Goal: Task Accomplishment & Management: Manage account settings

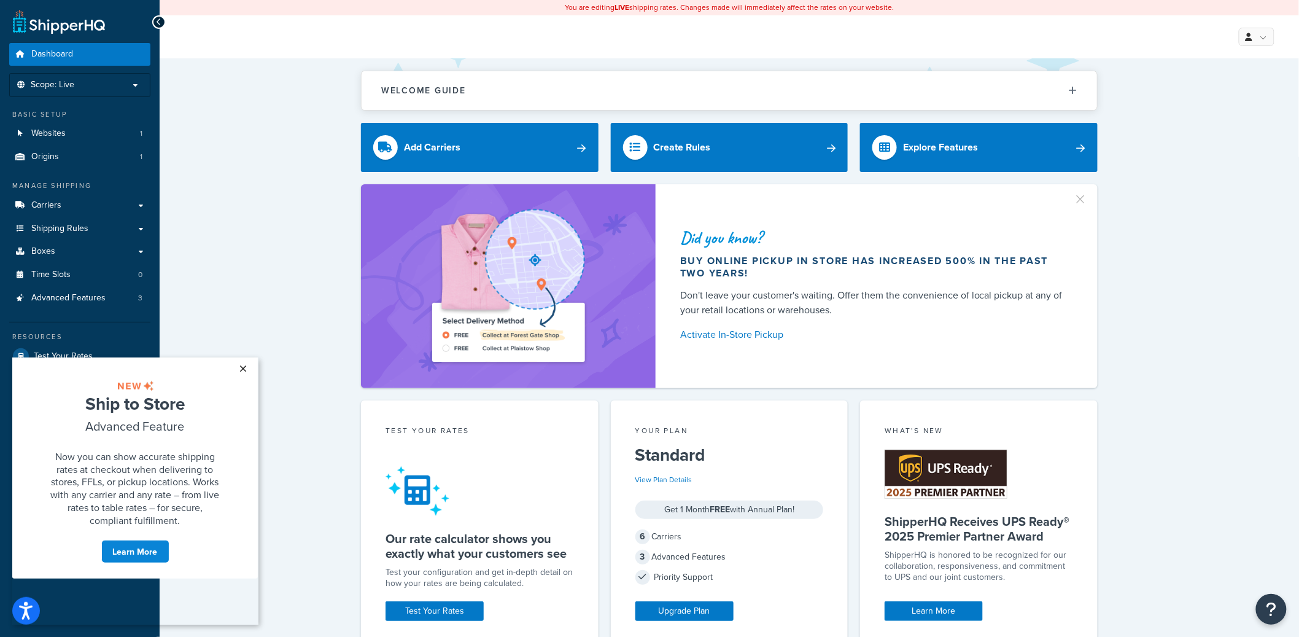
click at [241, 368] on link "×" at bounding box center [243, 368] width 21 height 22
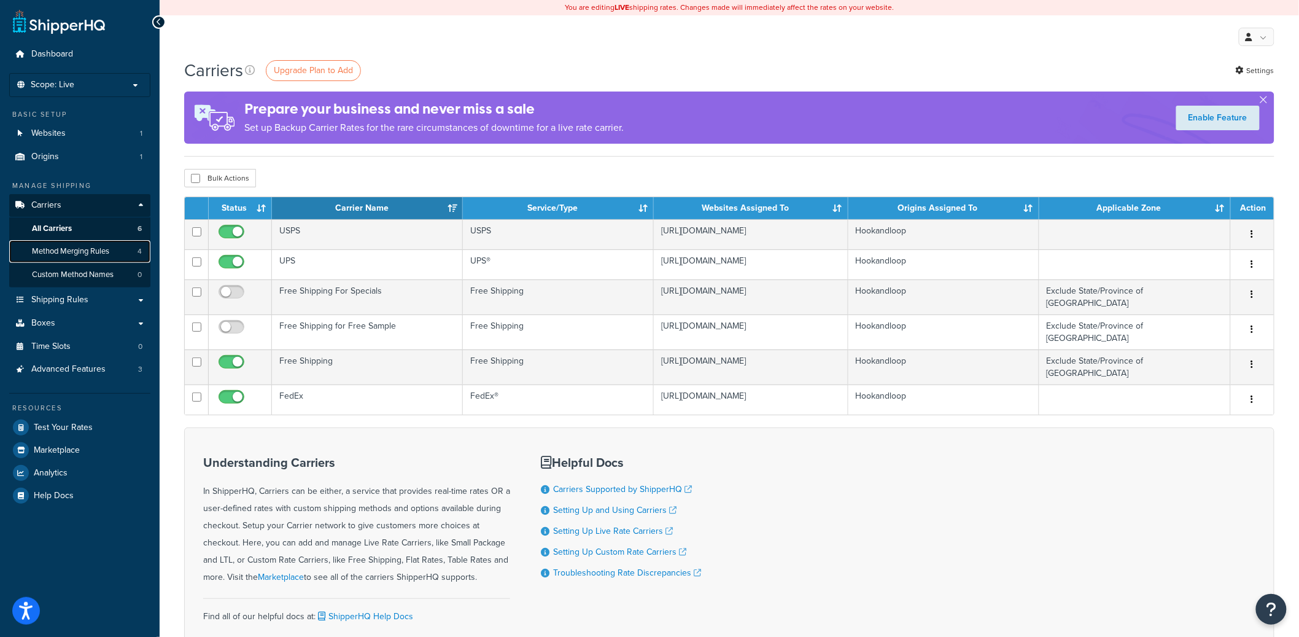
click at [106, 251] on span "Method Merging Rules" at bounding box center [70, 251] width 77 height 10
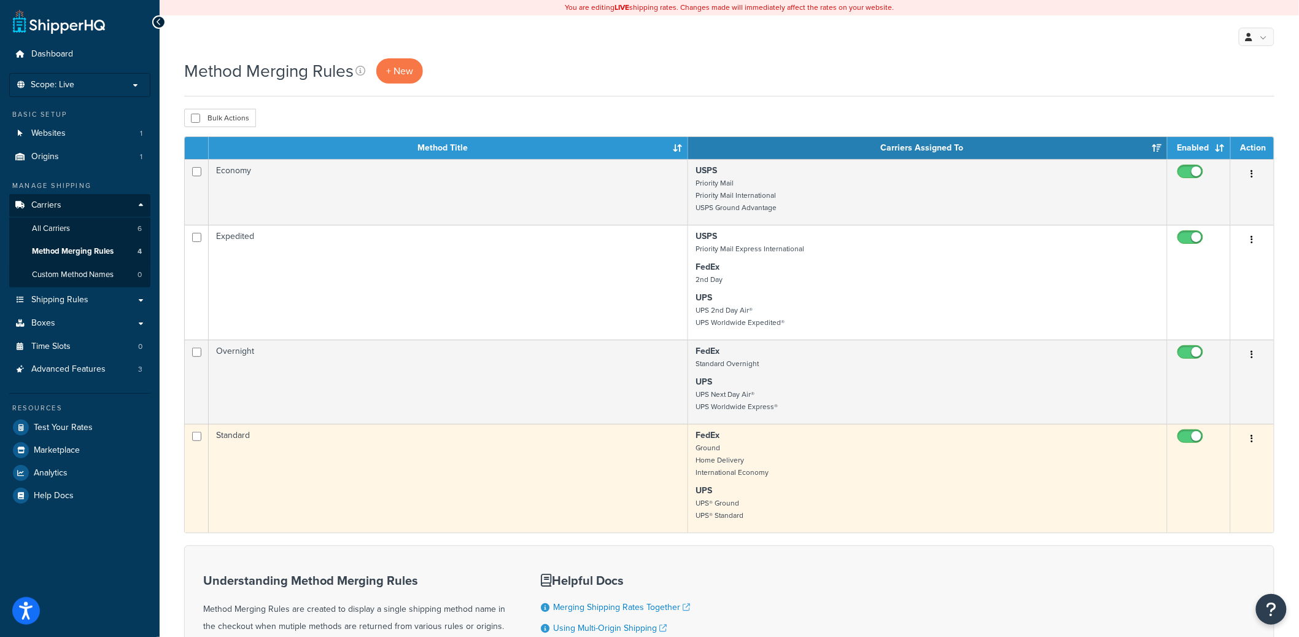
click at [338, 511] on td "Standard" at bounding box center [448, 478] width 479 height 109
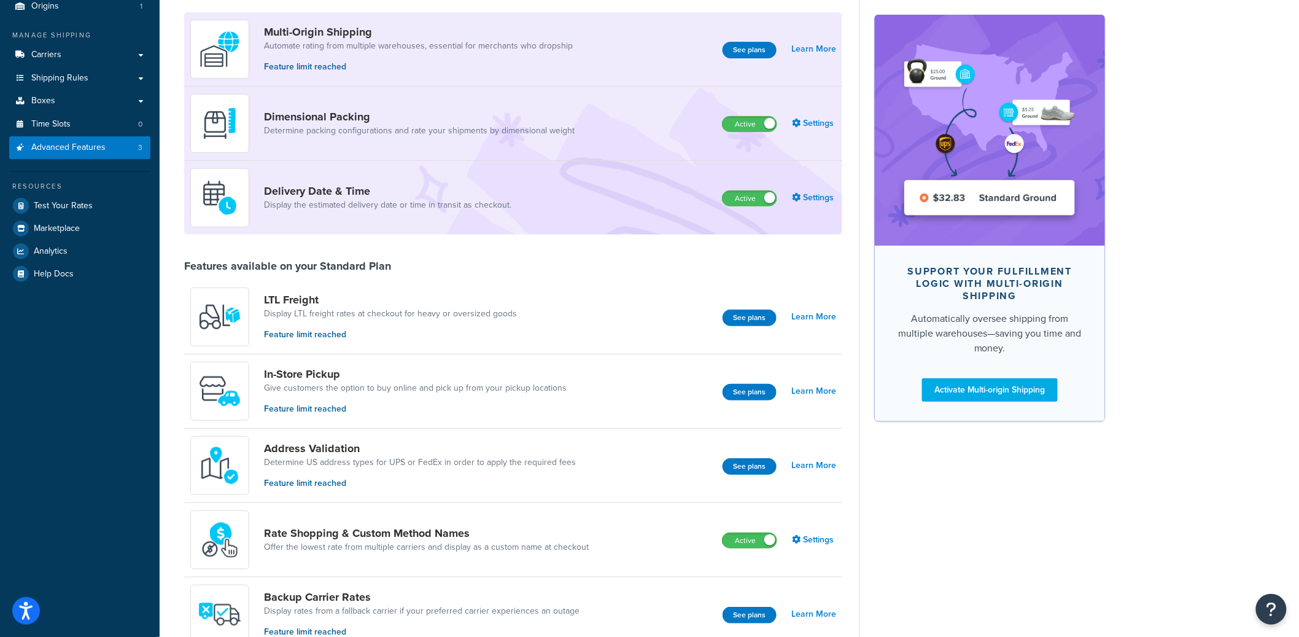
scroll to position [151, 0]
click at [833, 542] on link "Settings" at bounding box center [814, 538] width 44 height 17
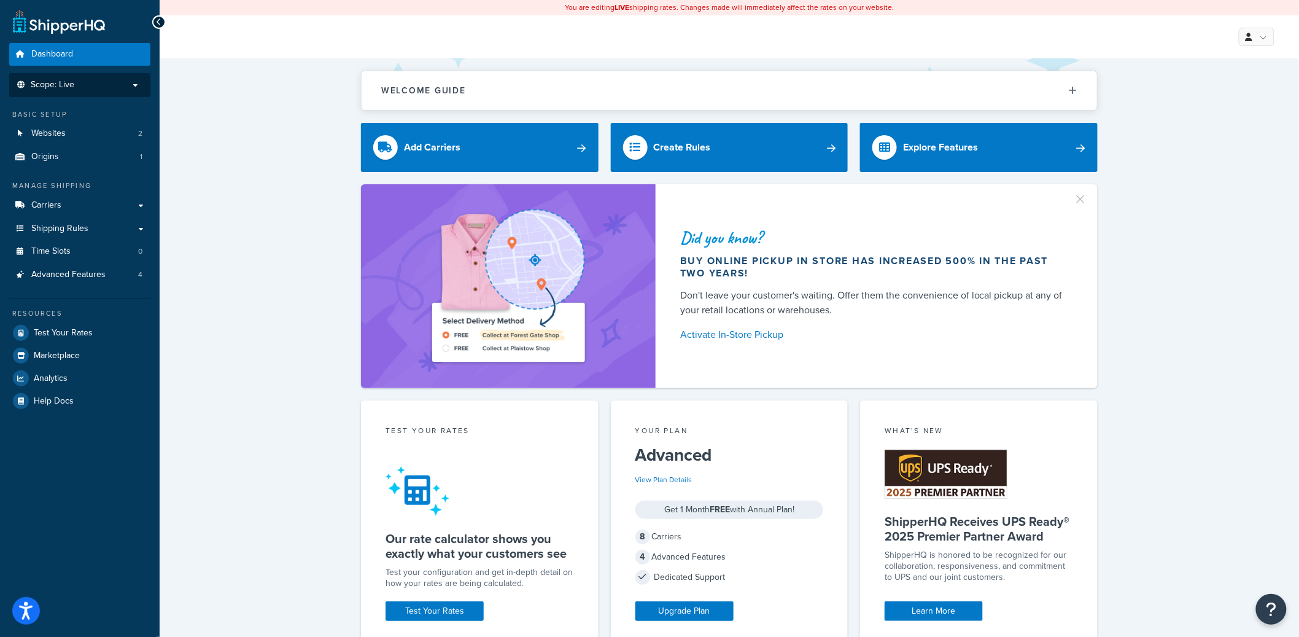
click at [125, 87] on p "Scope: Live" at bounding box center [80, 85] width 130 height 10
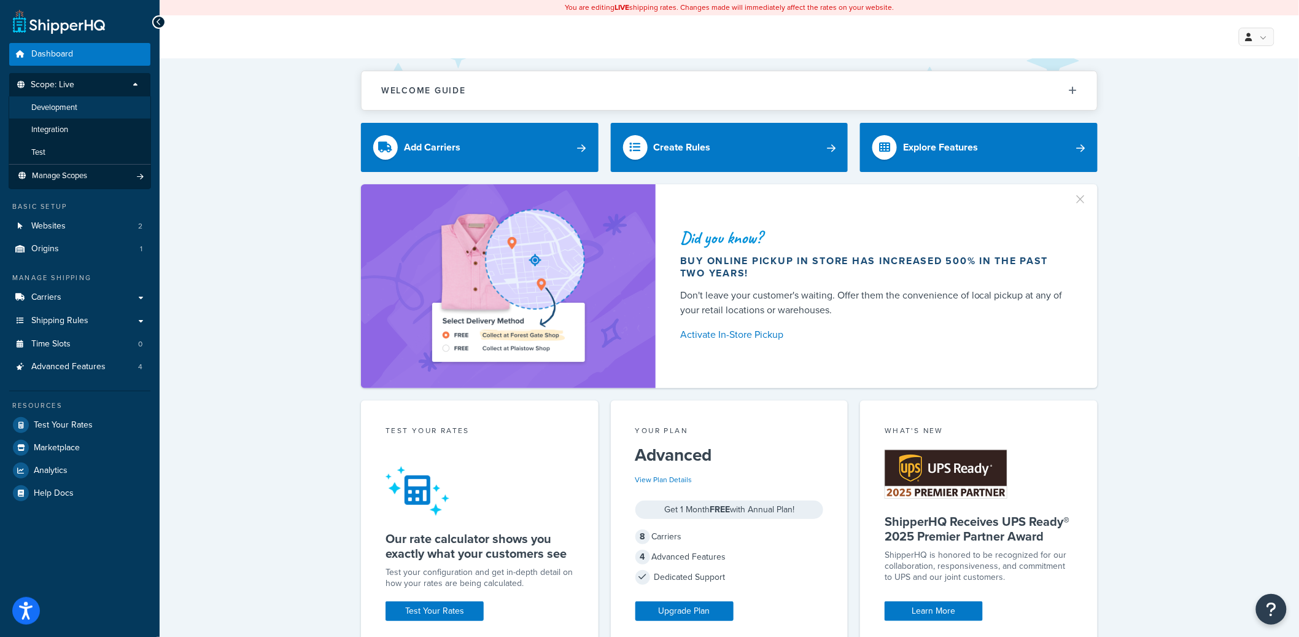
click at [90, 115] on li "Development" at bounding box center [80, 107] width 142 height 23
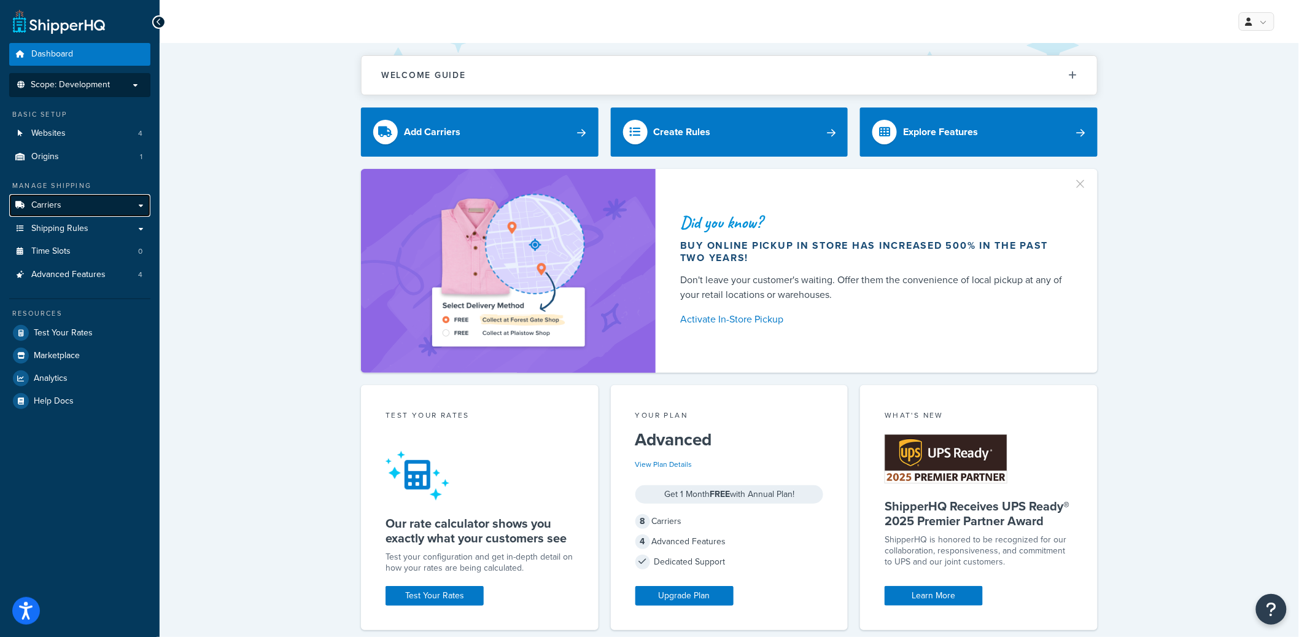
click at [88, 208] on link "Carriers" at bounding box center [79, 205] width 141 height 23
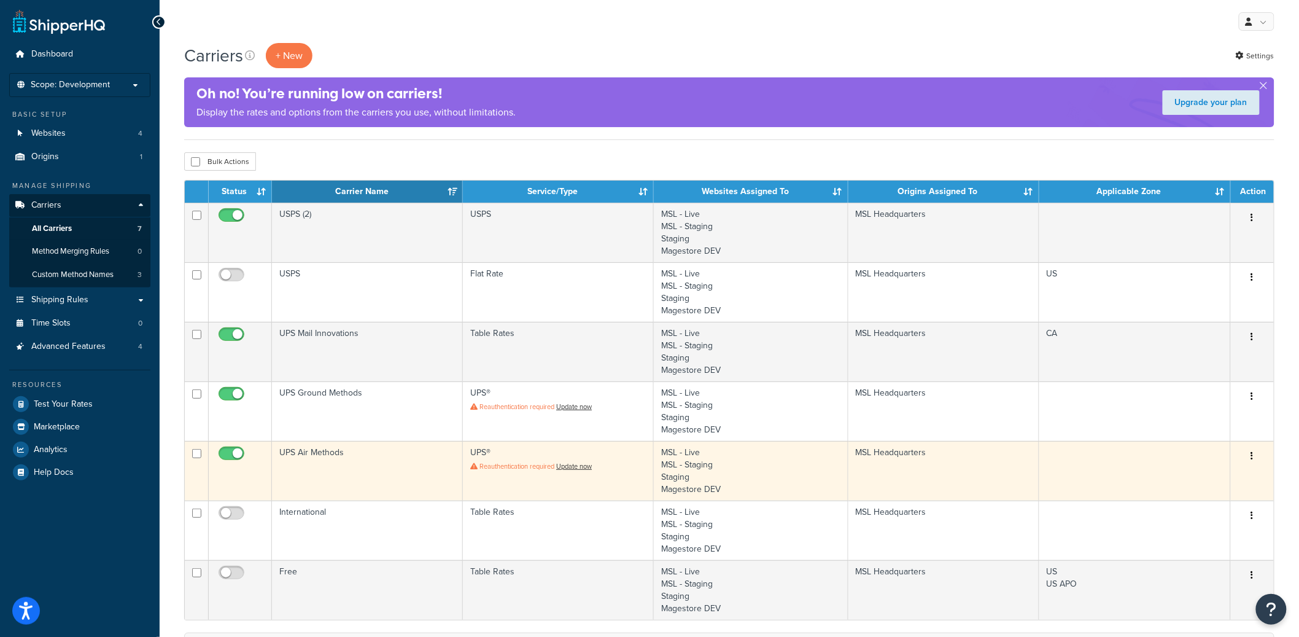
click at [347, 457] on td "UPS Air Methods" at bounding box center [367, 471] width 191 height 60
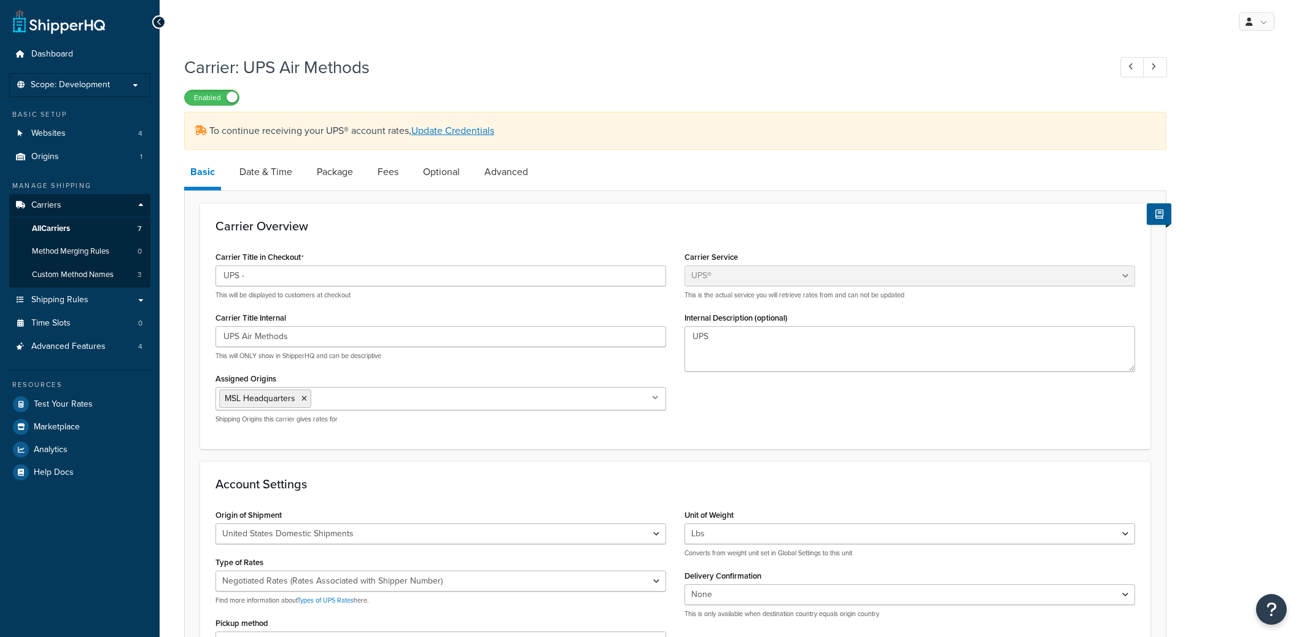
select select "ups"
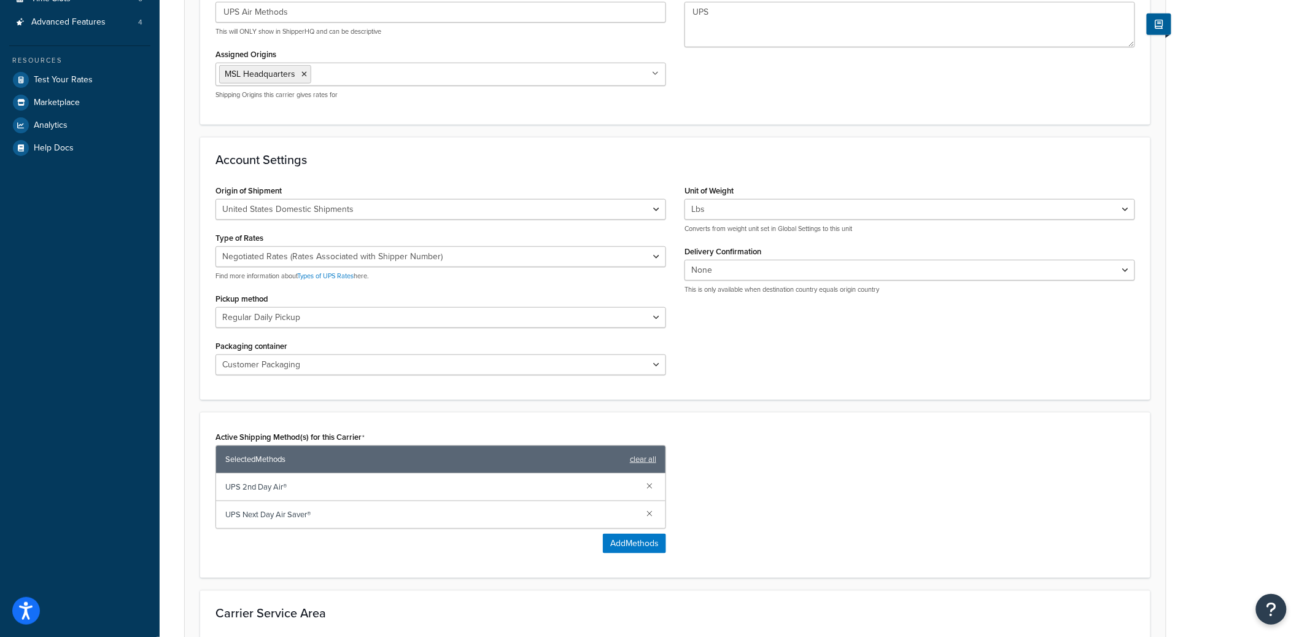
scroll to position [520, 0]
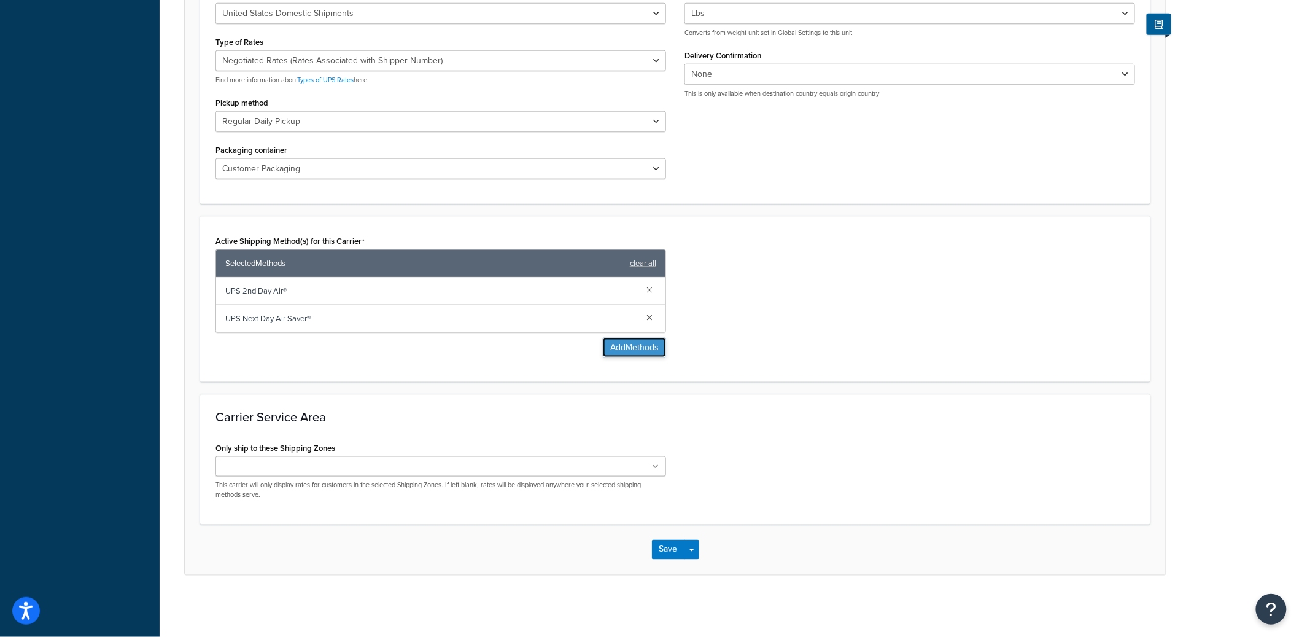
click at [630, 353] on button "Add Methods" at bounding box center [634, 348] width 63 height 20
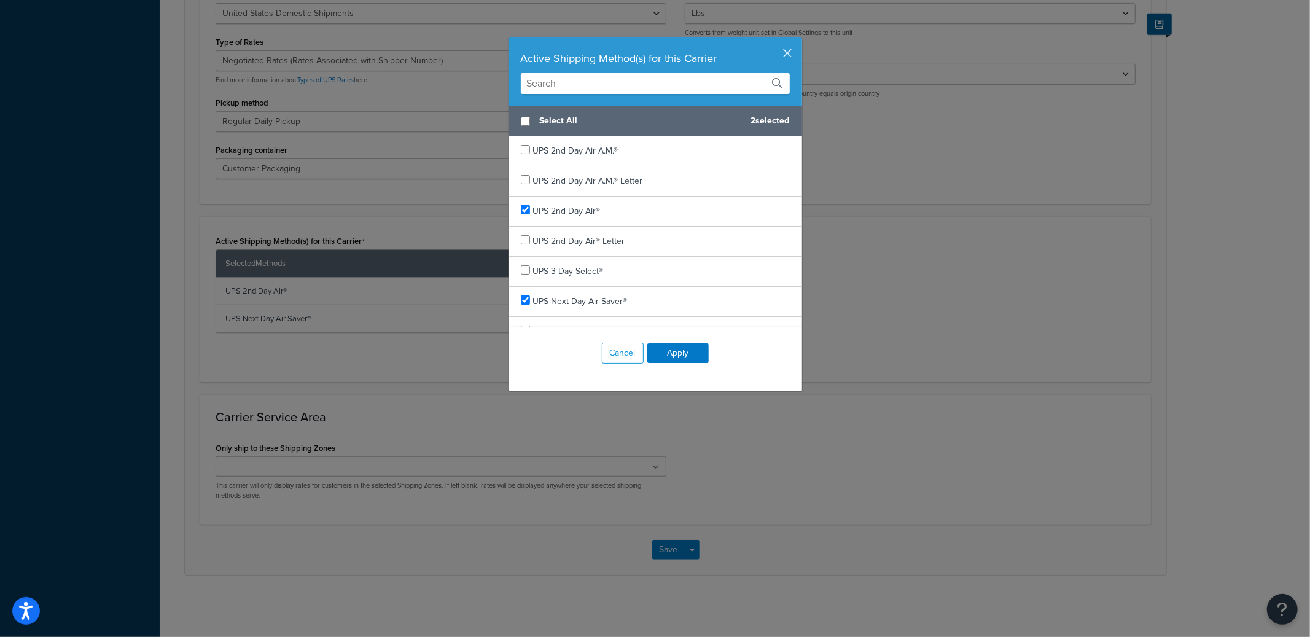
click at [596, 69] on div "Active Shipping Method(s) for this Carrier" at bounding box center [654, 71] width 293 height 69
click at [591, 78] on input "text" at bounding box center [655, 83] width 269 height 21
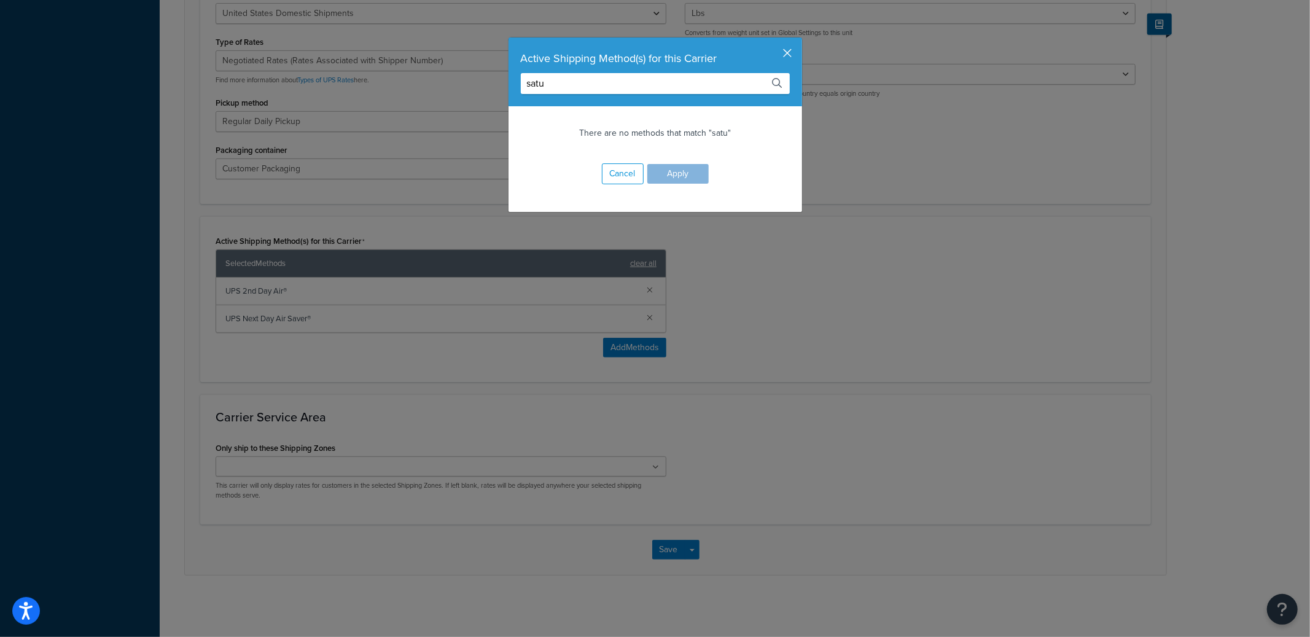
type input "satu"
click at [799, 41] on button "button" at bounding box center [800, 38] width 3 height 3
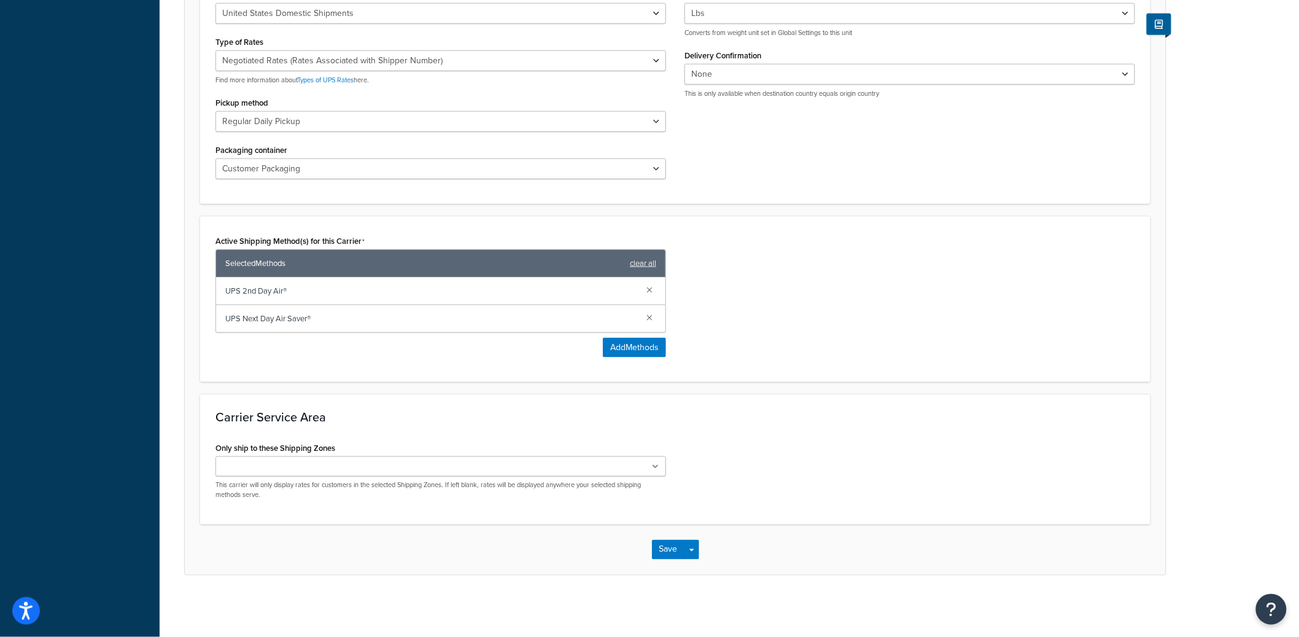
scroll to position [0, 0]
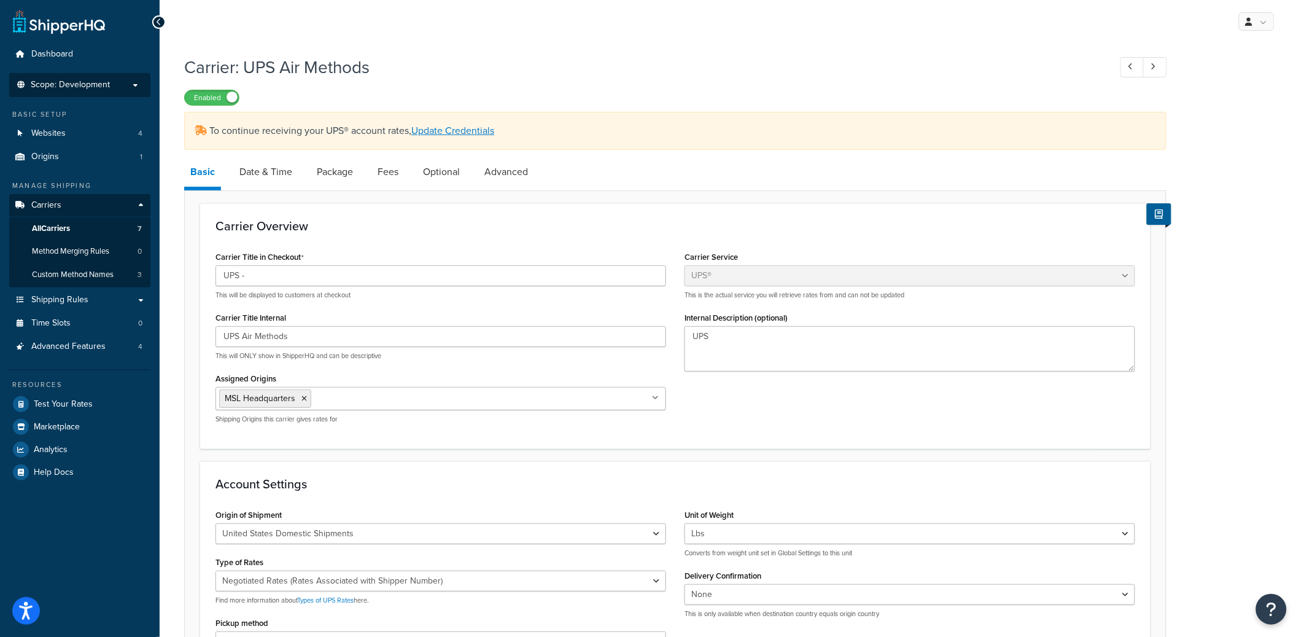
click at [109, 86] on span "Scope: Development" at bounding box center [70, 85] width 79 height 10
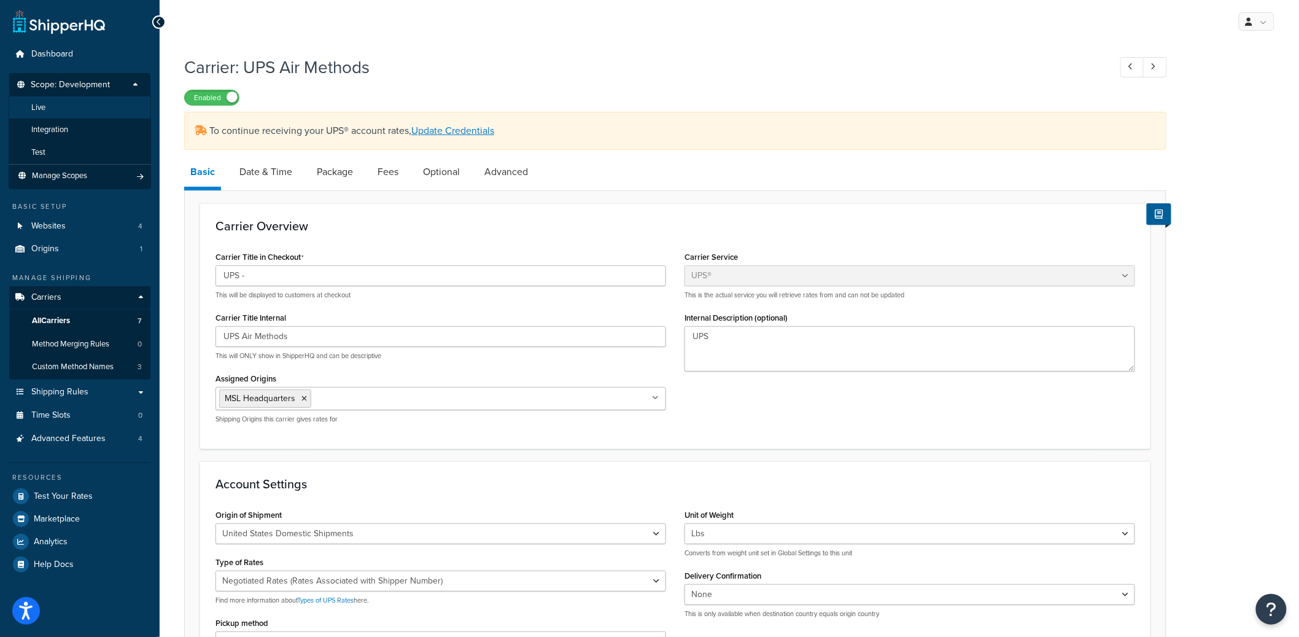
click at [97, 103] on li "Live" at bounding box center [80, 107] width 142 height 23
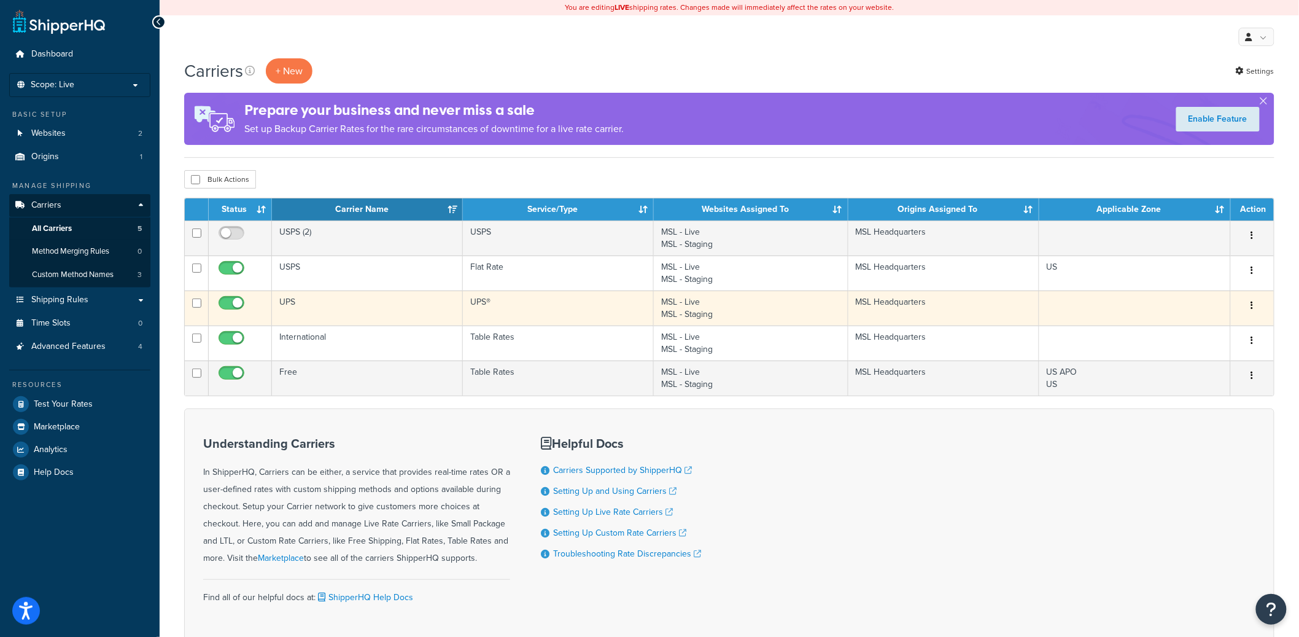
click at [341, 305] on td "UPS" at bounding box center [367, 307] width 191 height 35
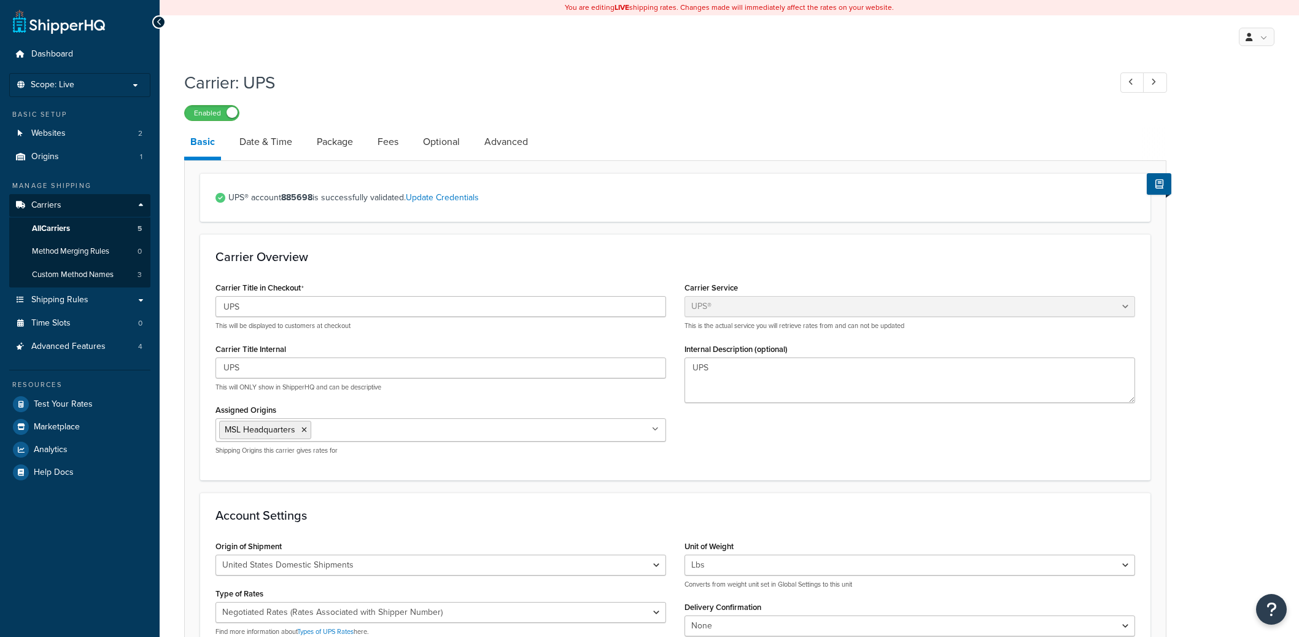
select select "ups"
click at [289, 132] on link "Date & Time" at bounding box center [265, 141] width 65 height 29
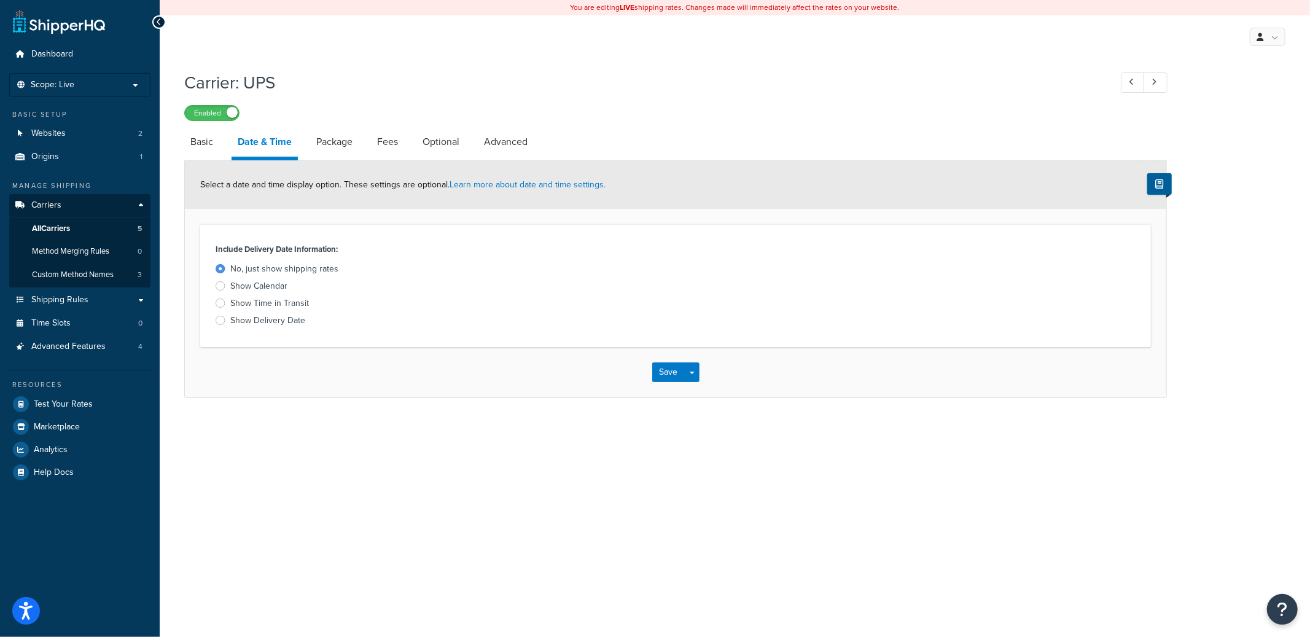
click at [266, 143] on link "Date & Time" at bounding box center [264, 143] width 66 height 33
click at [63, 96] on li "Scope: Live" at bounding box center [79, 85] width 141 height 24
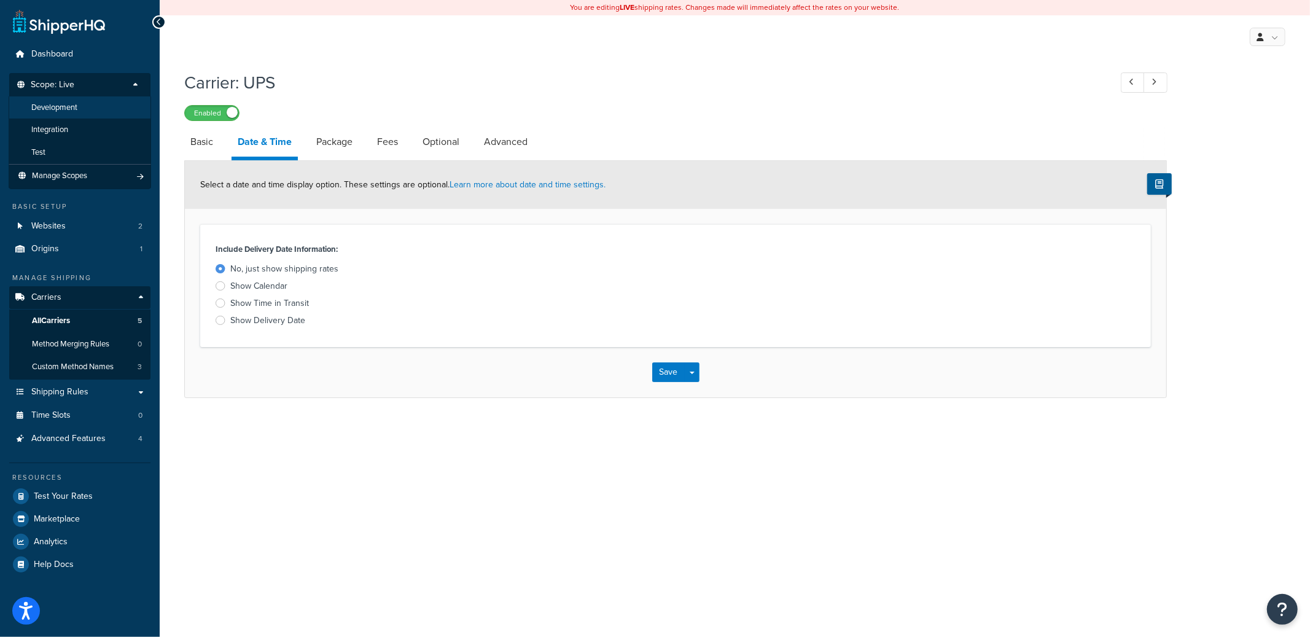
click at [74, 112] on span "Development" at bounding box center [54, 108] width 46 height 10
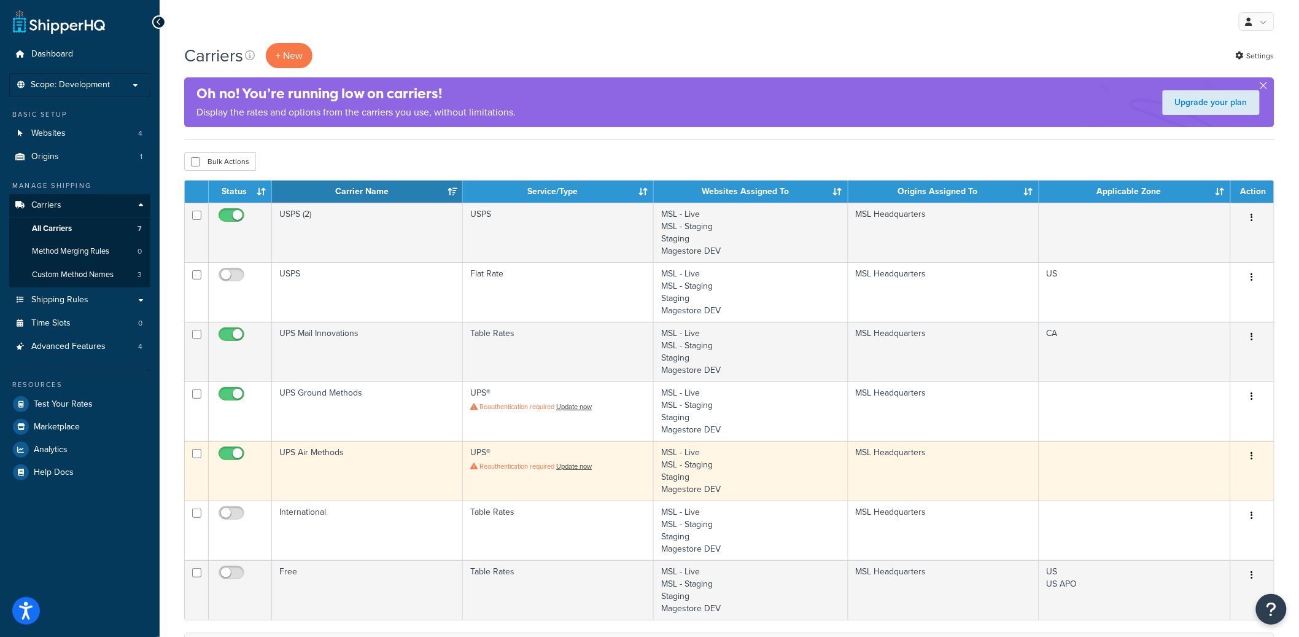
click at [351, 475] on td "UPS Air Methods" at bounding box center [367, 471] width 191 height 60
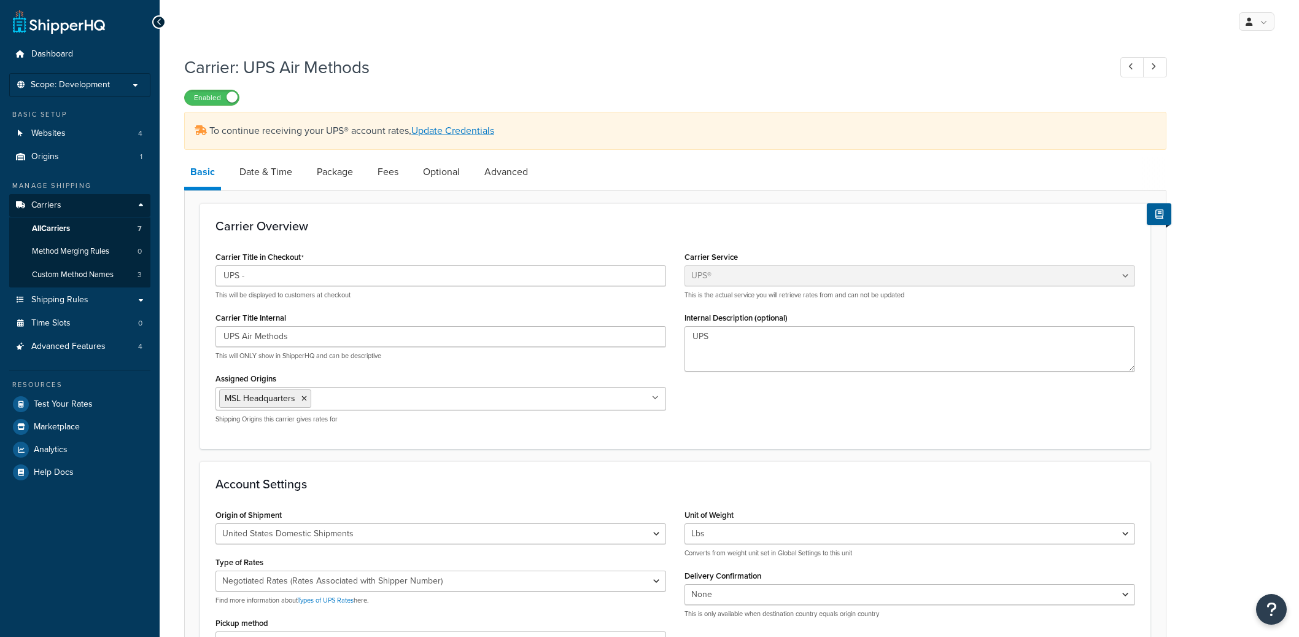
select select "ups"
click at [258, 171] on link "Date & Time" at bounding box center [265, 171] width 65 height 29
select select "yMd"
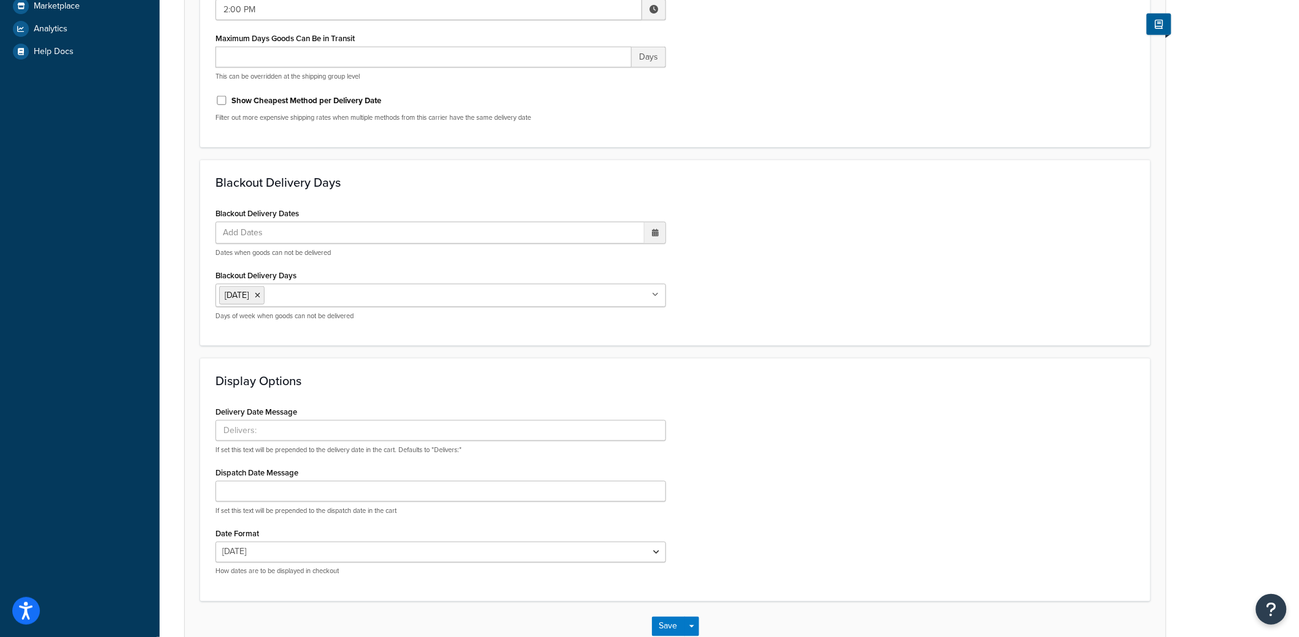
scroll to position [418, 0]
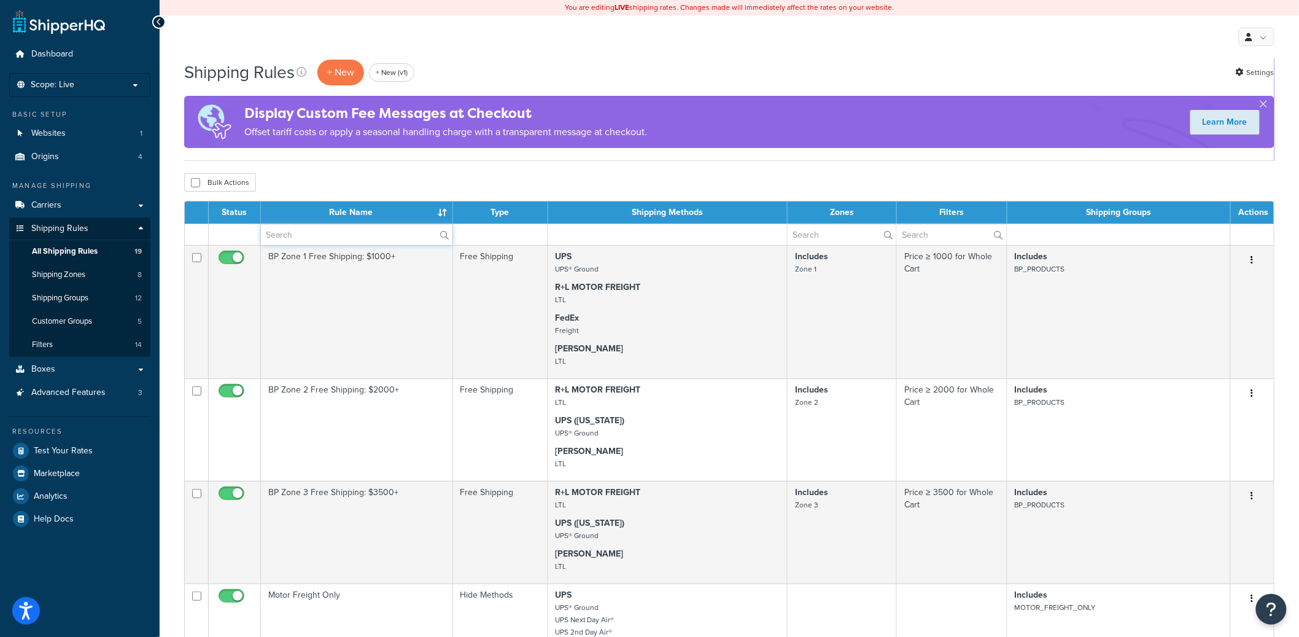
click at [314, 229] on input "text" at bounding box center [357, 234] width 192 height 21
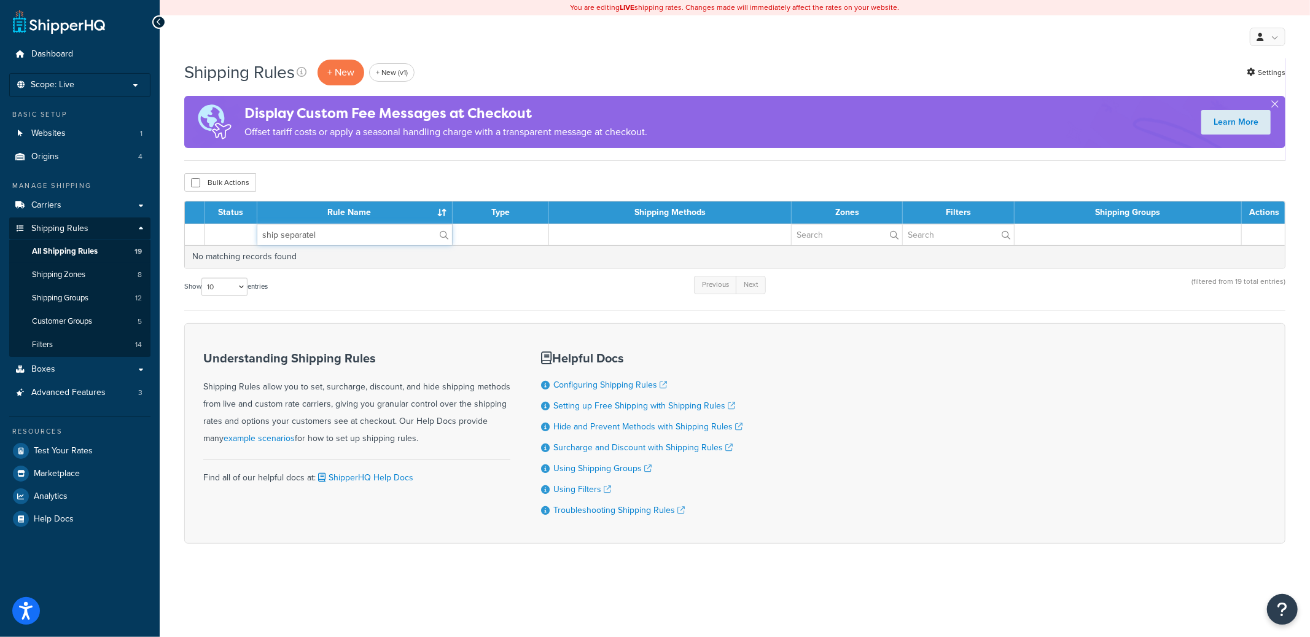
type input "ship separately"
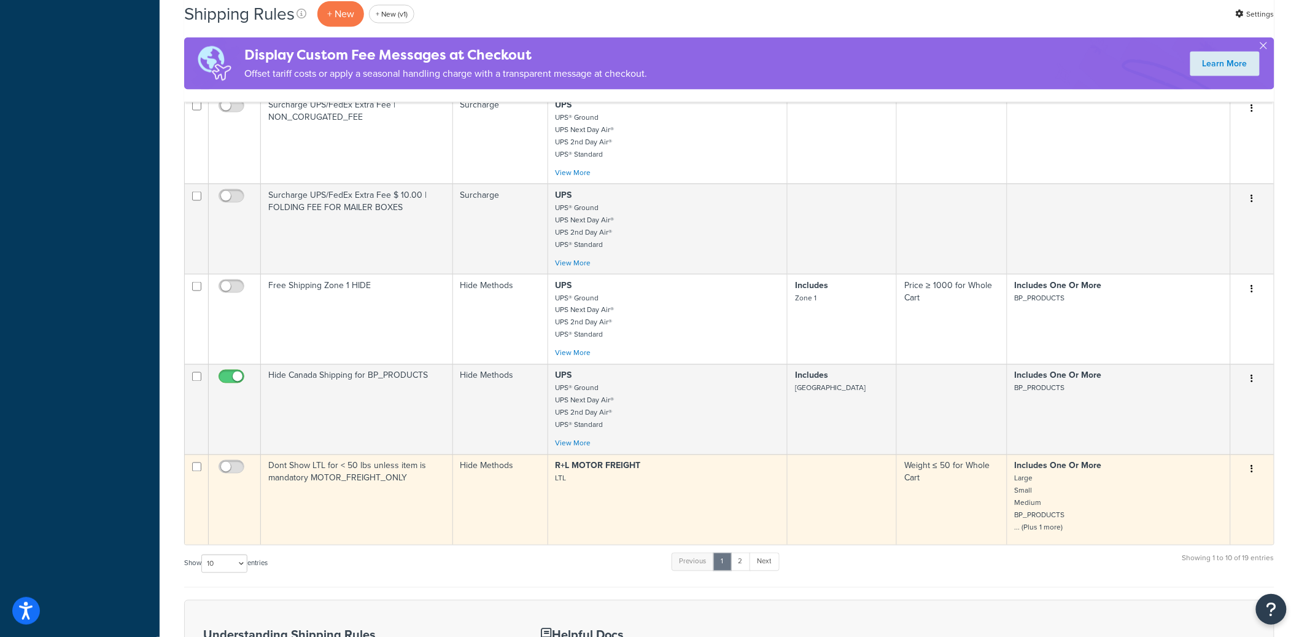
scroll to position [688, 0]
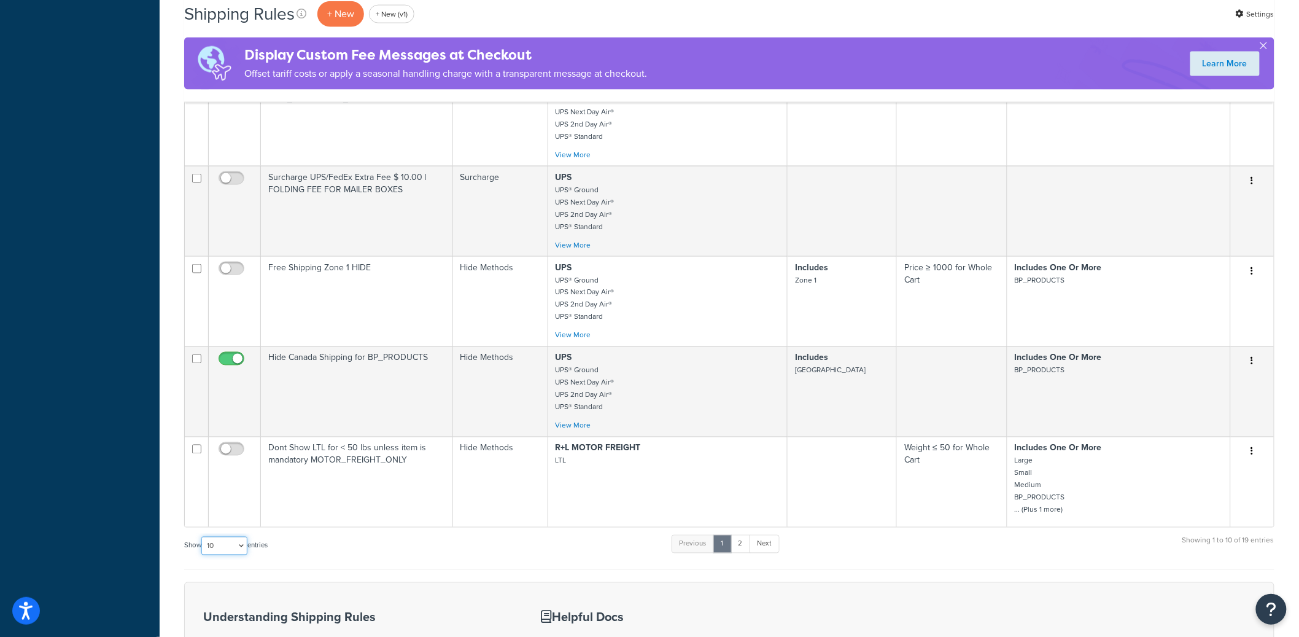
click at [226, 549] on select "10 15 25 50 100 1000" at bounding box center [224, 546] width 46 height 18
select select "25"
click at [203, 537] on select "10 15 25 50 100 1000" at bounding box center [224, 546] width 46 height 18
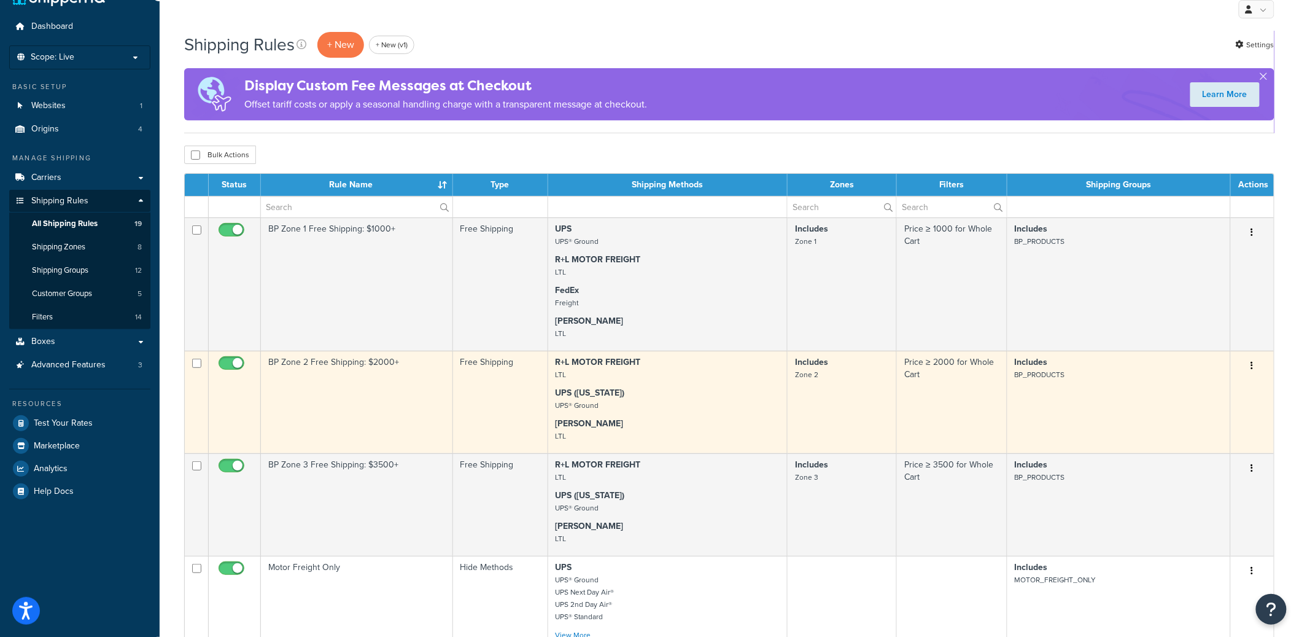
scroll to position [0, 0]
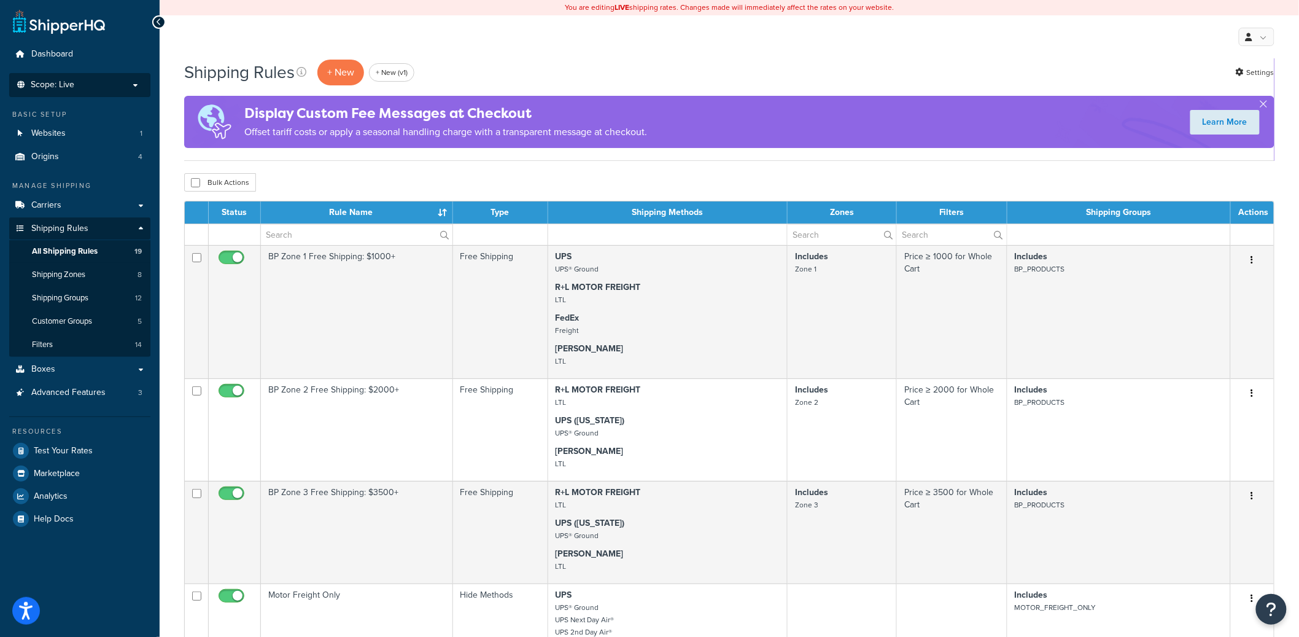
click at [107, 95] on li "Scope: Live Development Integration Test" at bounding box center [79, 85] width 141 height 24
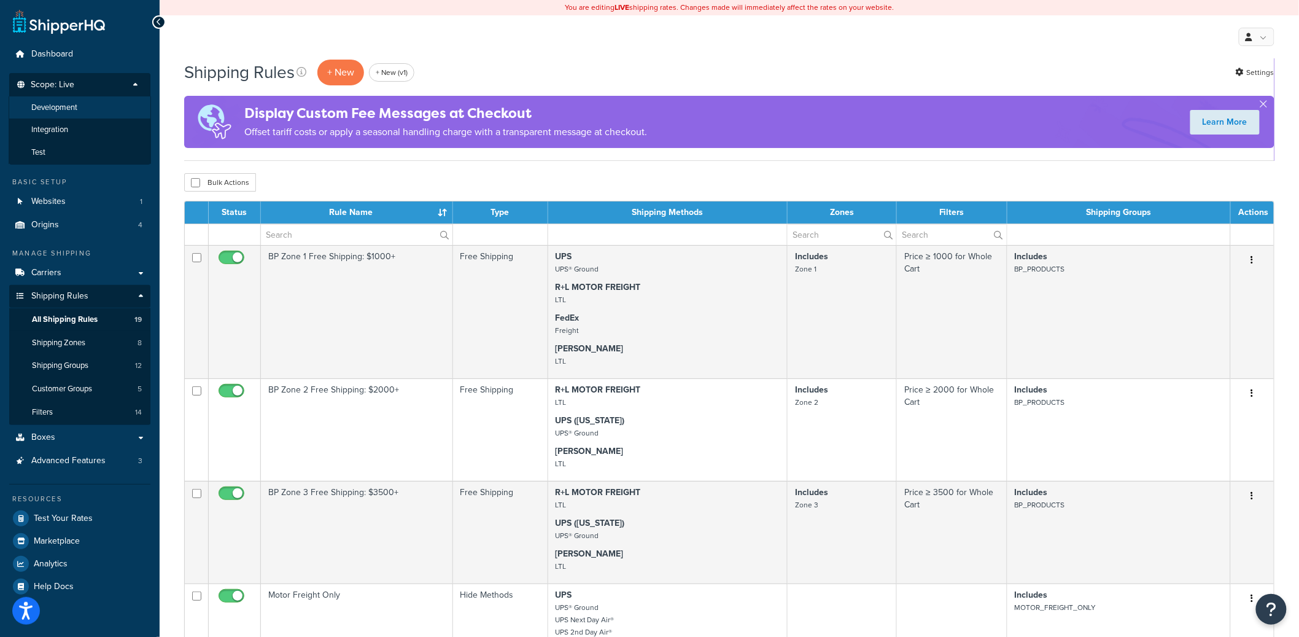
click at [98, 107] on li "Development" at bounding box center [80, 107] width 142 height 23
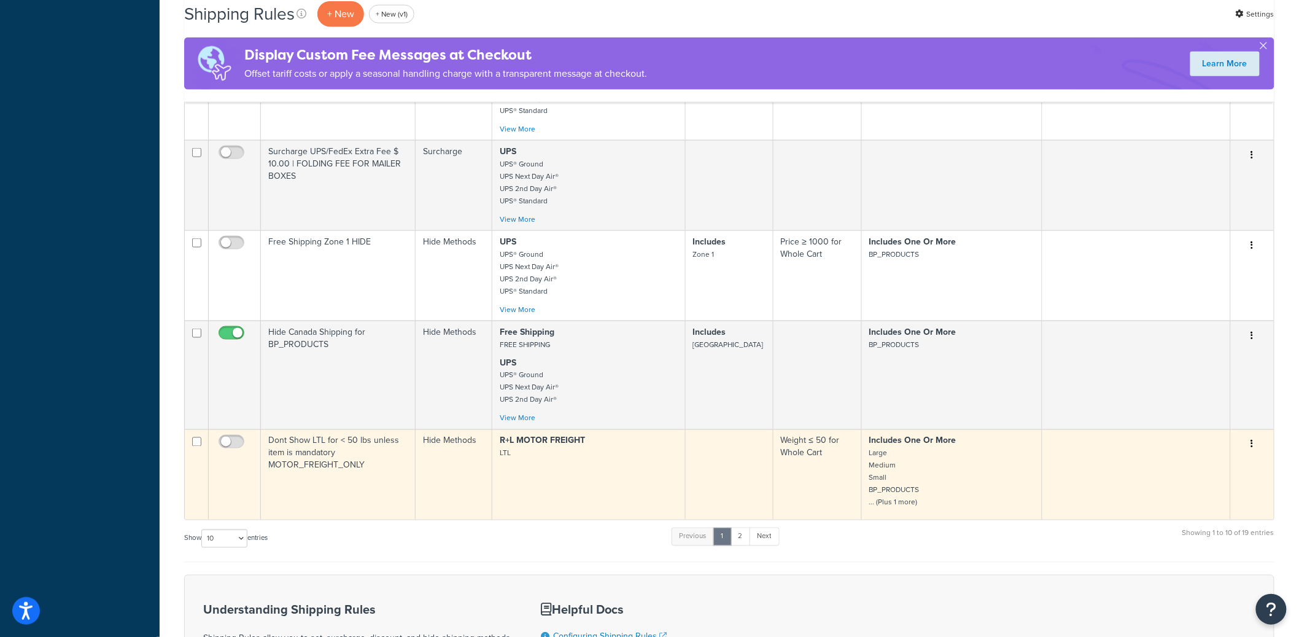
scroll to position [812, 0]
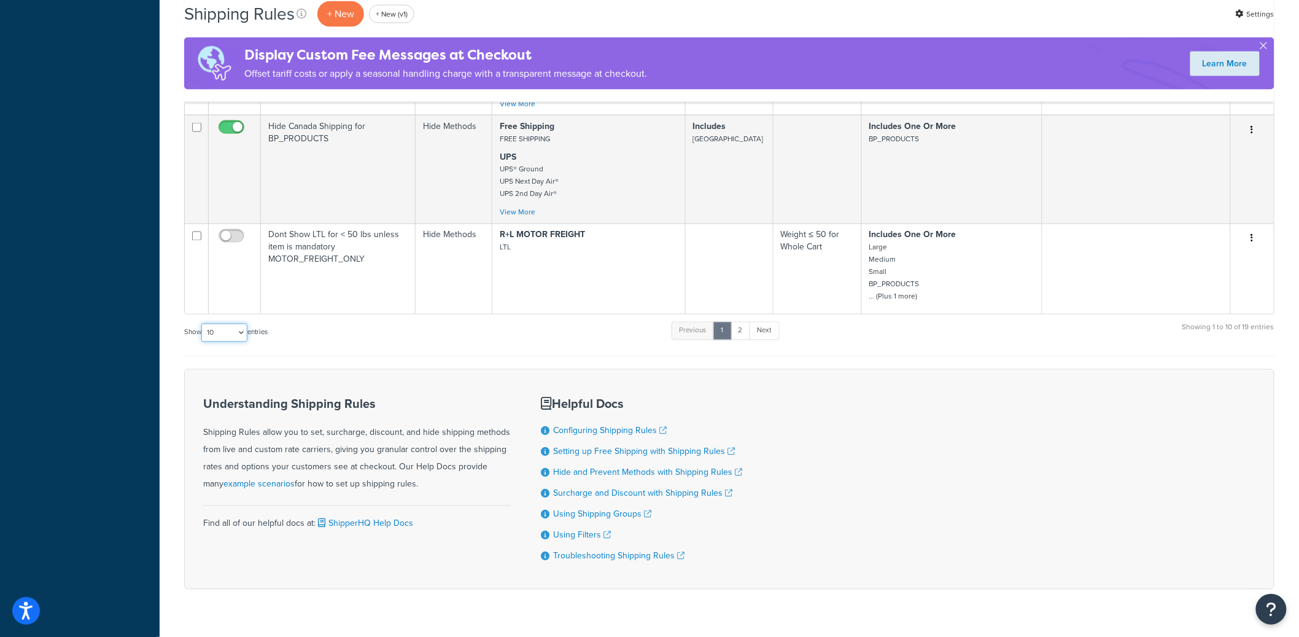
click at [232, 335] on select "10 15 25 50 100 1000" at bounding box center [224, 333] width 46 height 18
select select "25"
click at [203, 324] on select "10 15 25 50 100 1000" at bounding box center [224, 333] width 46 height 18
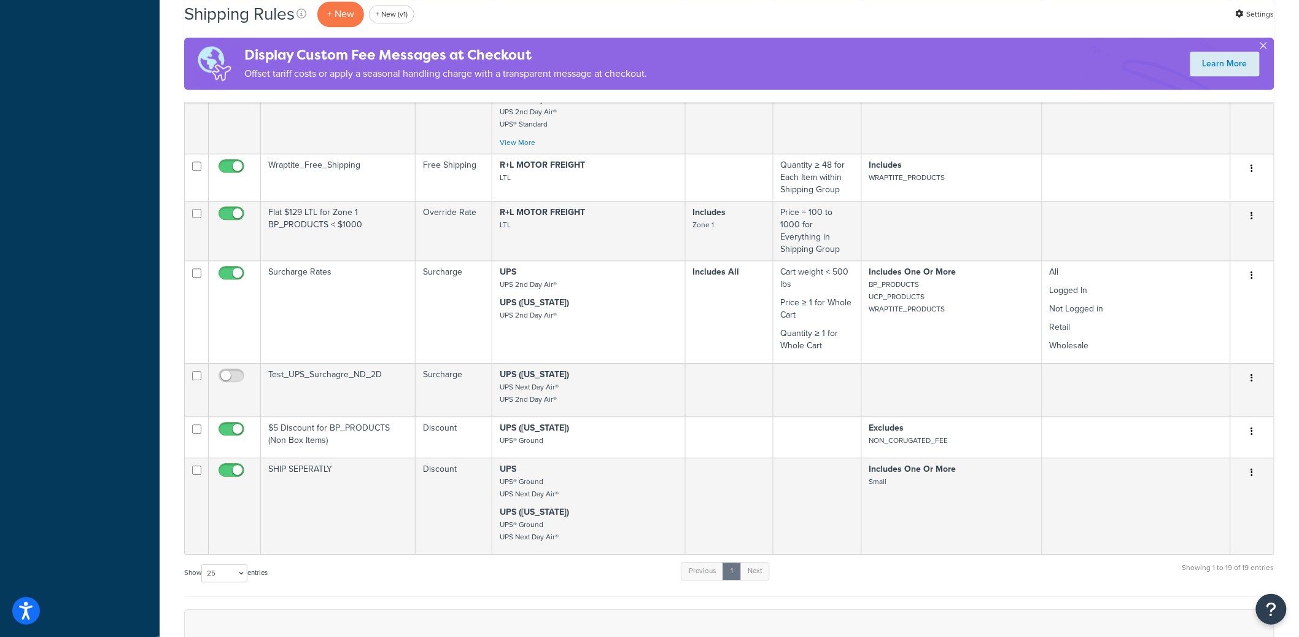
scroll to position [1446, 0]
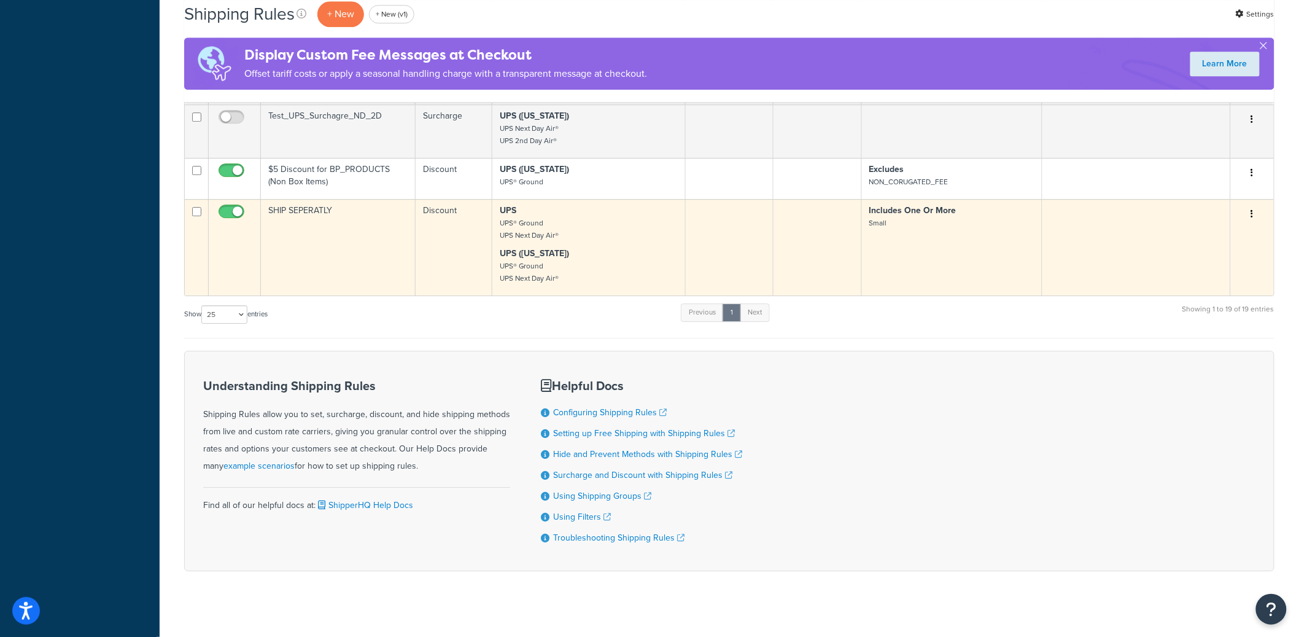
click at [236, 207] on input "checkbox" at bounding box center [233, 214] width 34 height 15
click at [230, 207] on input "checkbox" at bounding box center [233, 214] width 34 height 15
checkbox input "true"
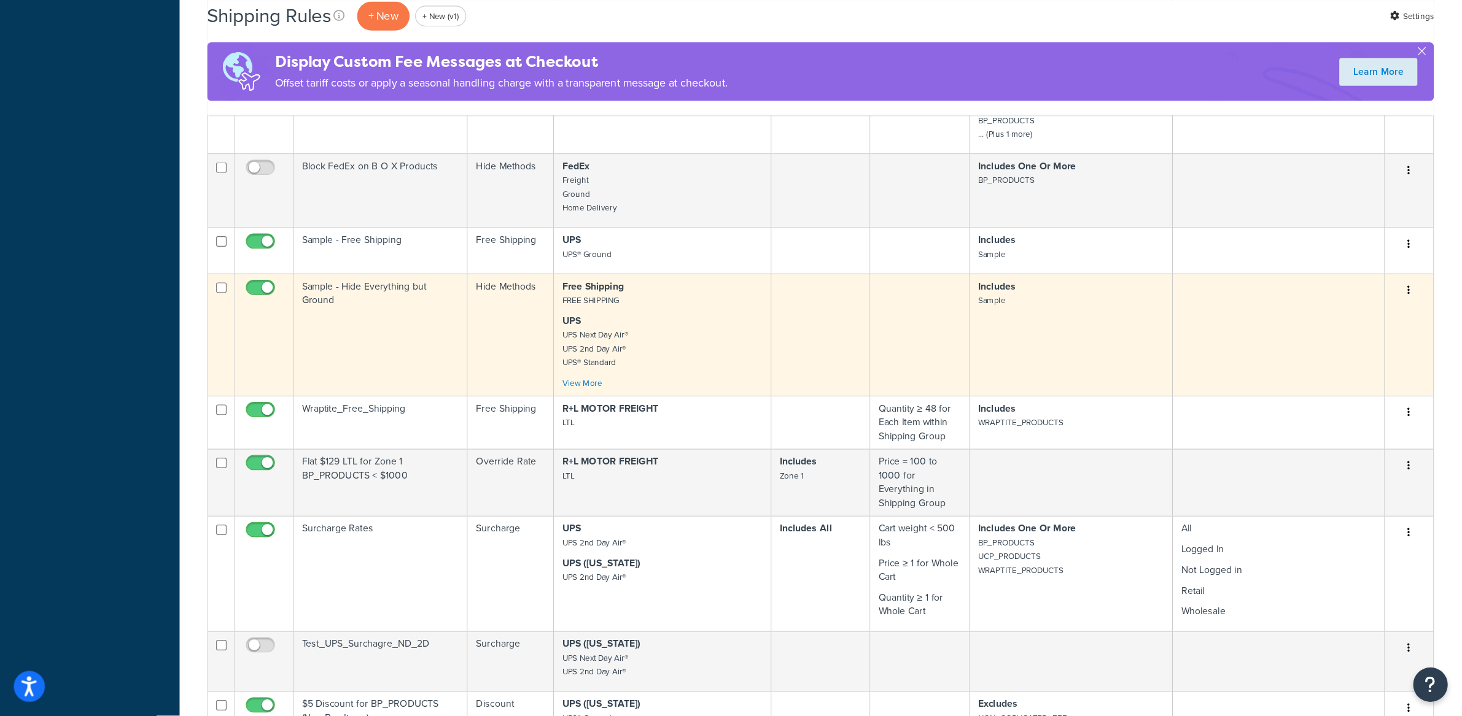
scroll to position [988, 0]
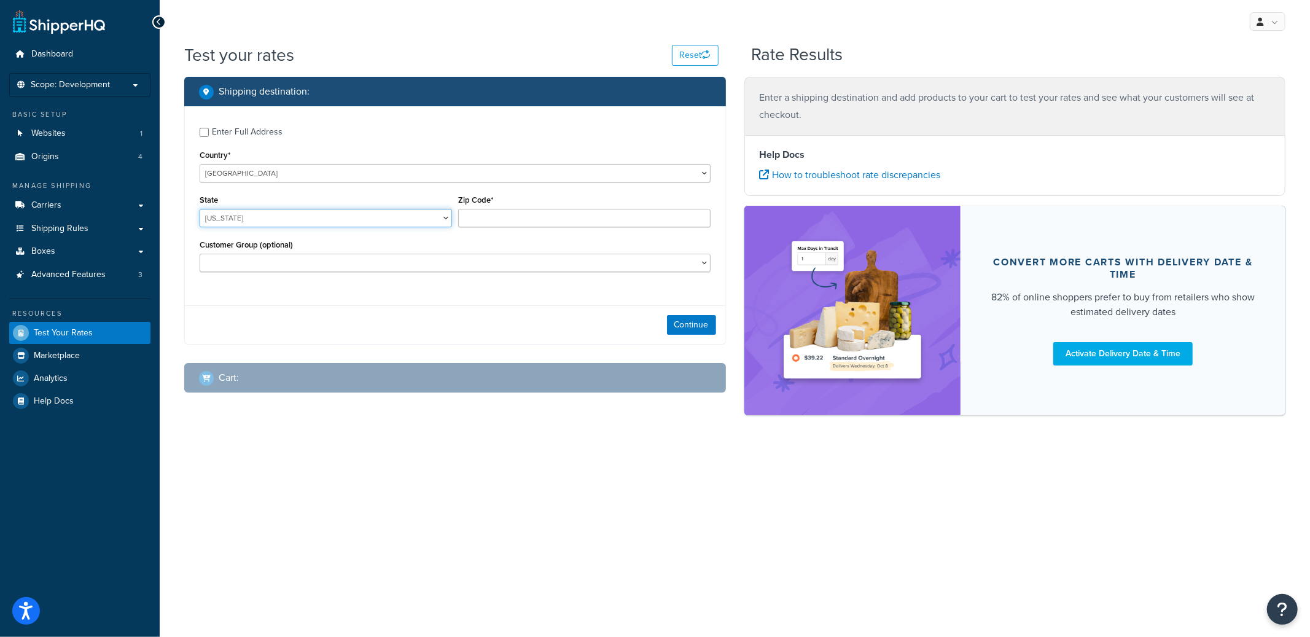
click at [309, 219] on select "[US_STATE] [US_STATE] [US_STATE] [US_STATE] [US_STATE] Armed Forces Americas Ar…" at bounding box center [326, 218] width 252 height 18
click at [200, 209] on select "[US_STATE] [US_STATE] [US_STATE] [US_STATE] [US_STATE] Armed Forces Americas Ar…" at bounding box center [326, 218] width 252 height 18
select select "CA"
type input "9"
type input "92111"
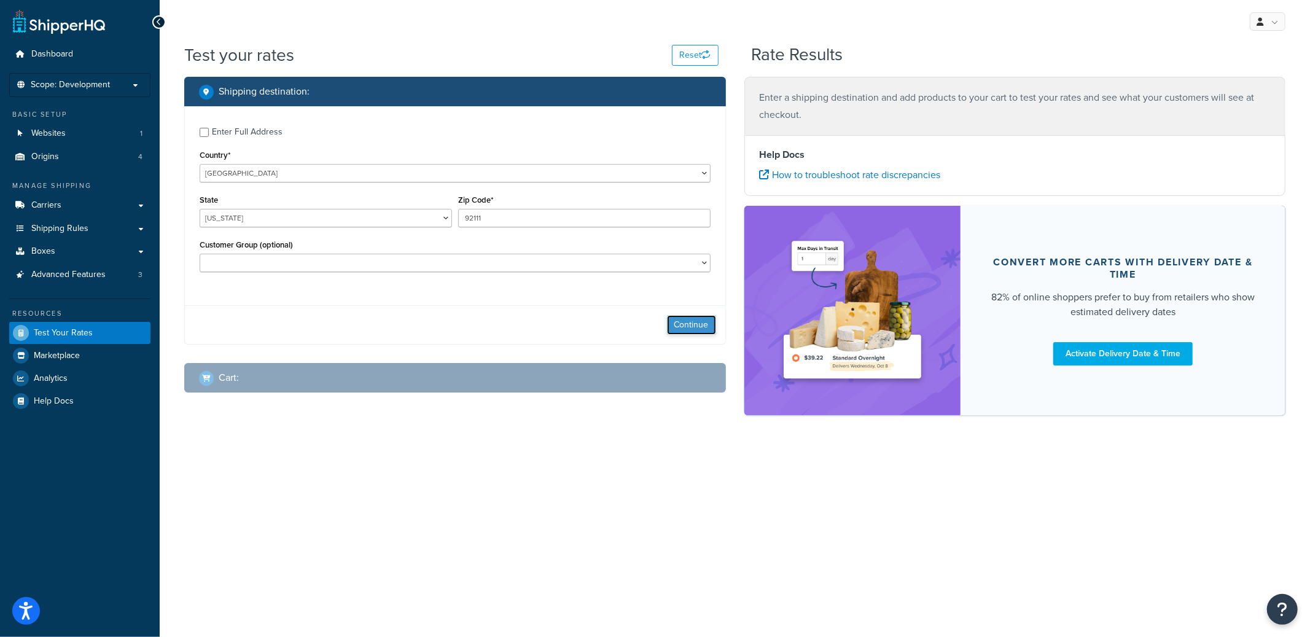
click at [703, 331] on button "Continue" at bounding box center [691, 325] width 49 height 20
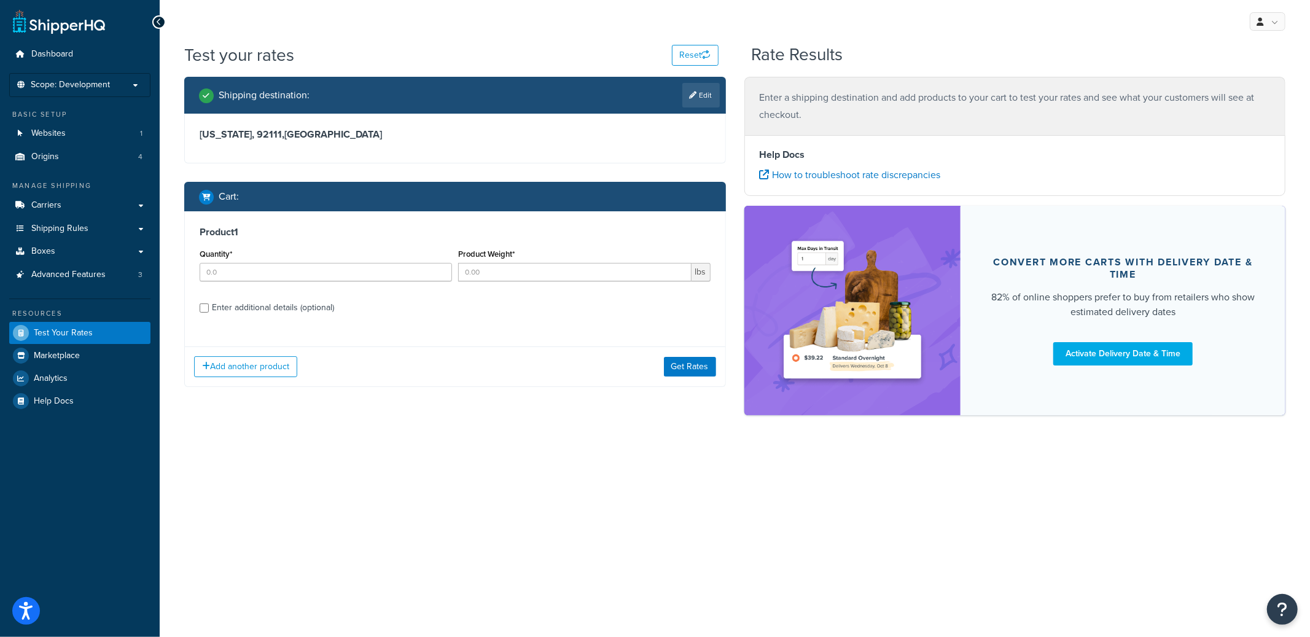
click at [257, 309] on div "Enter additional details (optional)" at bounding box center [273, 307] width 122 height 17
click at [209, 309] on input "Enter additional details (optional)" at bounding box center [204, 307] width 9 height 9
checkbox input "true"
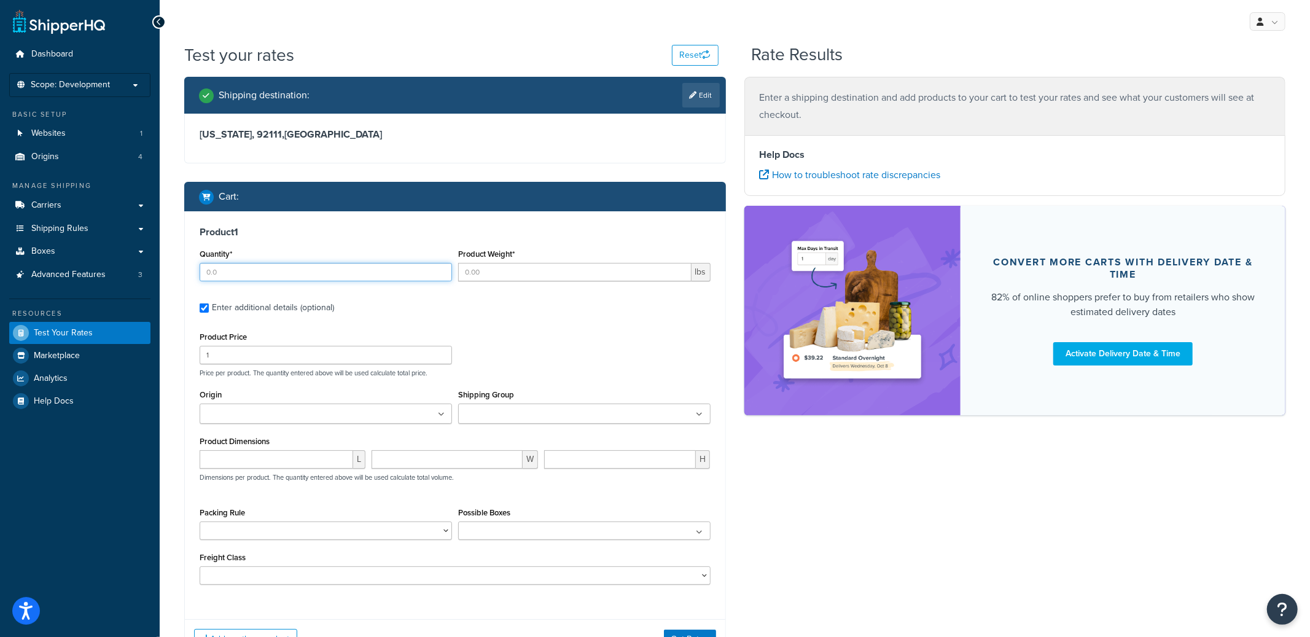
click at [263, 280] on input "Quantity*" at bounding box center [326, 272] width 252 height 18
type input "1"
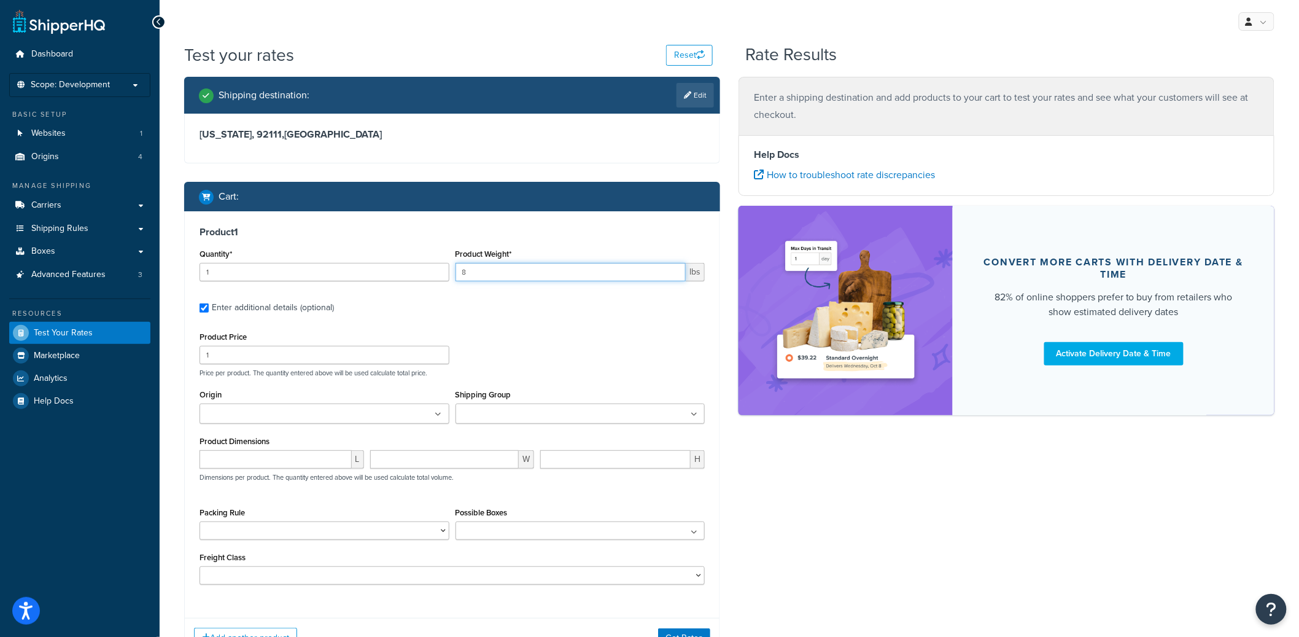
type input "8"
click at [346, 410] on ul at bounding box center [325, 413] width 250 height 20
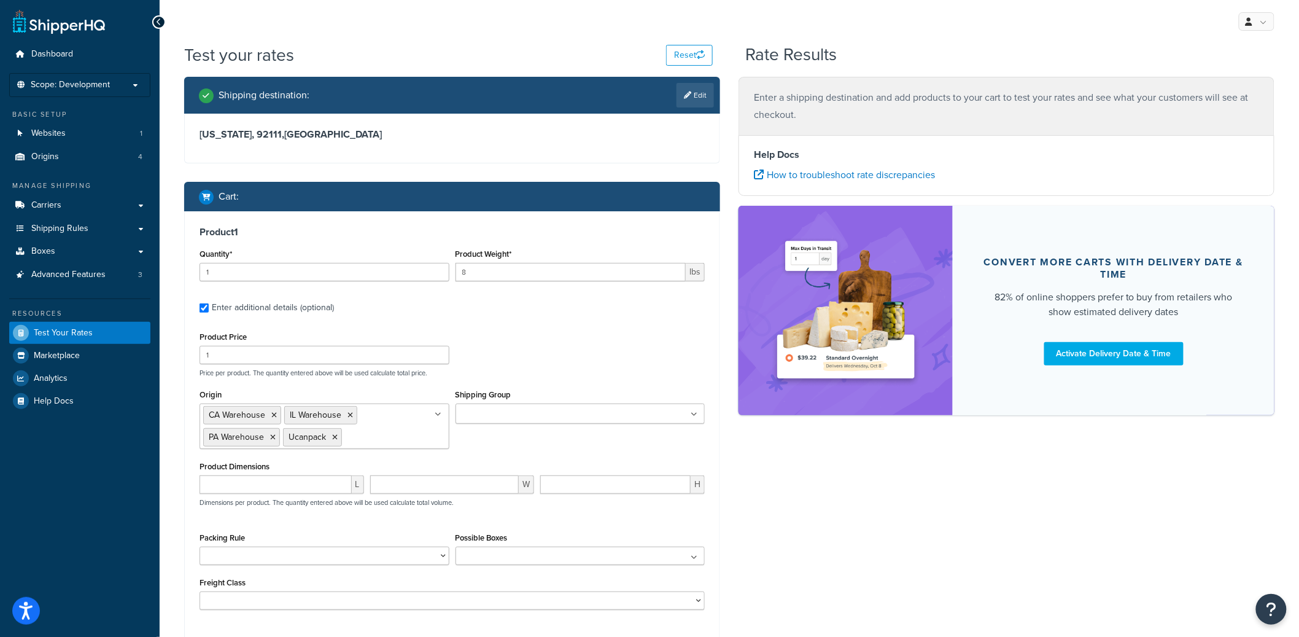
click at [501, 410] on input "Shipping Group" at bounding box center [513, 415] width 109 height 14
type input "smal"
click at [262, 477] on input "number" at bounding box center [276, 484] width 152 height 18
type input "26"
type input "16"
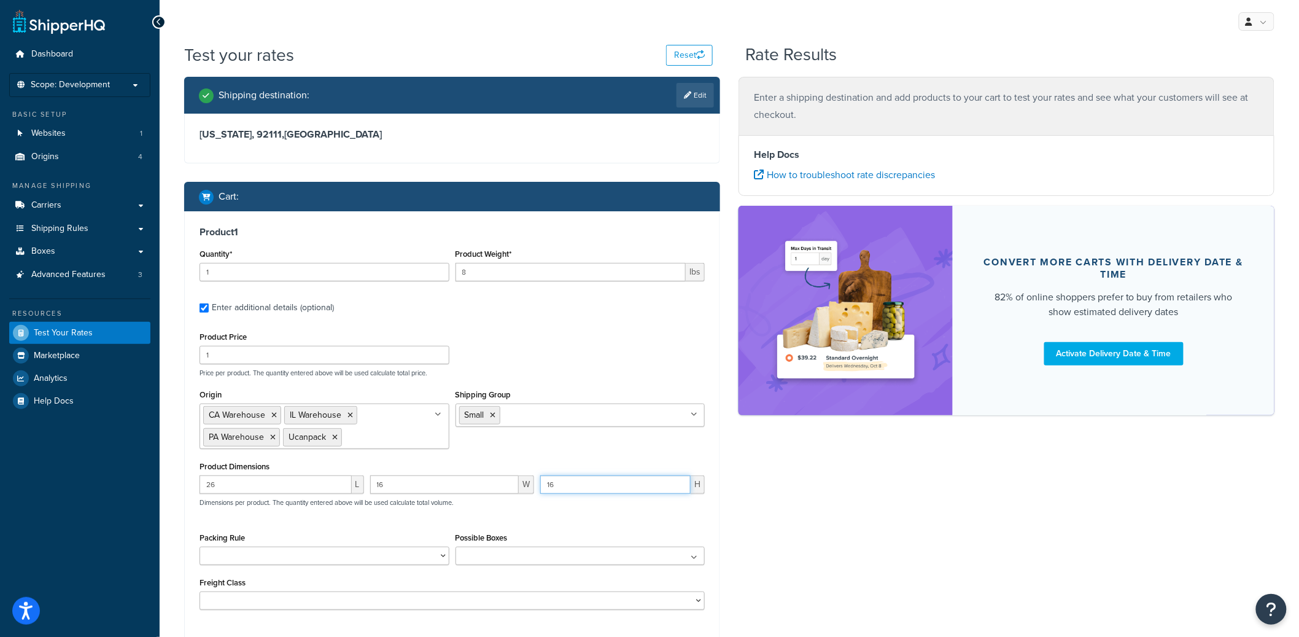
type input "16"
click at [918, 494] on div "Shipping destination : Edit California, 92111 , United States Cart : Product 1 …" at bounding box center [729, 389] width 1109 height 625
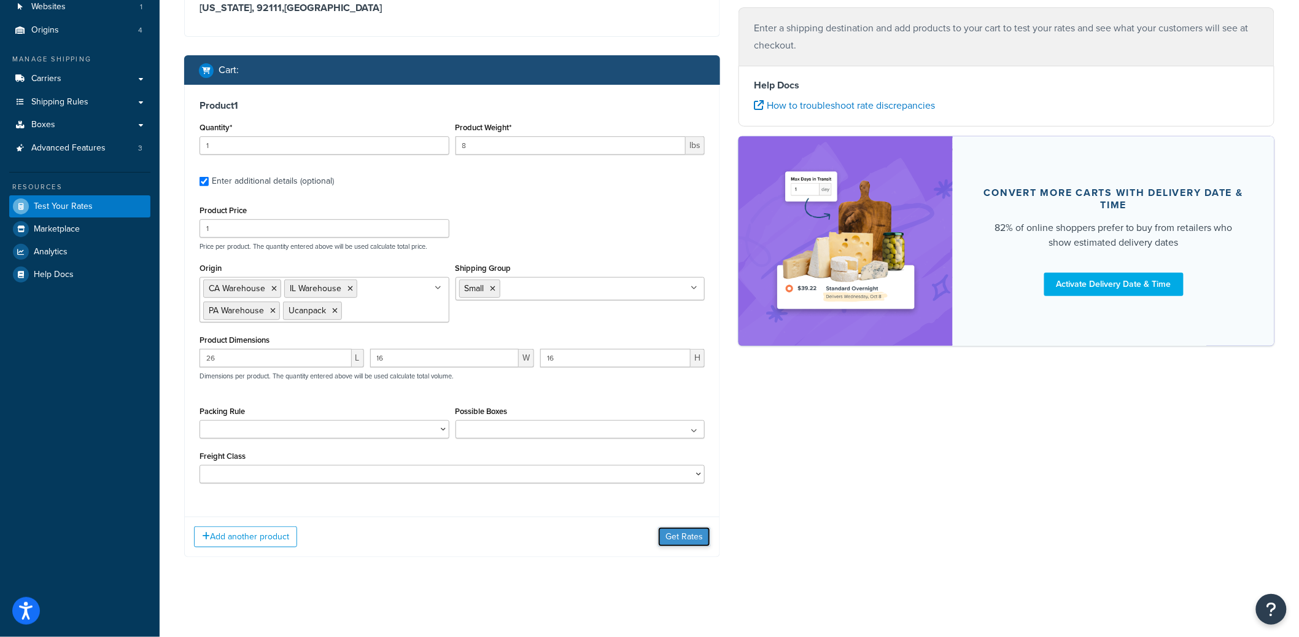
click at [686, 540] on button "Get Rates" at bounding box center [684, 537] width 52 height 20
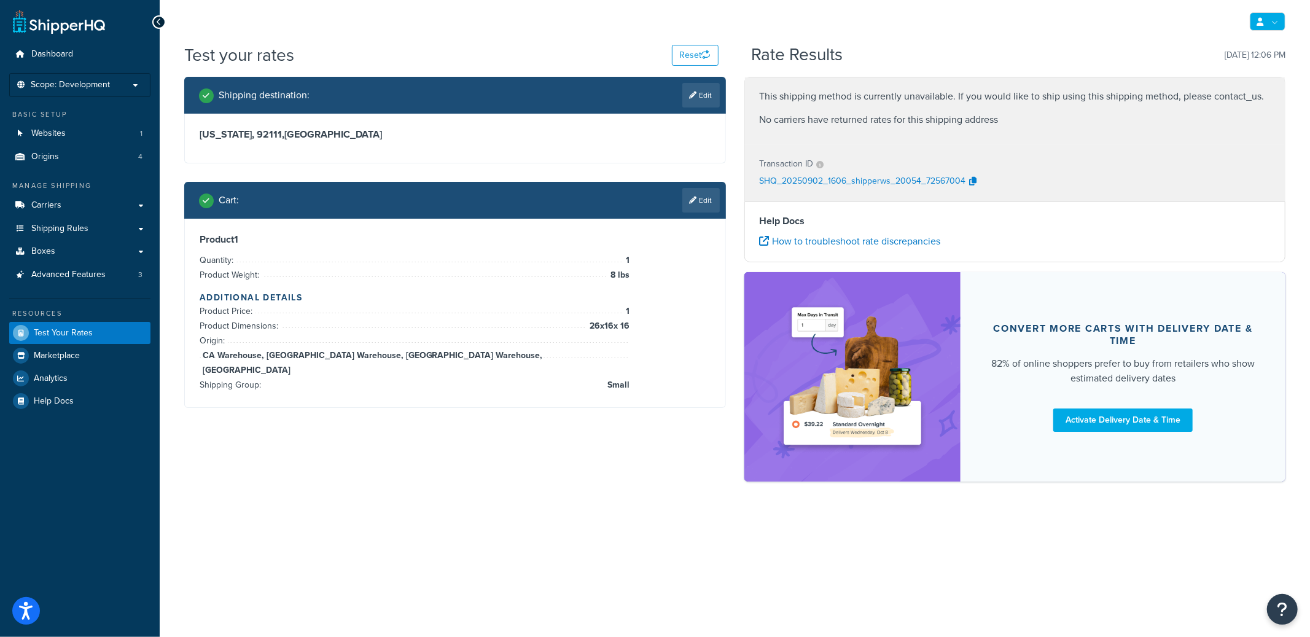
click at [1278, 21] on link at bounding box center [1267, 21] width 36 height 18
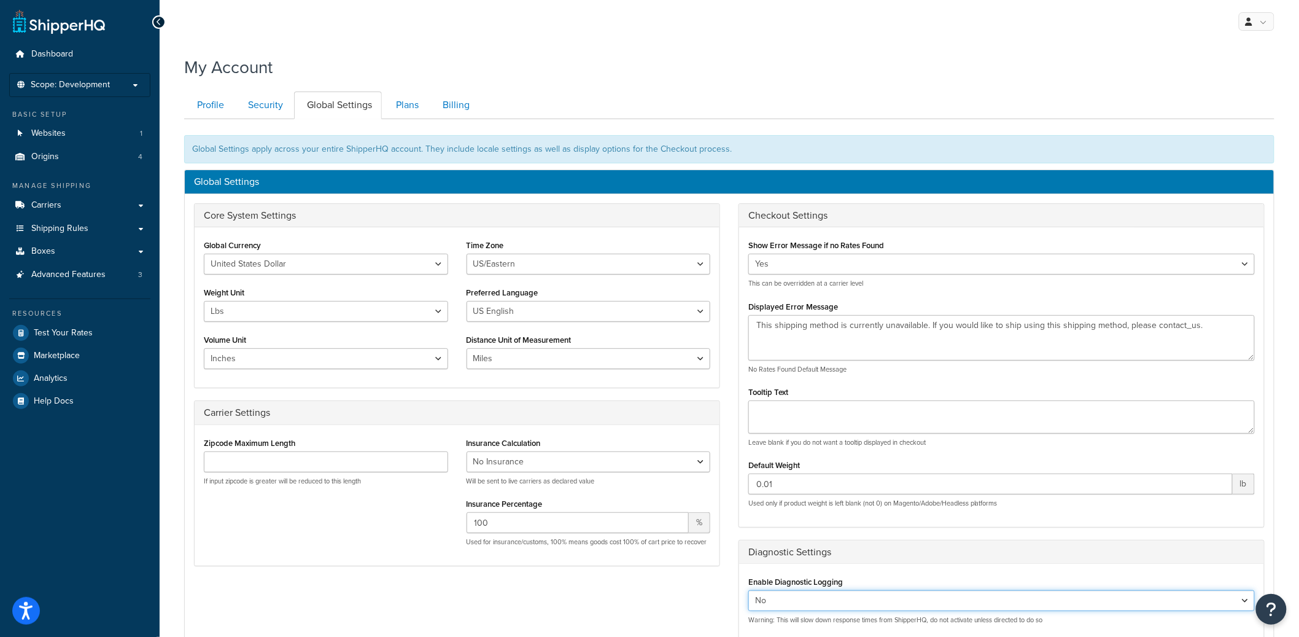
click at [804, 602] on select "Yes No" at bounding box center [1001, 600] width 507 height 21
select select "true"
click at [748, 591] on select "Yes No" at bounding box center [1001, 600] width 507 height 21
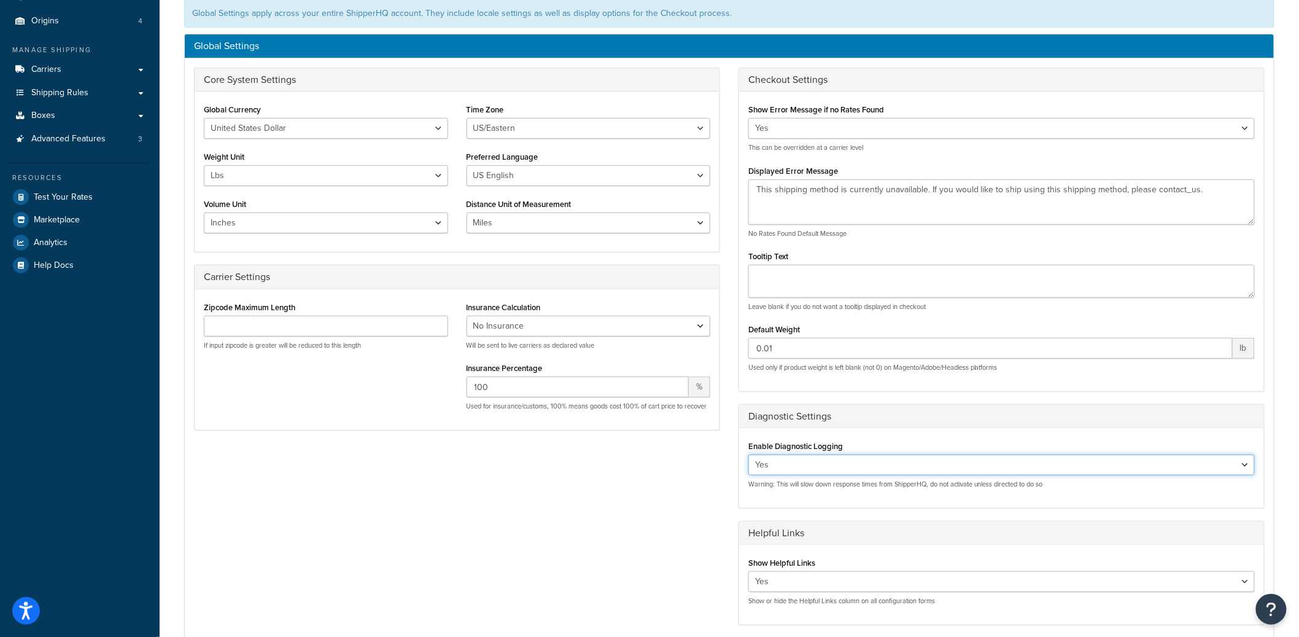
scroll to position [319, 0]
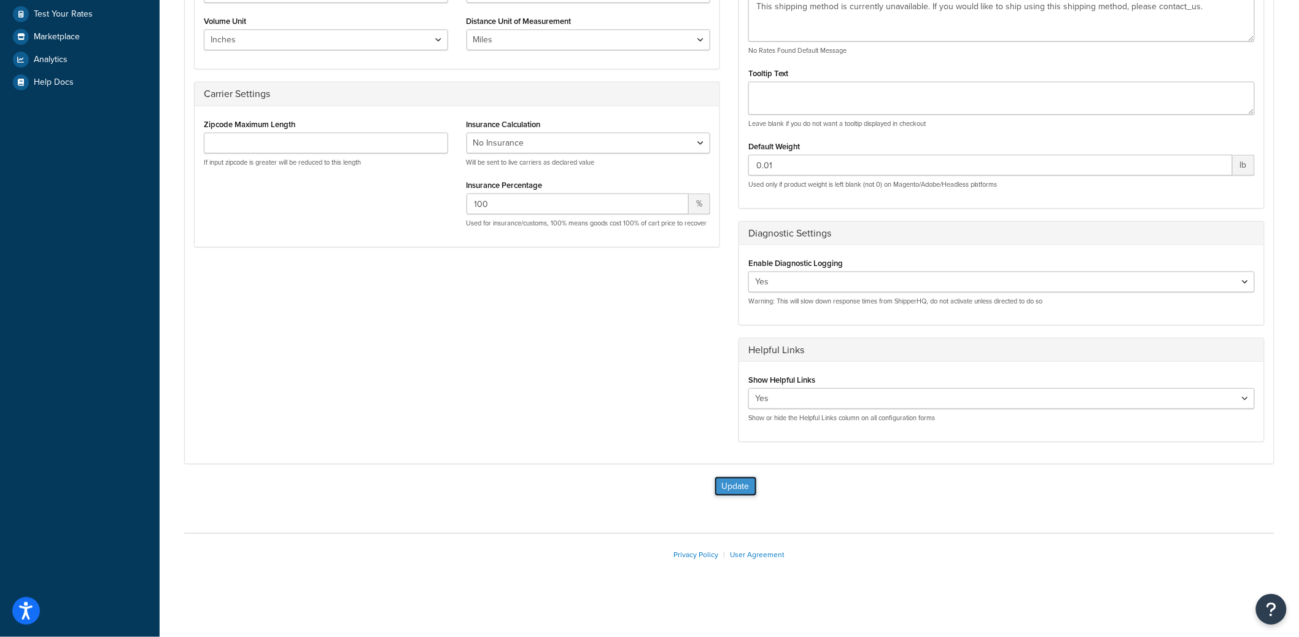
click at [739, 483] on button "Update" at bounding box center [736, 486] width 42 height 20
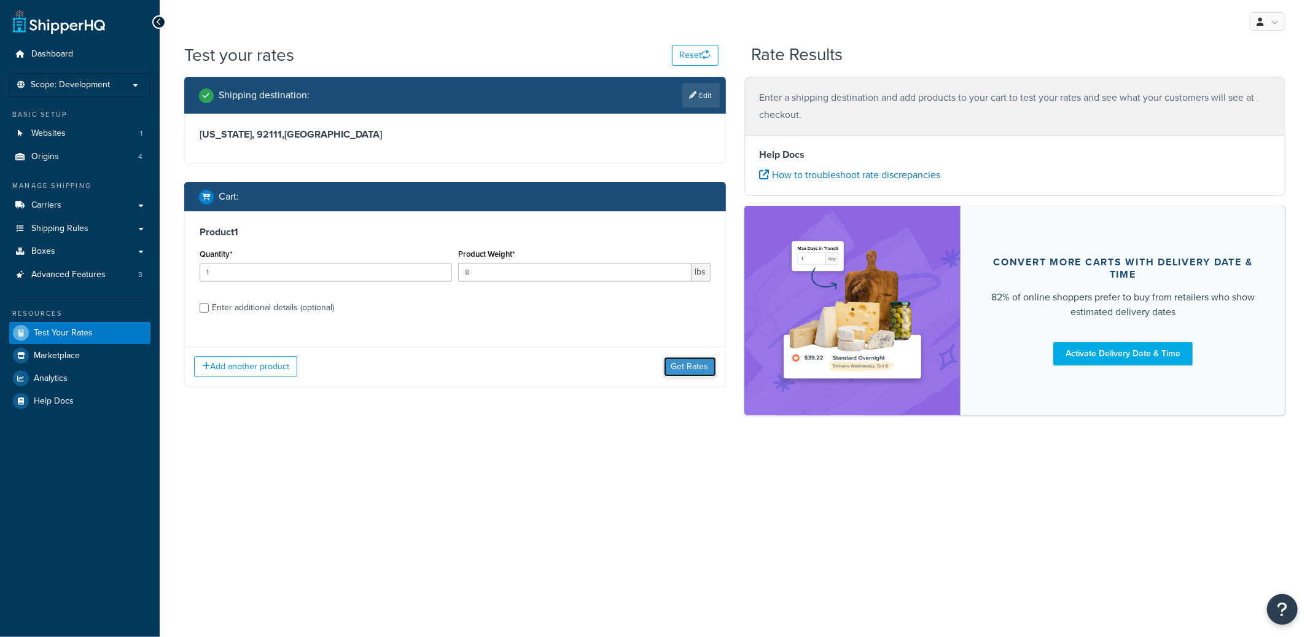
click at [707, 373] on button "Get Rates" at bounding box center [690, 367] width 52 height 20
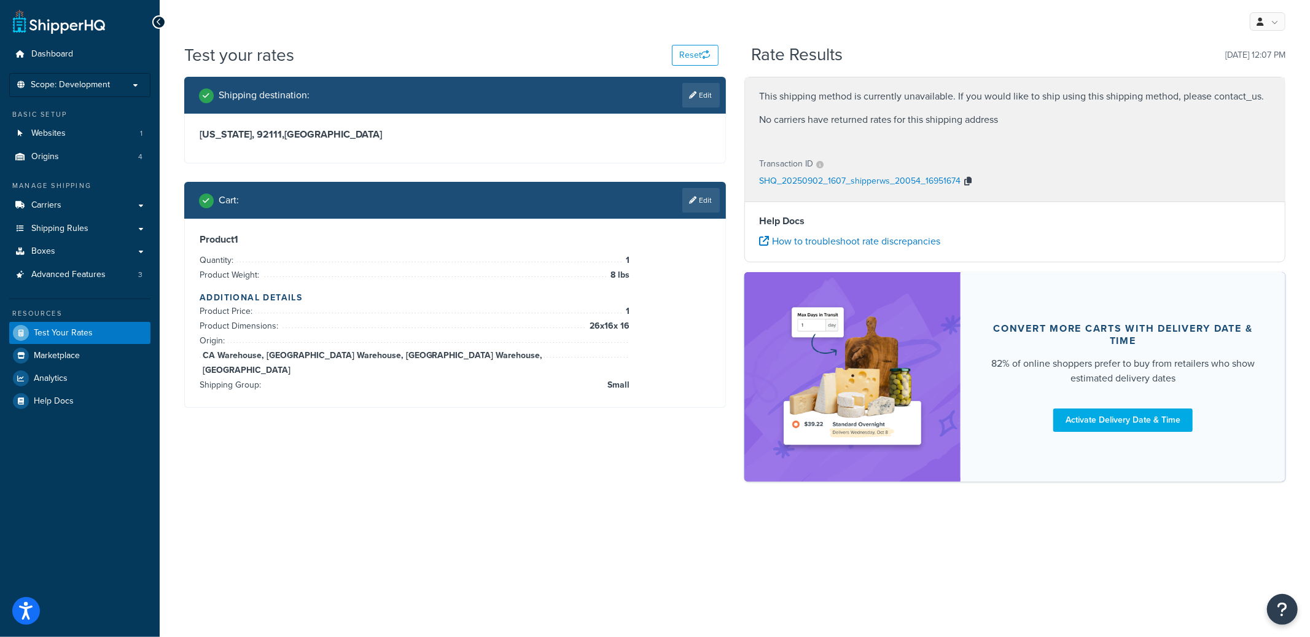
click at [967, 181] on icon "button" at bounding box center [968, 181] width 7 height 9
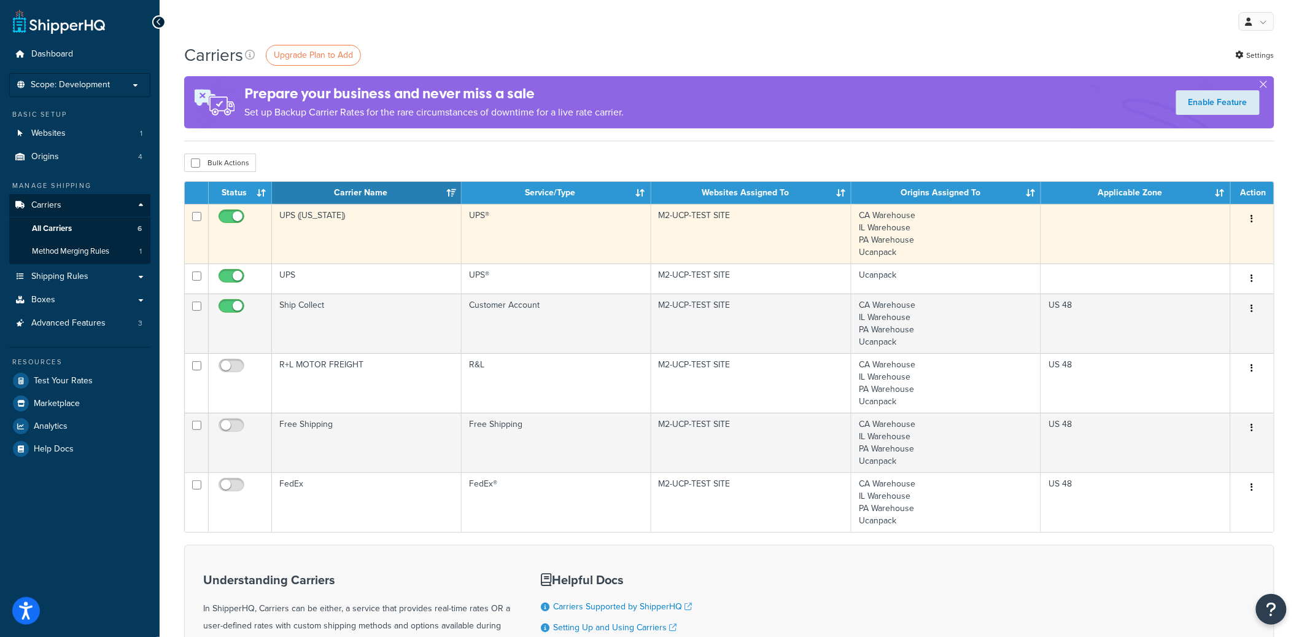
click at [1251, 220] on icon "button" at bounding box center [1252, 218] width 2 height 9
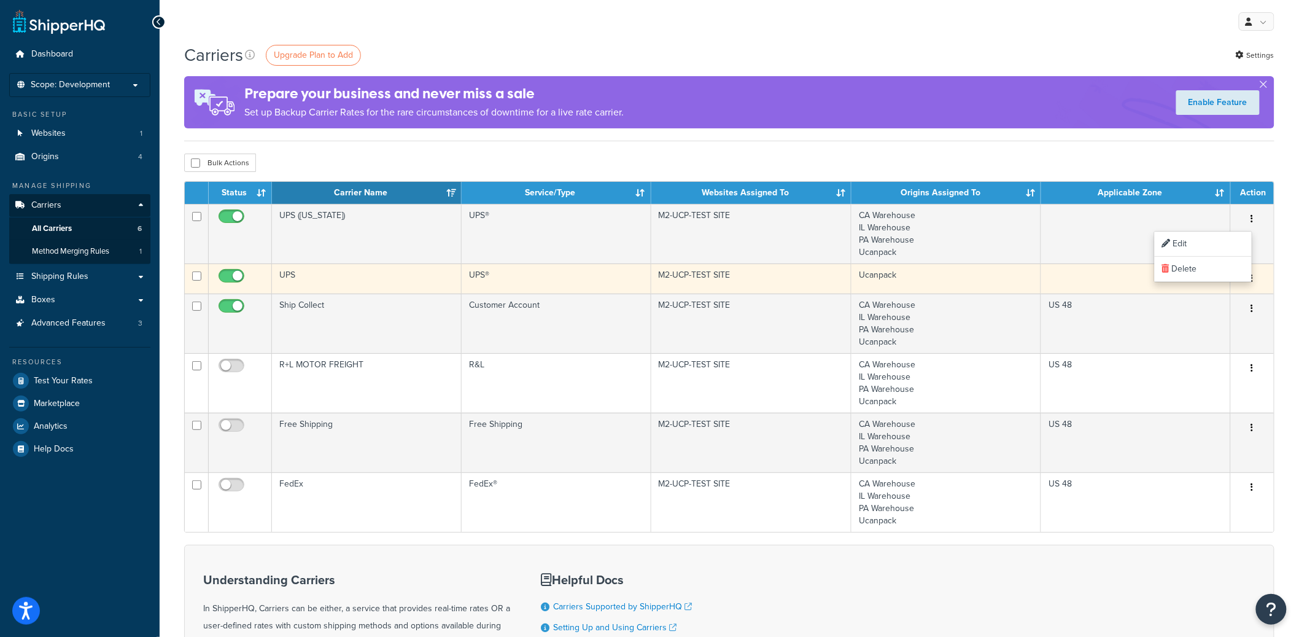
click at [1257, 278] on button "button" at bounding box center [1252, 279] width 17 height 20
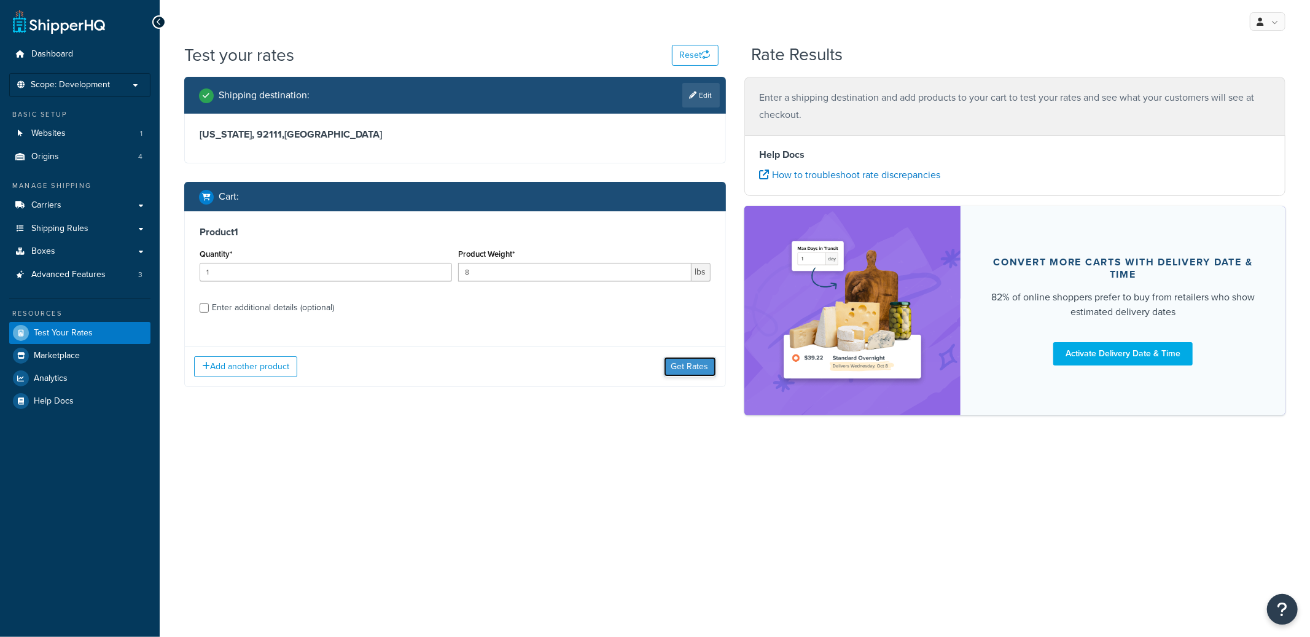
click at [690, 368] on button "Get Rates" at bounding box center [690, 367] width 52 height 20
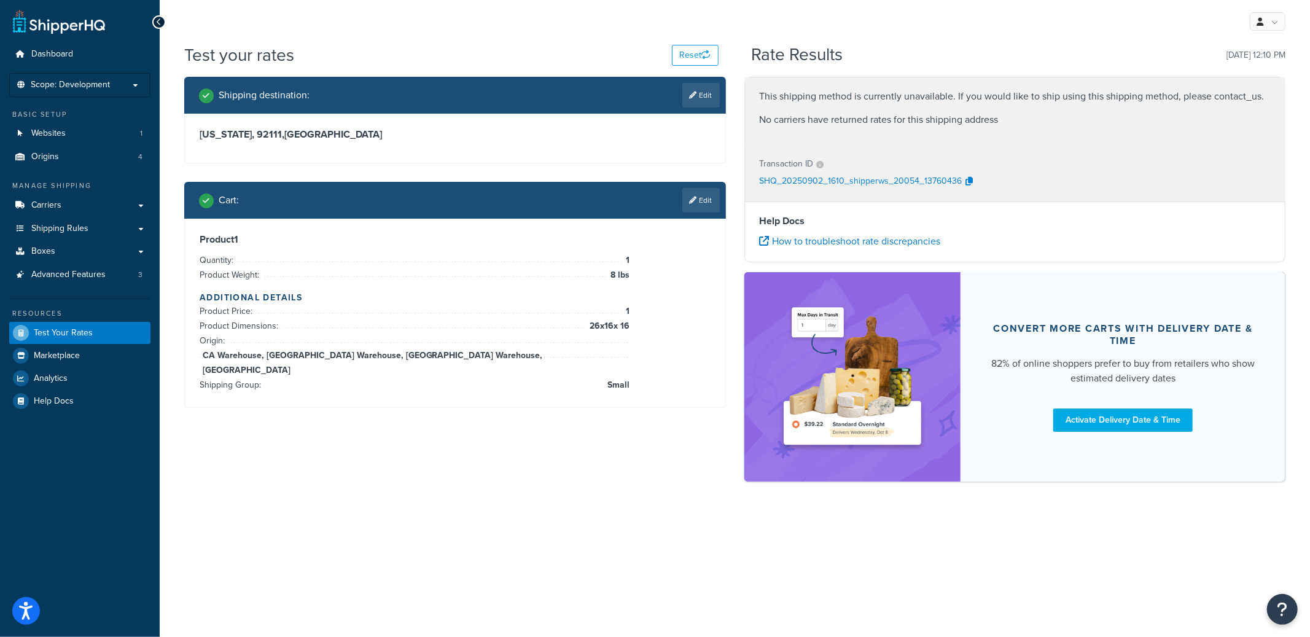
click at [694, 91] on icon at bounding box center [692, 94] width 7 height 7
select select "CA"
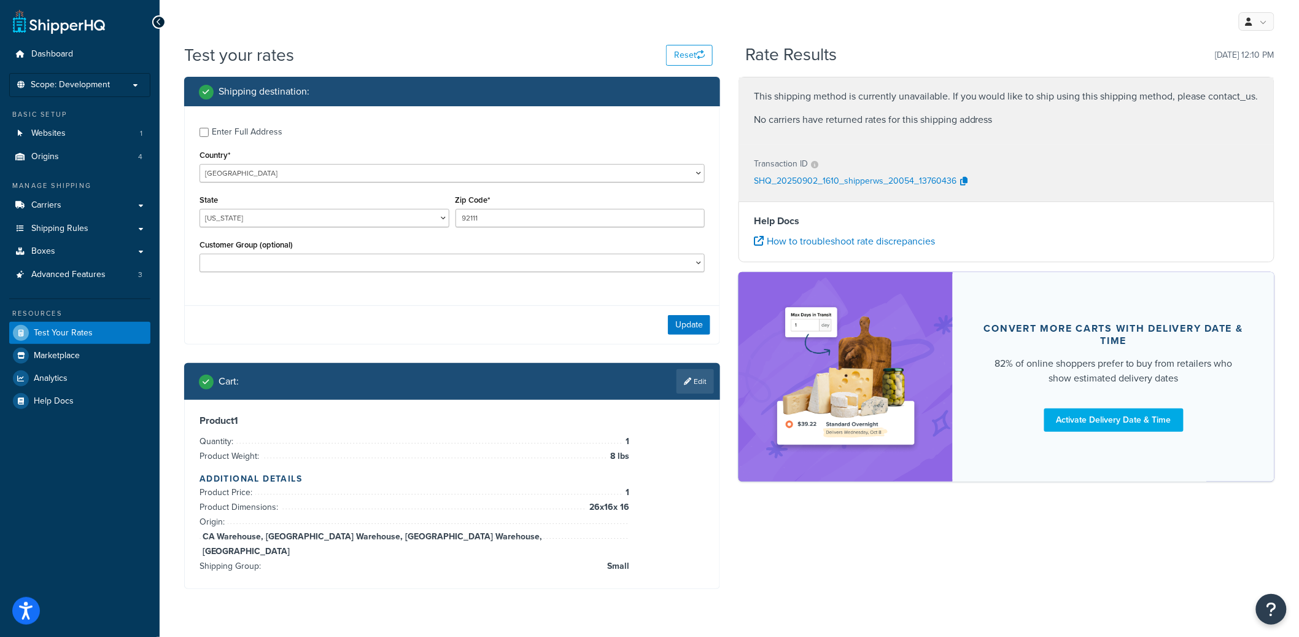
click at [248, 140] on div "Enter Full Address" at bounding box center [247, 131] width 71 height 17
click at [209, 137] on input "Enter Full Address" at bounding box center [204, 132] width 9 height 9
checkbox input "true"
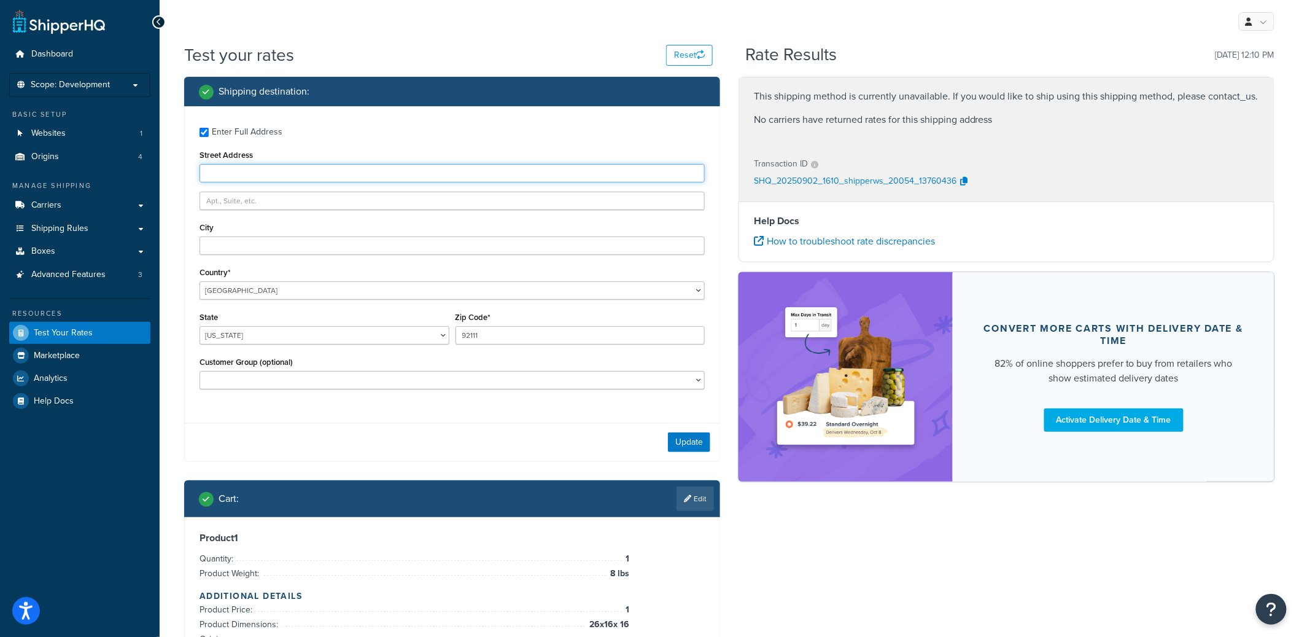
click at [230, 168] on input "Street Address" at bounding box center [452, 173] width 505 height 18
type input "PO Box 123"
type input "San Diego"
click at [691, 449] on button "Update" at bounding box center [689, 442] width 42 height 20
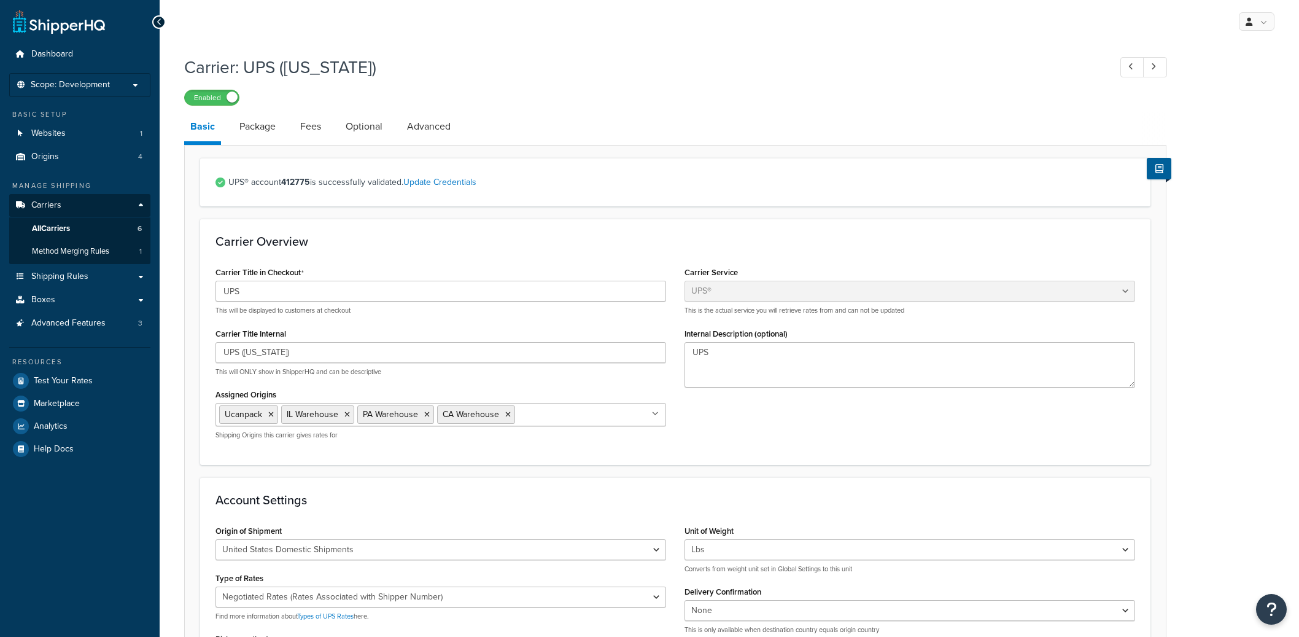
select select "ups"
click at [266, 281] on input "UPS" at bounding box center [440, 291] width 451 height 21
click at [287, 352] on input "UPS (Illinois)" at bounding box center [440, 352] width 451 height 21
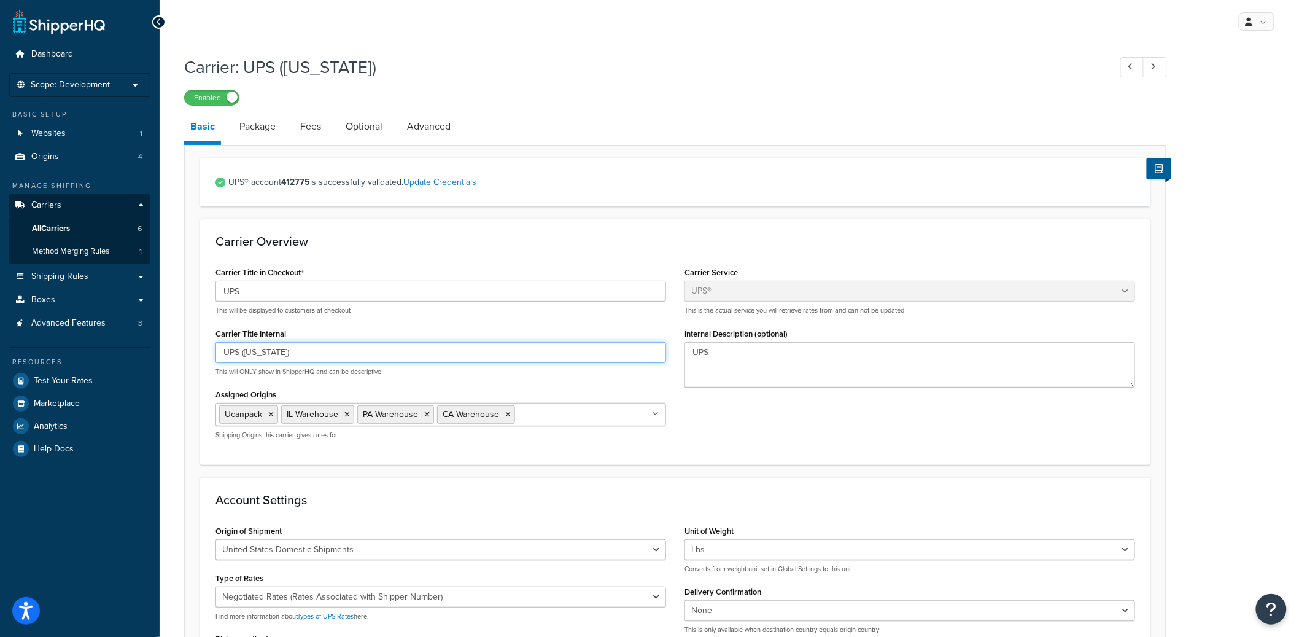
click at [287, 352] on input "UPS (Illinois)" at bounding box center [440, 352] width 451 height 21
click at [442, 130] on link "Advanced" at bounding box center [429, 126] width 56 height 29
select select "false"
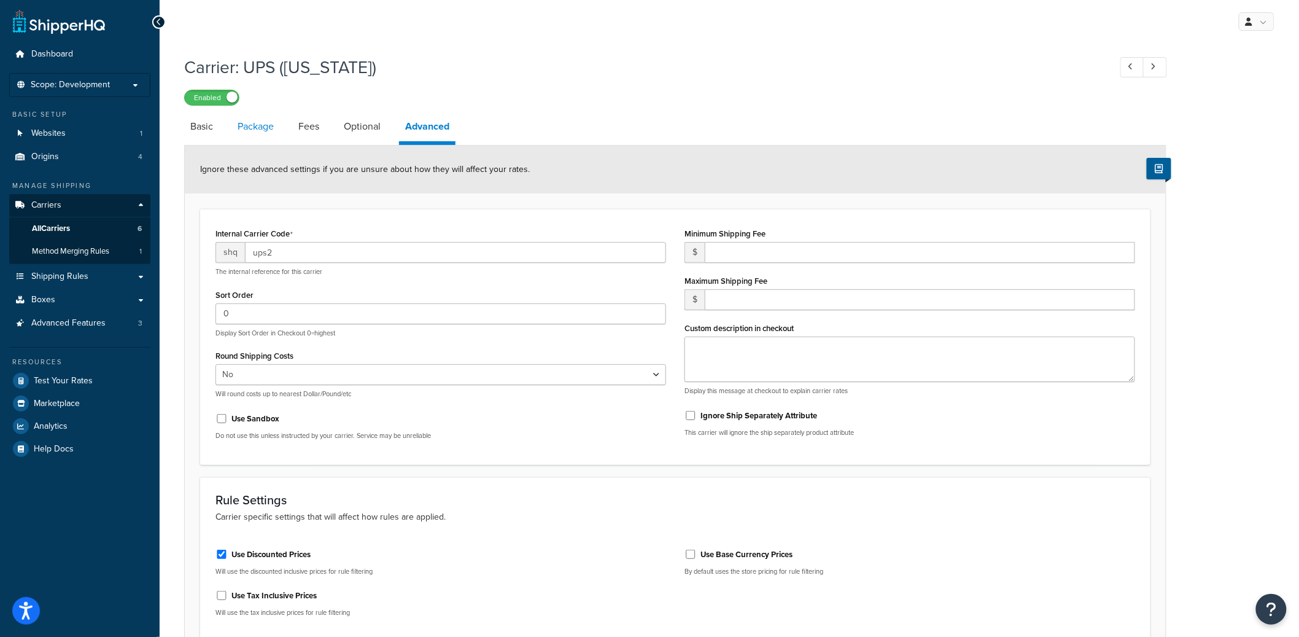
click at [271, 124] on link "Package" at bounding box center [255, 126] width 49 height 29
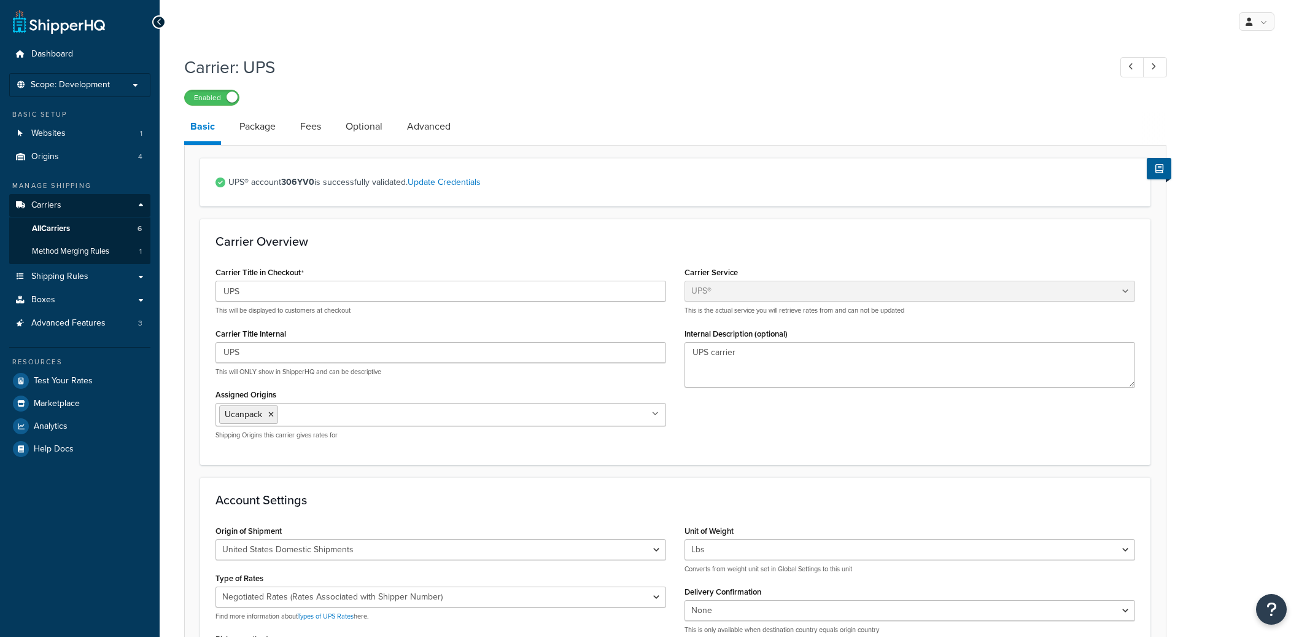
select select "ups"
click at [262, 131] on link "Package" at bounding box center [257, 126] width 49 height 29
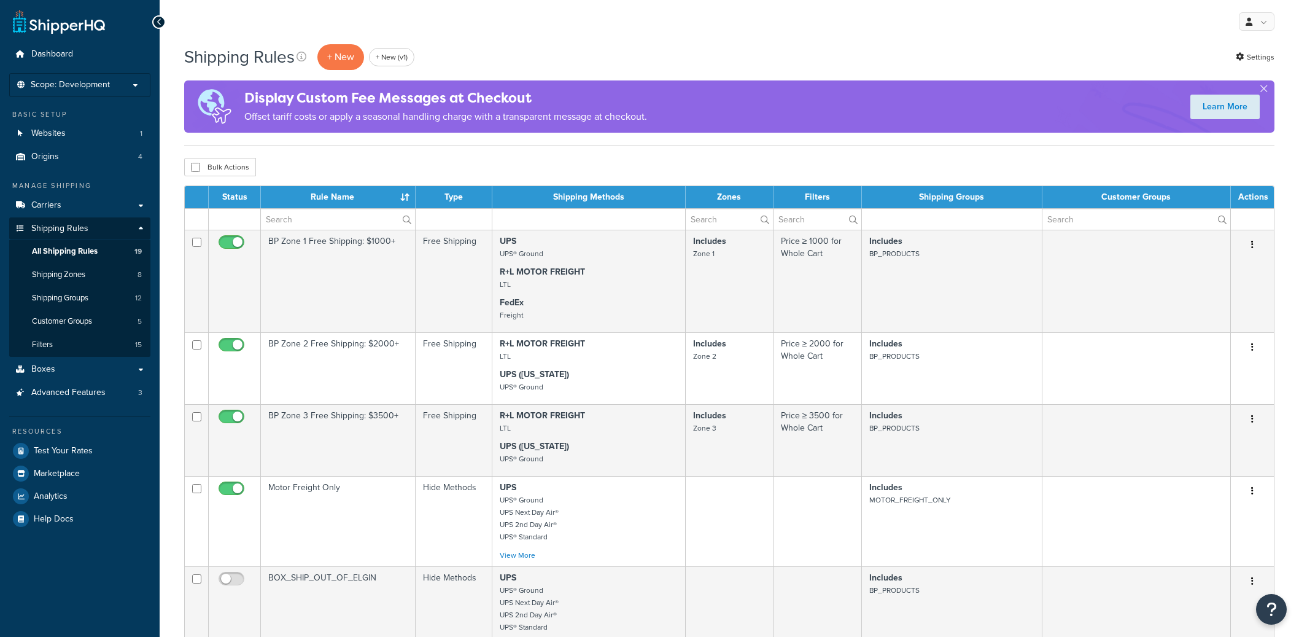
select select "25"
click at [64, 294] on span "Shipping Groups" at bounding box center [60, 298] width 56 height 10
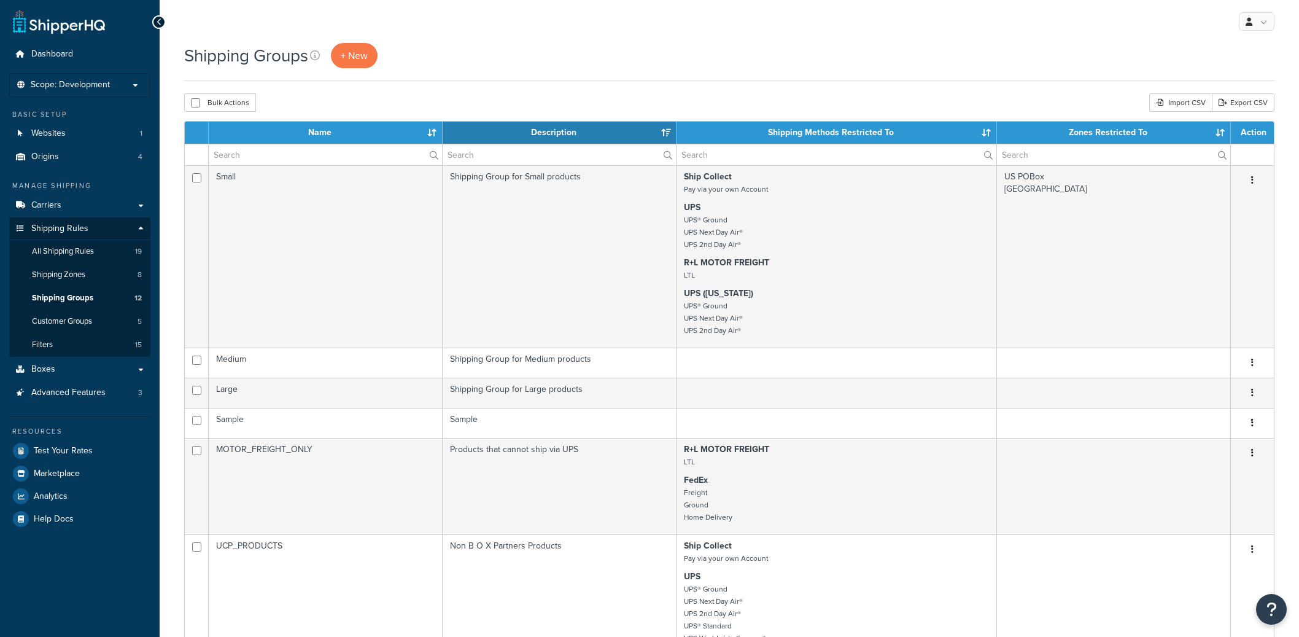
select select "15"
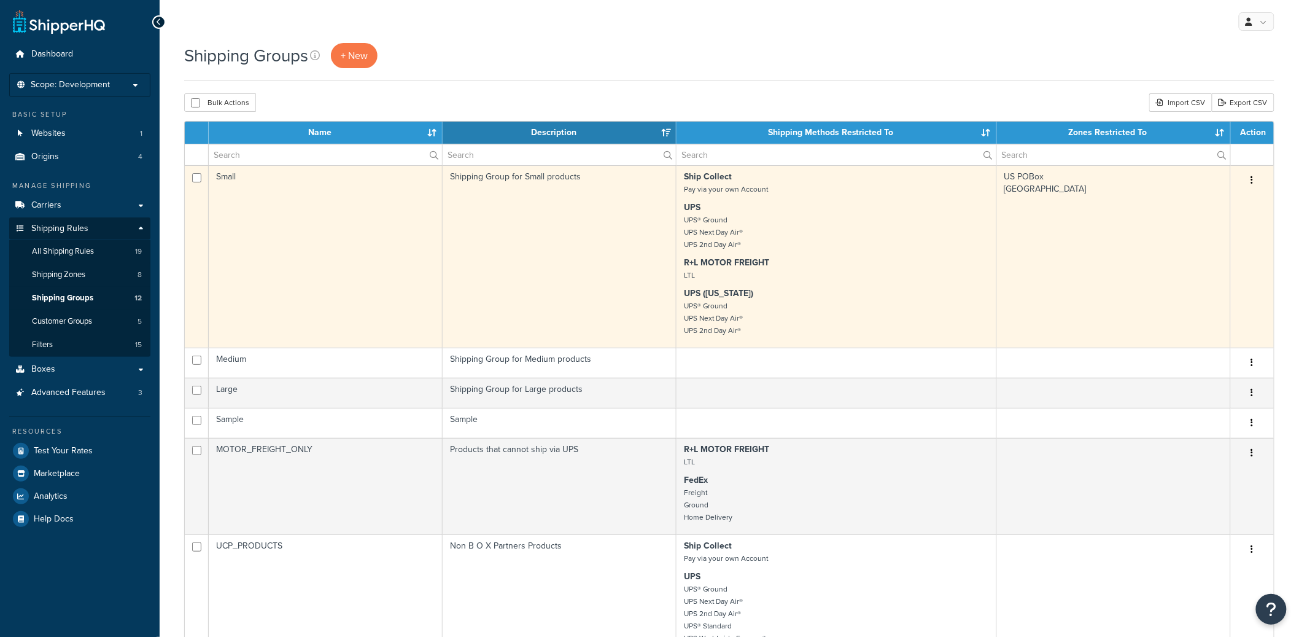
click at [339, 263] on td "Small" at bounding box center [326, 256] width 234 height 182
click at [351, 253] on td "Small" at bounding box center [326, 256] width 234 height 182
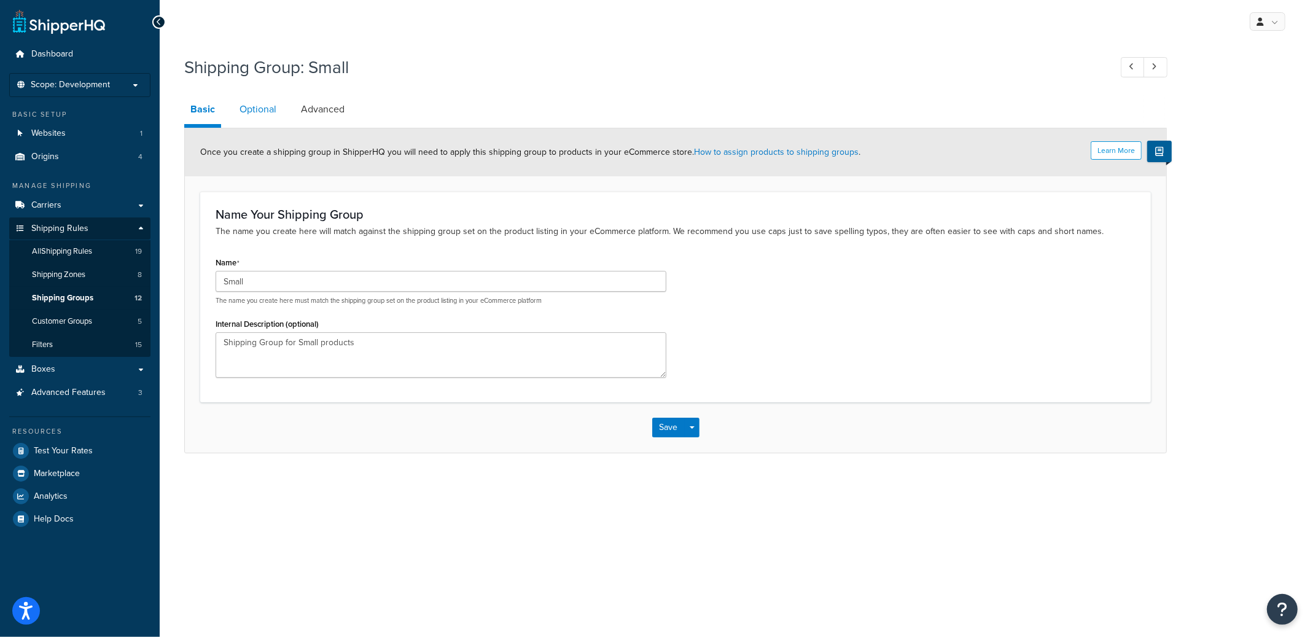
click at [255, 103] on link "Optional" at bounding box center [257, 109] width 49 height 29
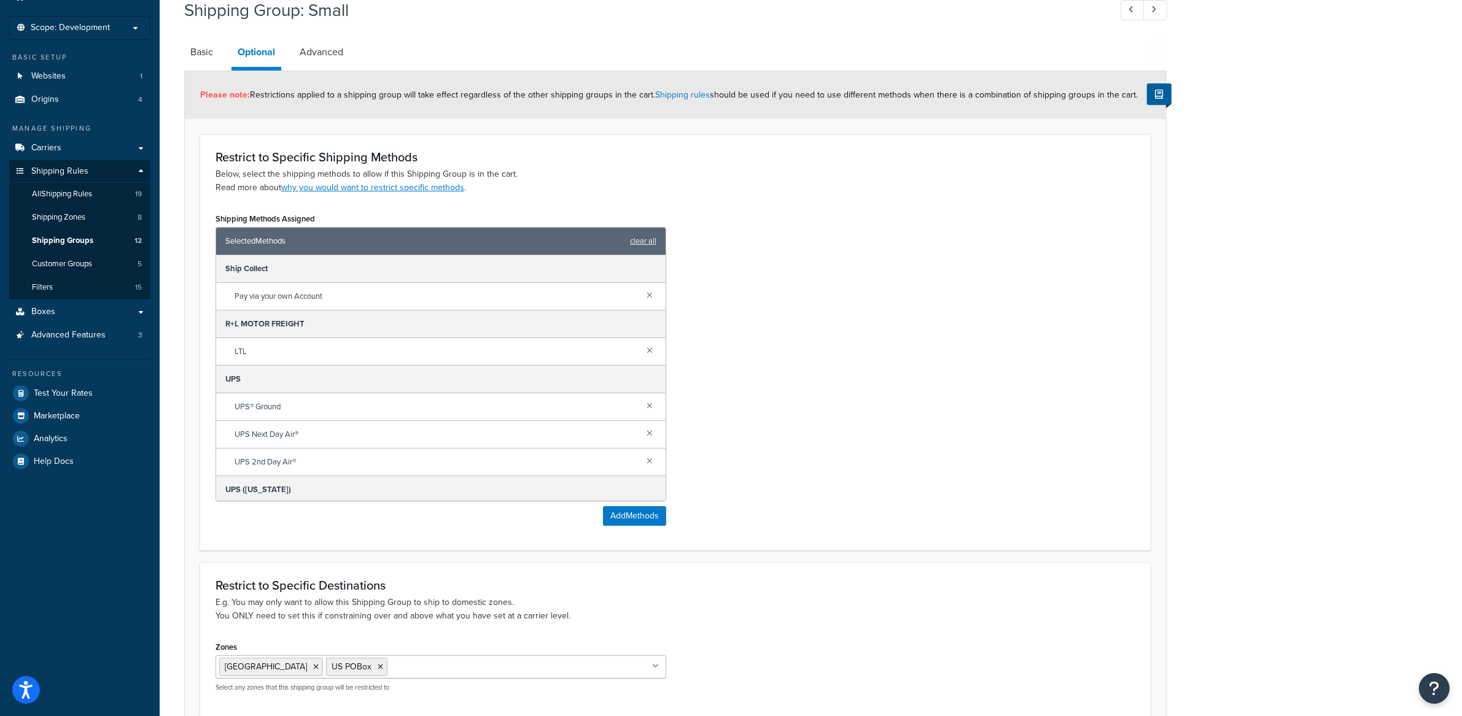
scroll to position [33, 0]
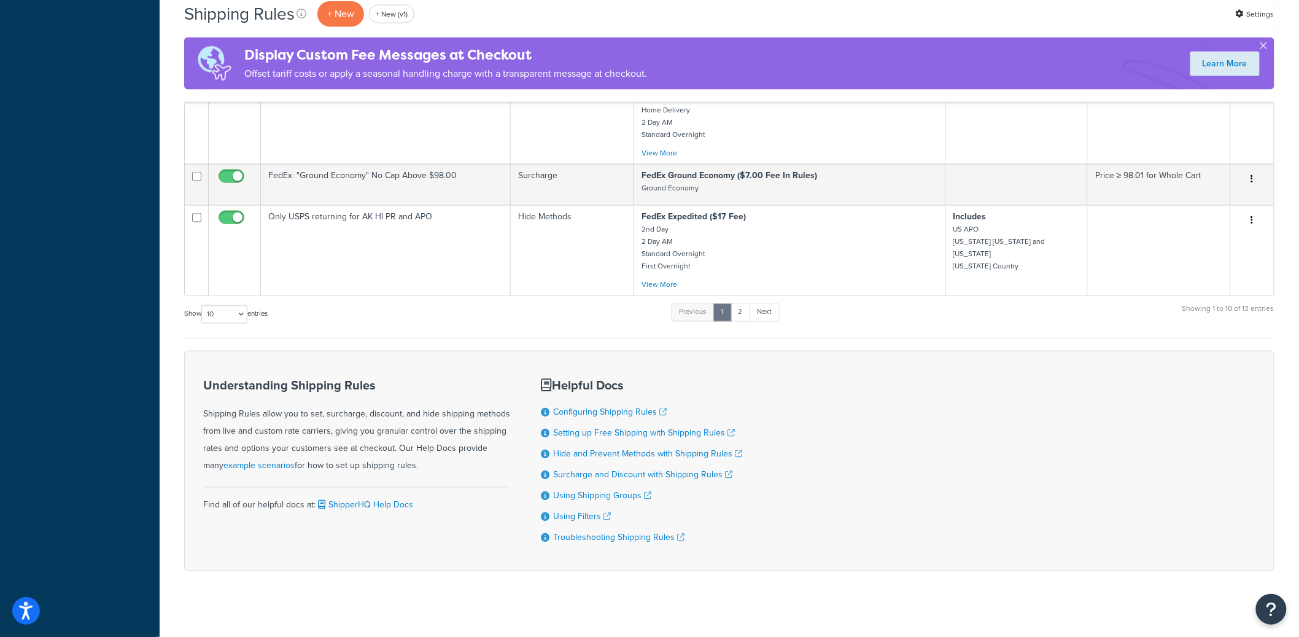
scroll to position [683, 0]
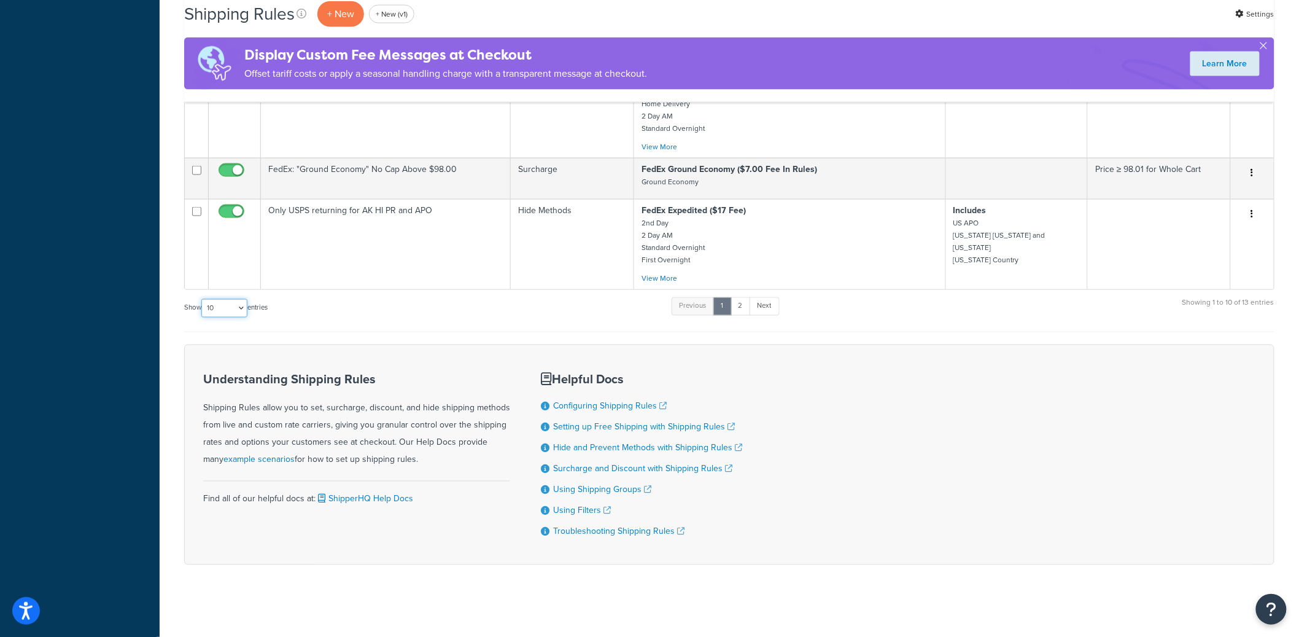
click at [231, 308] on select "10 15 25 50 100 1000" at bounding box center [224, 308] width 46 height 18
select select "25"
click at [203, 299] on select "10 15 25 50 100 1000" at bounding box center [224, 308] width 46 height 18
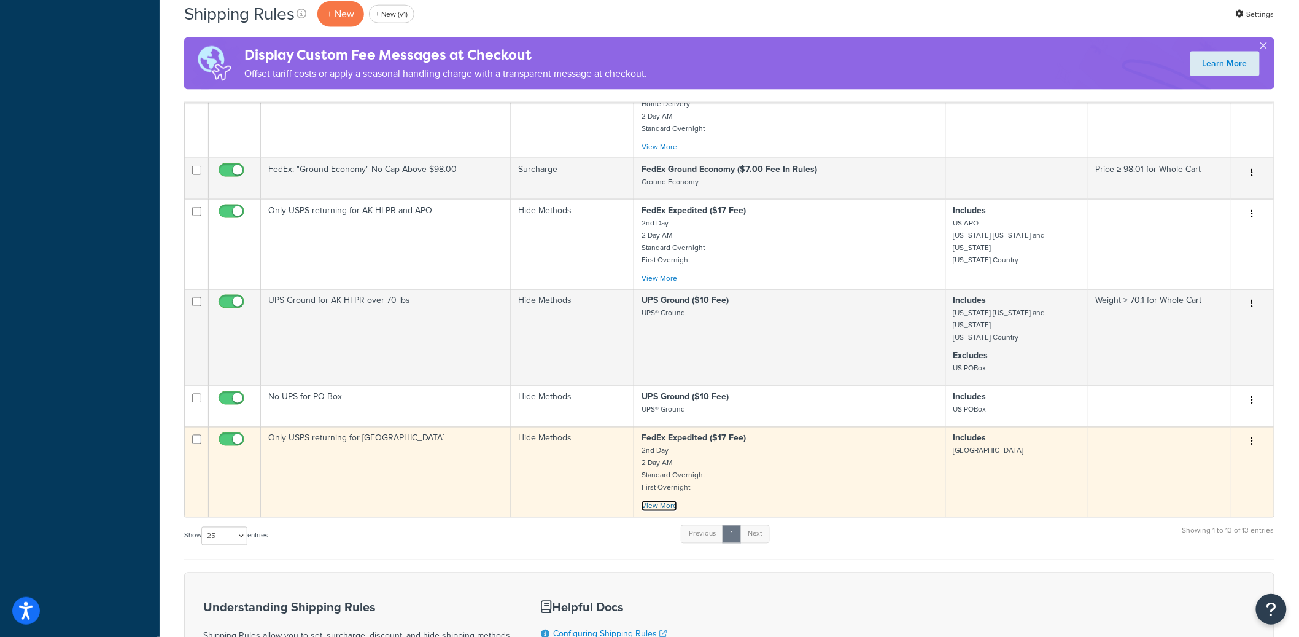
click at [659, 500] on link "View More" at bounding box center [660, 505] width 36 height 11
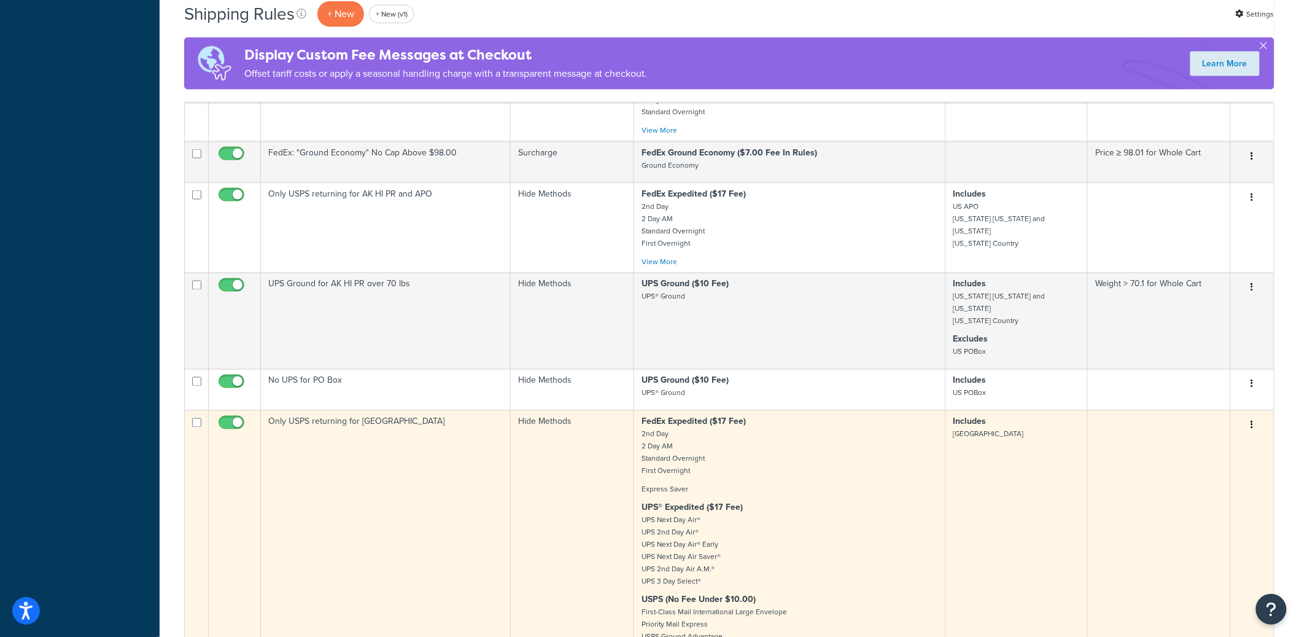
scroll to position [698, 0]
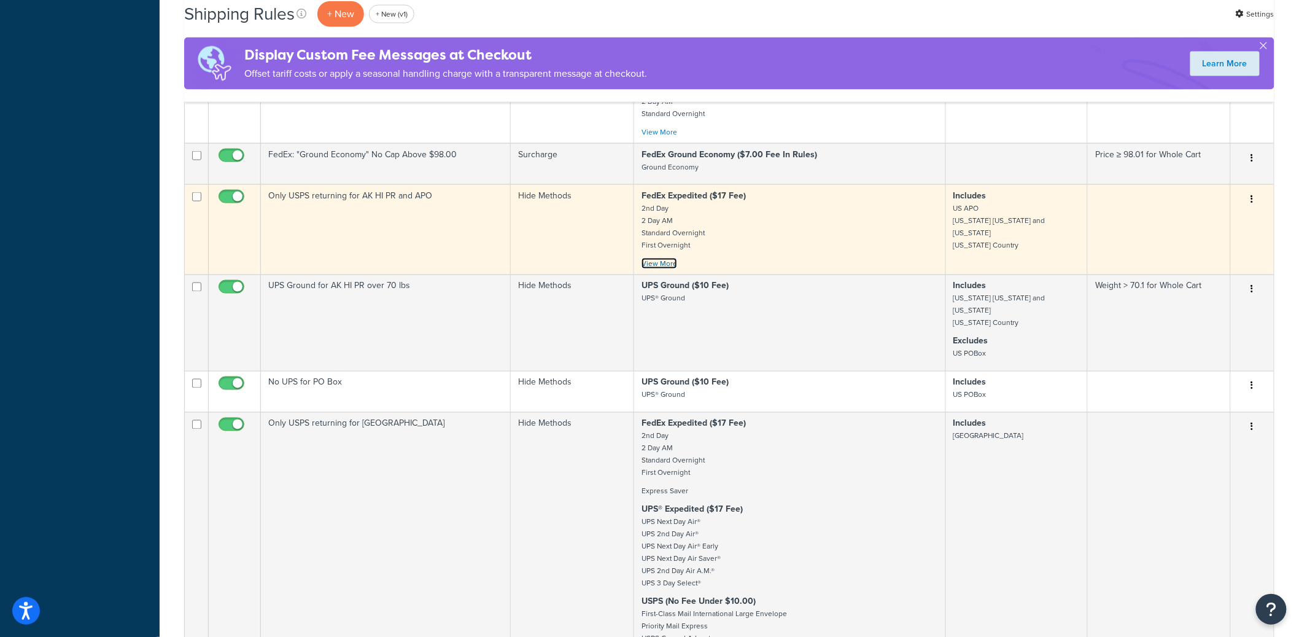
click at [662, 258] on link "View More" at bounding box center [660, 263] width 36 height 11
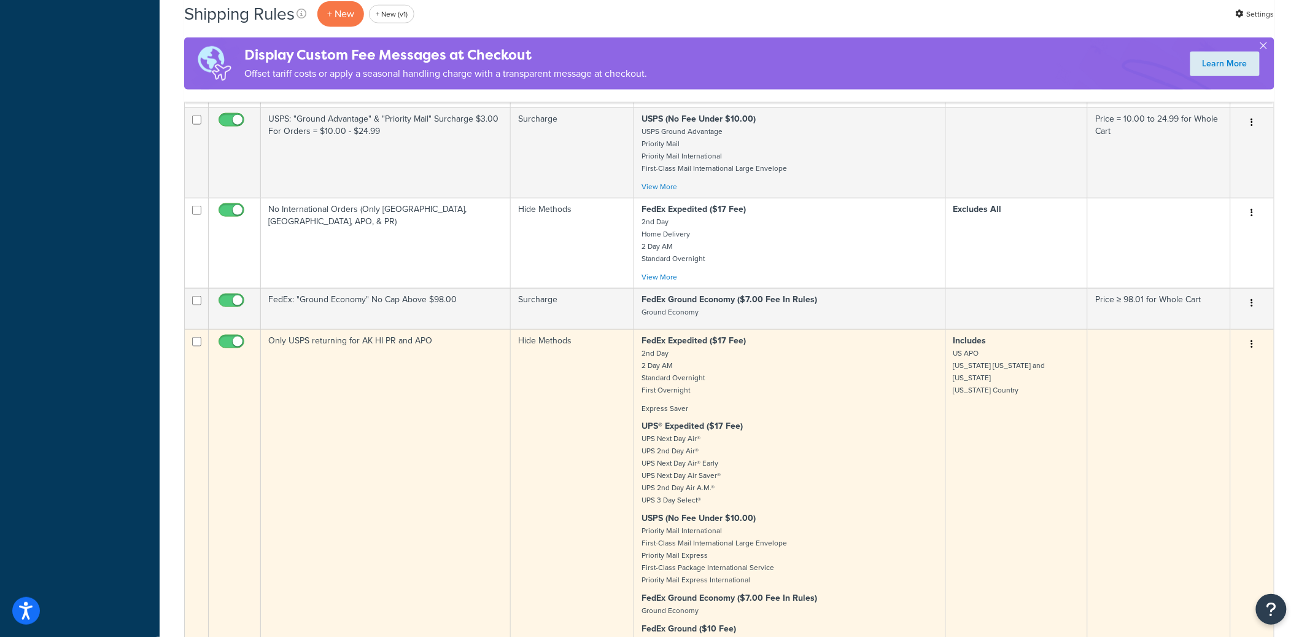
scroll to position [502, 0]
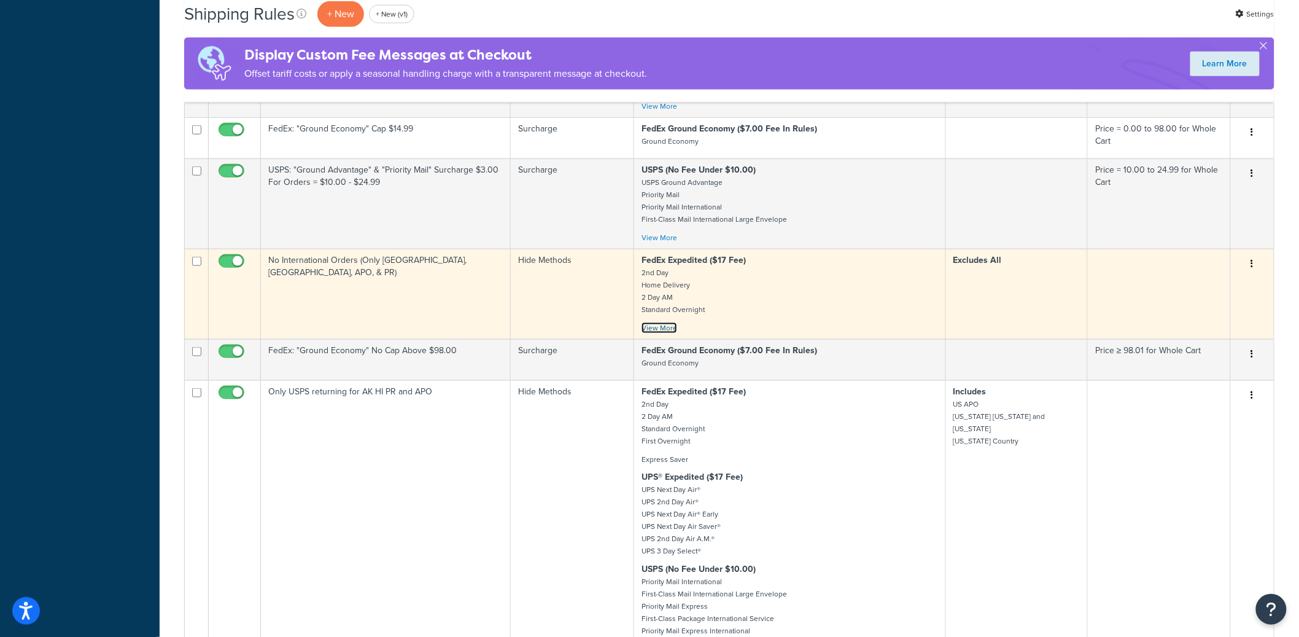
click at [659, 322] on link "View More" at bounding box center [660, 327] width 36 height 11
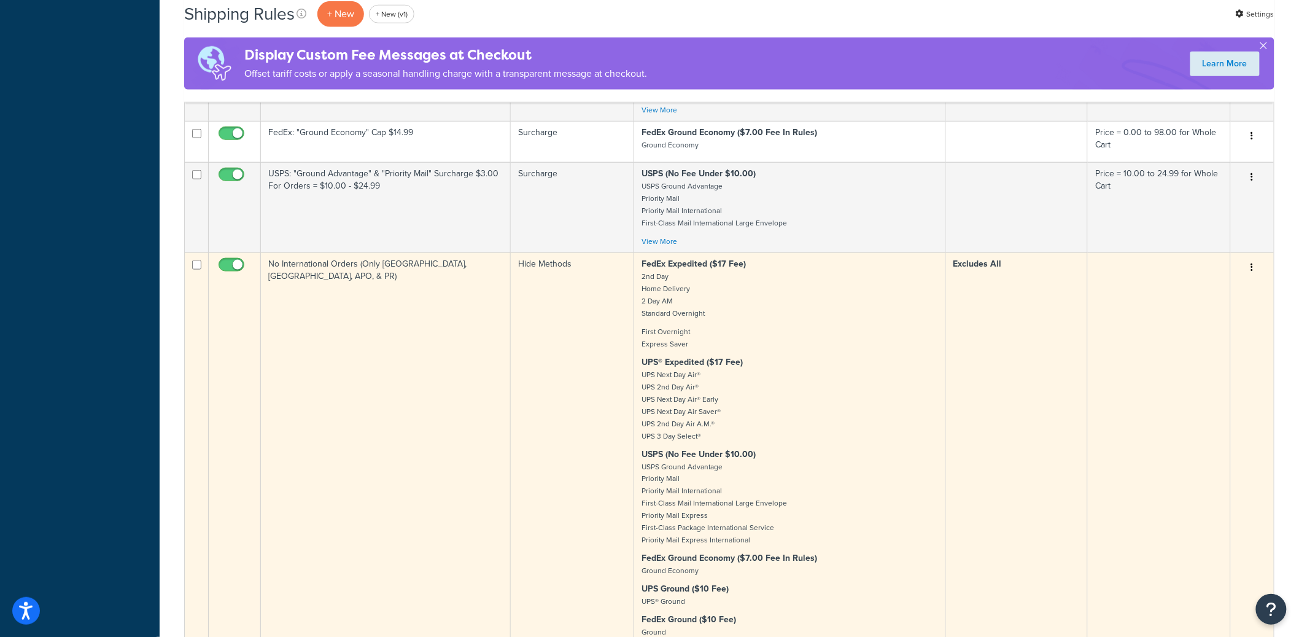
scroll to position [452, 0]
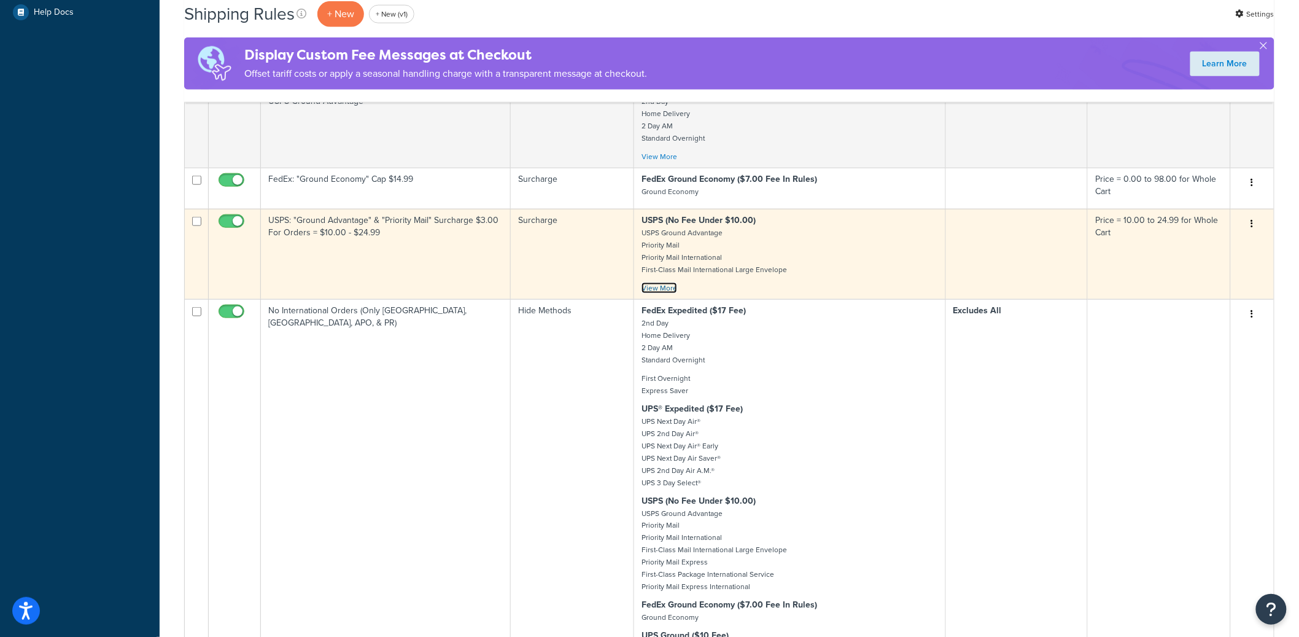
click at [664, 284] on link "View More" at bounding box center [660, 287] width 36 height 11
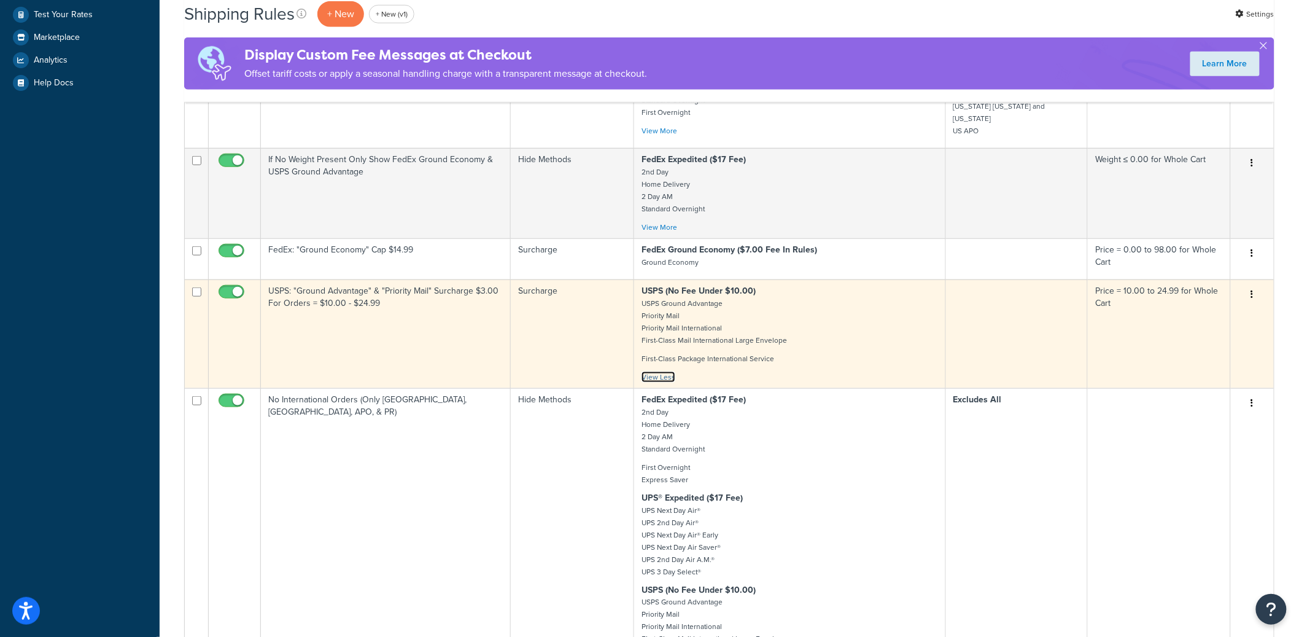
scroll to position [363, 0]
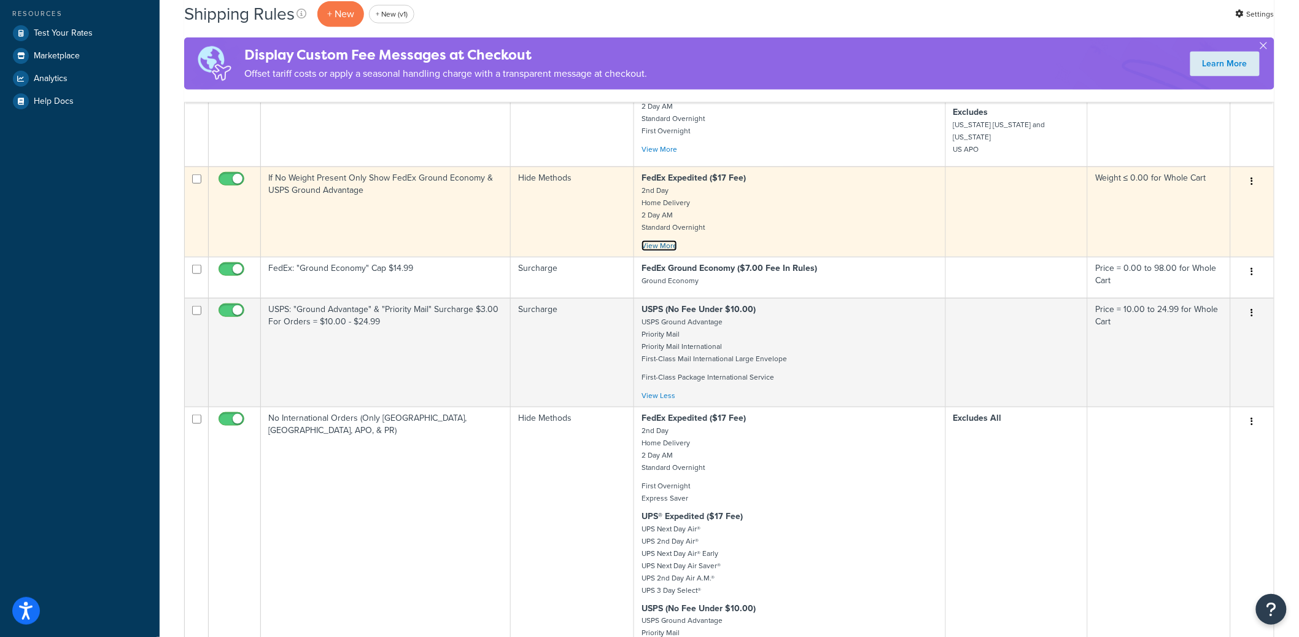
click at [663, 240] on link "View More" at bounding box center [660, 245] width 36 height 11
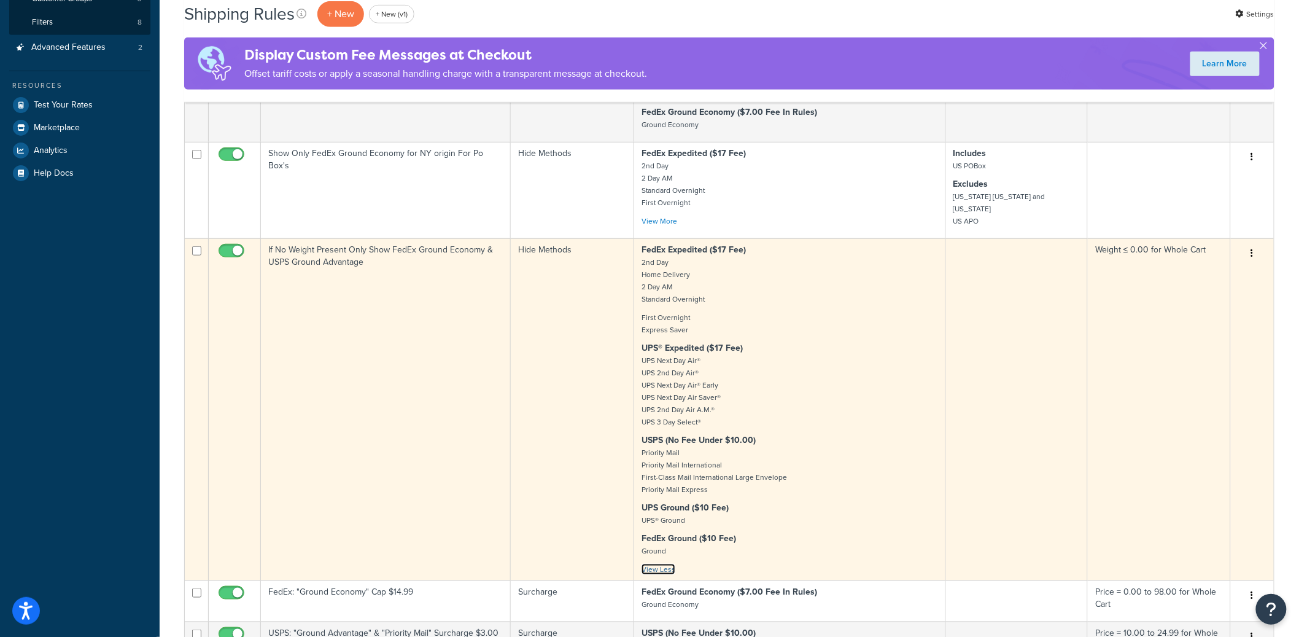
scroll to position [279, 0]
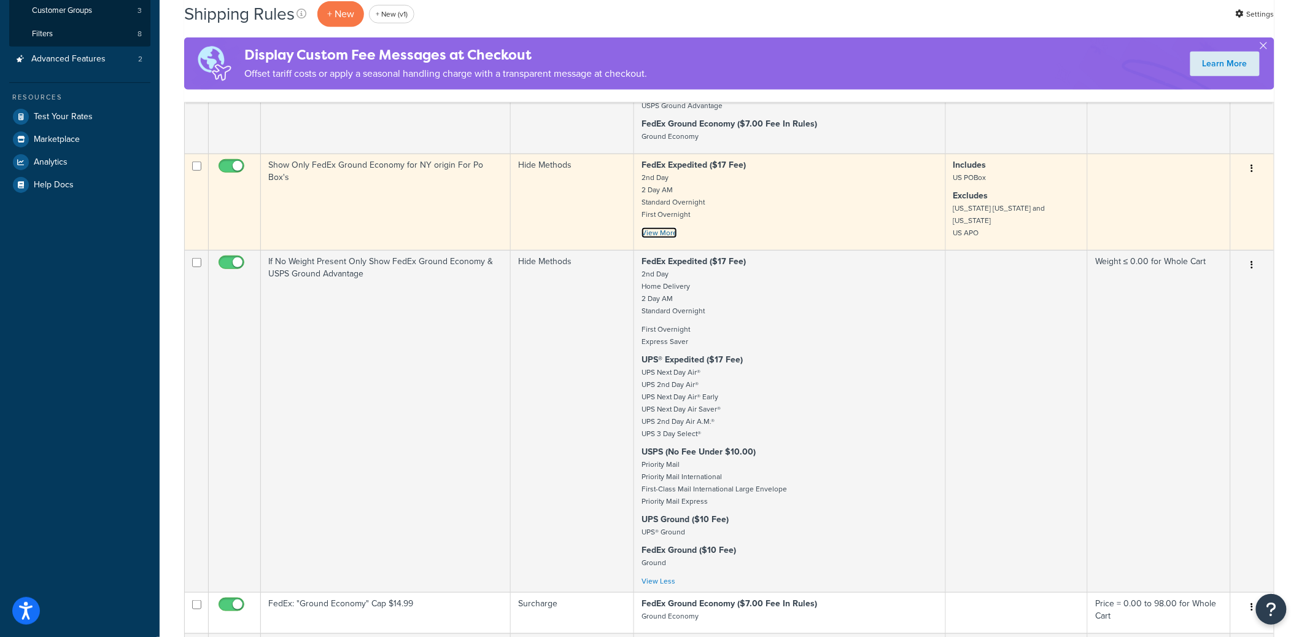
click at [659, 232] on link "View More" at bounding box center [660, 232] width 36 height 11
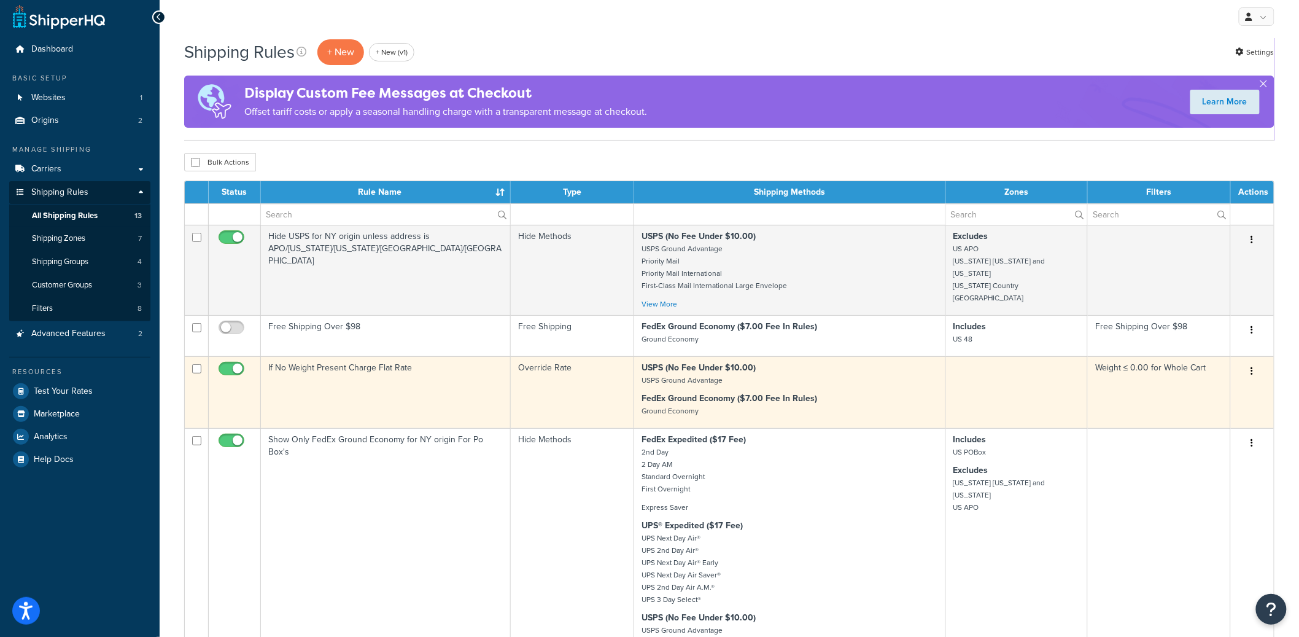
scroll to position [0, 0]
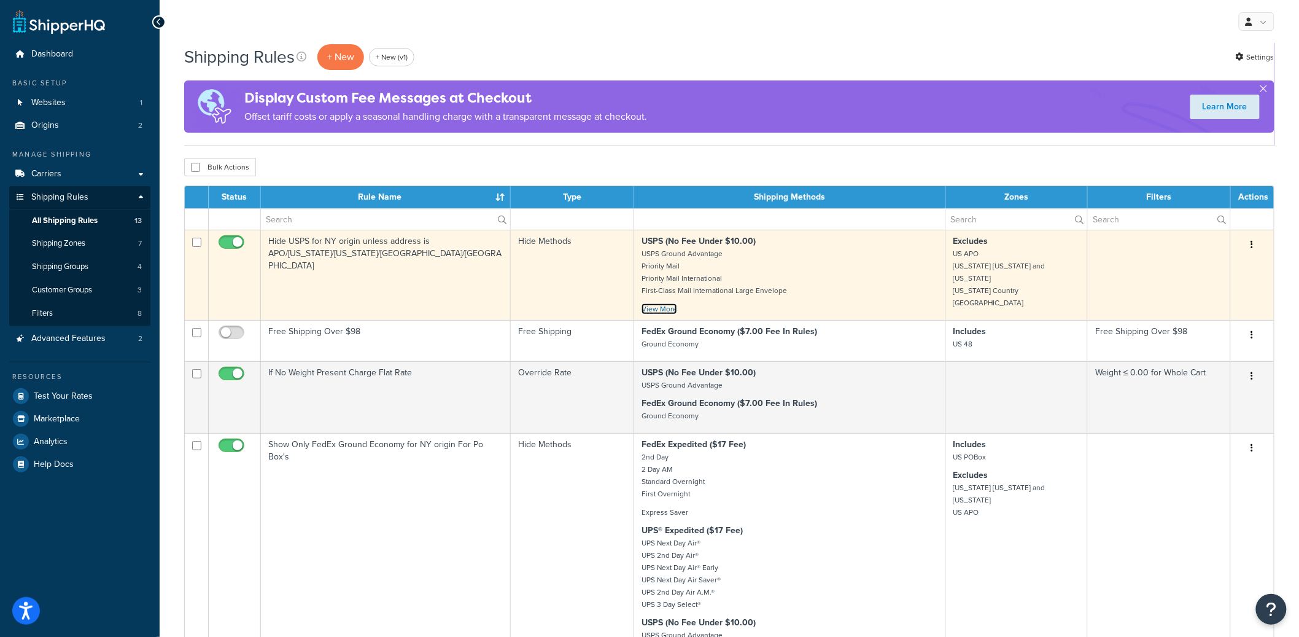
click at [661, 310] on link "View More" at bounding box center [660, 308] width 36 height 11
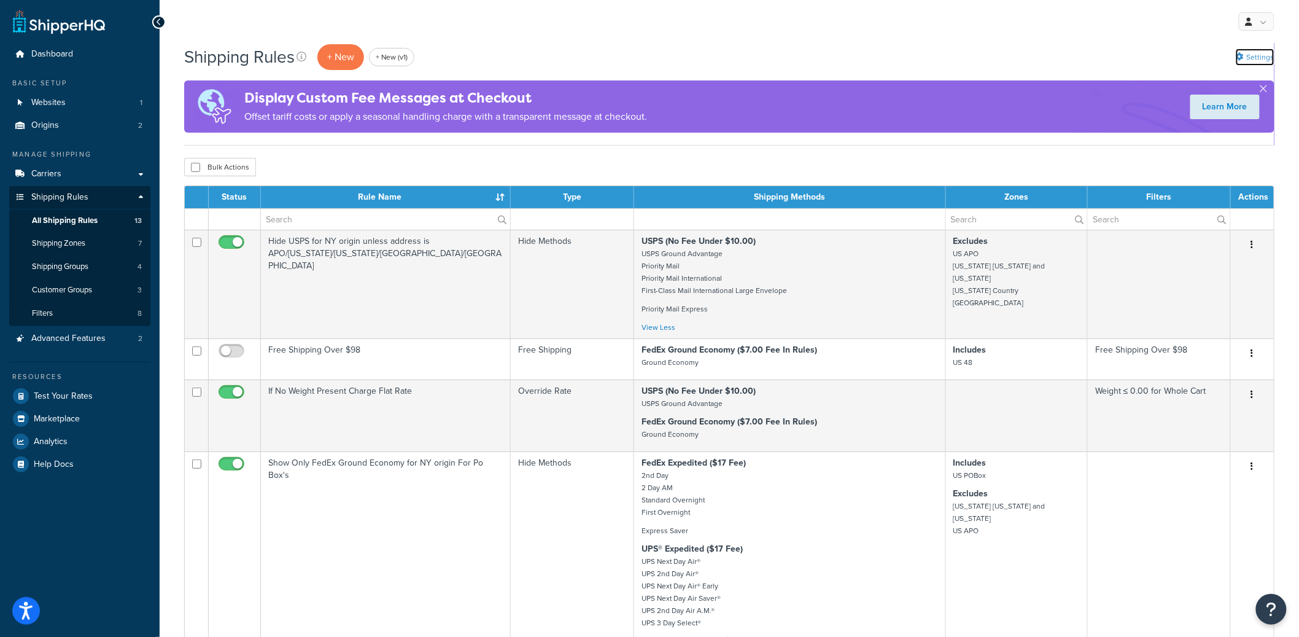
click at [1259, 56] on link "Settings" at bounding box center [1255, 57] width 39 height 17
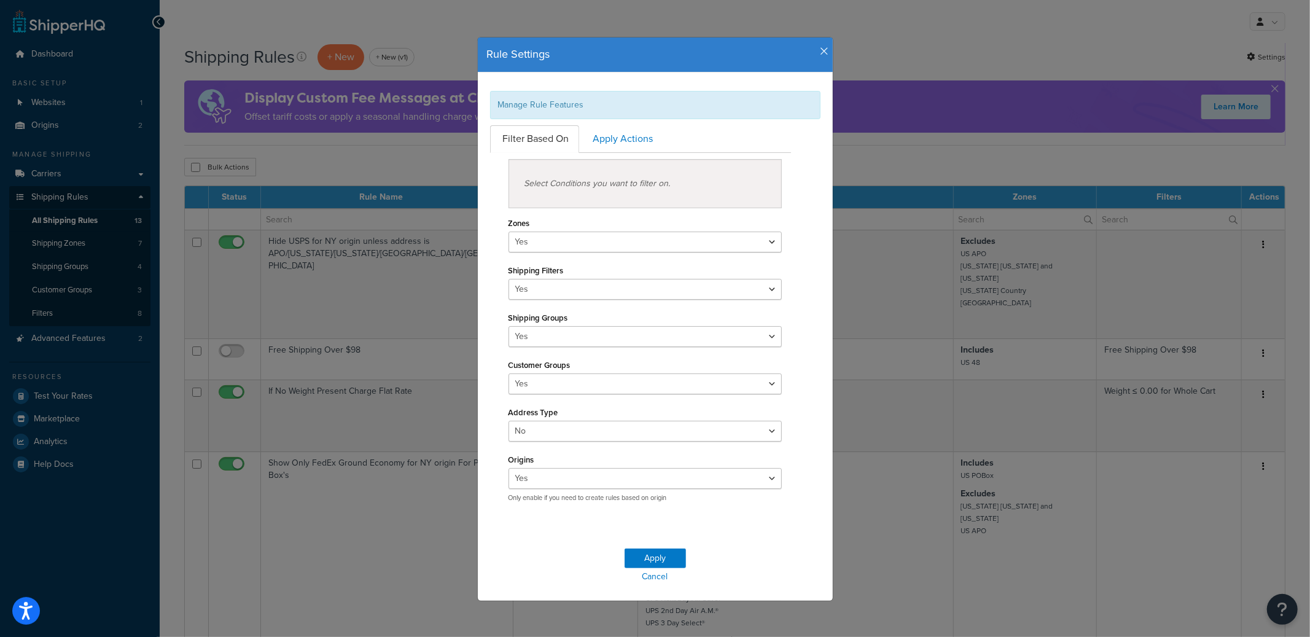
click at [820, 46] on icon "button" at bounding box center [824, 51] width 9 height 11
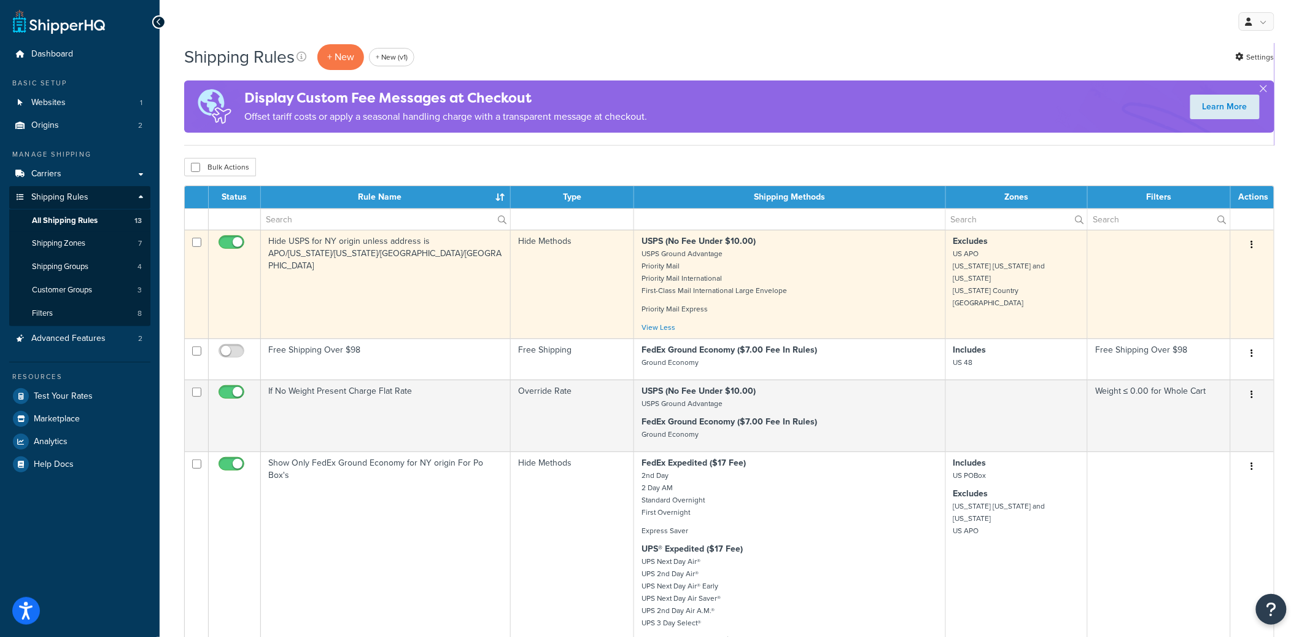
click at [449, 282] on td "Hide USPS for NY origin unless address is APO/Alaska/Hawaii/PR/Canada" at bounding box center [386, 284] width 250 height 109
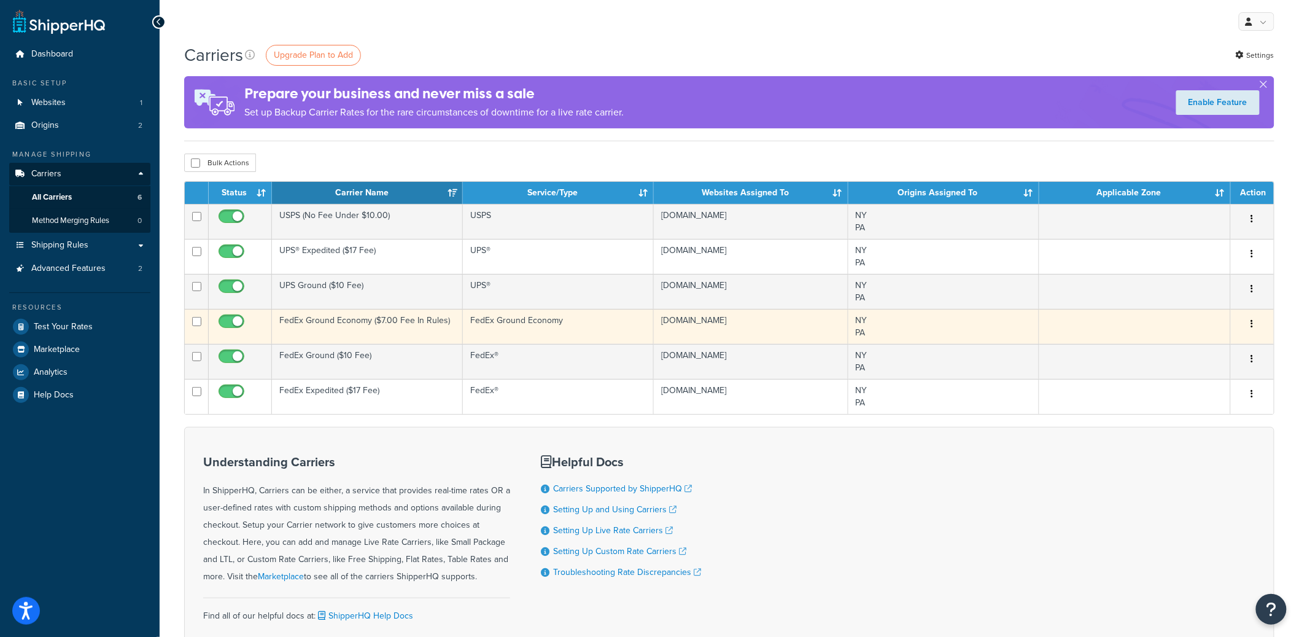
click at [1255, 324] on button "button" at bounding box center [1252, 324] width 17 height 20
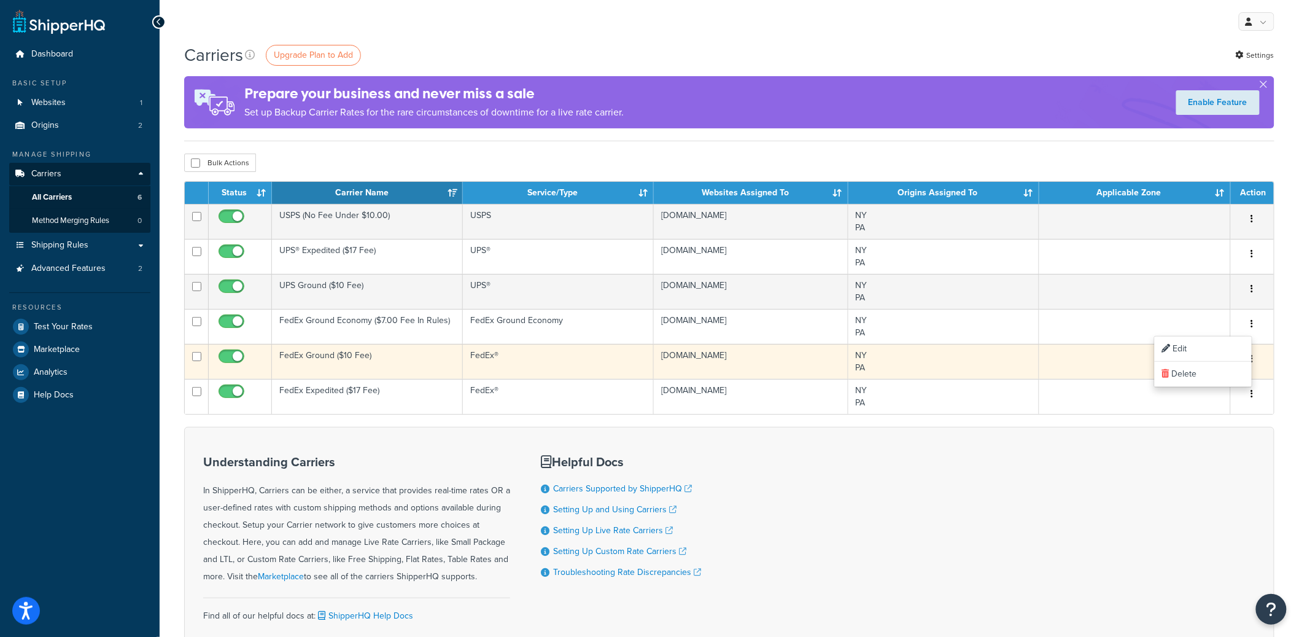
click at [1255, 360] on button "button" at bounding box center [1252, 359] width 17 height 20
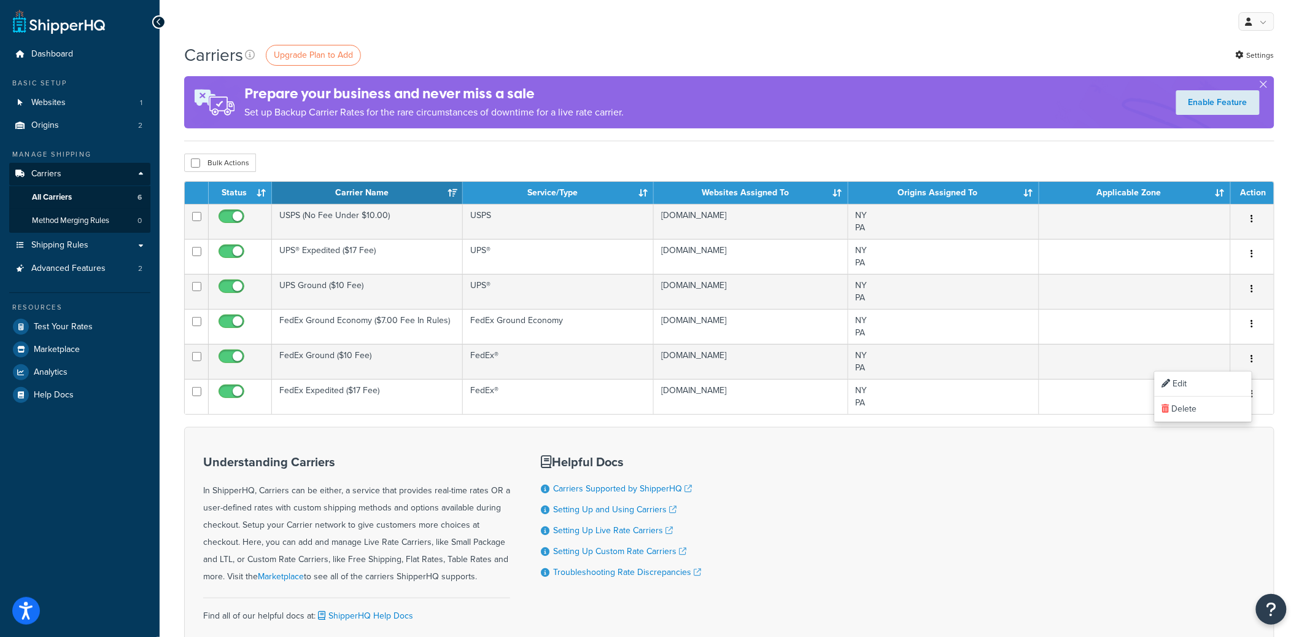
click at [1047, 138] on div "Carriers Upgrade Plan to Add Settings Prepare your business and never miss a sa…" at bounding box center [729, 92] width 1090 height 98
click at [122, 123] on link "Origins 2" at bounding box center [79, 125] width 141 height 23
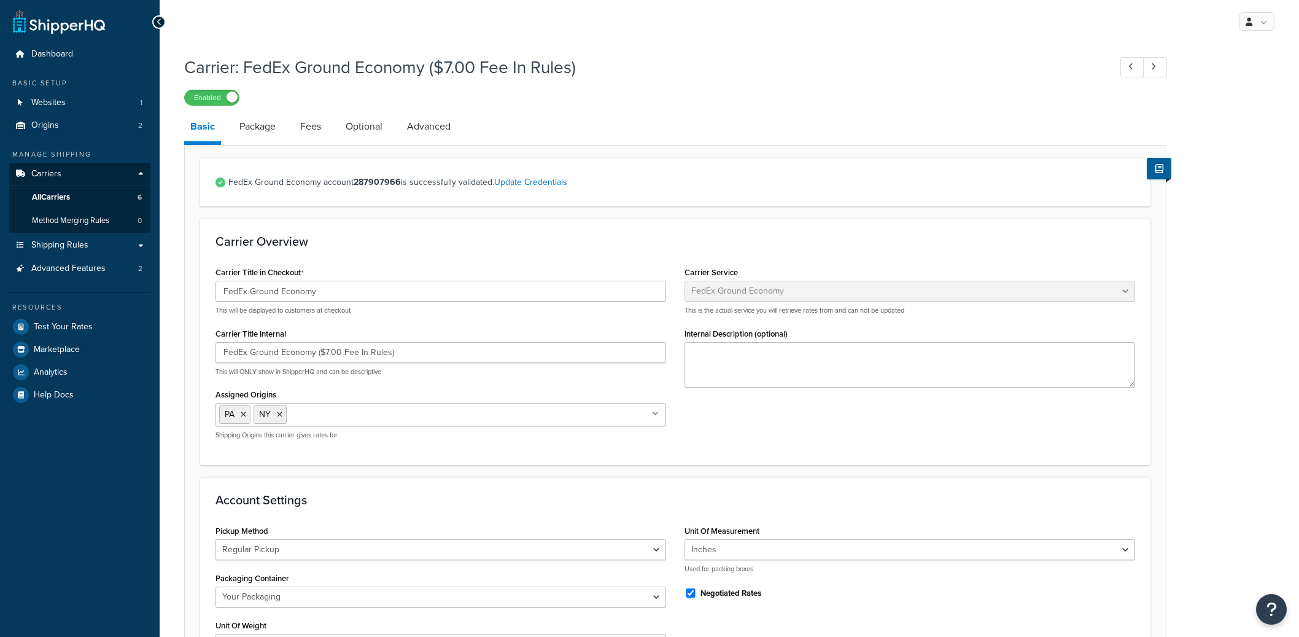
select select "smartPost"
select select "REGULAR_PICKUP"
select select "YOUR_PACKAGING"
click at [421, 125] on link "Advanced" at bounding box center [429, 126] width 56 height 29
select select "false"
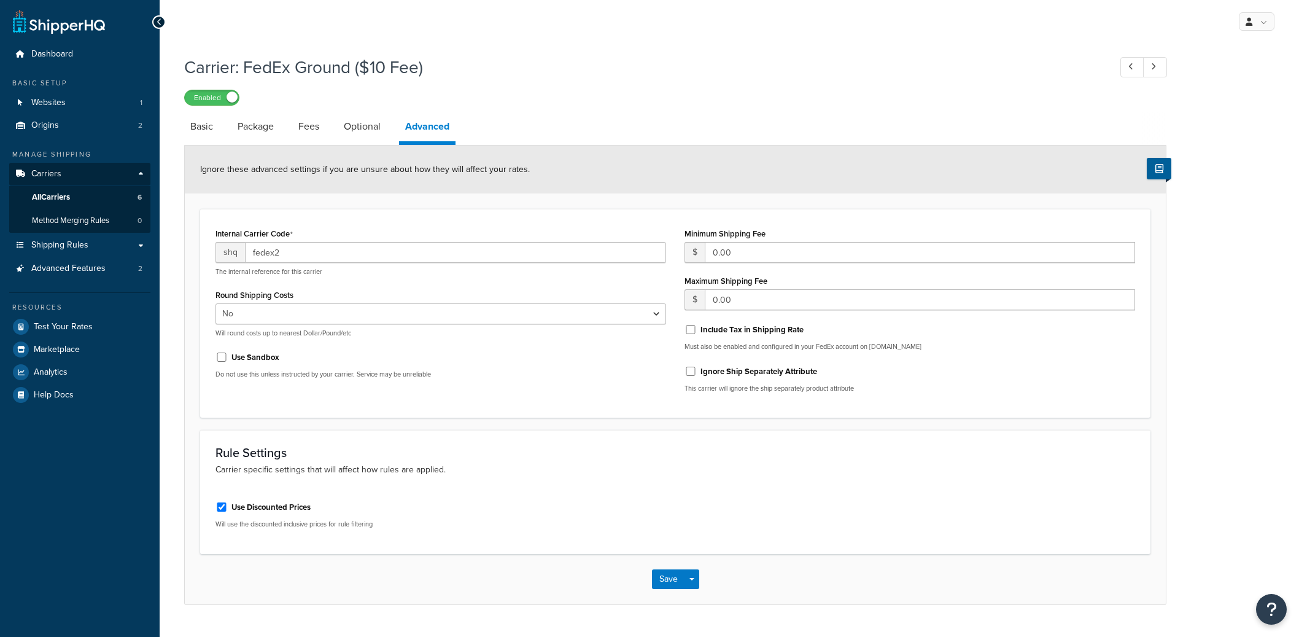
select select "false"
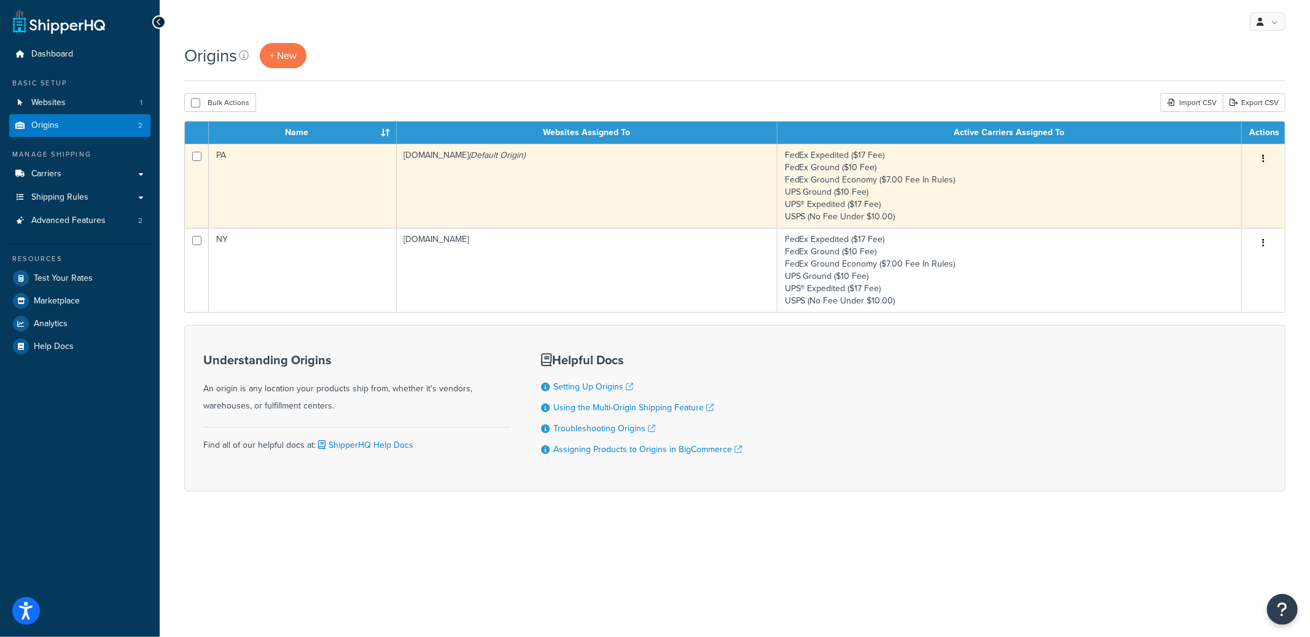
click at [1264, 157] on button "button" at bounding box center [1262, 159] width 17 height 20
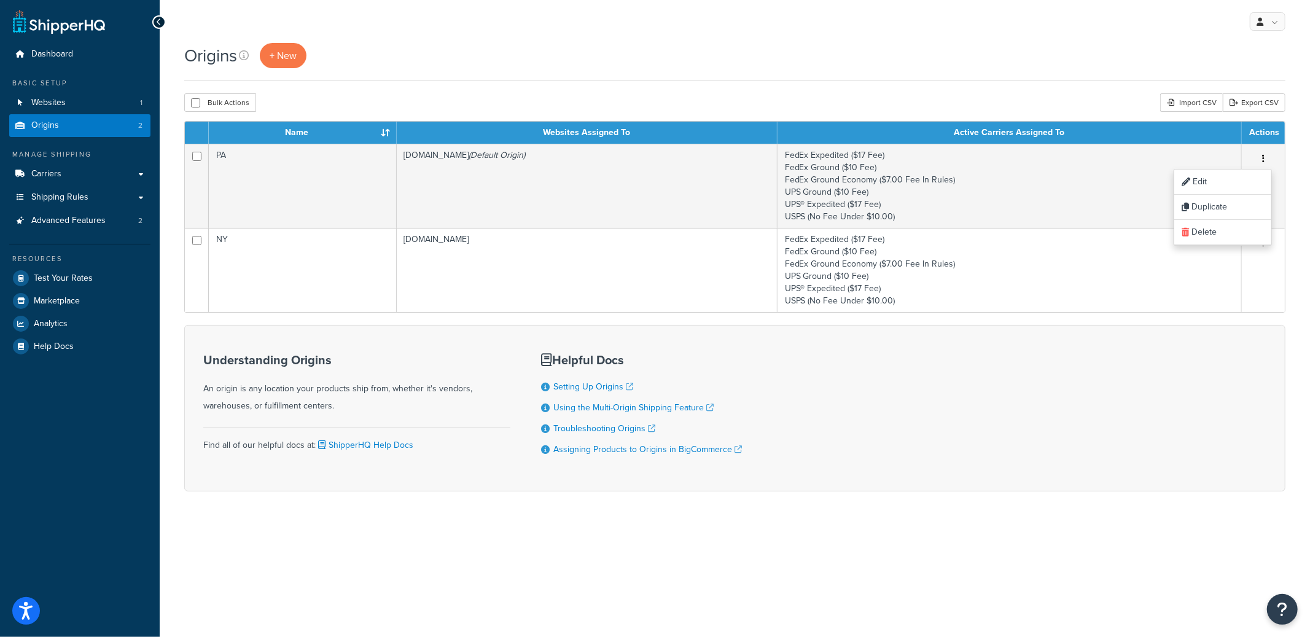
click at [1301, 223] on div "Origins + New Bulk Actions Duplicate Delete Import CSV Export CSV Contact Us Se…" at bounding box center [735, 288] width 1150 height 491
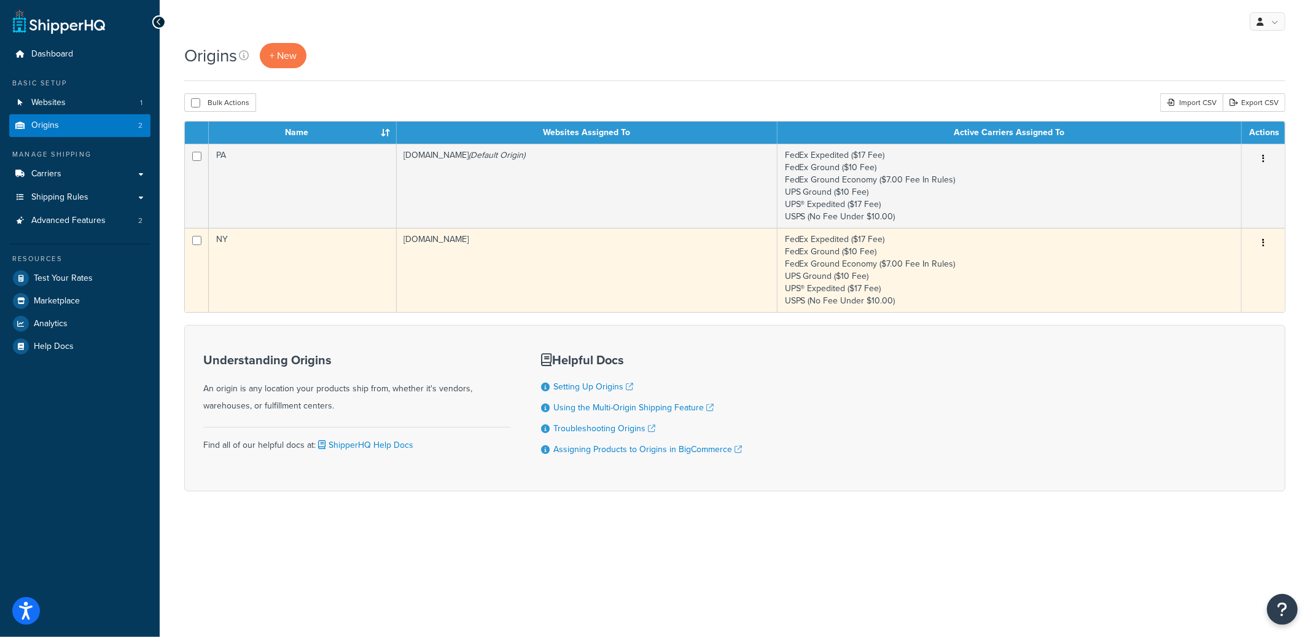
click at [1263, 243] on icon "button" at bounding box center [1263, 242] width 2 height 9
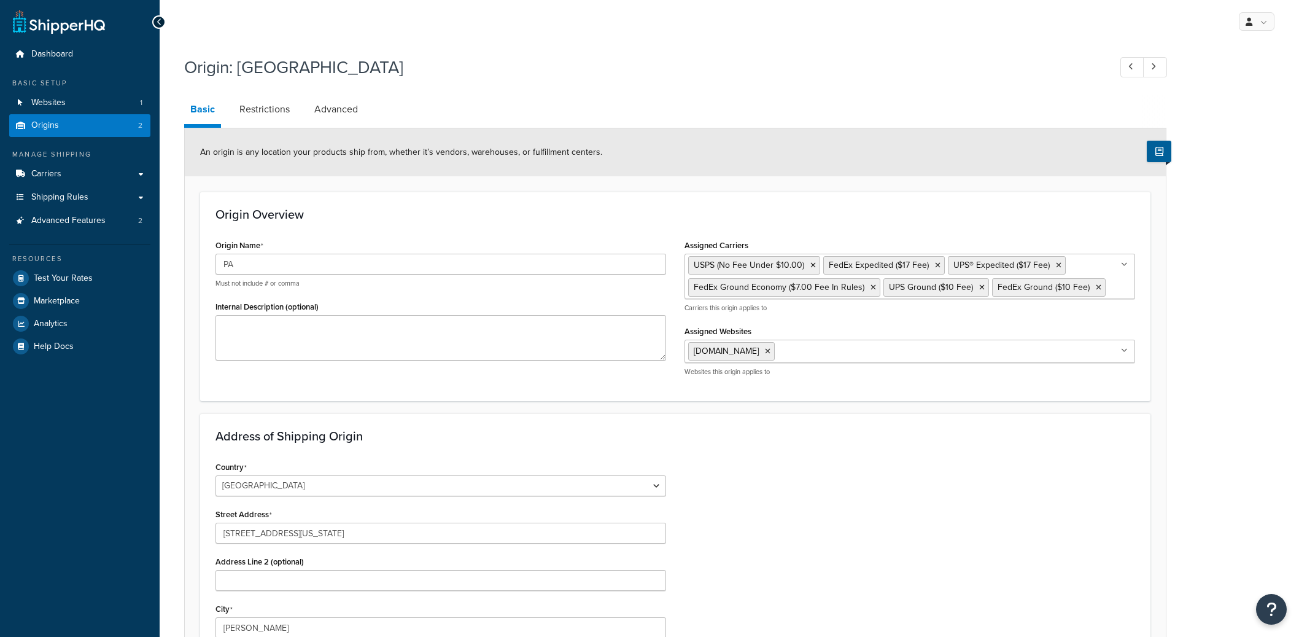
select select "38"
click at [343, 117] on link "Advanced" at bounding box center [336, 109] width 56 height 29
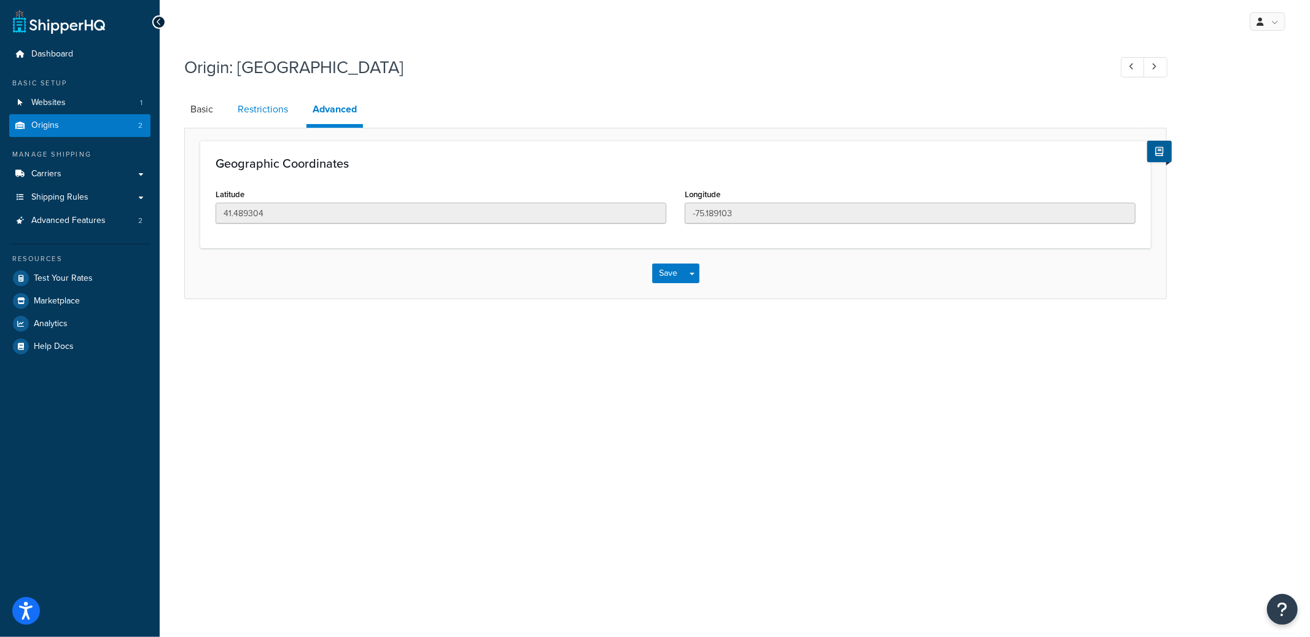
click at [276, 116] on link "Restrictions" at bounding box center [262, 109] width 63 height 29
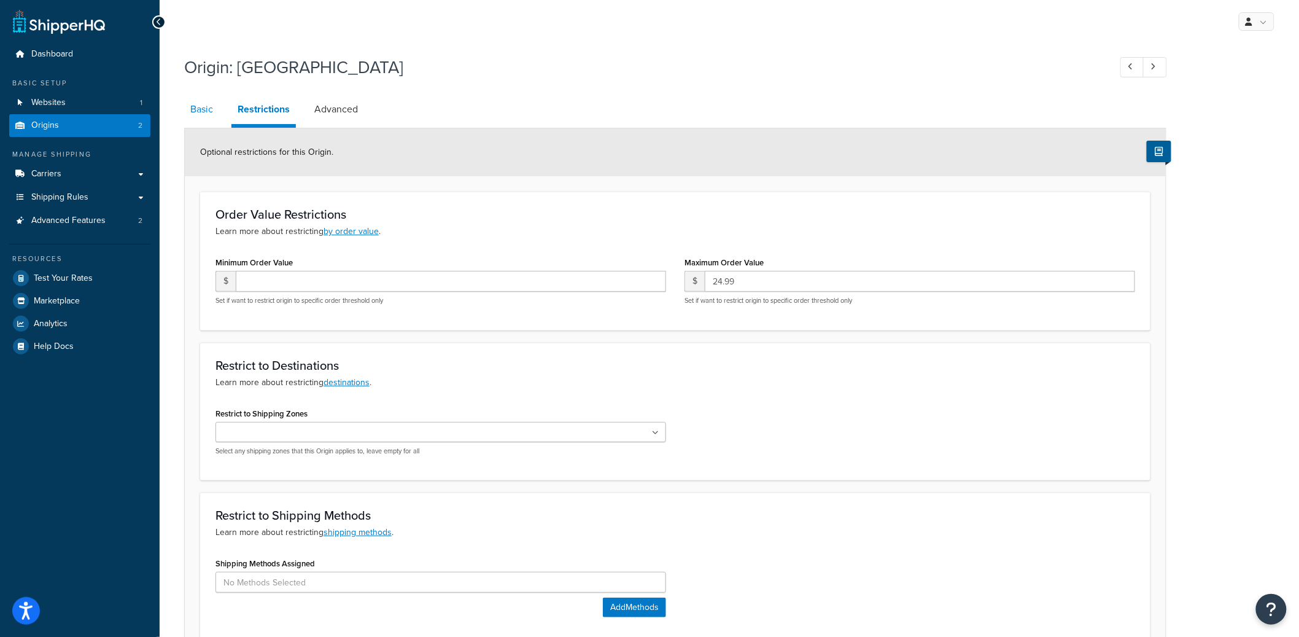
click at [201, 119] on link "Basic" at bounding box center [201, 109] width 35 height 29
select select "38"
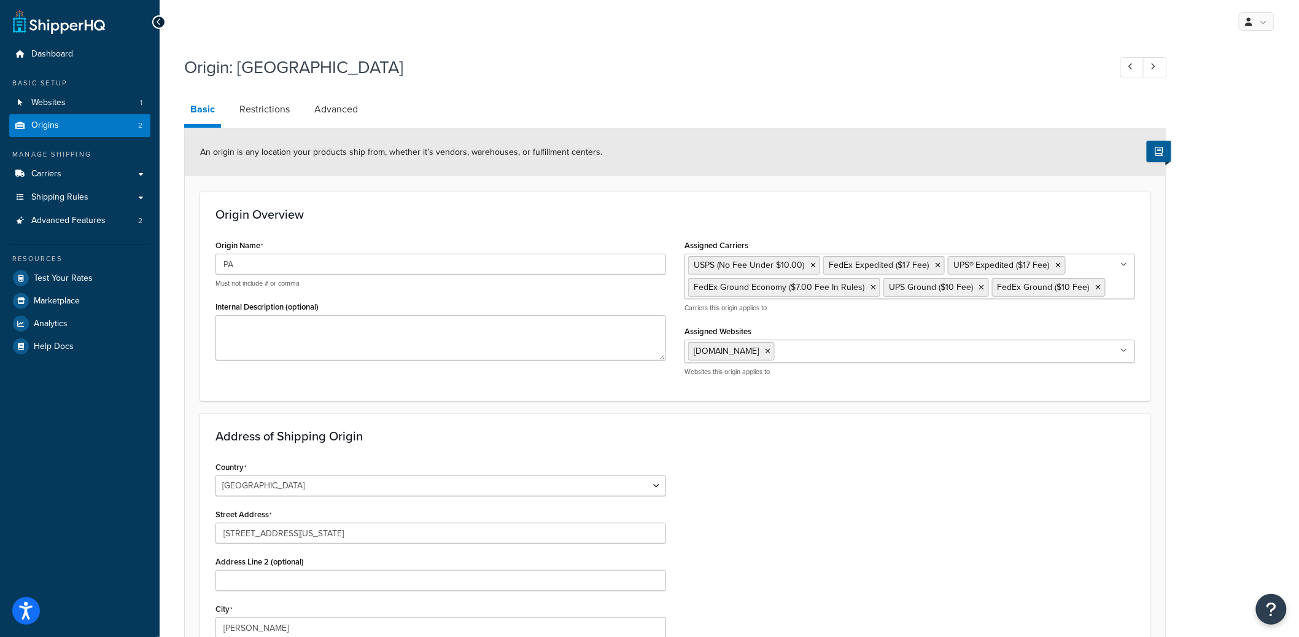
scroll to position [112, 0]
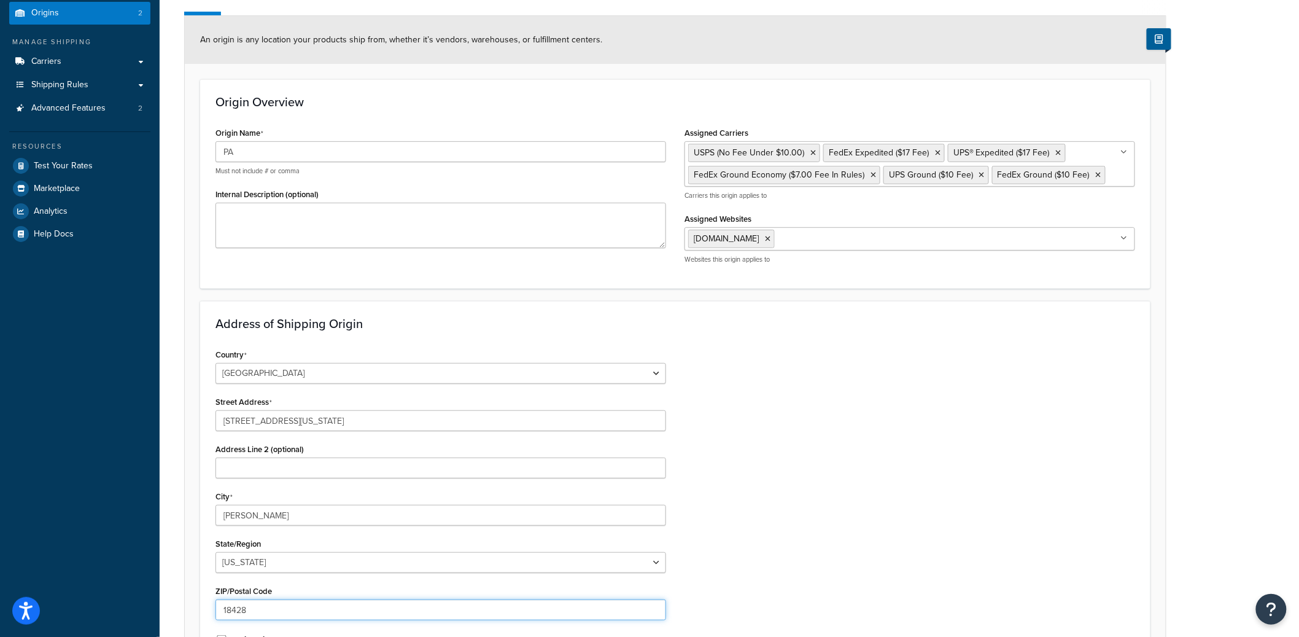
click at [230, 611] on input "18428" at bounding box center [440, 609] width 451 height 21
click at [231, 611] on input "18428" at bounding box center [440, 609] width 451 height 21
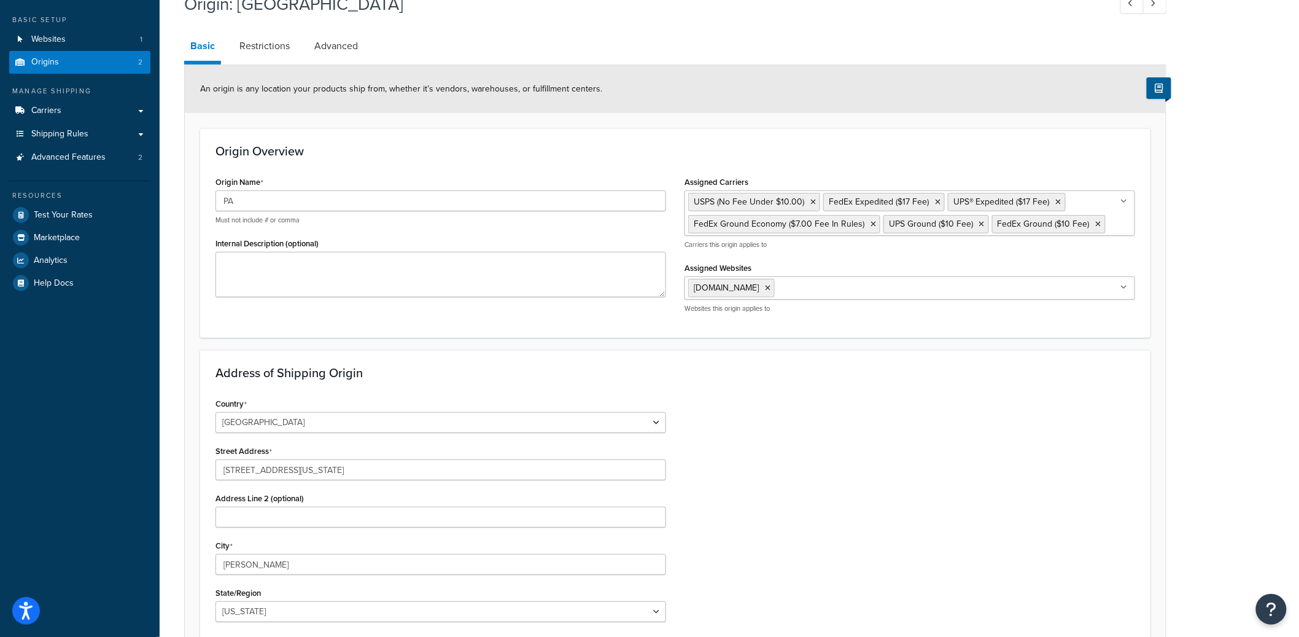
scroll to position [0, 0]
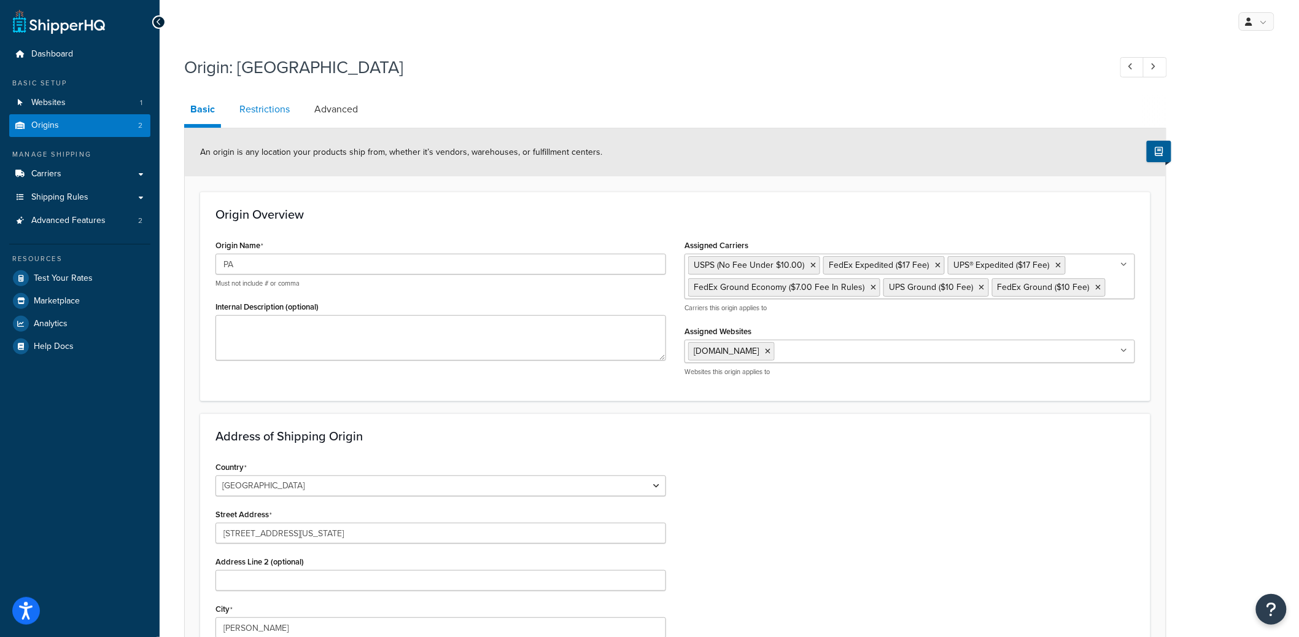
click at [277, 118] on link "Restrictions" at bounding box center [264, 109] width 63 height 29
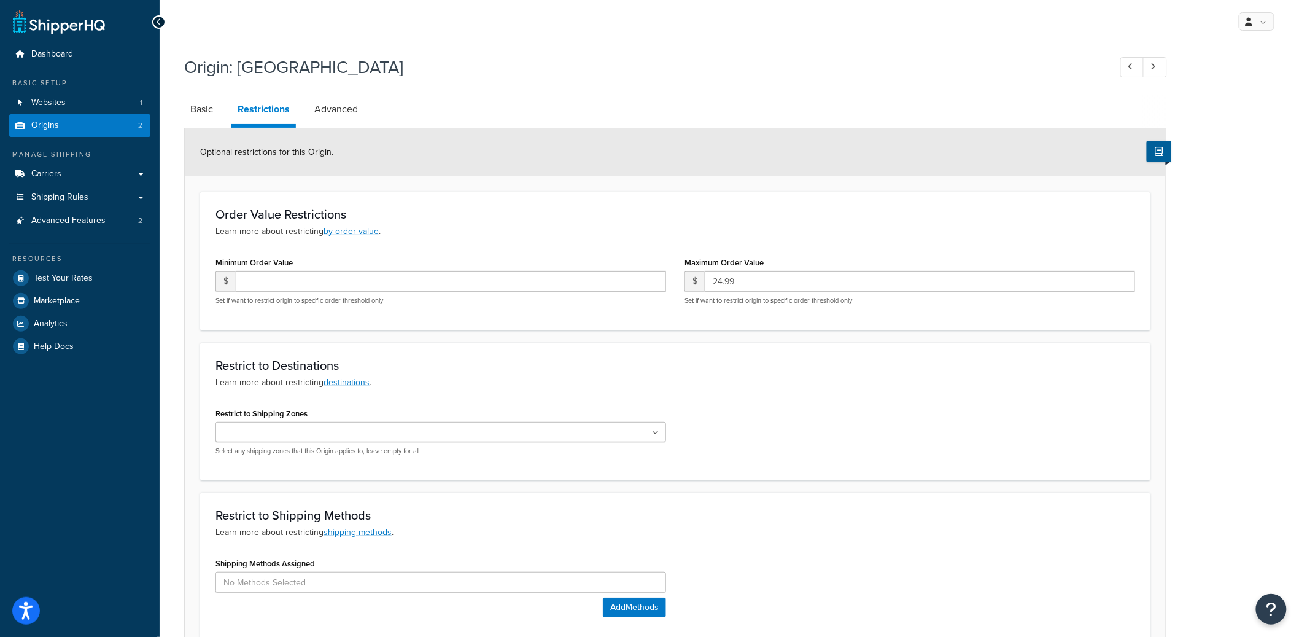
click at [220, 115] on li "Basic" at bounding box center [207, 109] width 47 height 29
click at [206, 112] on link "Basic" at bounding box center [201, 109] width 35 height 29
select select "38"
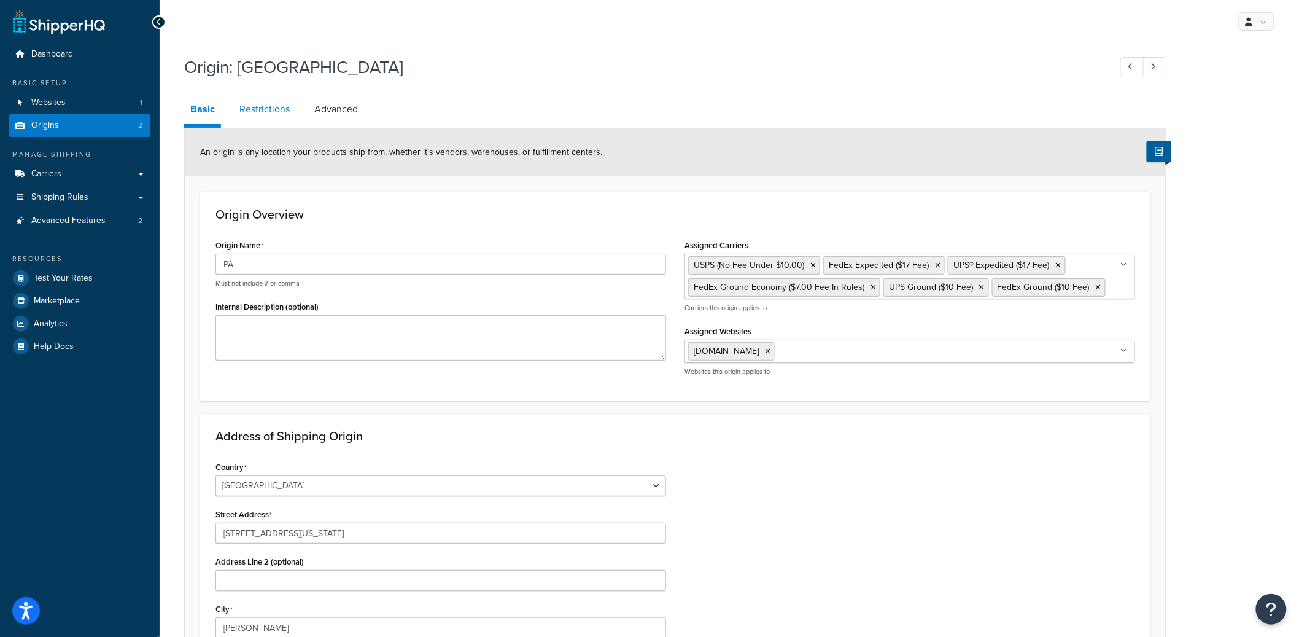
click at [268, 108] on link "Restrictions" at bounding box center [264, 109] width 63 height 29
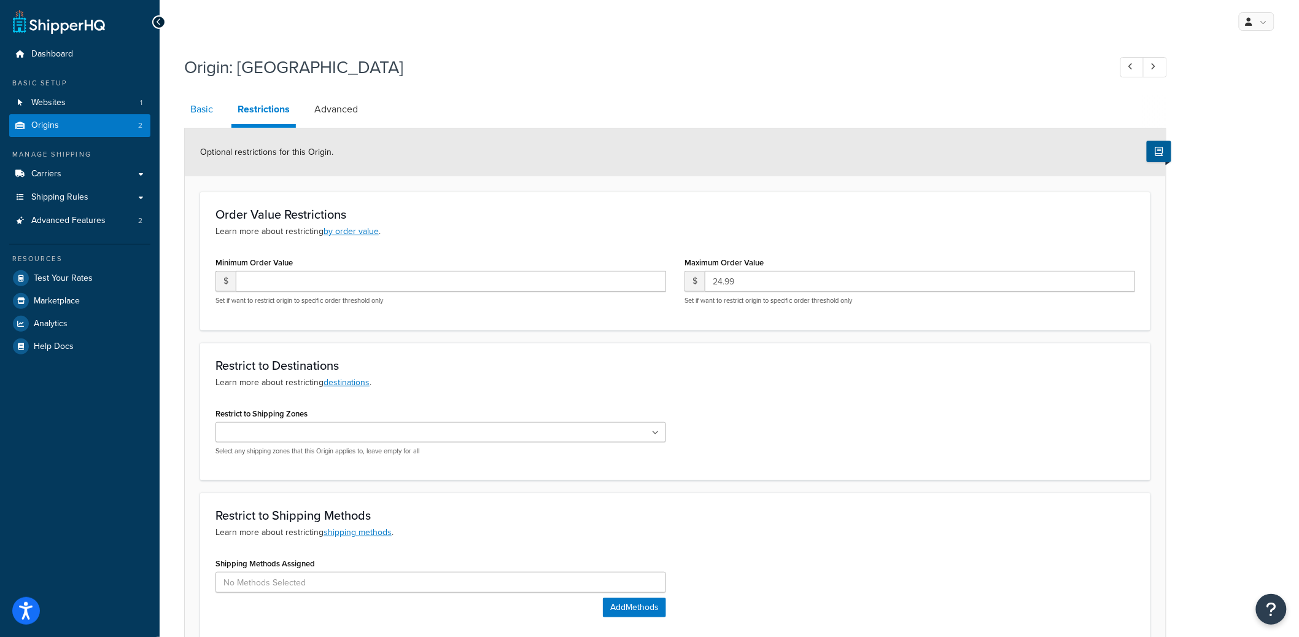
click at [195, 113] on link "Basic" at bounding box center [201, 109] width 35 height 29
select select "38"
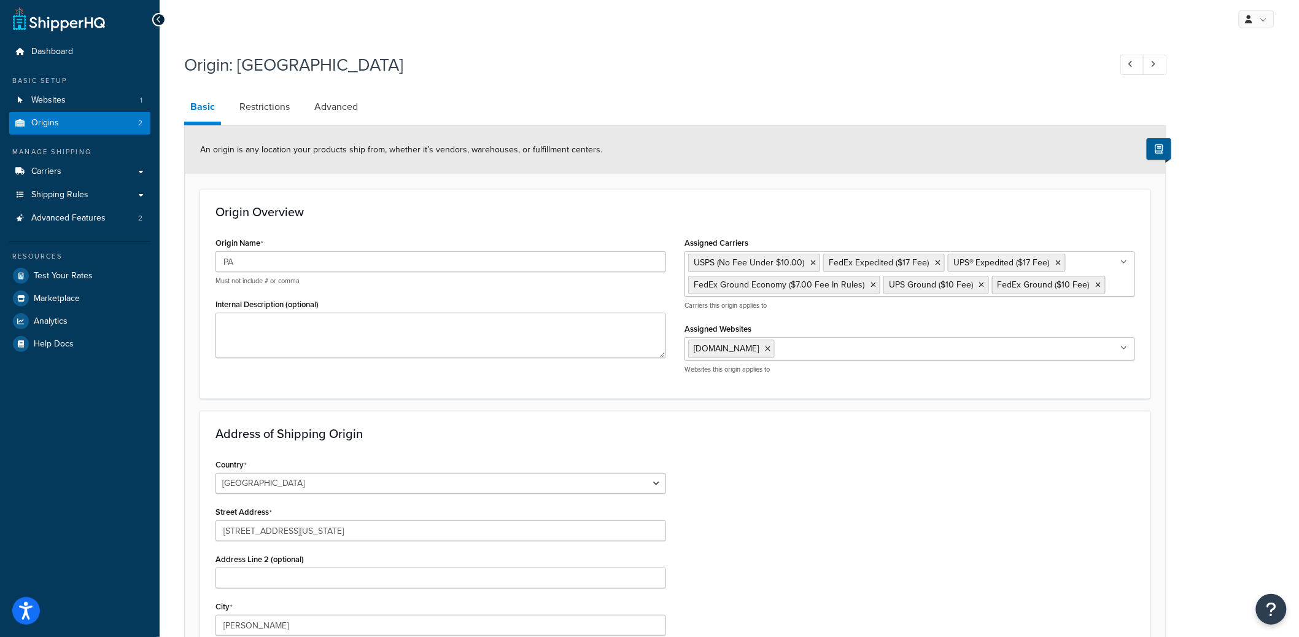
scroll to position [9, 0]
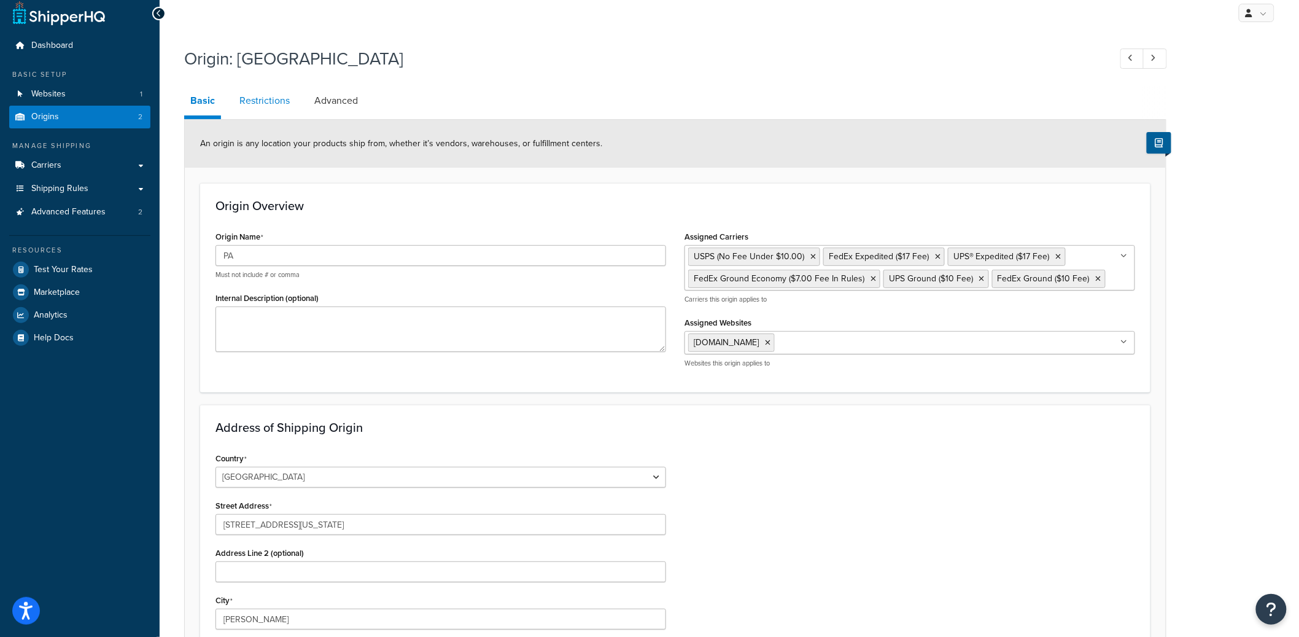
click at [269, 103] on link "Restrictions" at bounding box center [264, 100] width 63 height 29
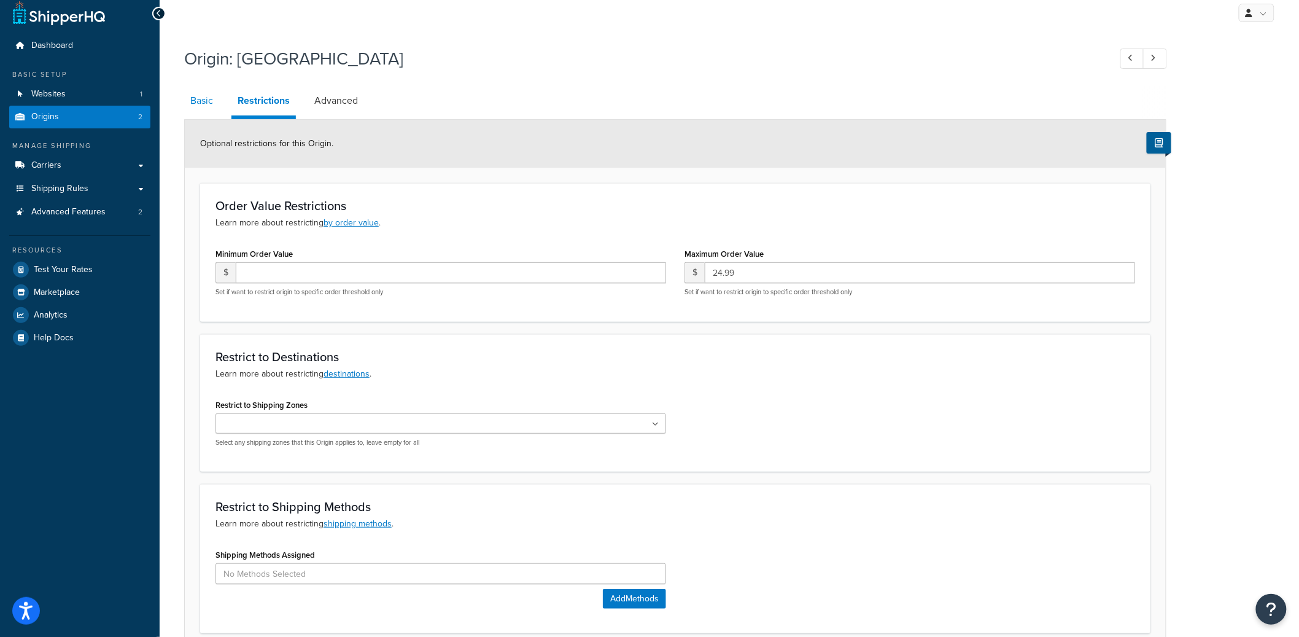
click at [199, 96] on link "Basic" at bounding box center [201, 100] width 35 height 29
select select "38"
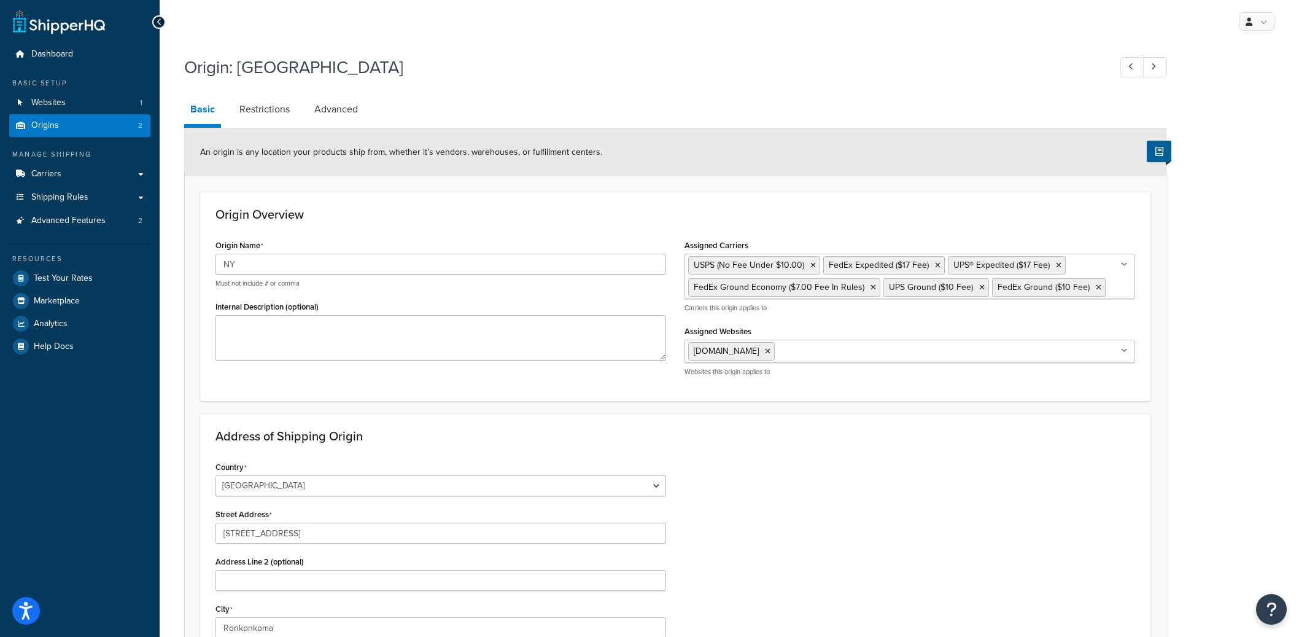
select select "32"
click at [266, 108] on link "Restrictions" at bounding box center [264, 109] width 63 height 29
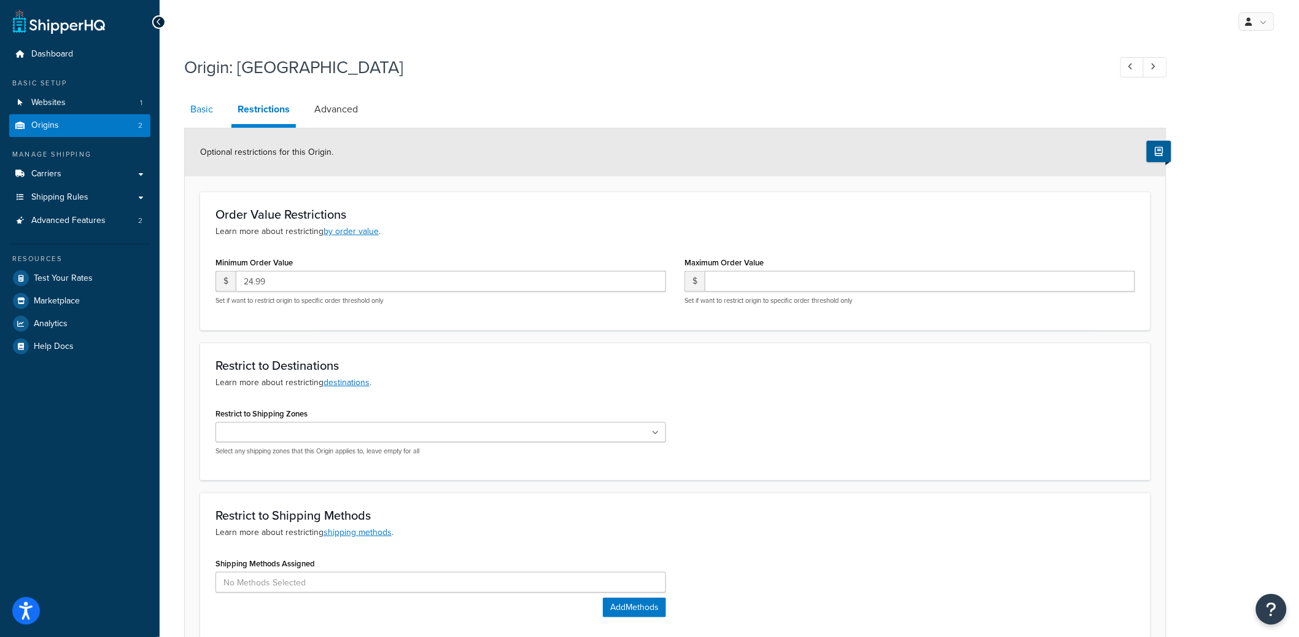
click at [200, 115] on link "Basic" at bounding box center [201, 109] width 35 height 29
select select "32"
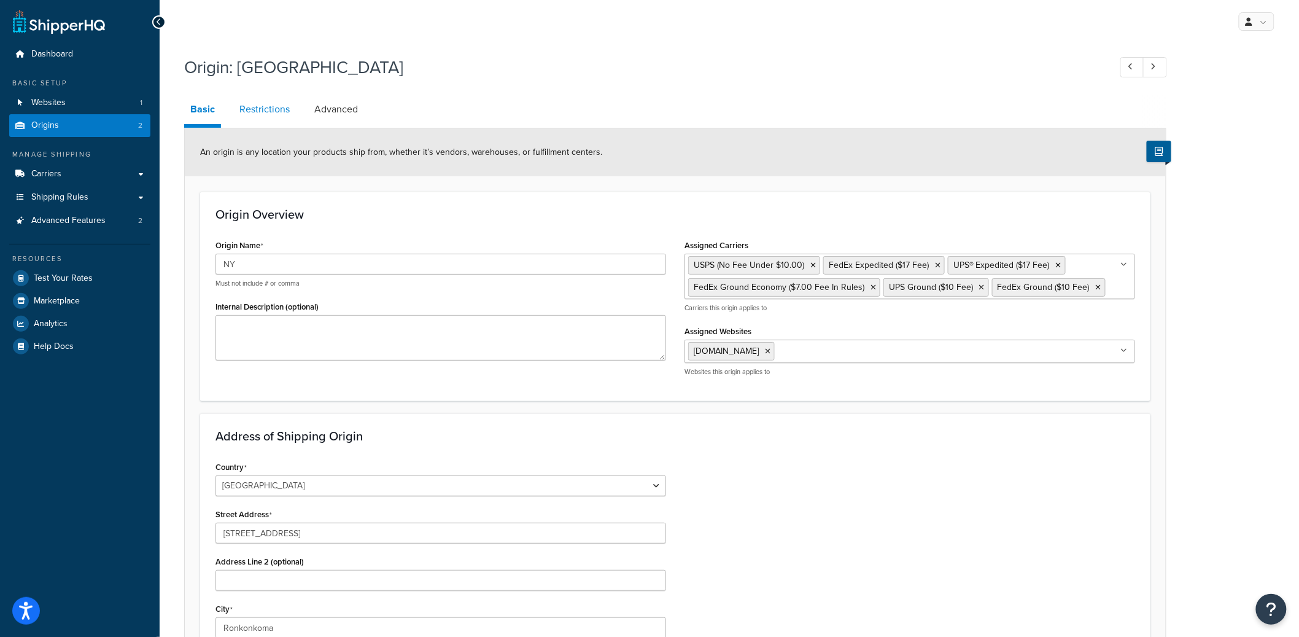
click at [274, 111] on link "Restrictions" at bounding box center [264, 109] width 63 height 29
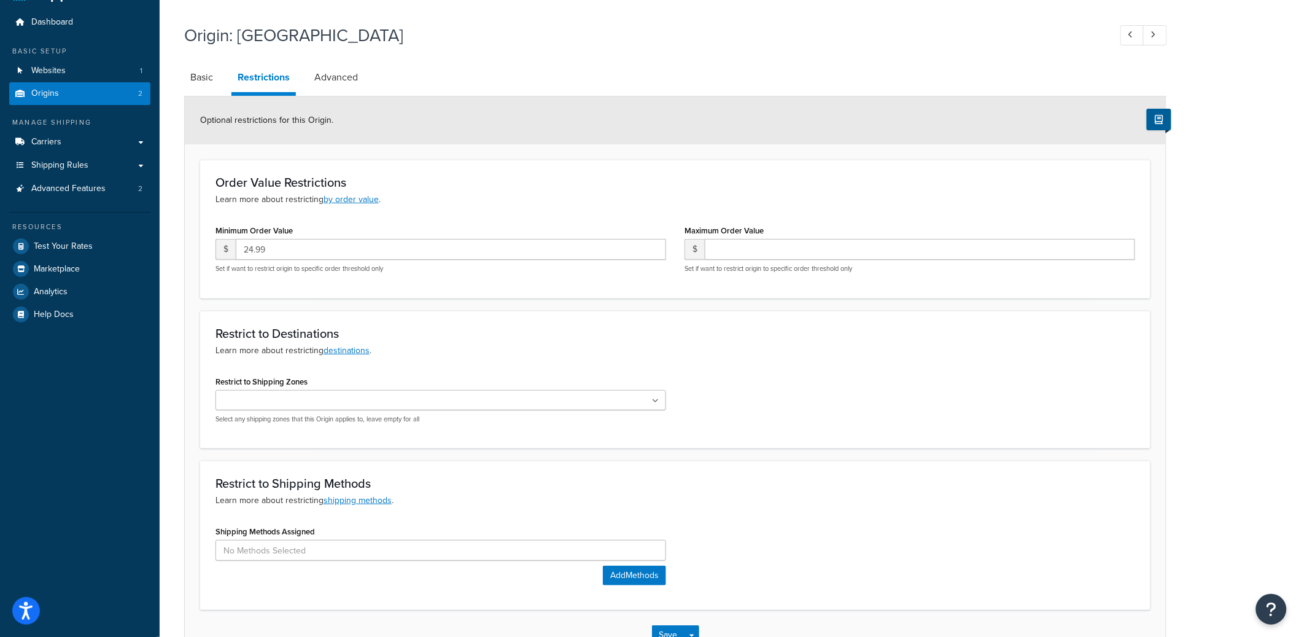
scroll to position [47, 0]
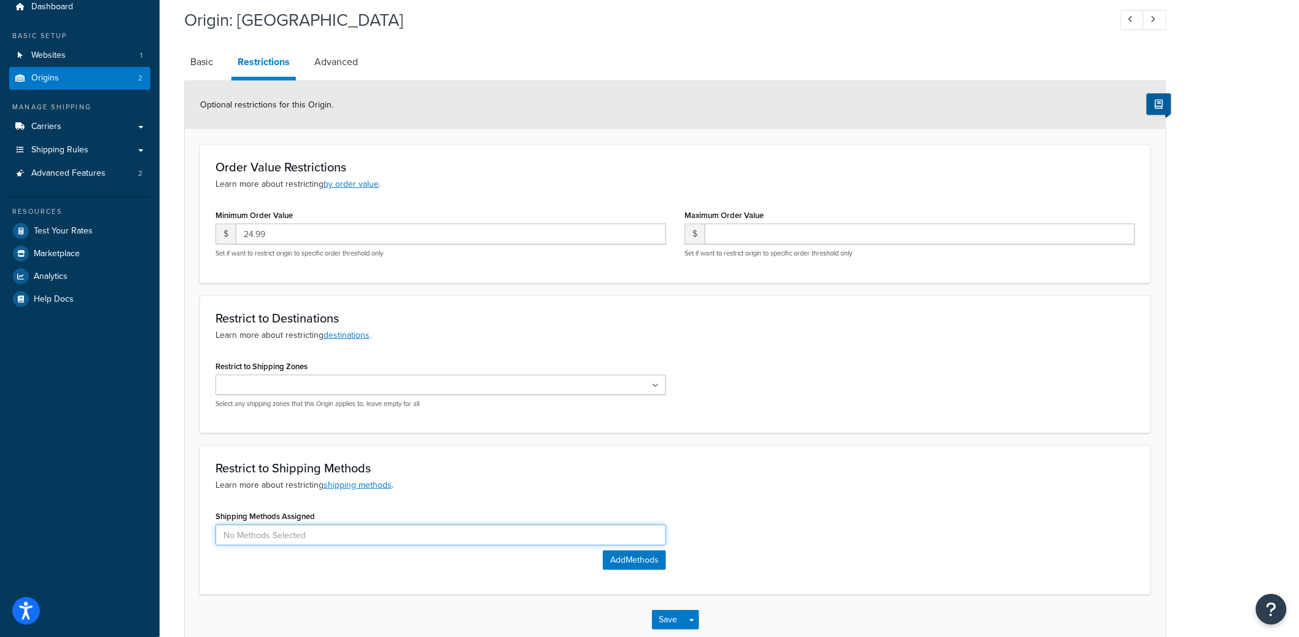
click at [339, 525] on input at bounding box center [440, 534] width 451 height 21
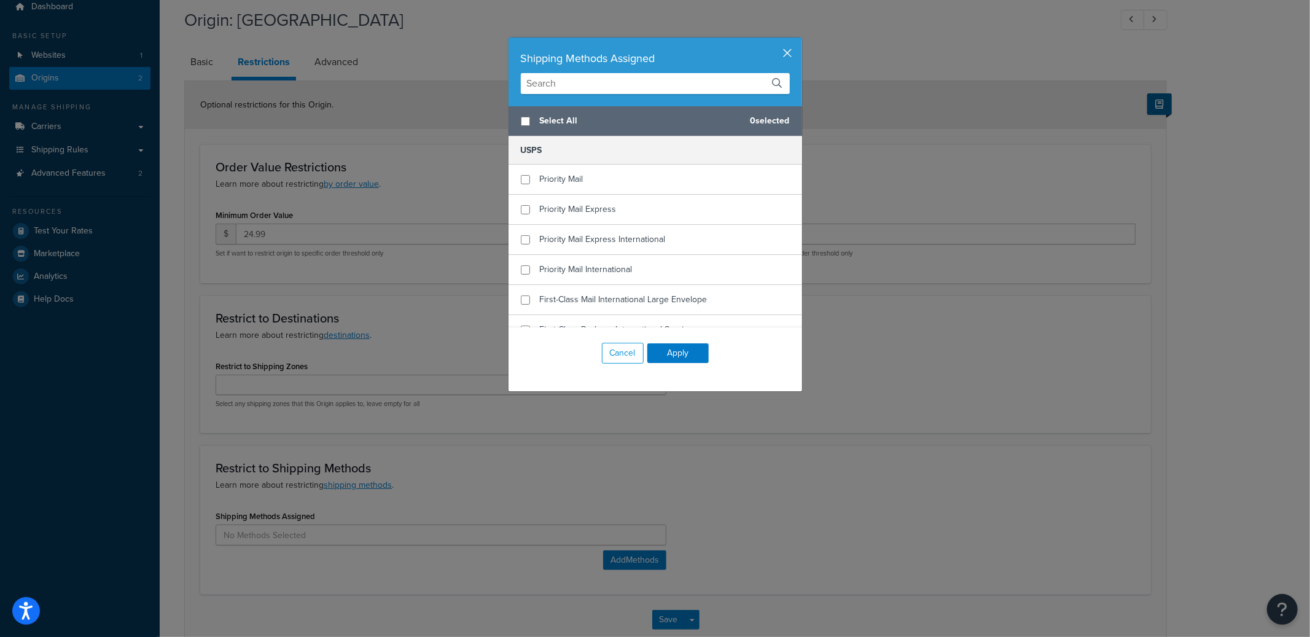
click at [799, 41] on button "button" at bounding box center [800, 38] width 3 height 3
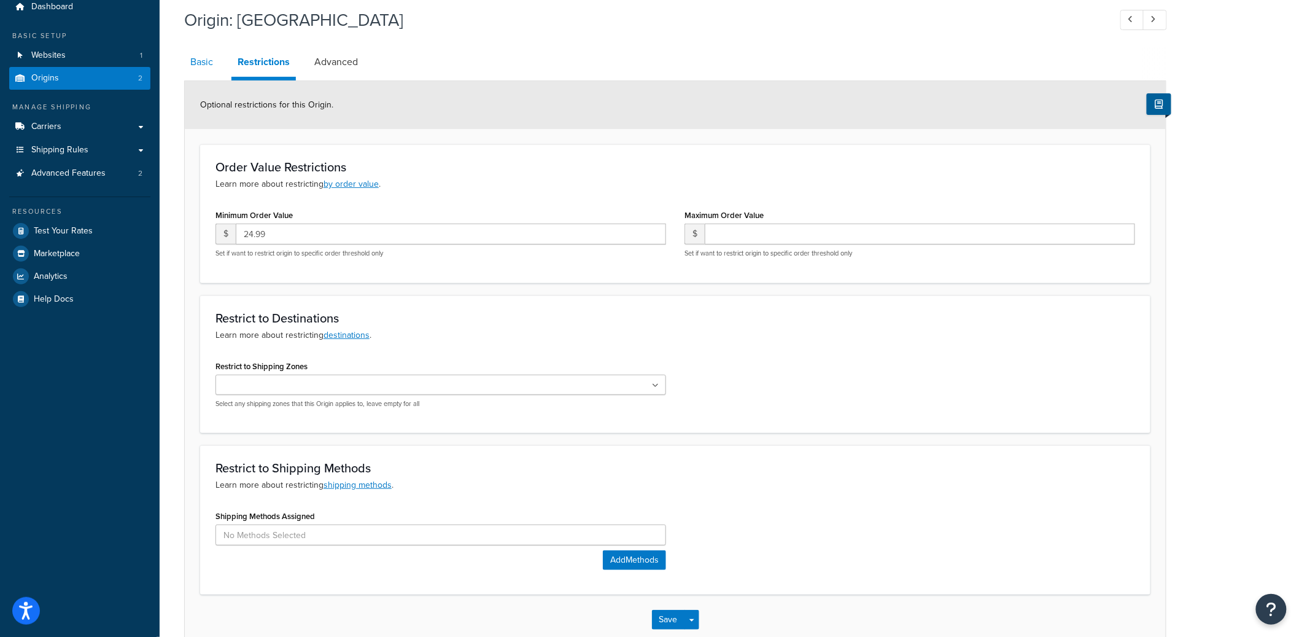
click at [214, 65] on link "Basic" at bounding box center [201, 61] width 35 height 29
select select "32"
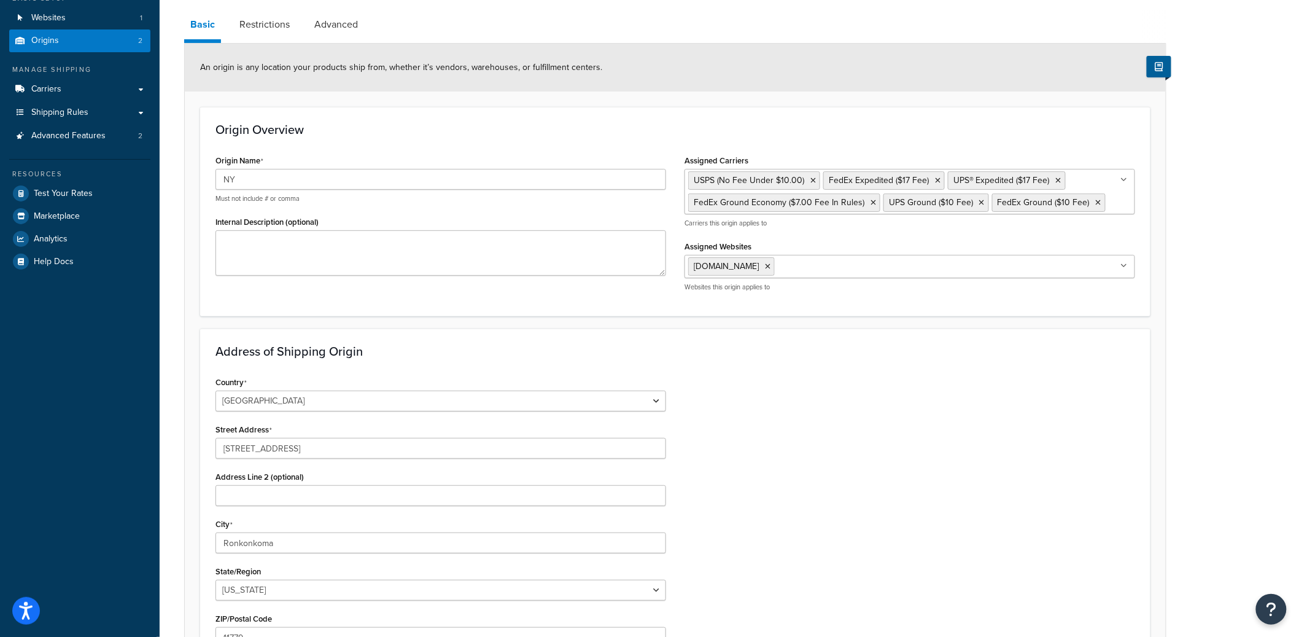
scroll to position [260, 0]
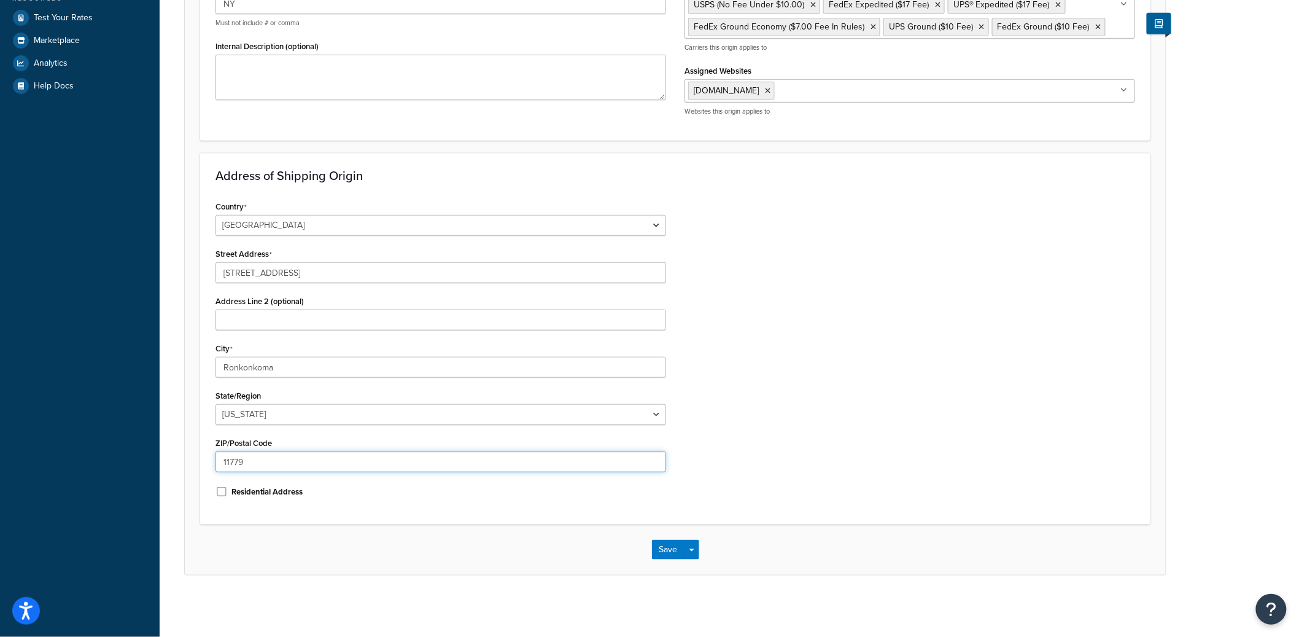
click at [232, 460] on input "11779" at bounding box center [440, 461] width 451 height 21
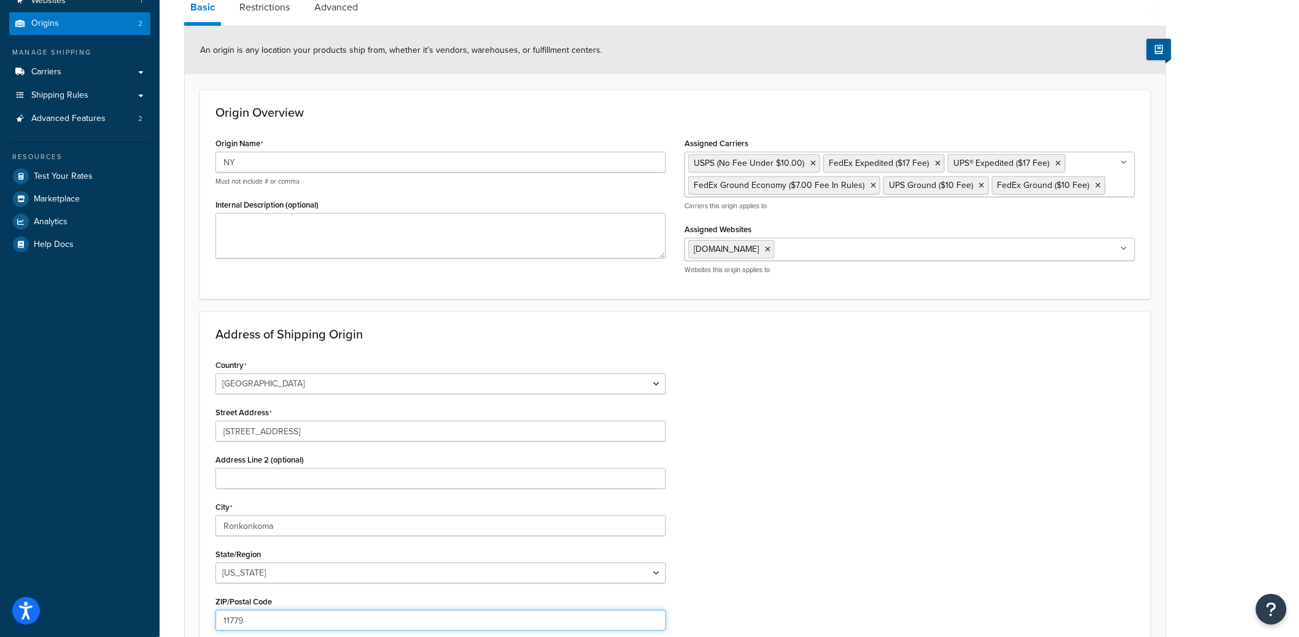
scroll to position [0, 0]
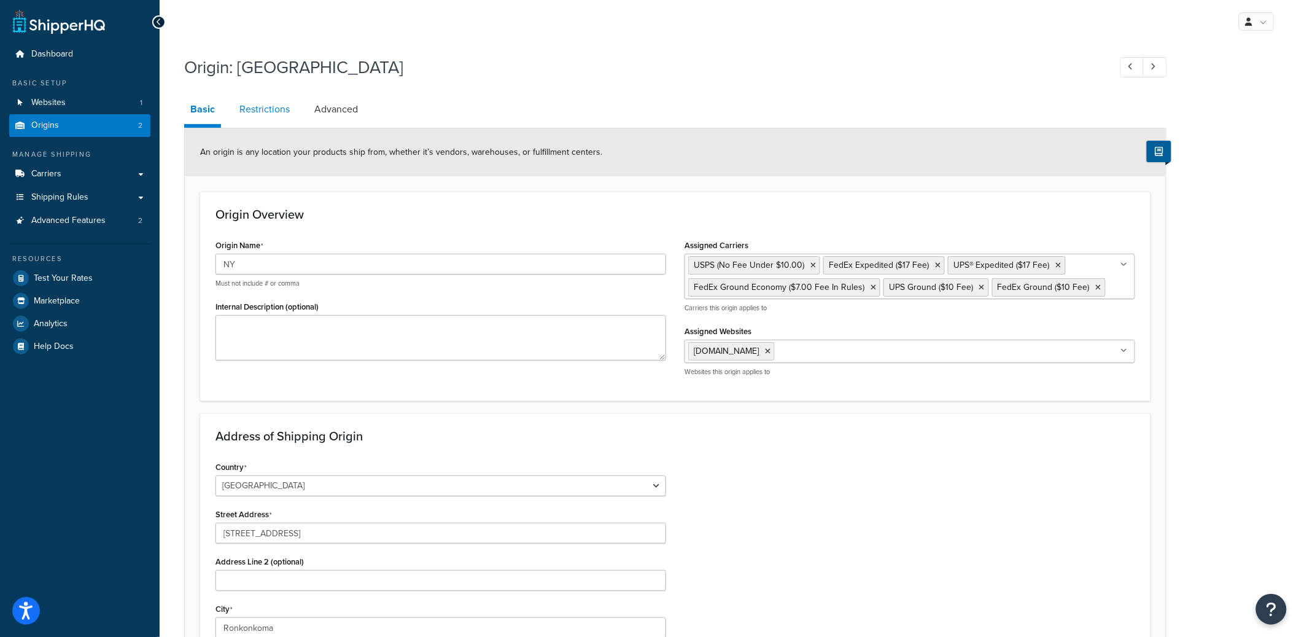
click at [282, 111] on link "Restrictions" at bounding box center [264, 109] width 63 height 29
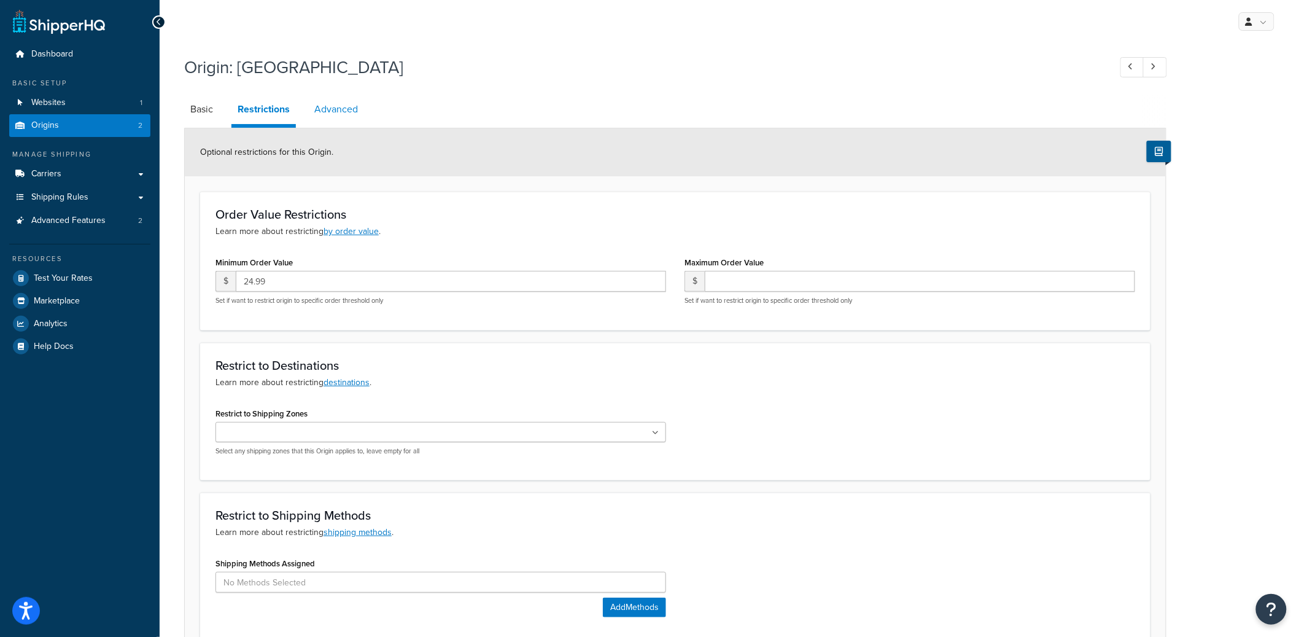
click at [351, 107] on link "Advanced" at bounding box center [336, 109] width 56 height 29
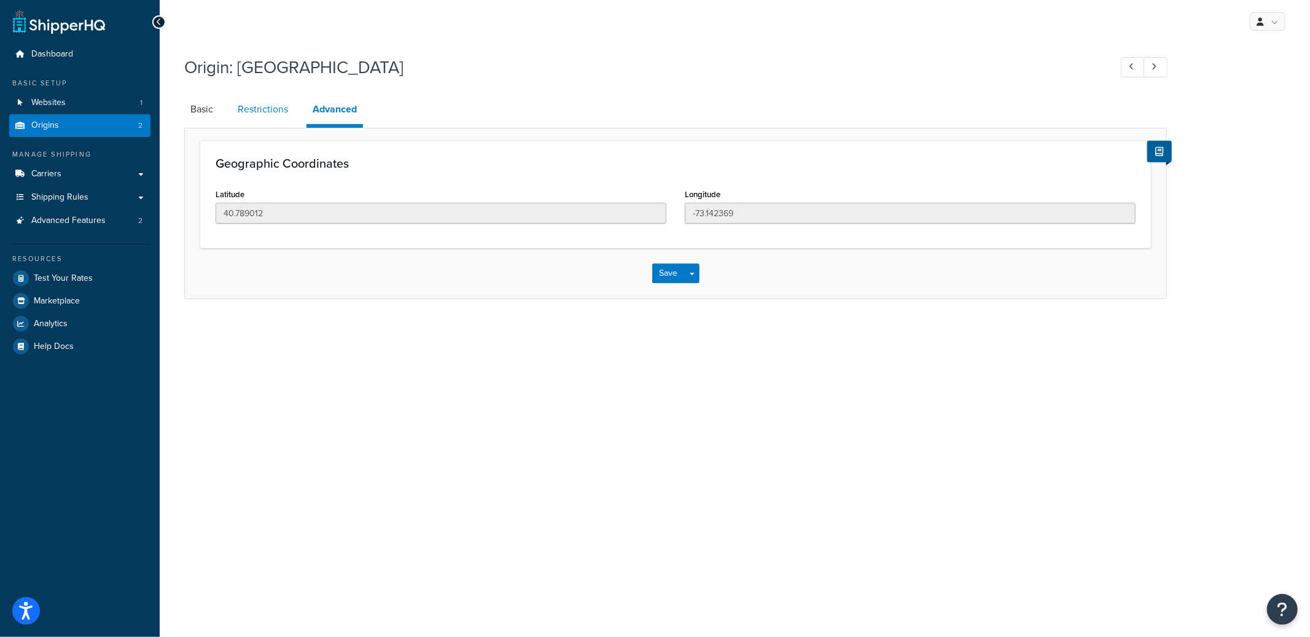
click at [270, 112] on link "Restrictions" at bounding box center [262, 109] width 63 height 29
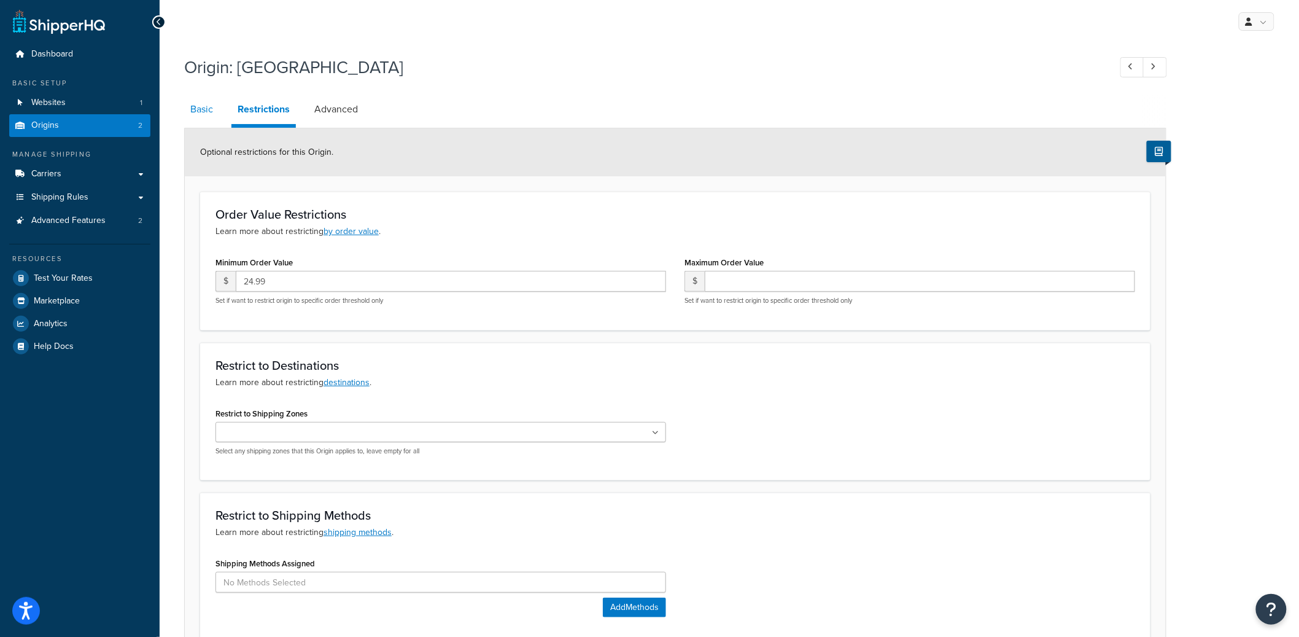
click at [200, 112] on link "Basic" at bounding box center [201, 109] width 35 height 29
select select "32"
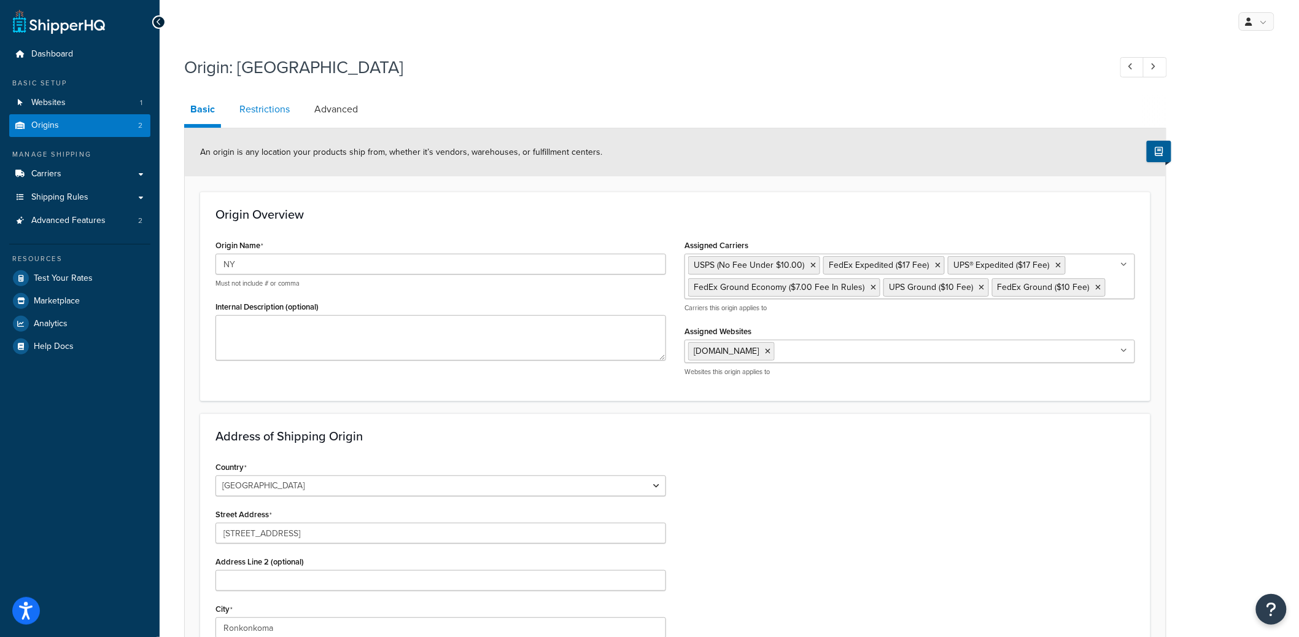
click at [284, 115] on link "Restrictions" at bounding box center [264, 109] width 63 height 29
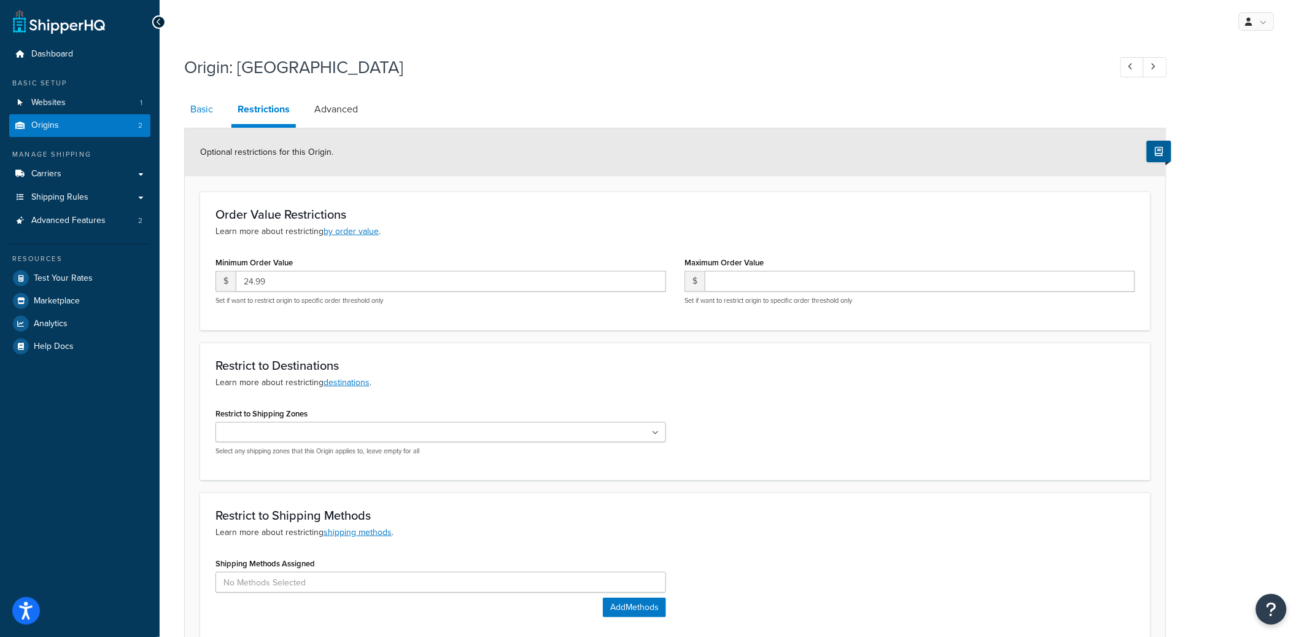
click at [208, 119] on link "Basic" at bounding box center [201, 109] width 35 height 29
select select "32"
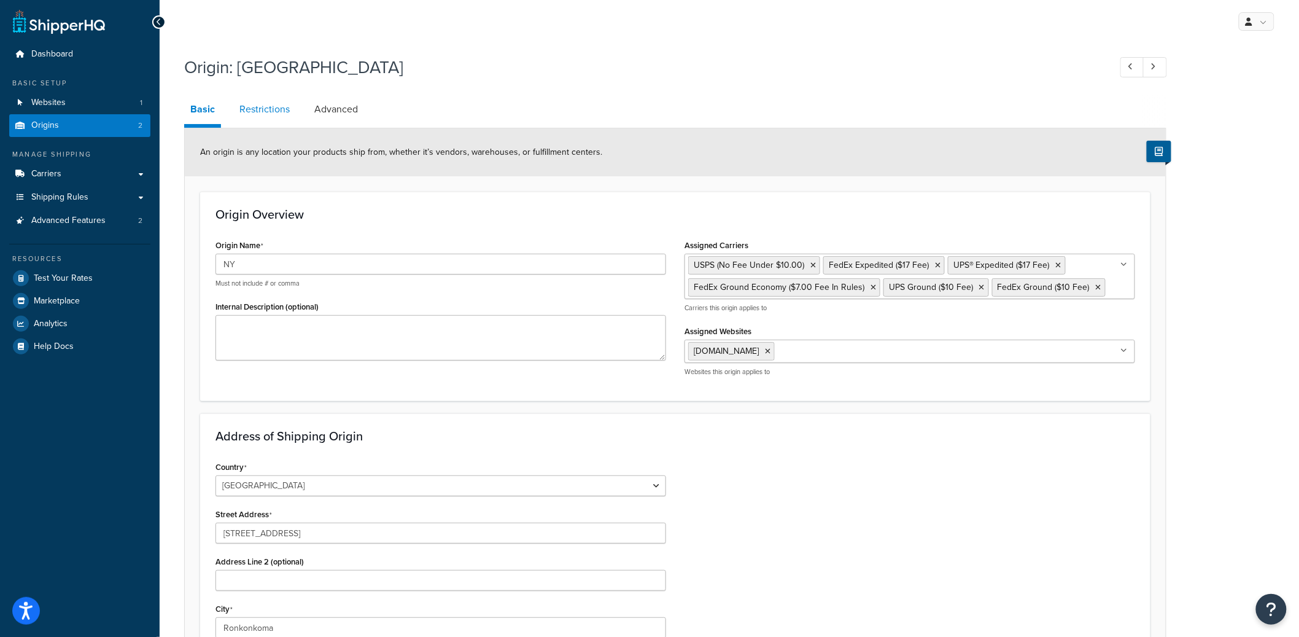
click at [250, 114] on link "Restrictions" at bounding box center [264, 109] width 63 height 29
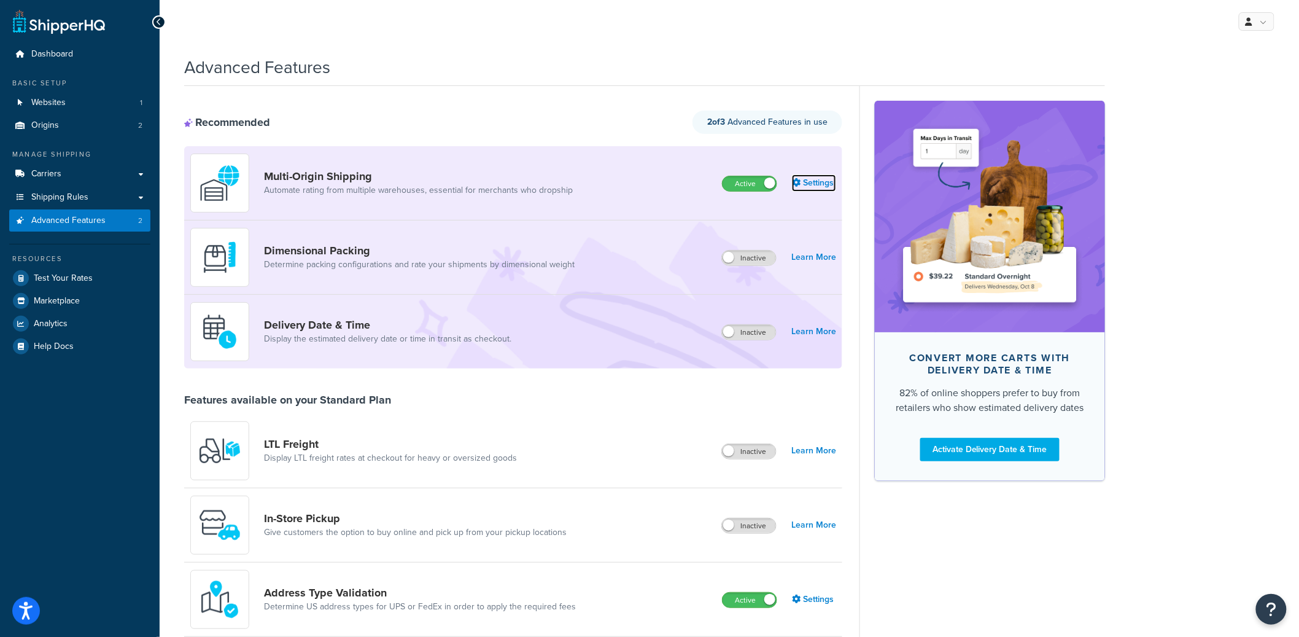
click at [825, 187] on link "Settings" at bounding box center [814, 182] width 44 height 17
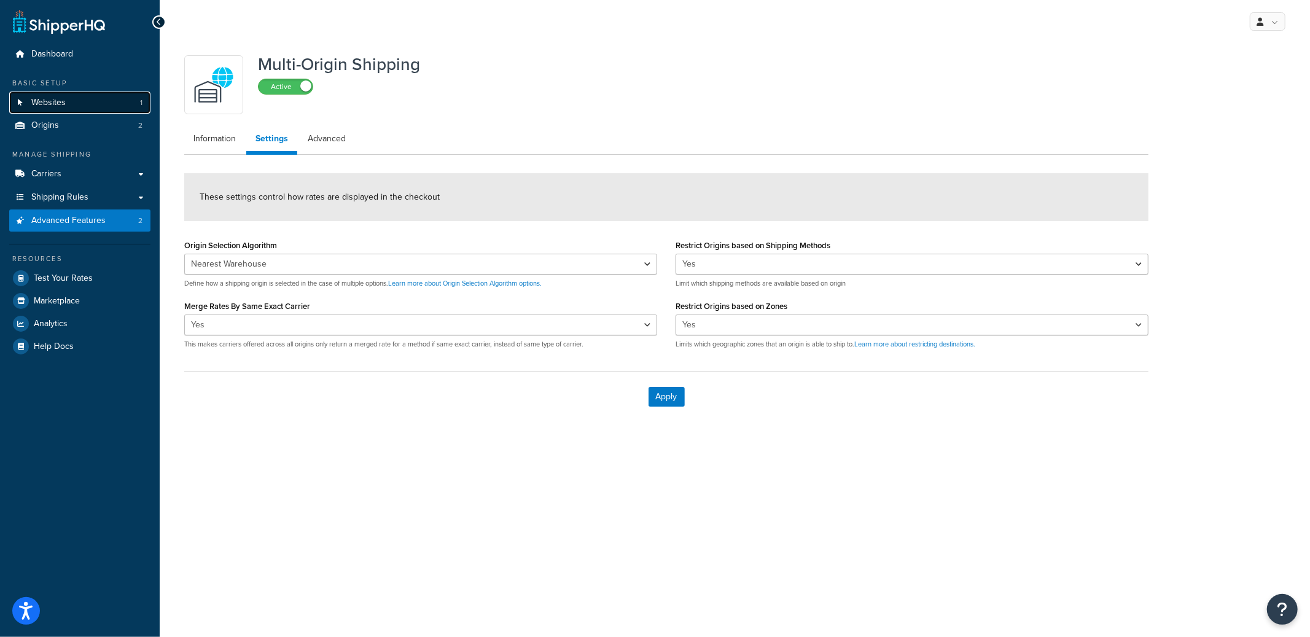
drag, startPoint x: 76, startPoint y: 96, endPoint x: 82, endPoint y: 92, distance: 7.0
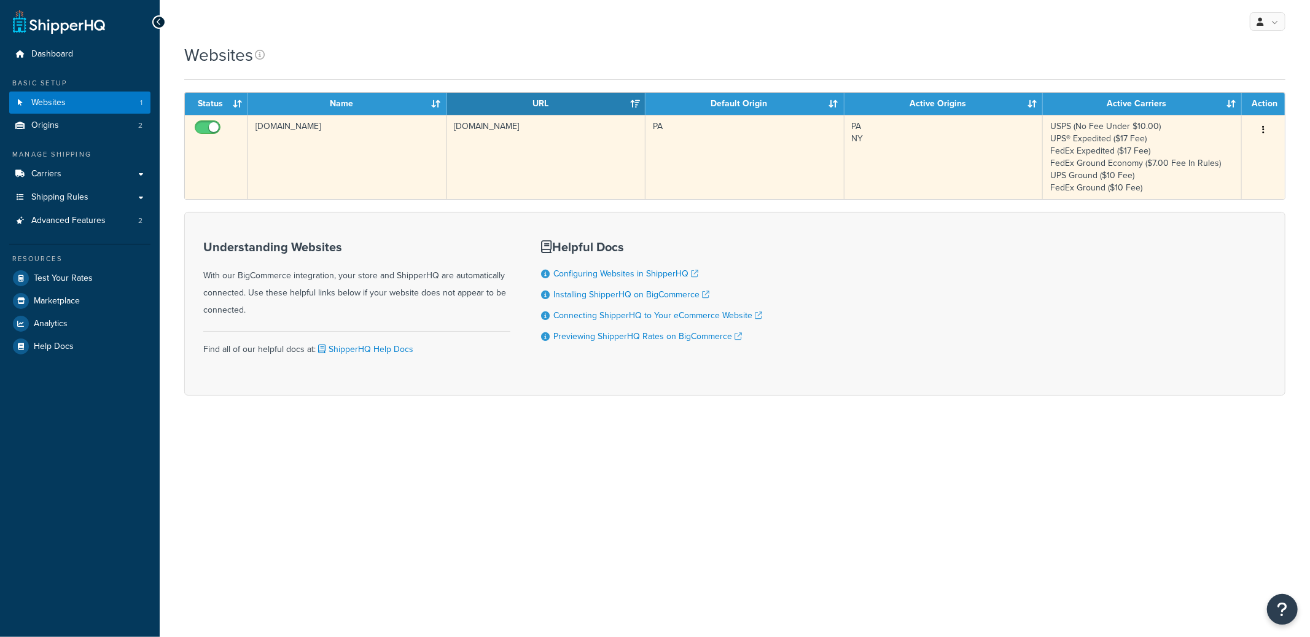
click at [284, 146] on td "[DOMAIN_NAME]" at bounding box center [347, 157] width 199 height 84
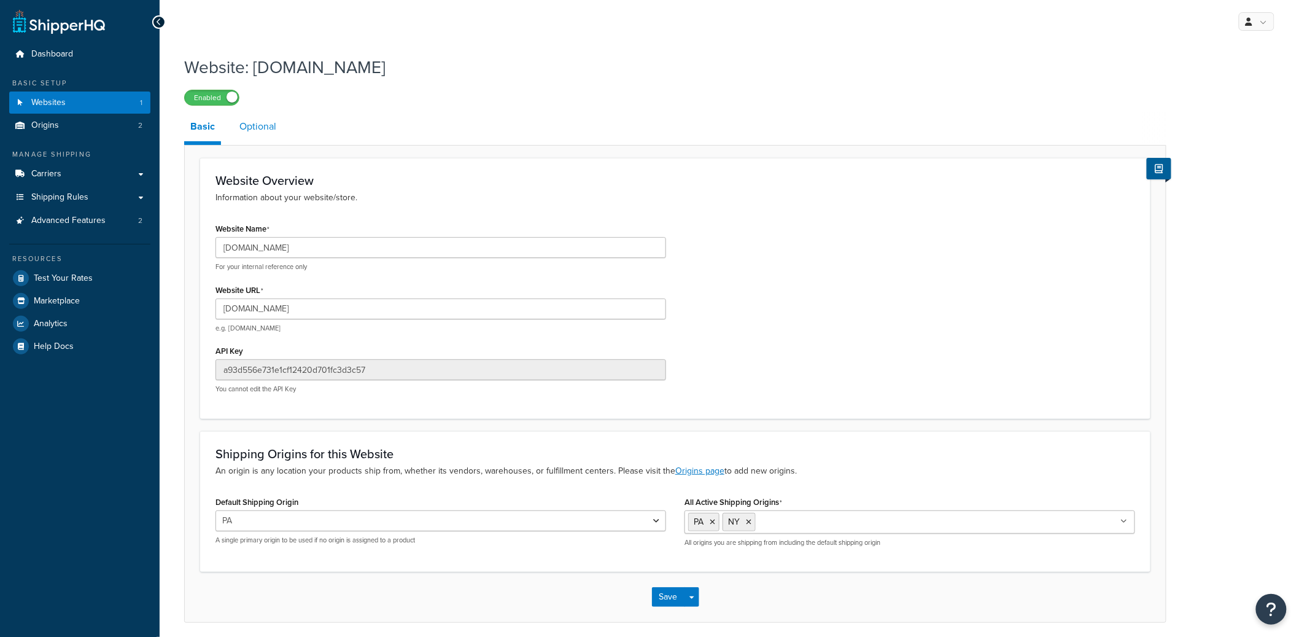
click at [278, 131] on link "Optional" at bounding box center [257, 126] width 49 height 29
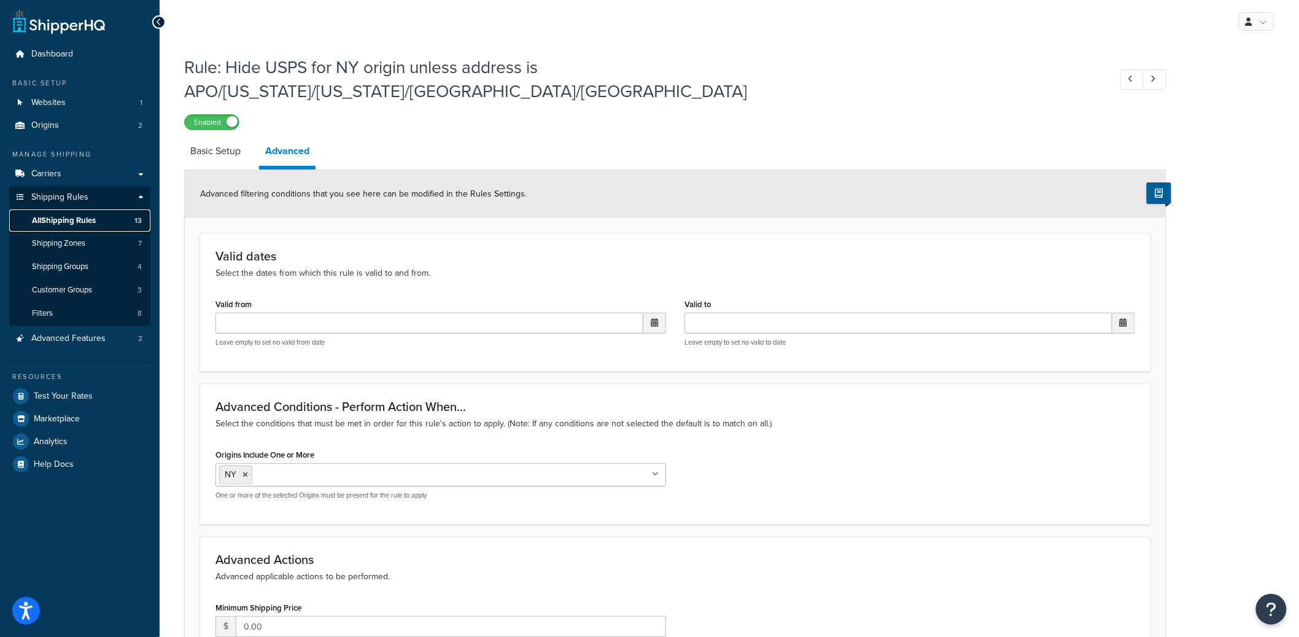
click at [93, 220] on span "All Shipping Rules" at bounding box center [64, 220] width 64 height 10
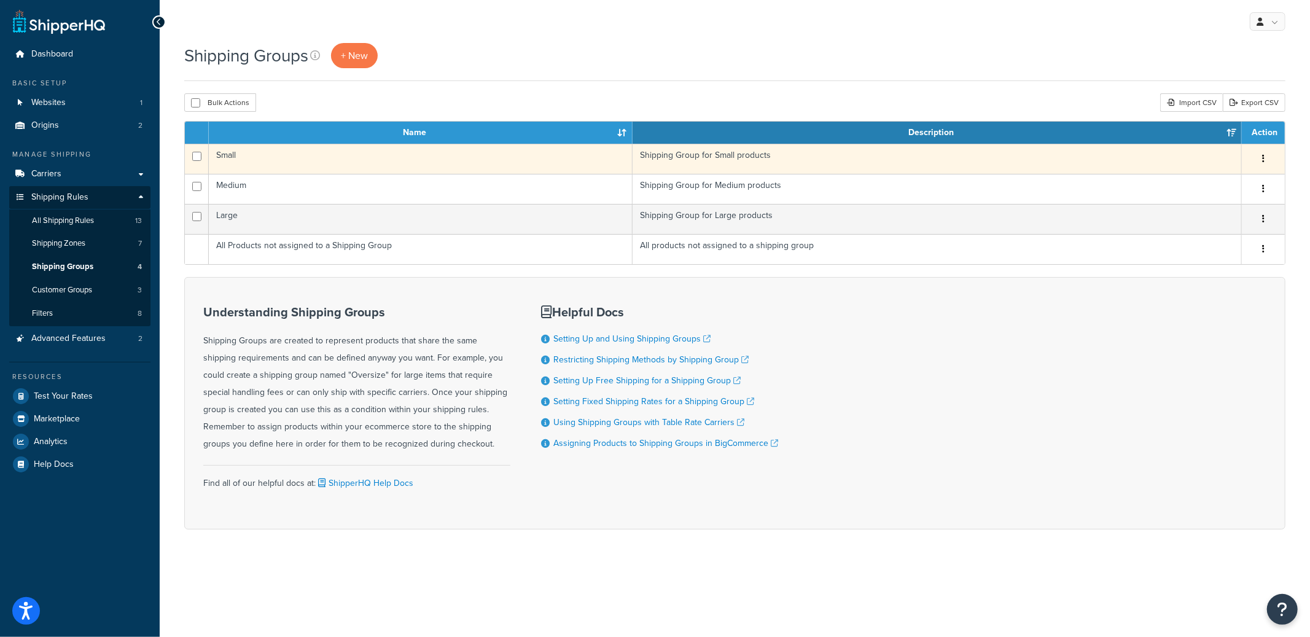
click at [364, 156] on td "Small" at bounding box center [421, 159] width 424 height 30
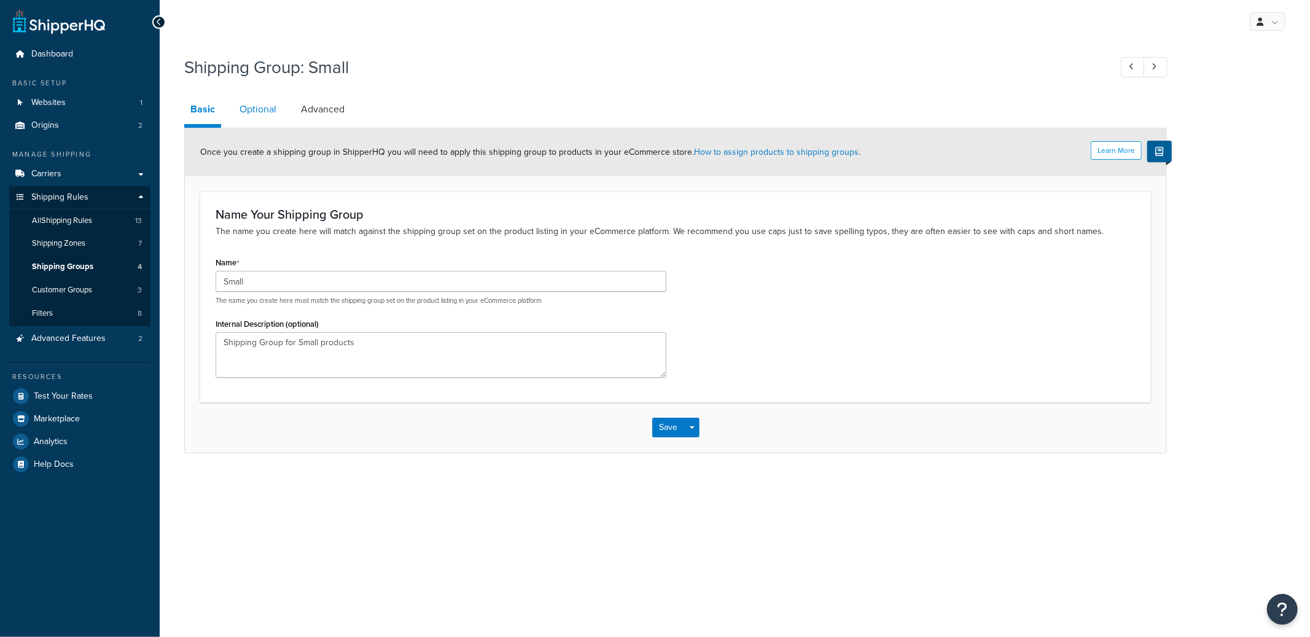
click at [248, 123] on link "Optional" at bounding box center [257, 109] width 49 height 29
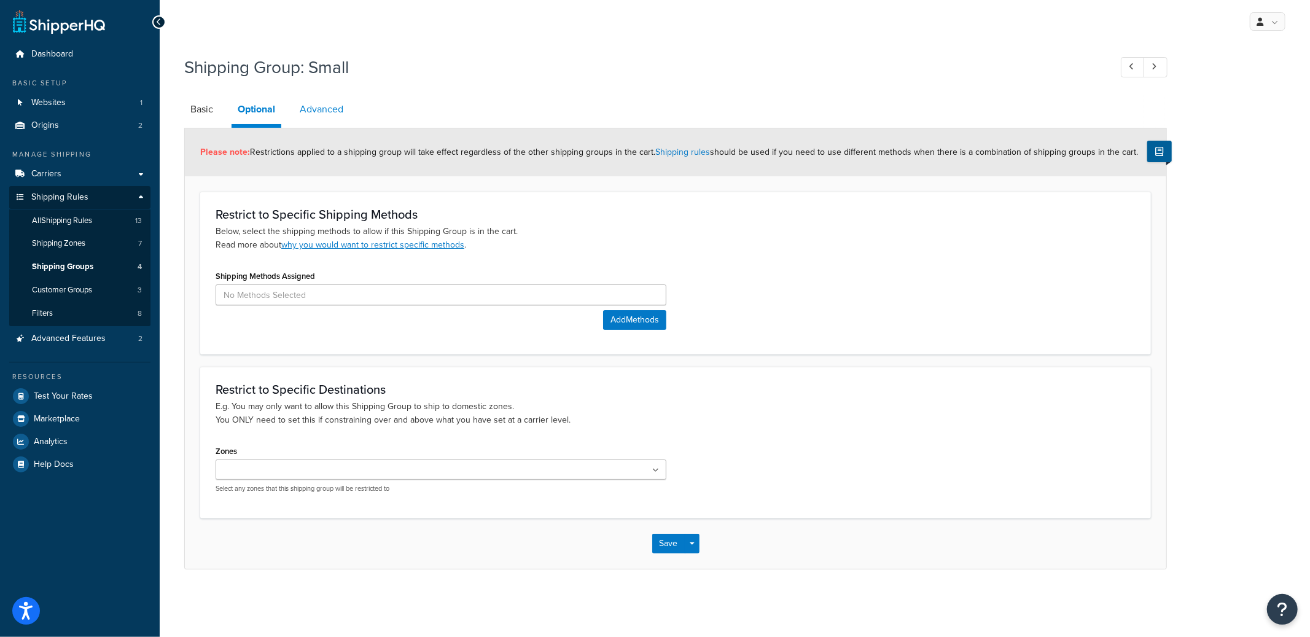
click at [326, 113] on link "Advanced" at bounding box center [321, 109] width 56 height 29
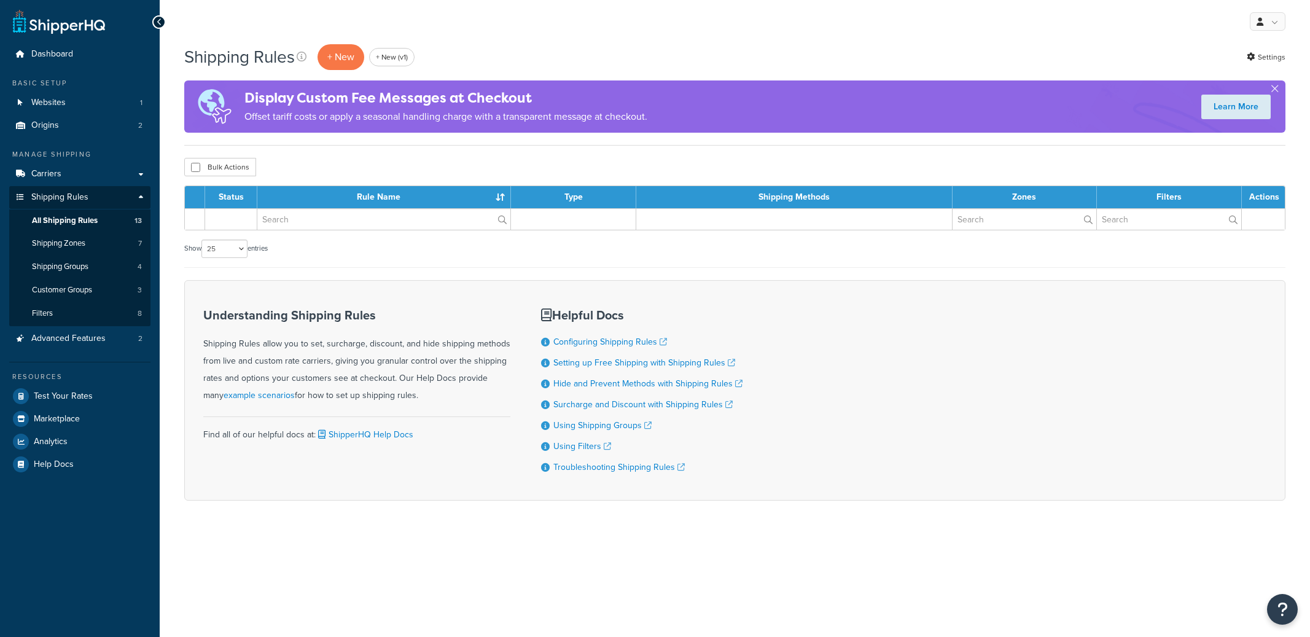
select select "25"
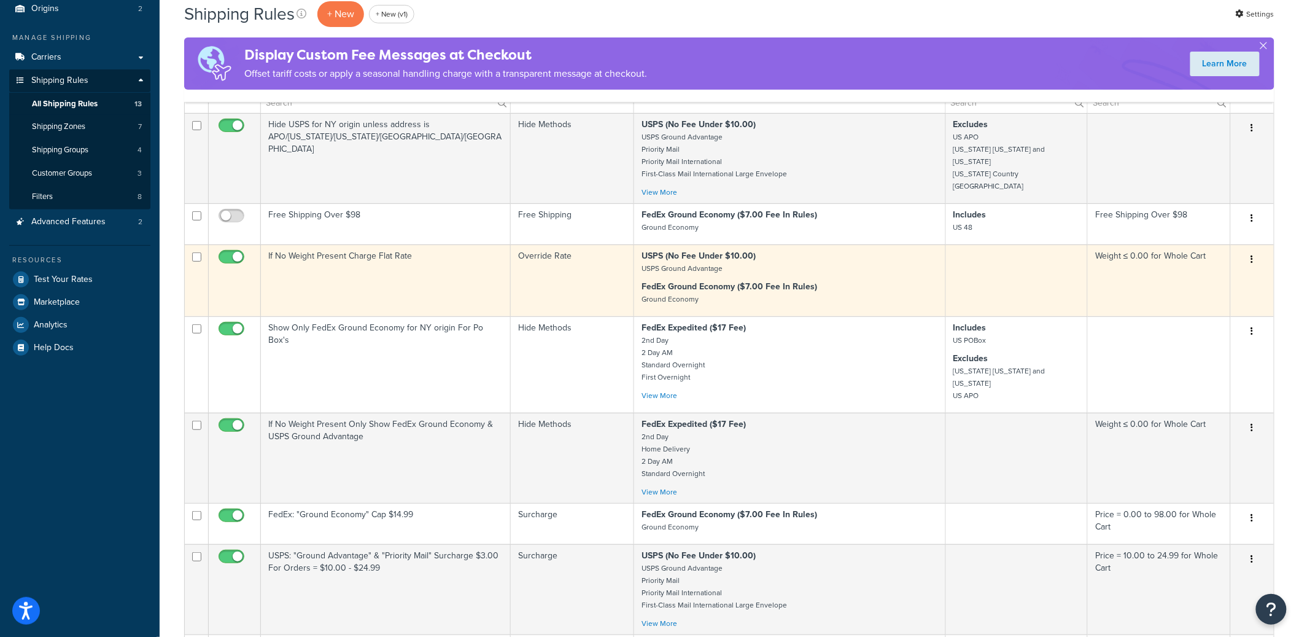
scroll to position [128, 0]
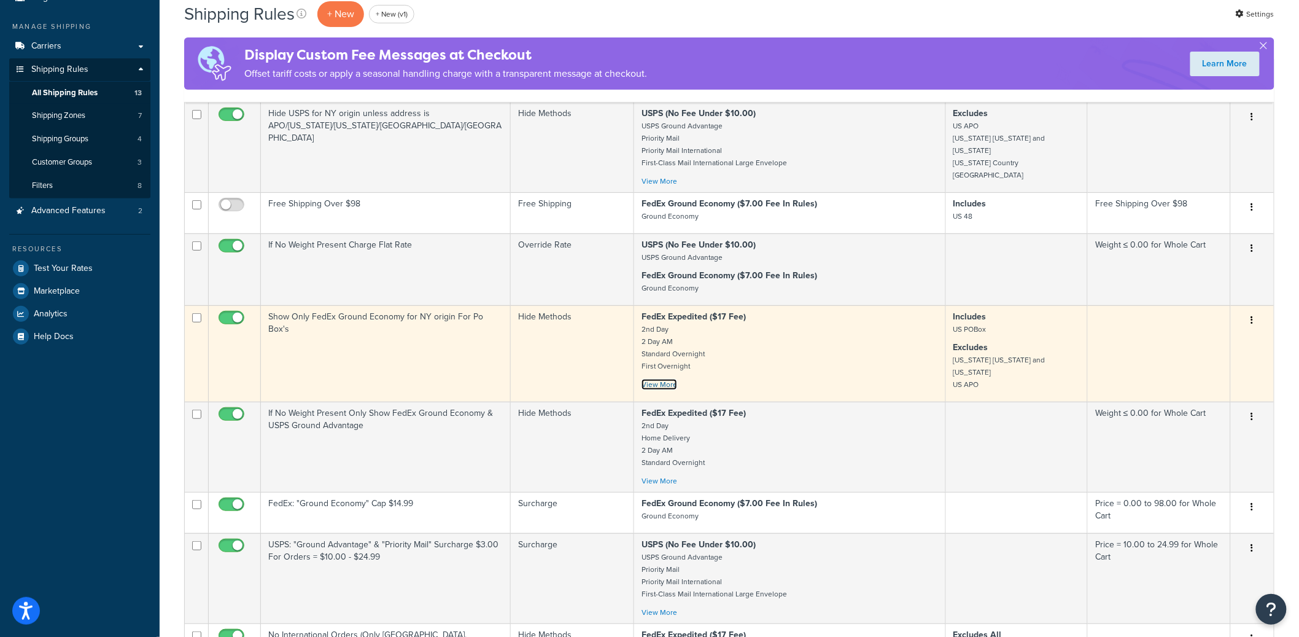
click at [652, 384] on link "View More" at bounding box center [660, 384] width 36 height 11
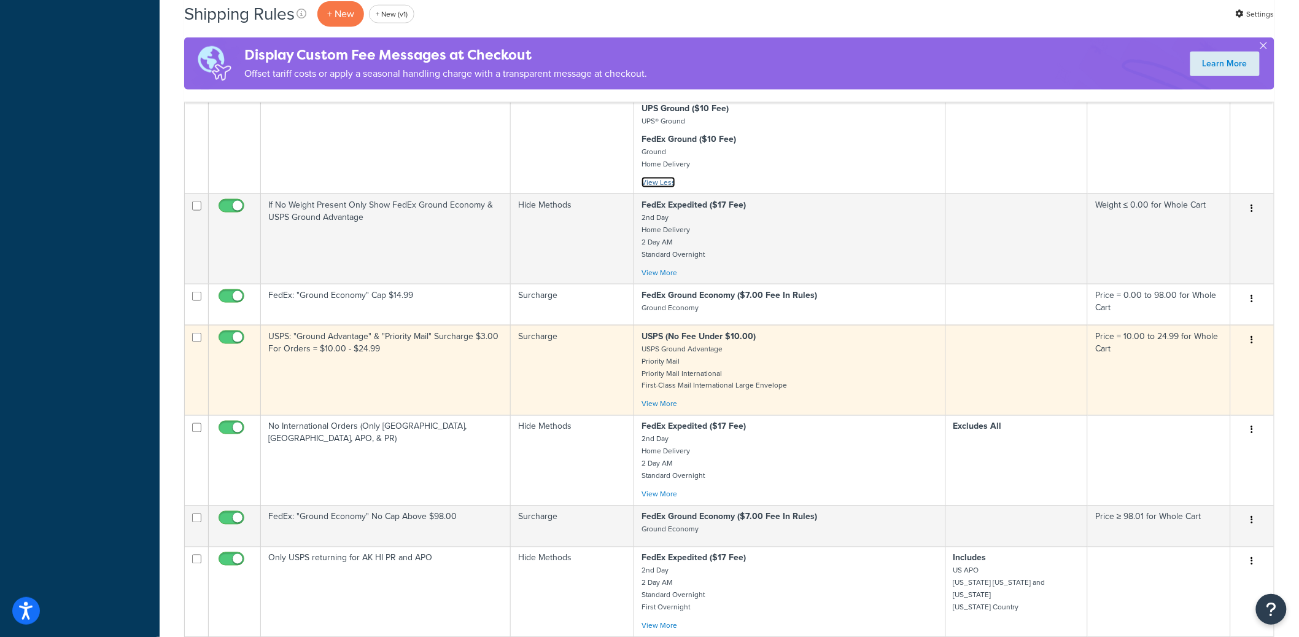
scroll to position [597, 0]
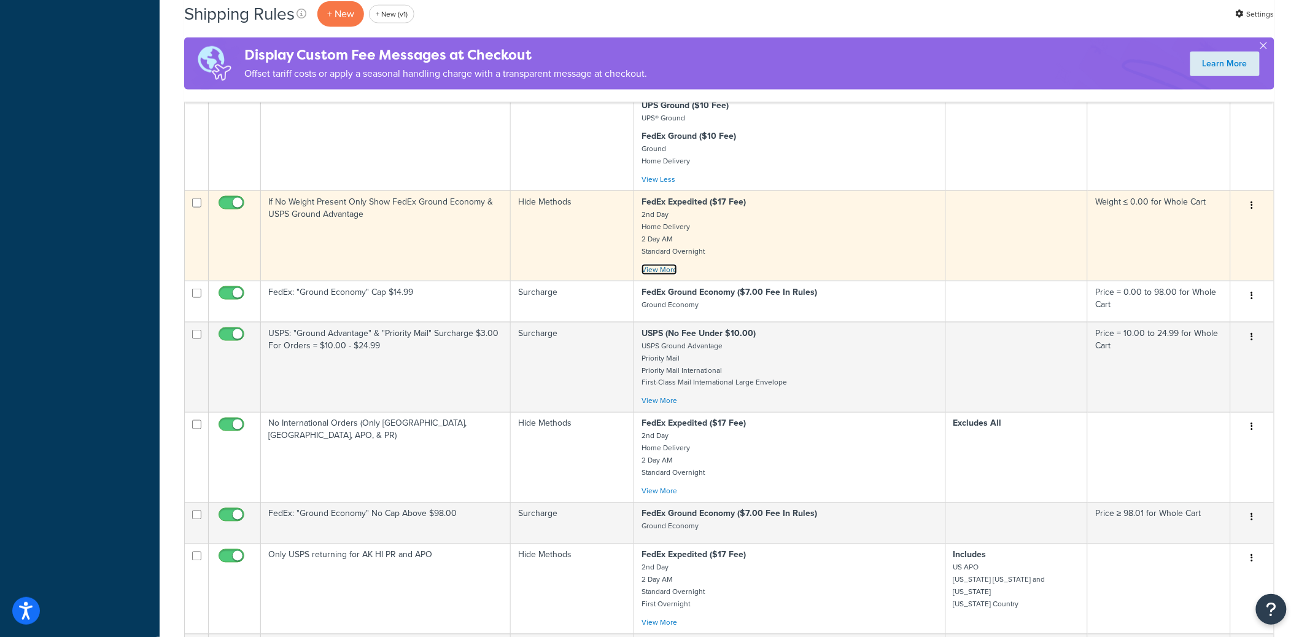
click at [662, 271] on link "View More" at bounding box center [660, 269] width 36 height 11
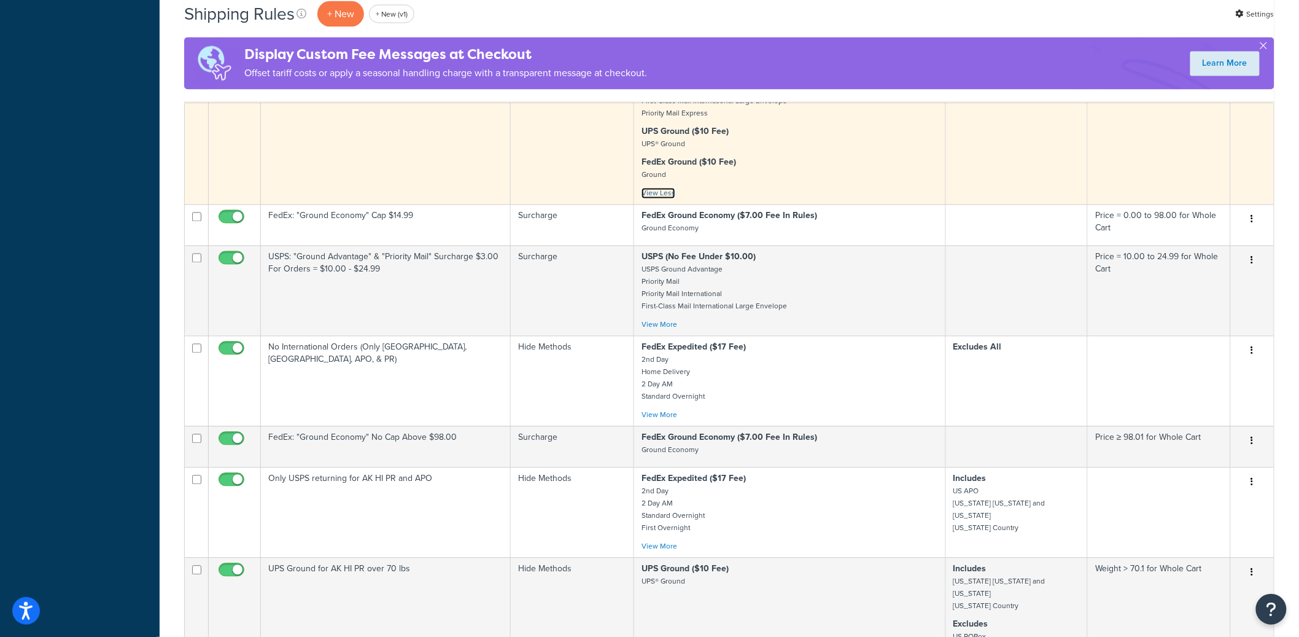
scroll to position [928, 0]
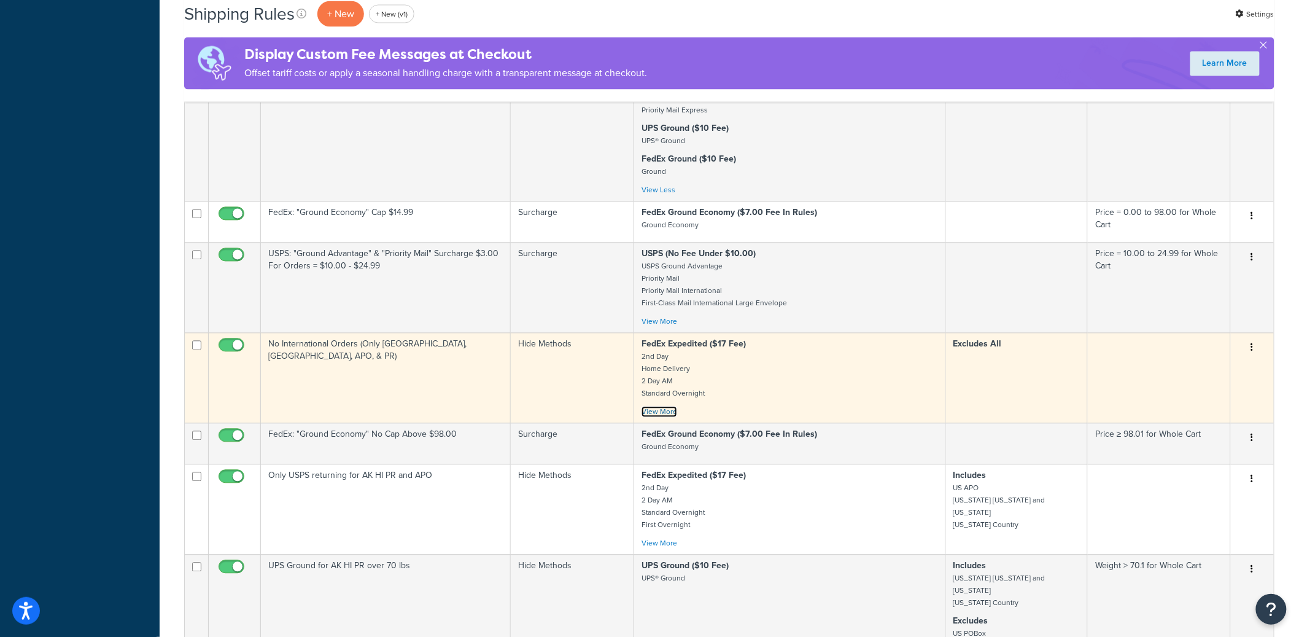
click at [654, 409] on link "View More" at bounding box center [660, 411] width 36 height 11
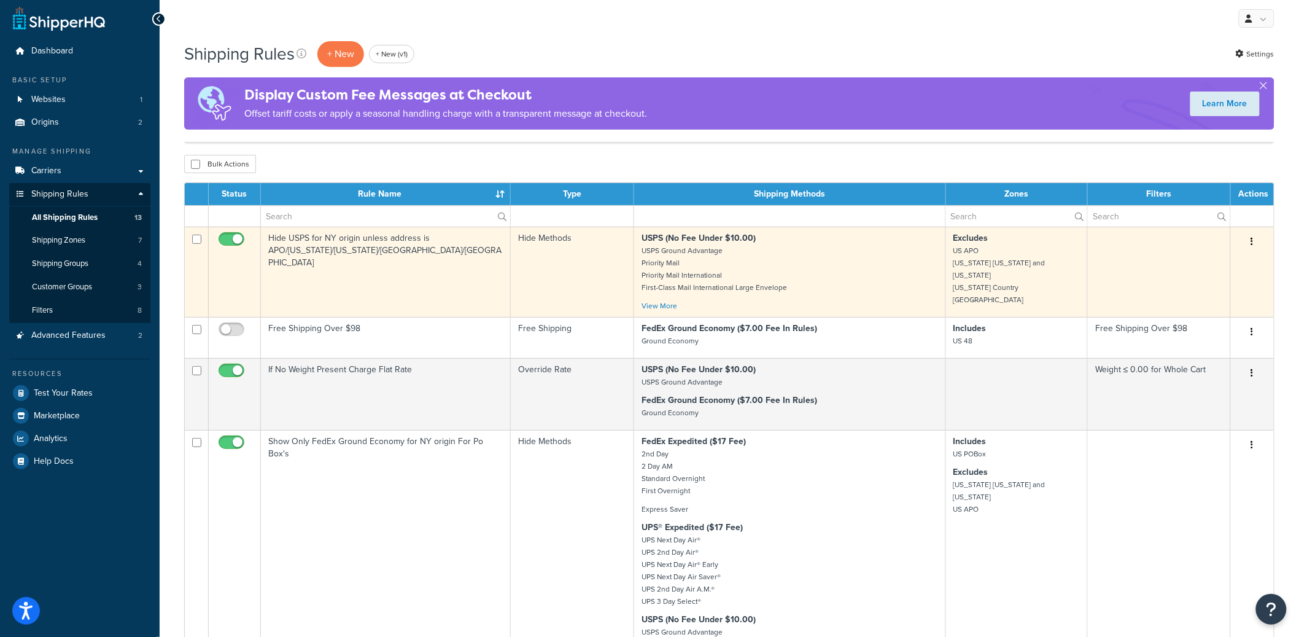
scroll to position [0, 0]
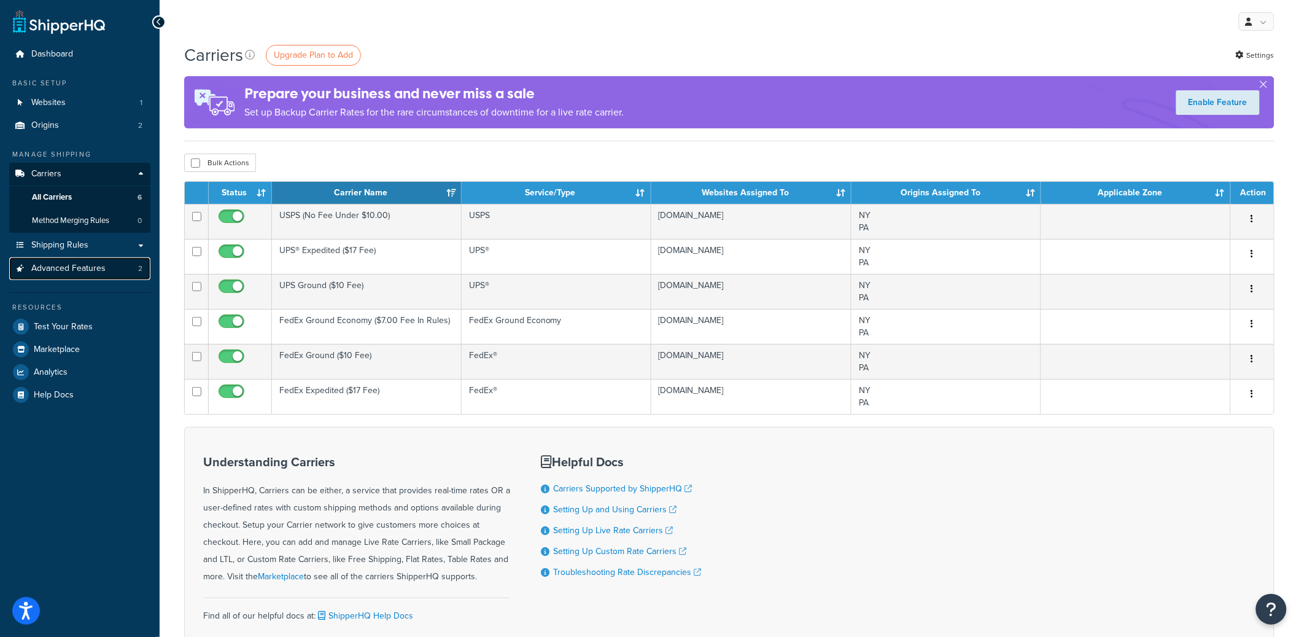
click at [90, 269] on span "Advanced Features" at bounding box center [68, 268] width 74 height 10
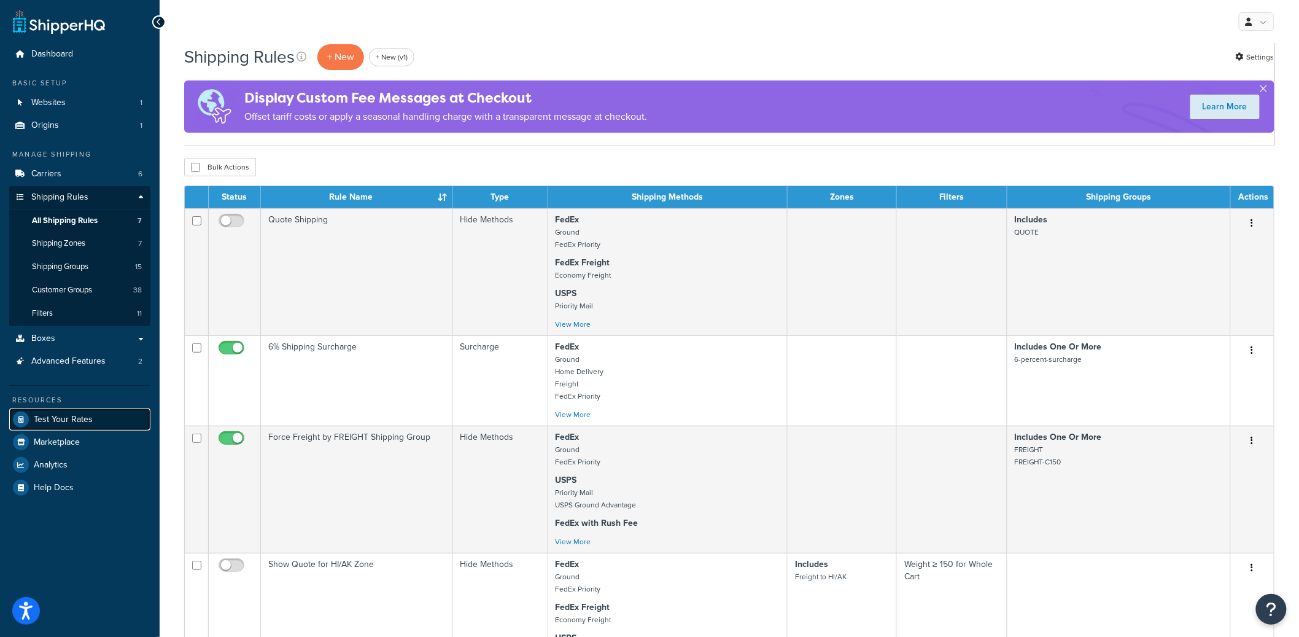
click at [61, 416] on span "Test Your Rates" at bounding box center [63, 419] width 59 height 10
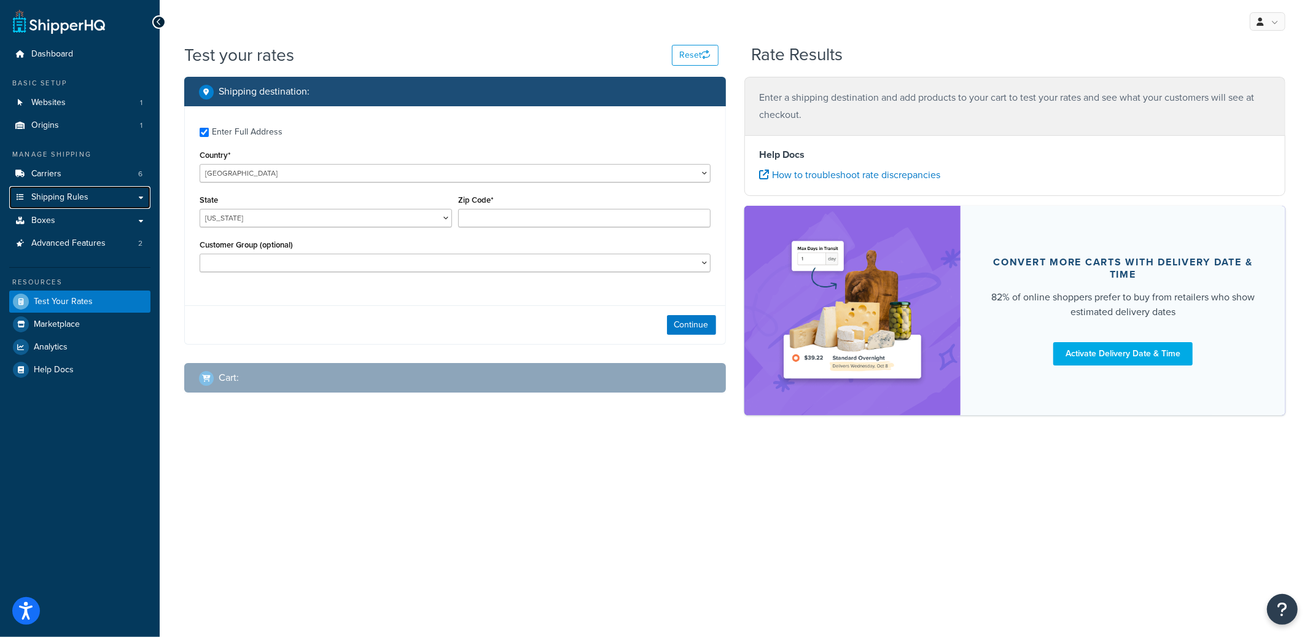
checkbox input "true"
type input "96376"
select select "AP"
select select "AAFES"
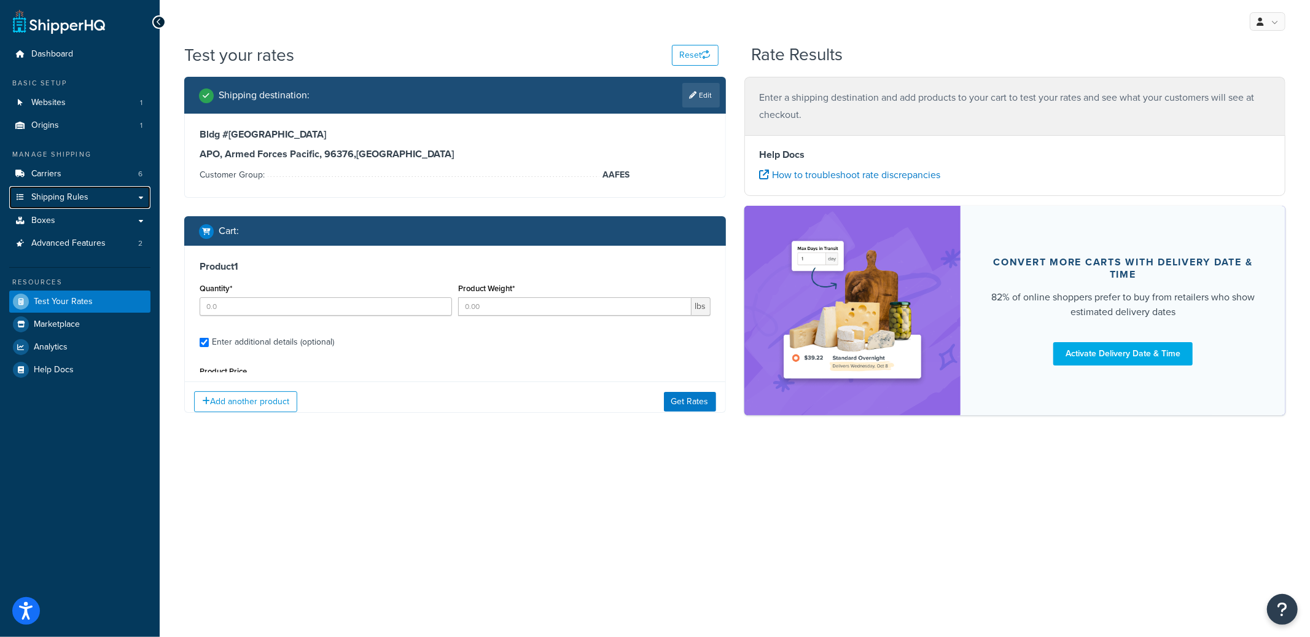
type input "5"
type input "2"
type input "11.48"
type input "10.0000"
type input "13.0000"
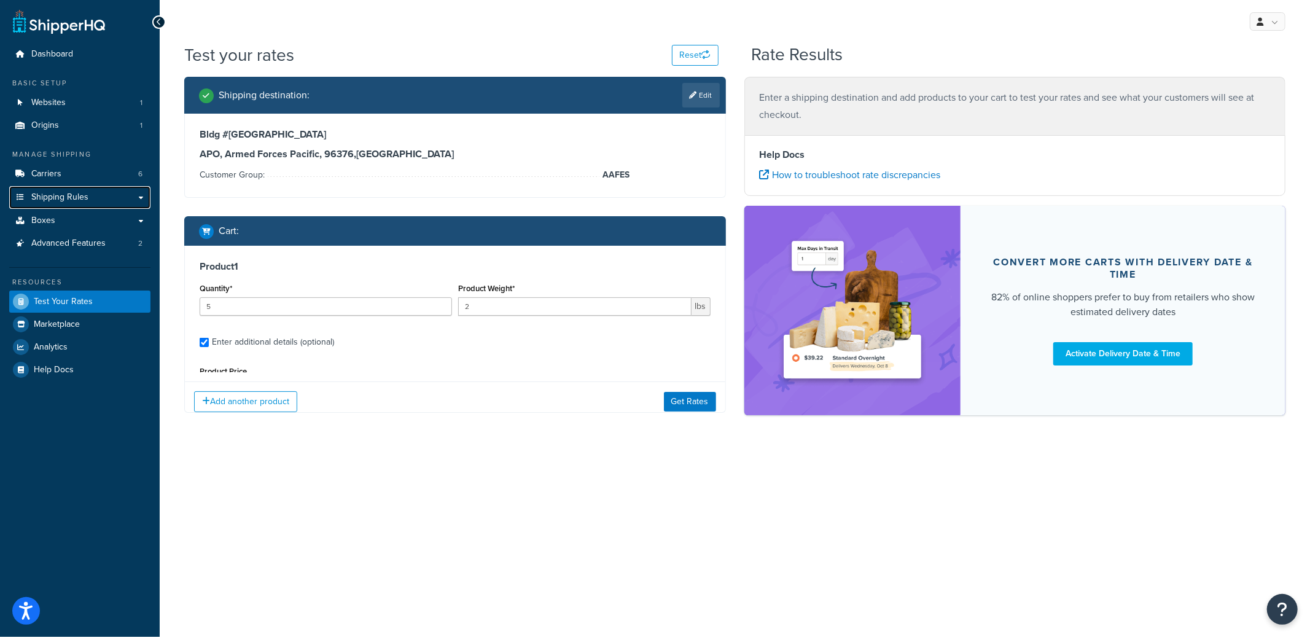
type input "12.0000"
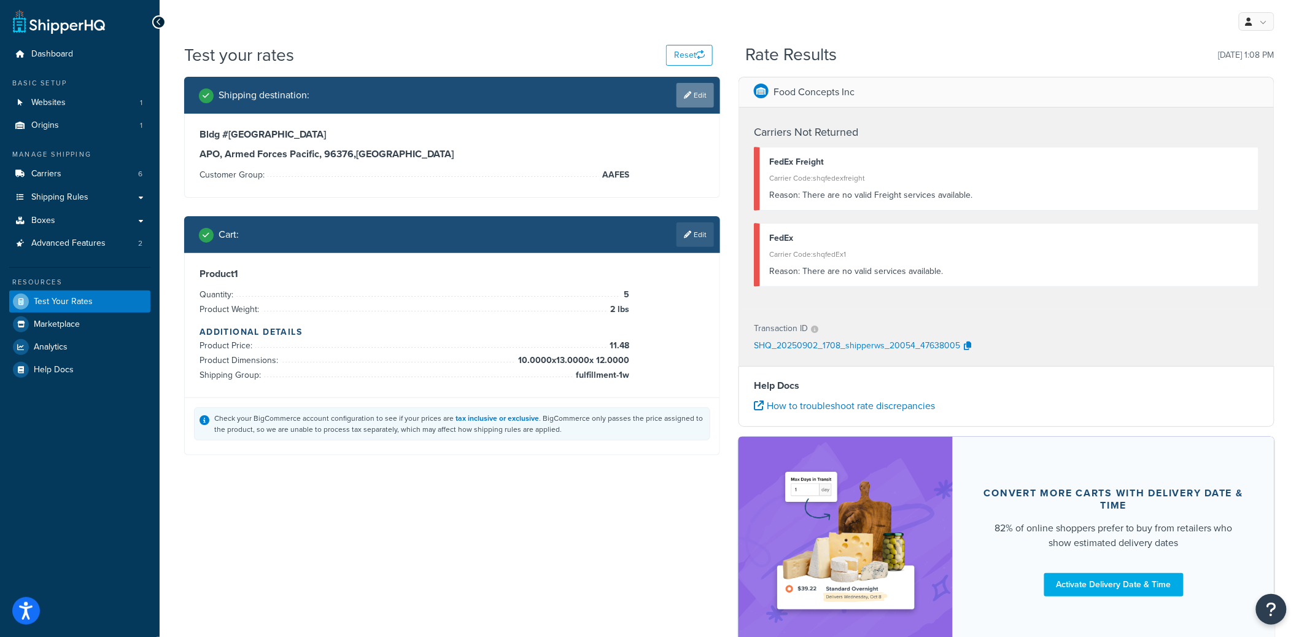
click at [693, 101] on link "Edit" at bounding box center [695, 95] width 37 height 25
select select "AP"
select select "AAFES"
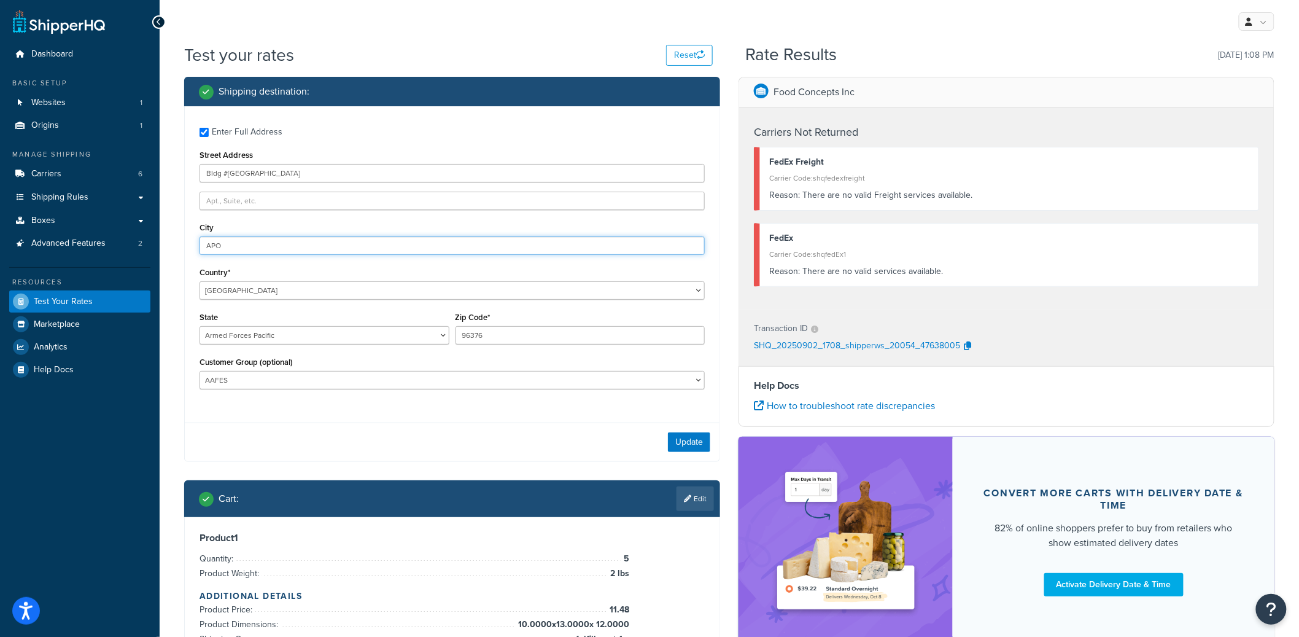
click at [433, 246] on input "APO" at bounding box center [452, 245] width 505 height 18
click at [277, 173] on input "Bldg #238 Torii Station" at bounding box center [452, 173] width 505 height 18
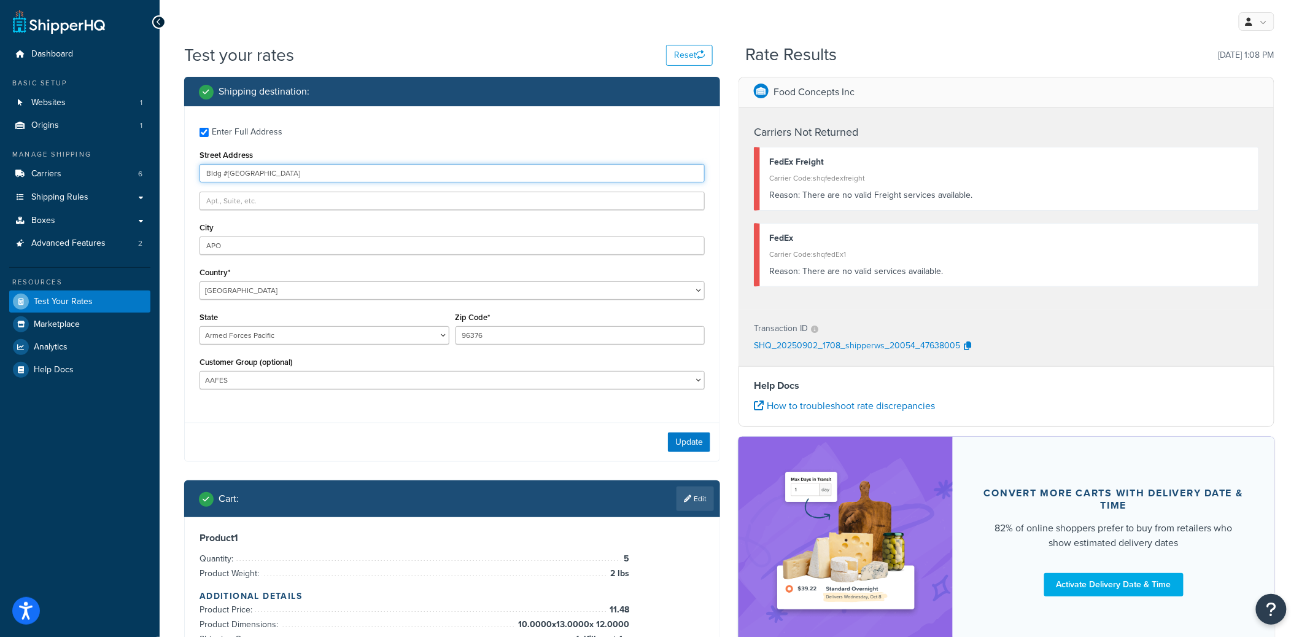
click at [301, 166] on input "Bldg #238 Torii Station" at bounding box center [452, 173] width 505 height 18
drag, startPoint x: 239, startPoint y: 247, endPoint x: 167, endPoint y: 242, distance: 72.7
click at [167, 242] on div "Test your rates Reset Rate Results 09/02/2025, 1:08 PM Shipping destination : E…" at bounding box center [730, 405] width 1140 height 725
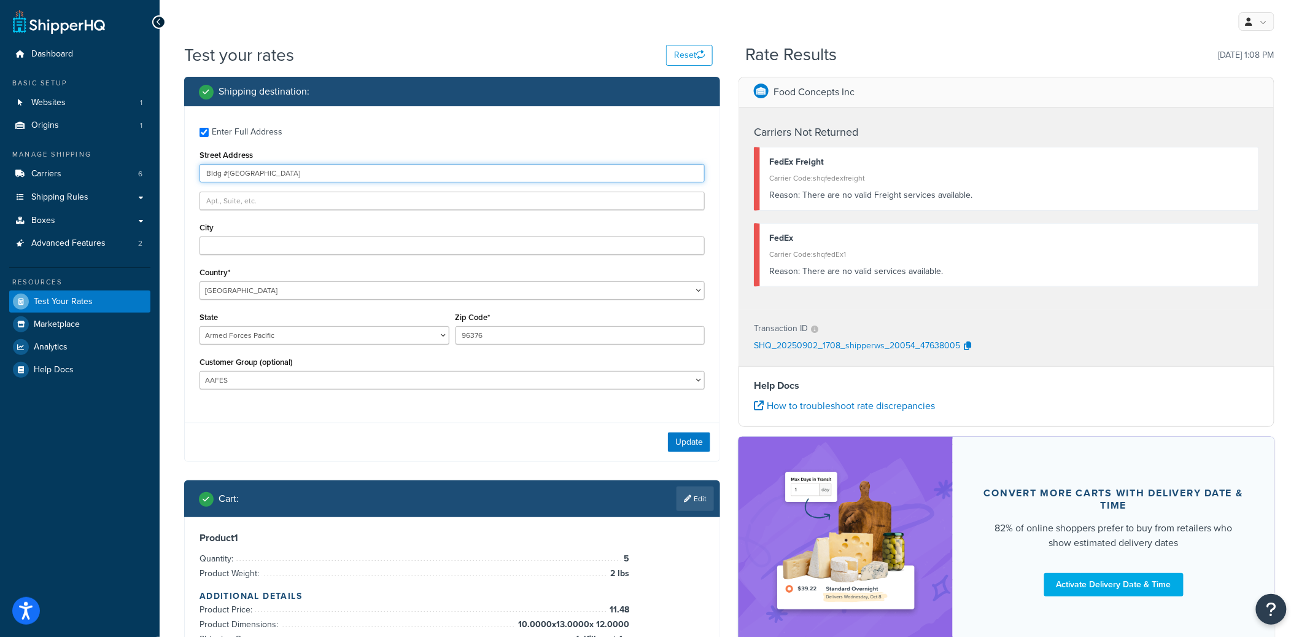
click at [205, 171] on input "Bldg #[GEOGRAPHIC_DATA]" at bounding box center [452, 173] width 505 height 18
paste input "APO"
type input "APO Bldg #238 Torii Station"
click at [689, 438] on button "Update" at bounding box center [689, 442] width 42 height 20
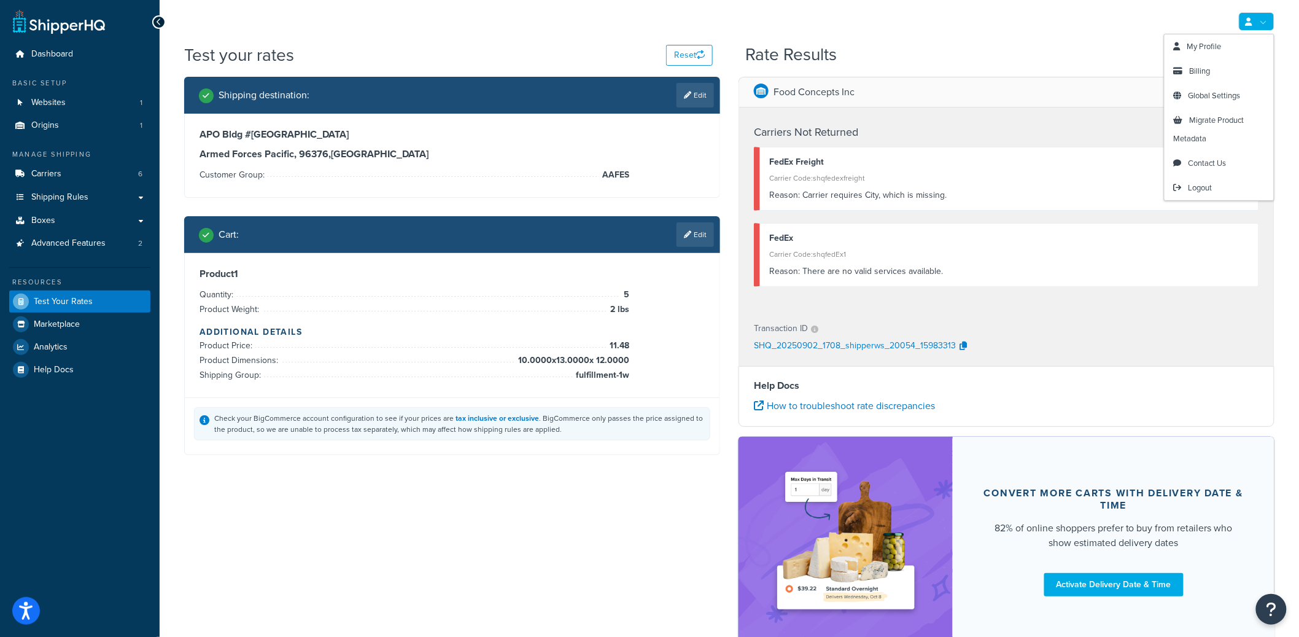
click at [1264, 25] on link at bounding box center [1257, 21] width 36 height 18
click at [1206, 92] on span "Global Settings" at bounding box center [1215, 96] width 52 height 12
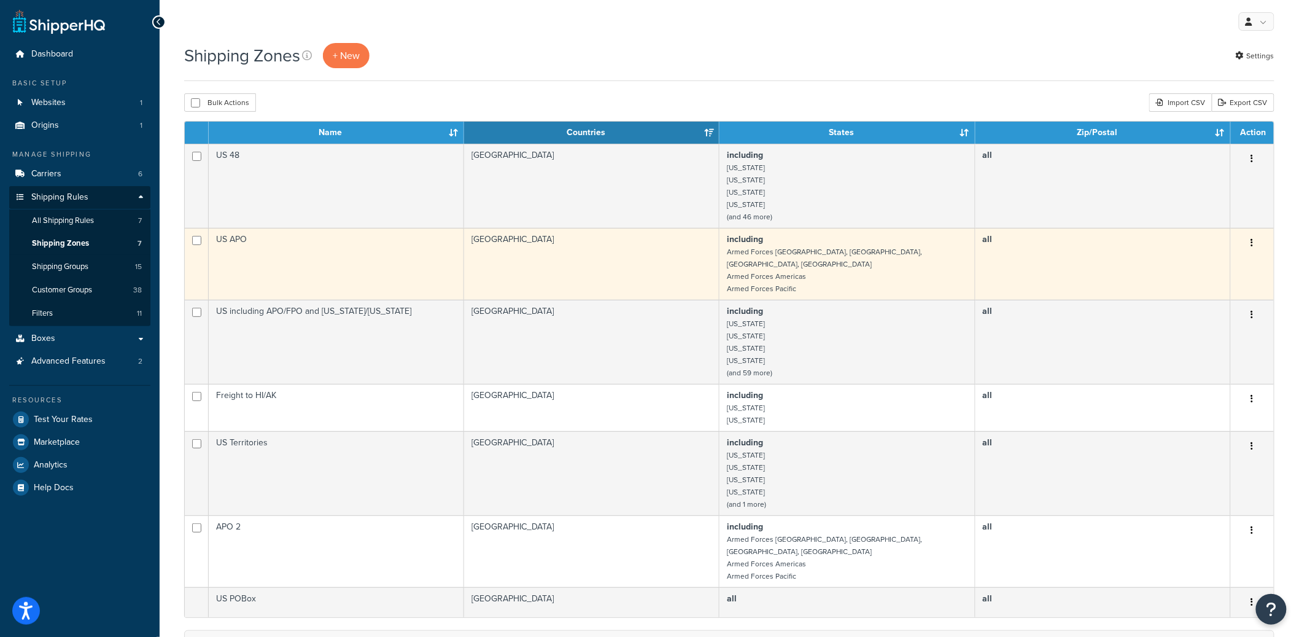
click at [320, 260] on td "US APO" at bounding box center [336, 264] width 255 height 72
click at [326, 254] on td "US APO" at bounding box center [336, 264] width 255 height 72
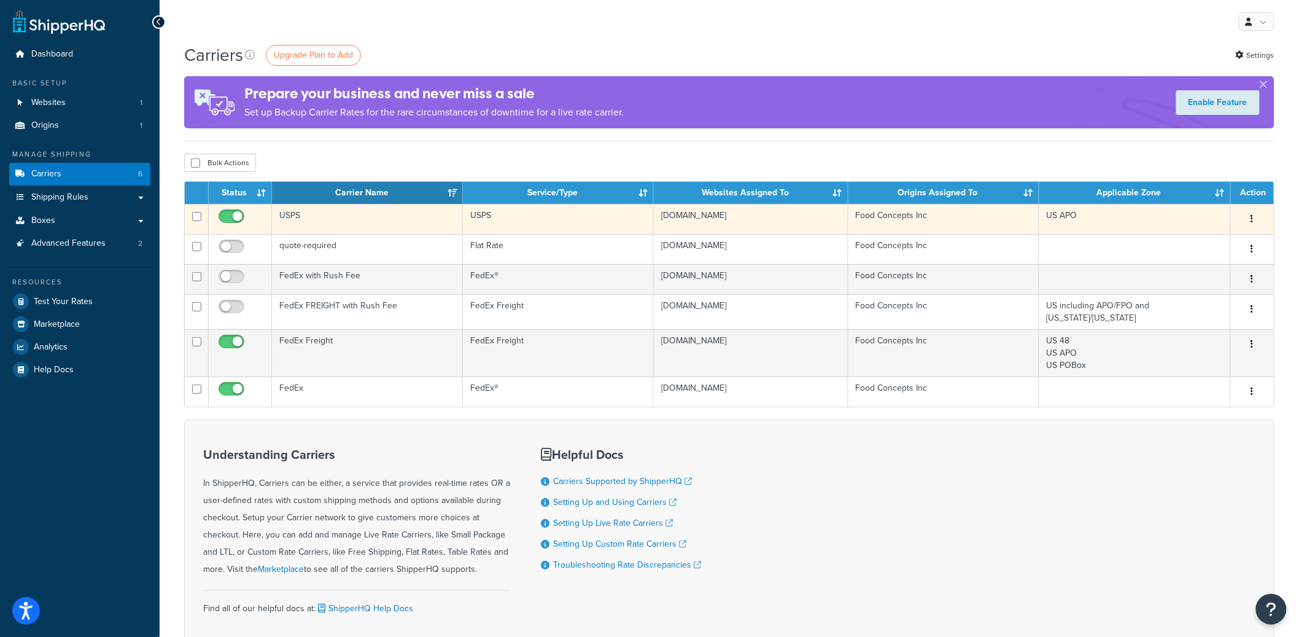
click at [359, 214] on td "USPS" at bounding box center [367, 219] width 191 height 30
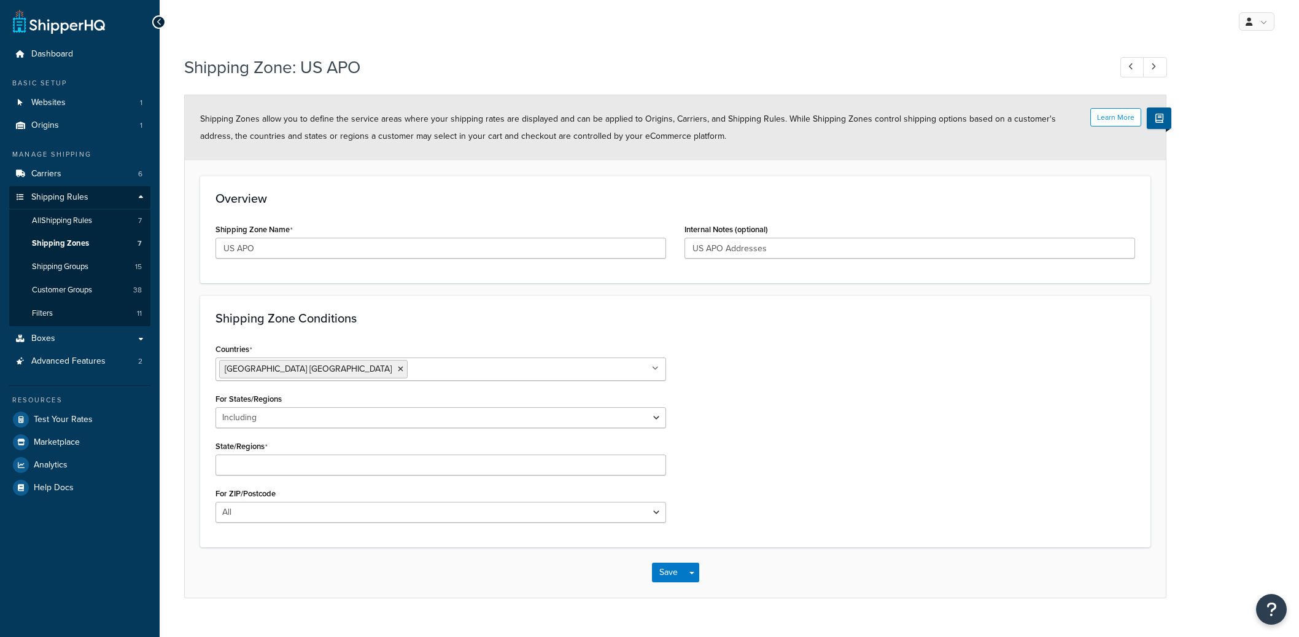
select select "including"
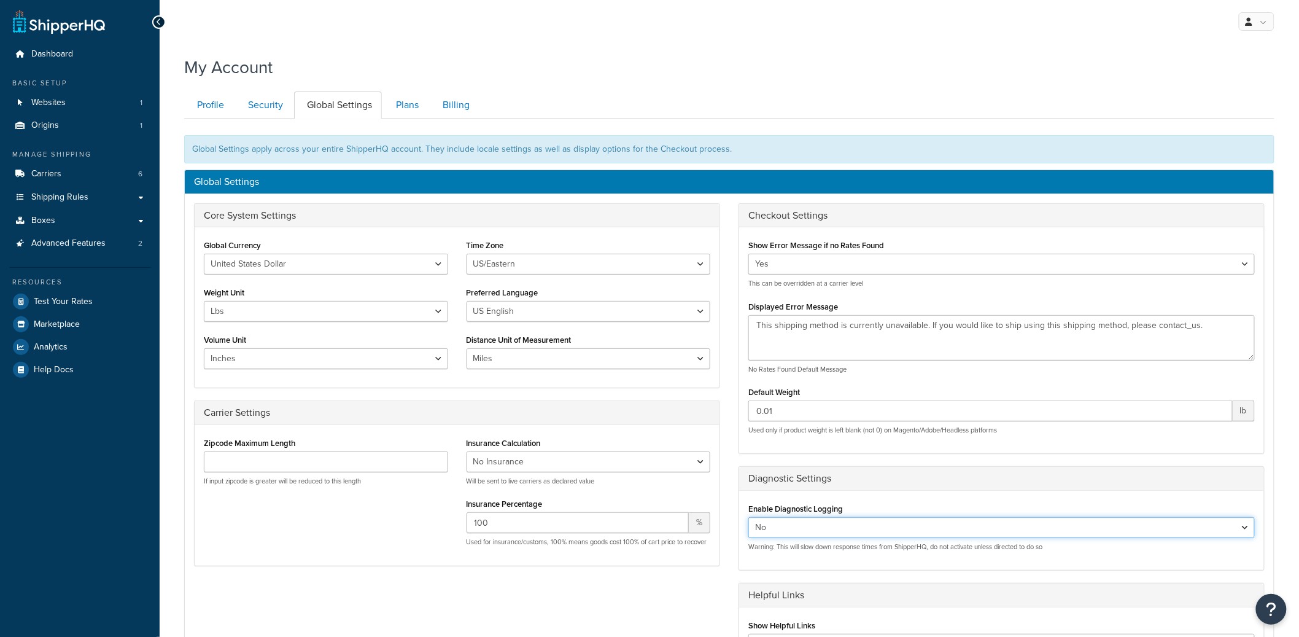
click at [861, 531] on select "Yes No" at bounding box center [1001, 527] width 507 height 21
select select "true"
click at [748, 518] on select "Yes No" at bounding box center [1001, 527] width 507 height 21
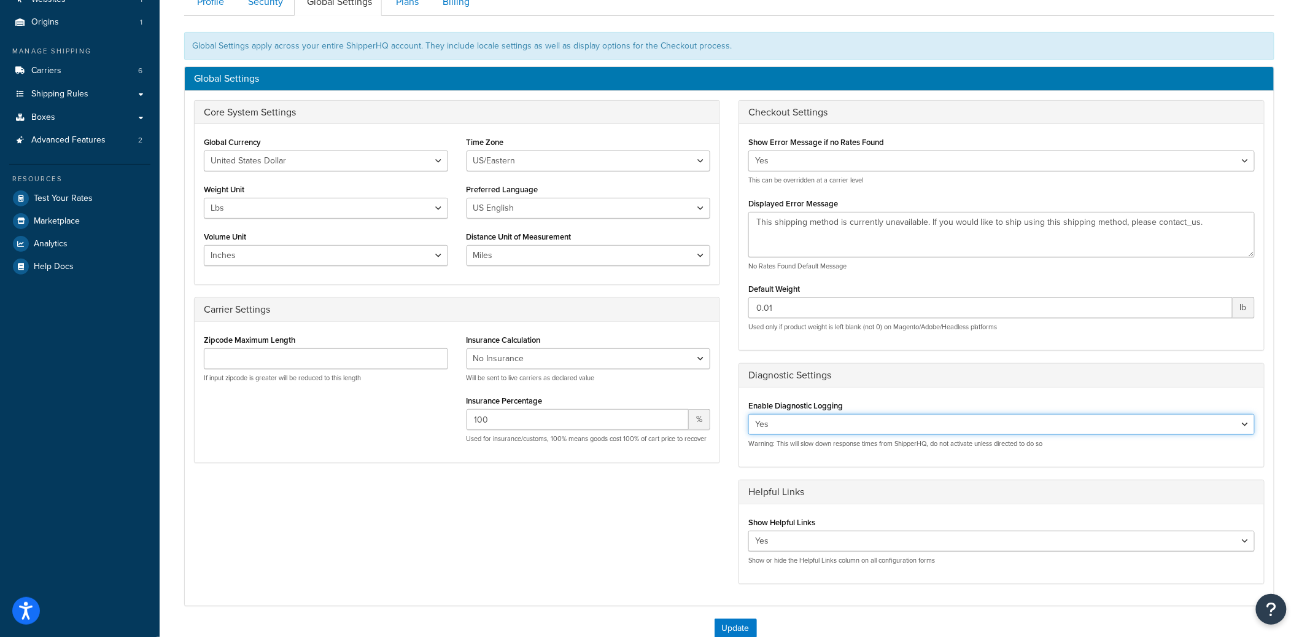
scroll to position [246, 0]
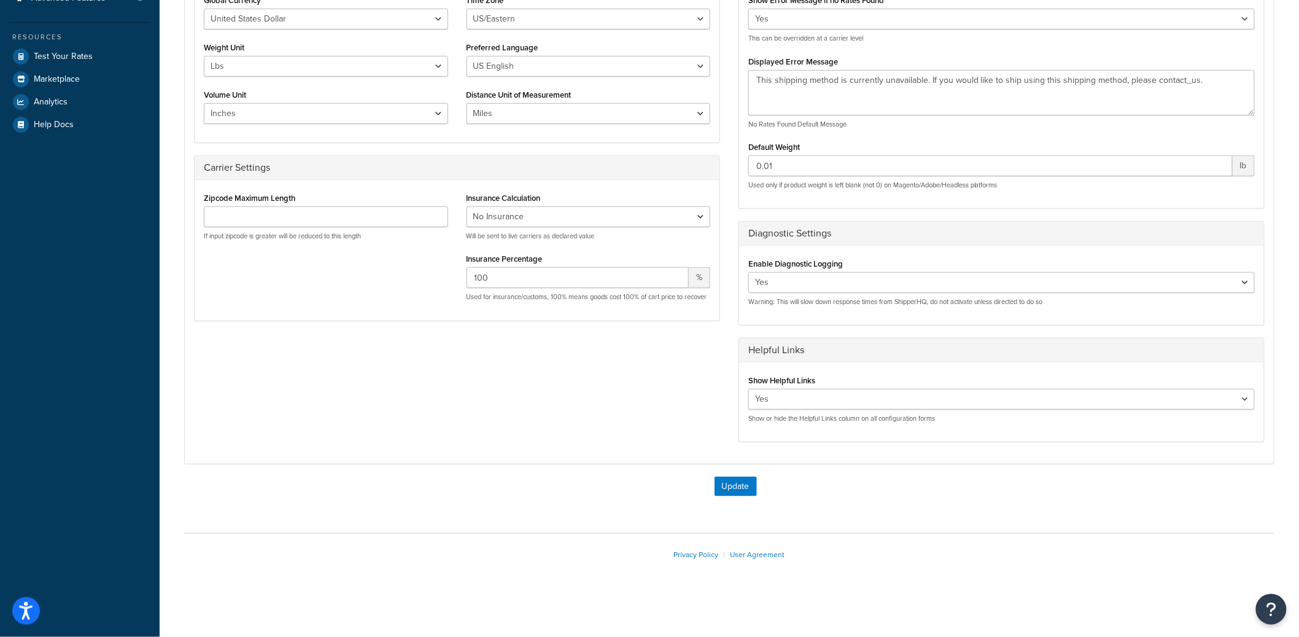
click at [724, 499] on div "Update" at bounding box center [729, 492] width 1090 height 32
click at [731, 492] on button "Update" at bounding box center [736, 486] width 42 height 20
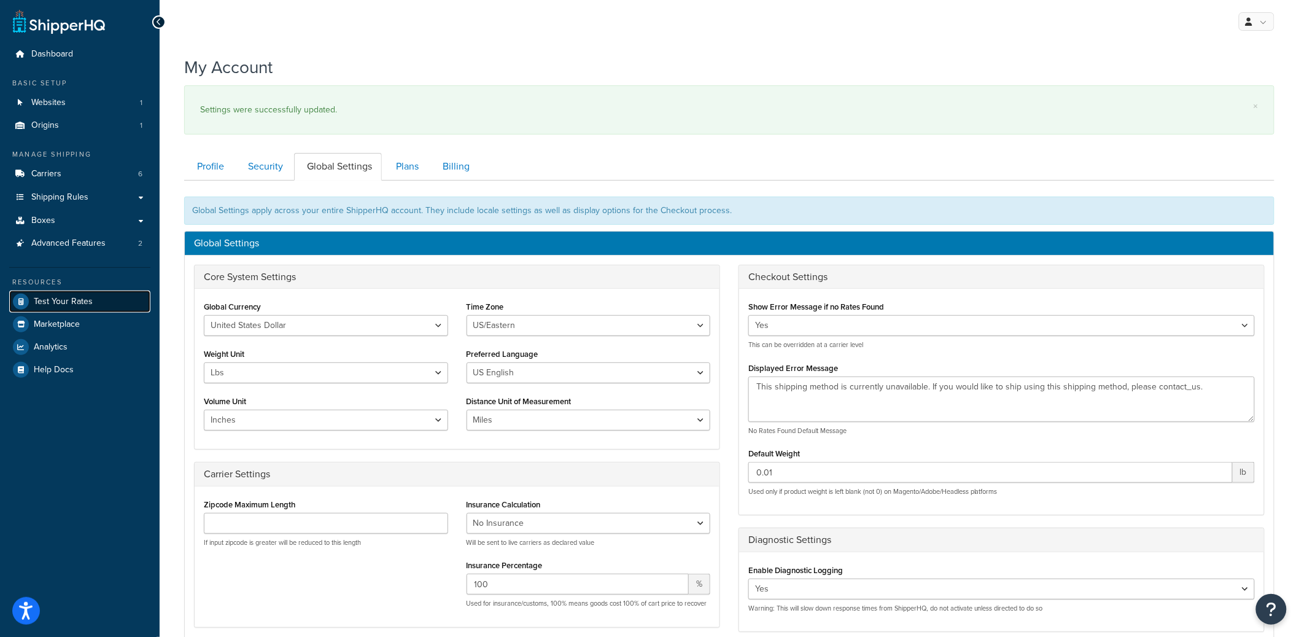
click at [94, 303] on link "Test Your Rates" at bounding box center [79, 301] width 141 height 22
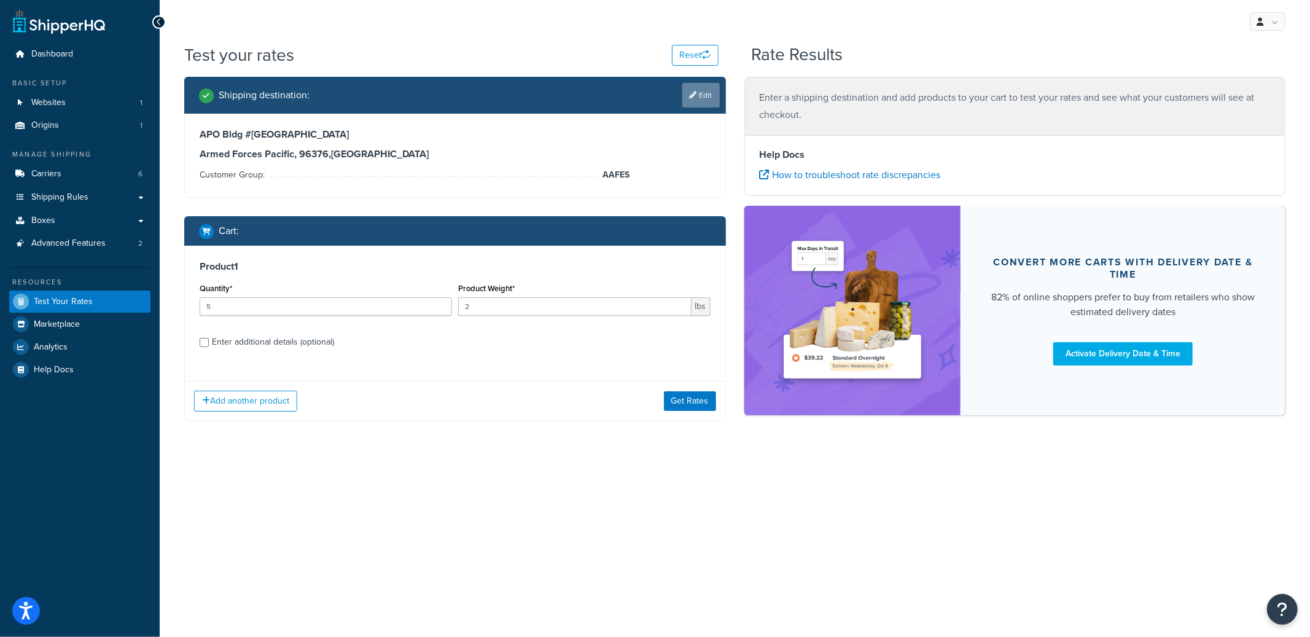
click at [687, 97] on link "Edit" at bounding box center [700, 95] width 37 height 25
select select "AP"
select select "AAFES"
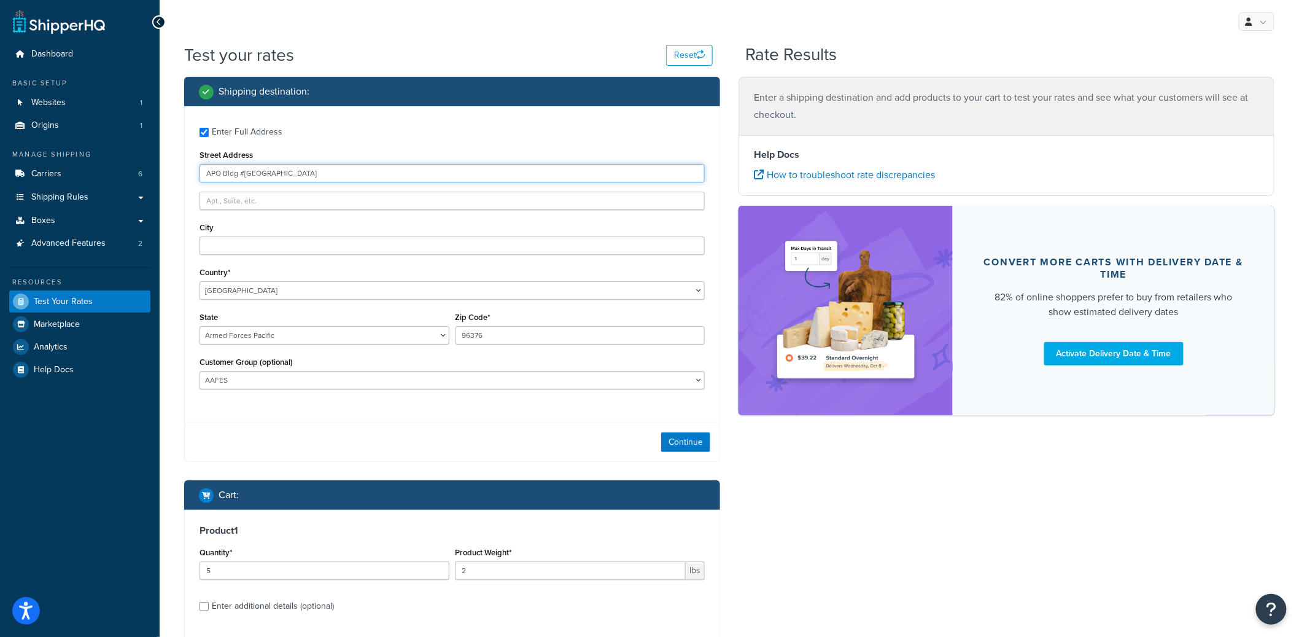
drag, startPoint x: 220, startPoint y: 173, endPoint x: 204, endPoint y: 173, distance: 16.6
click at [204, 173] on input "APO Bldg #238 Torii Station" at bounding box center [452, 173] width 505 height 18
type input "Bldg #238 Torii Station"
paste input "APO"
type input "APO"
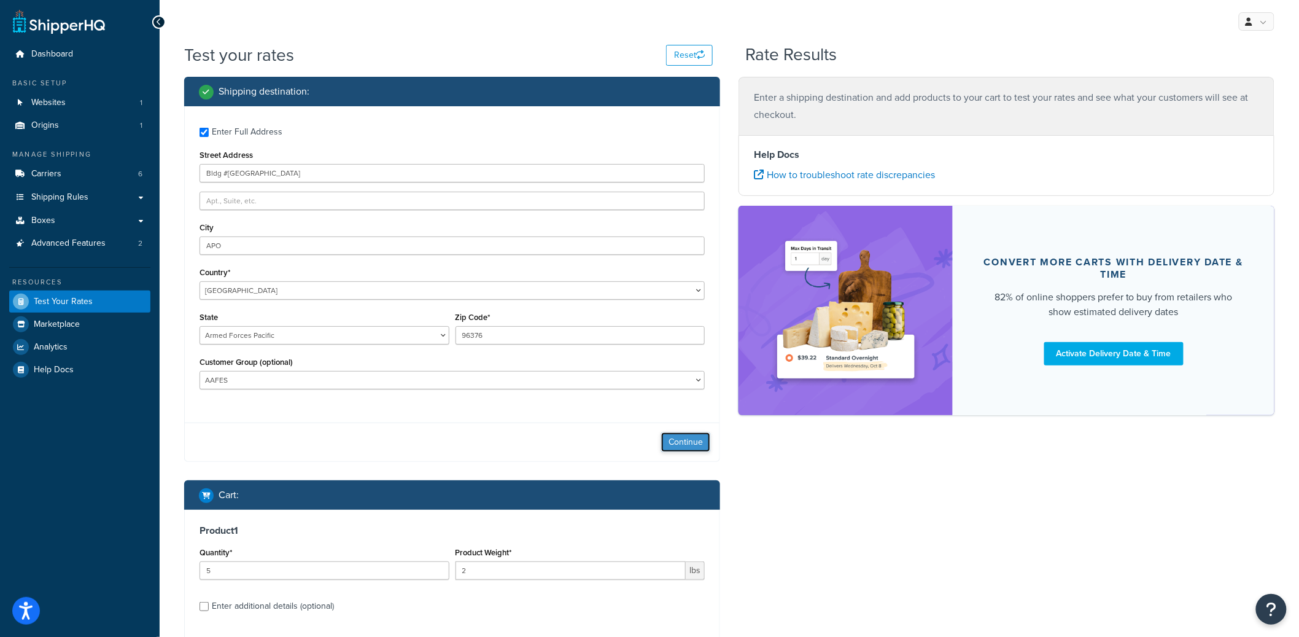
click at [678, 435] on button "Continue" at bounding box center [685, 442] width 49 height 20
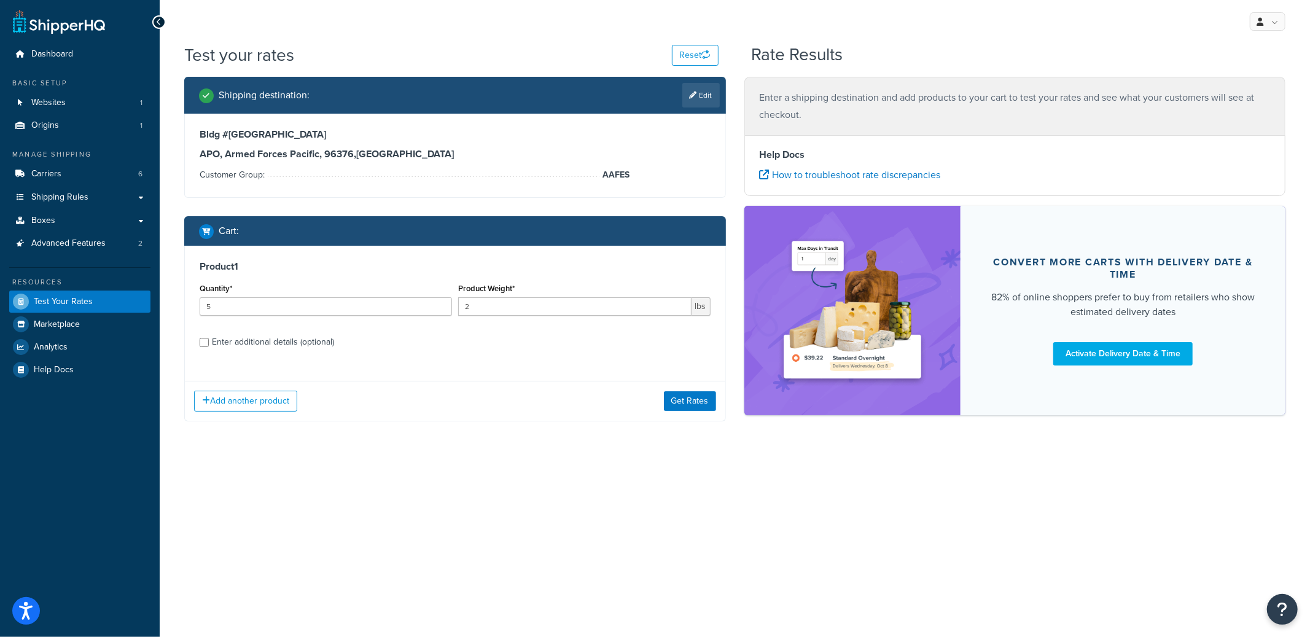
click at [336, 155] on h3 "APO, Armed Forces Pacific, 96376 , United States" at bounding box center [455, 154] width 511 height 12
click at [704, 397] on button "Get Rates" at bounding box center [690, 401] width 52 height 20
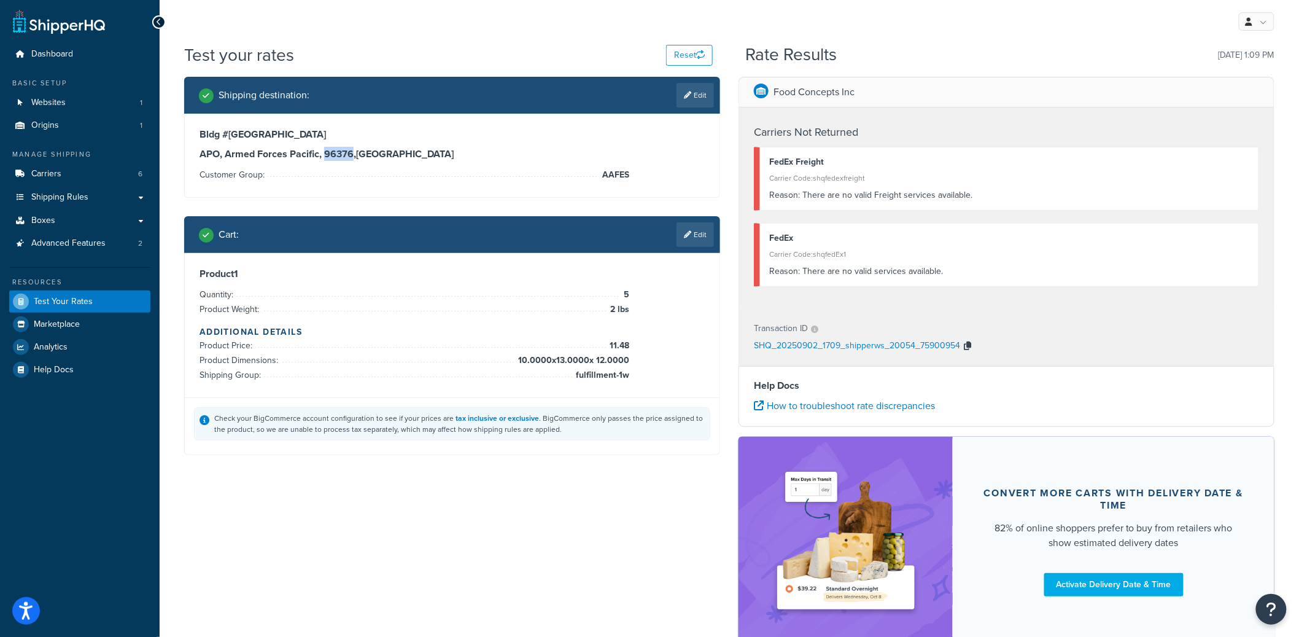
click at [967, 349] on icon "button" at bounding box center [967, 345] width 7 height 9
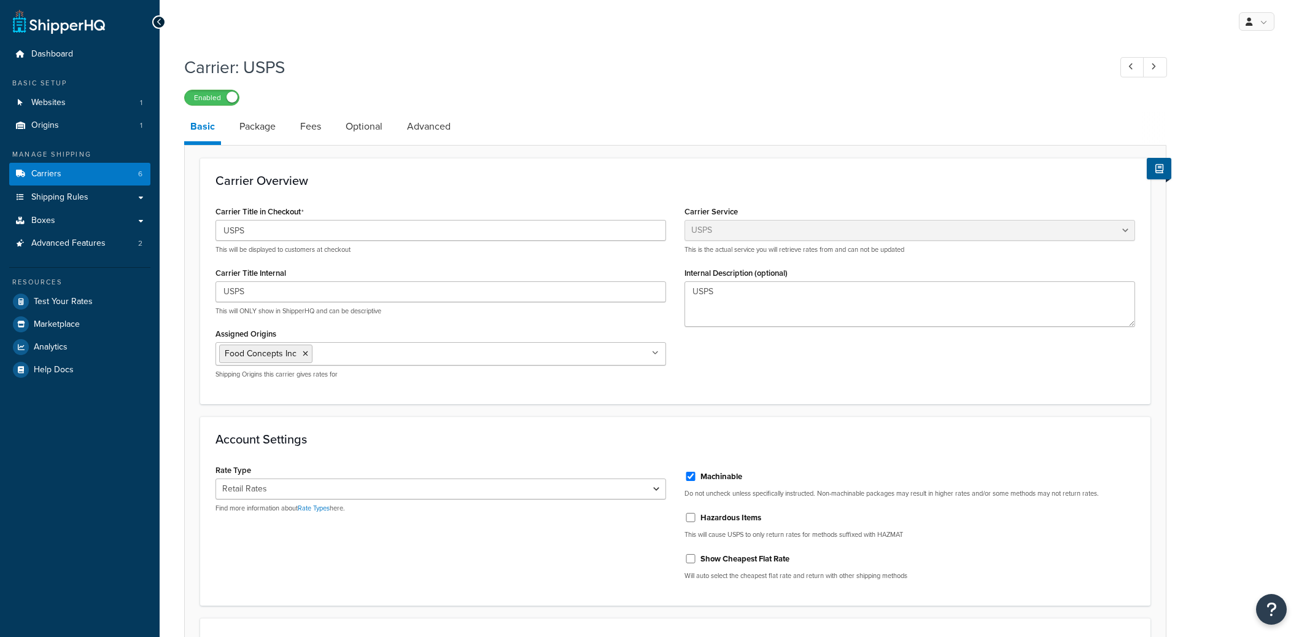
select select "usps"
click at [421, 119] on link "Advanced" at bounding box center [429, 126] width 56 height 29
select select "false"
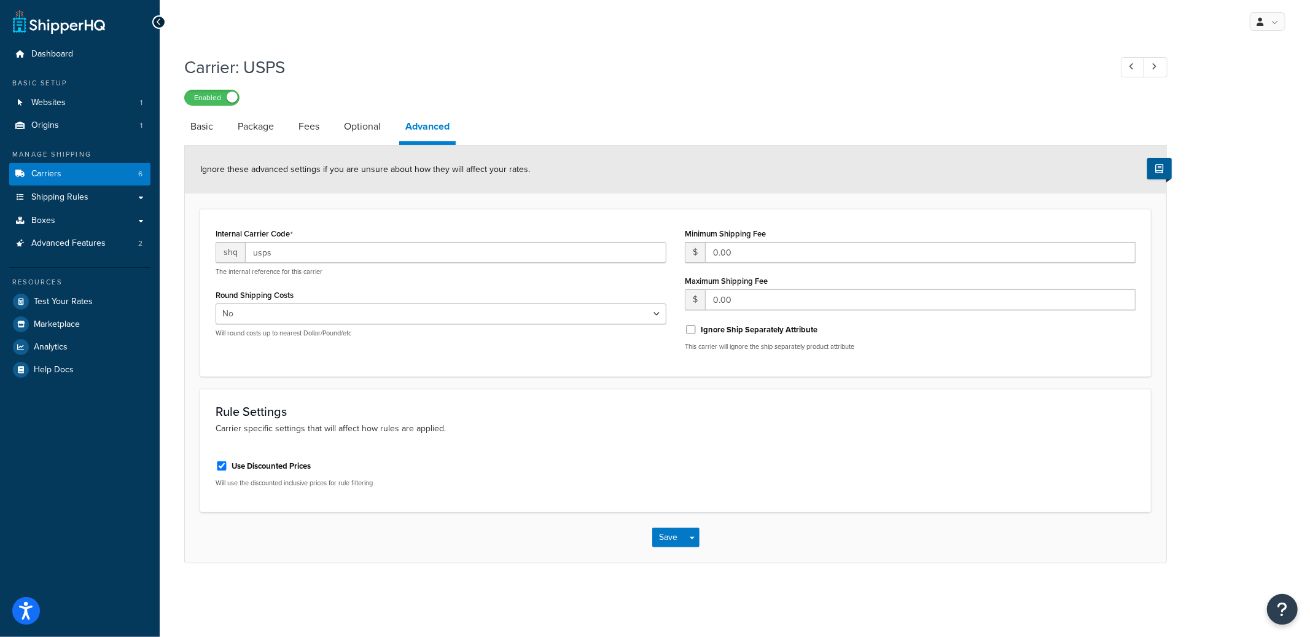
click at [183, 127] on div "Carrier: USPS Enabled Basic Package Fees Optional Advanced Ignore these advance…" at bounding box center [735, 321] width 1150 height 545
click at [198, 130] on link "Basic" at bounding box center [201, 126] width 35 height 29
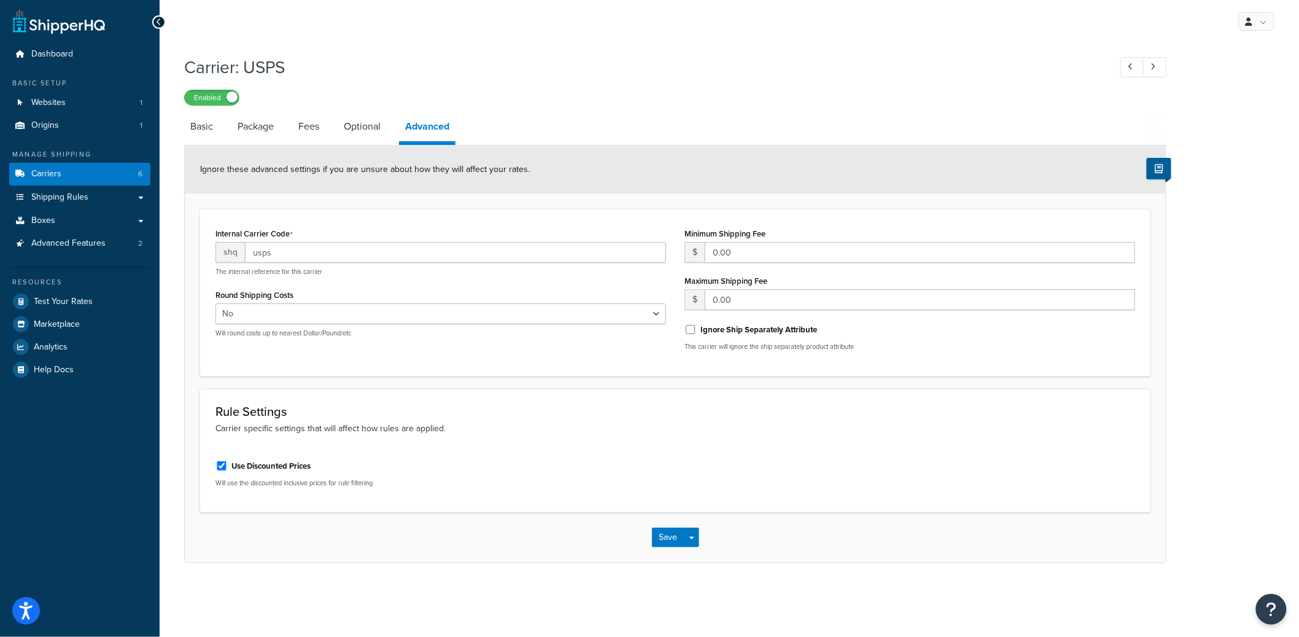
select select "usps"
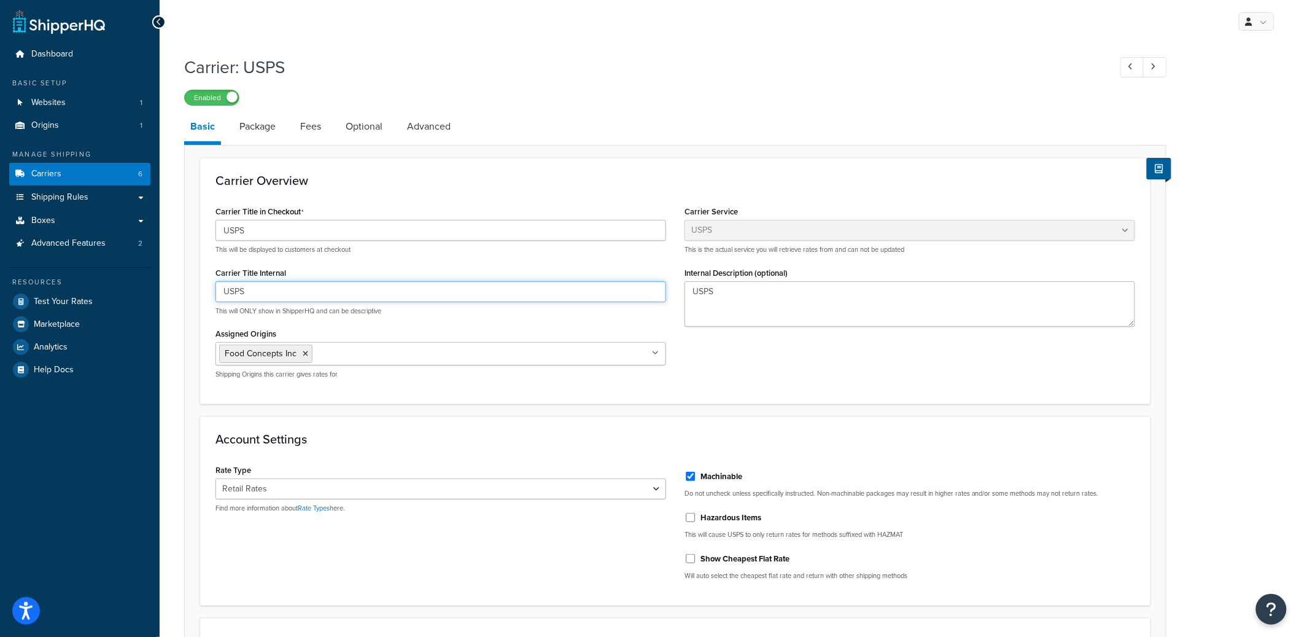
click at [248, 296] on input "USPS" at bounding box center [440, 291] width 451 height 21
click at [364, 129] on link "Optional" at bounding box center [364, 126] width 49 height 29
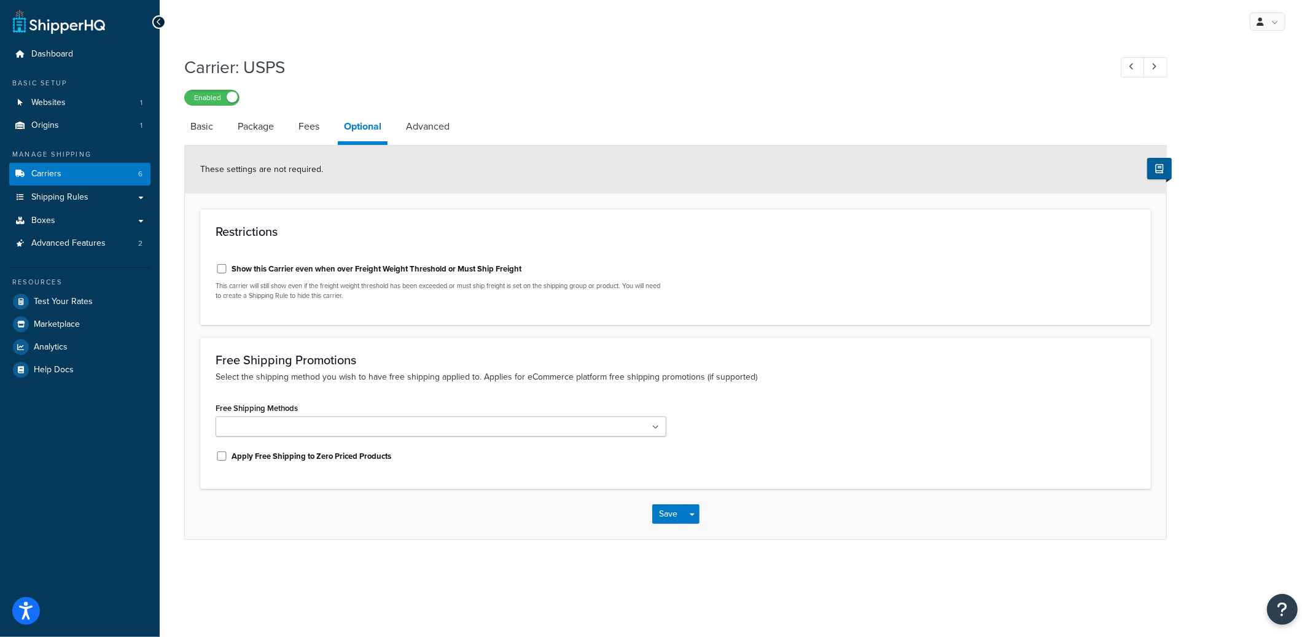
click at [330, 268] on label "Show this Carrier even when over Freight Weight Threshold or Must Ship Freight" at bounding box center [376, 268] width 290 height 11
click at [228, 268] on input "Show this Carrier even when over Freight Weight Threshold or Must Ship Freight" at bounding box center [221, 268] width 12 height 9
checkbox input "true"
click at [694, 516] on button "Save Dropdown" at bounding box center [692, 514] width 15 height 20
click at [699, 538] on button "Save and Edit" at bounding box center [697, 537] width 90 height 26
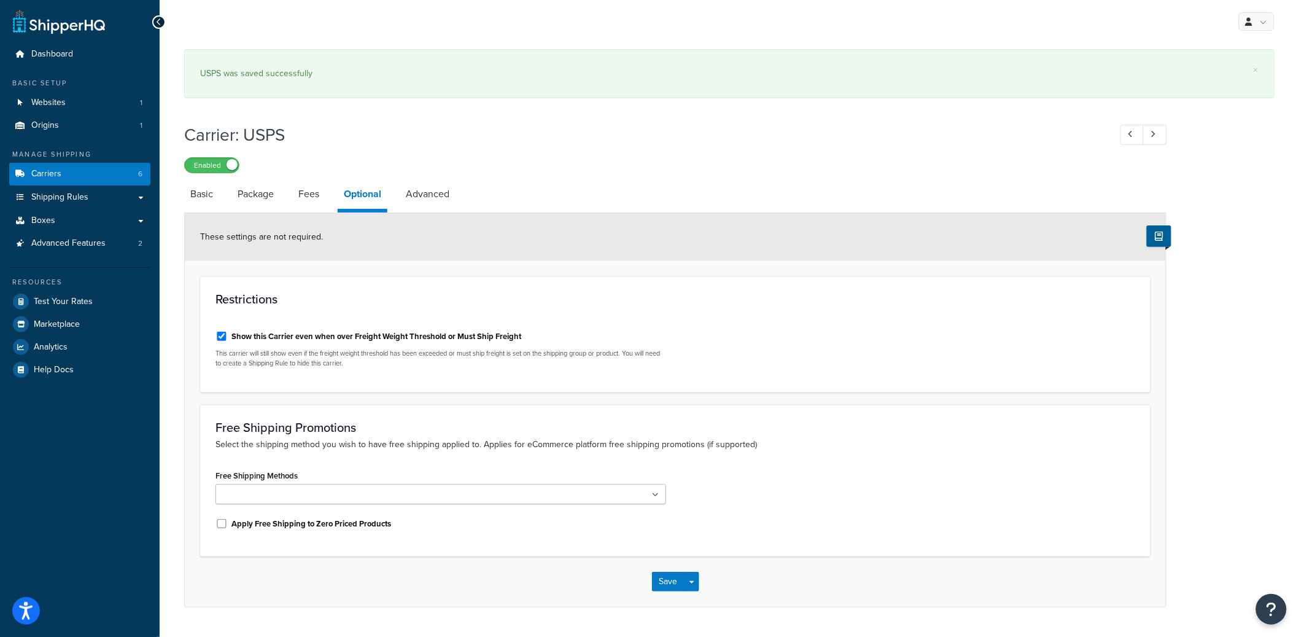
click at [248, 335] on label "Show this Carrier even when over Freight Weight Threshold or Must Ship Freight" at bounding box center [376, 336] width 290 height 11
click at [228, 335] on input "Show this Carrier even when over Freight Weight Threshold or Must Ship Freight" at bounding box center [221, 336] width 12 height 9
checkbox input "false"
click at [697, 584] on button "Save Dropdown" at bounding box center [692, 582] width 15 height 20
click at [704, 596] on button "Save and Edit" at bounding box center [697, 604] width 90 height 26
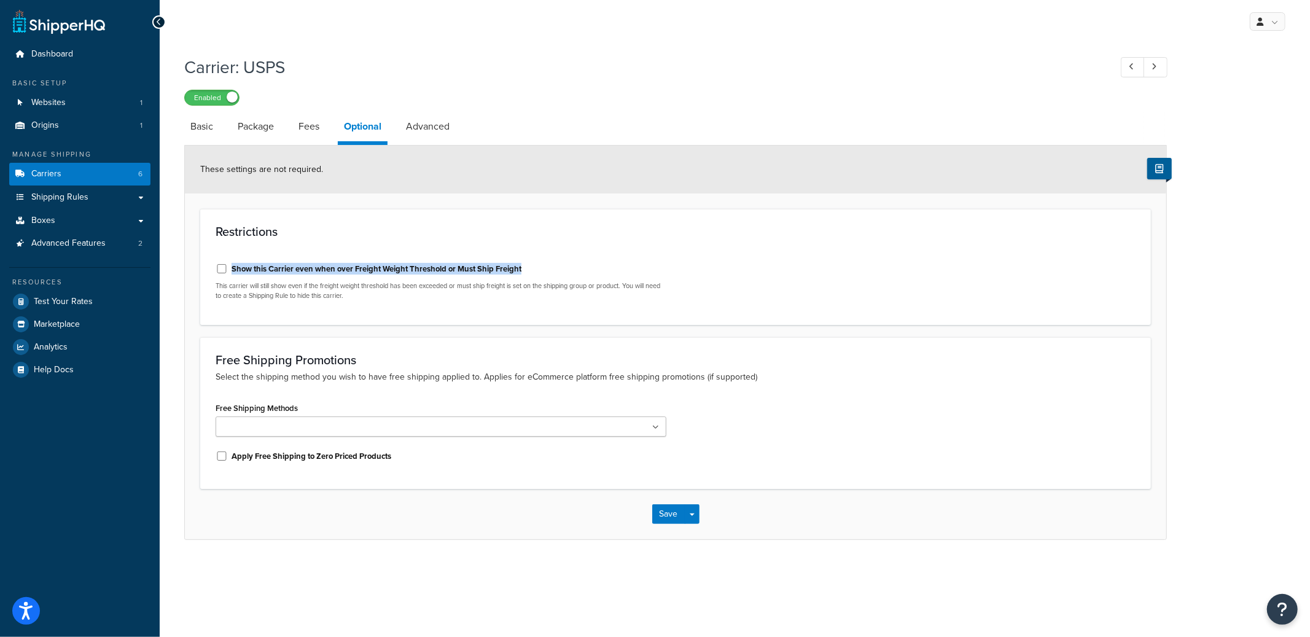
drag, startPoint x: 536, startPoint y: 268, endPoint x: 230, endPoint y: 273, distance: 305.8
click at [230, 273] on div "Show this Carrier even when over Freight Weight Threshold or Must Ship Freight" at bounding box center [440, 267] width 451 height 18
copy label "Show this Carrier even when over Freight Weight Threshold or Must Ship Freight"
click at [793, 186] on div "These settings are not required." at bounding box center [675, 170] width 981 height 48
click at [693, 511] on button "Save Dropdown" at bounding box center [692, 514] width 15 height 20
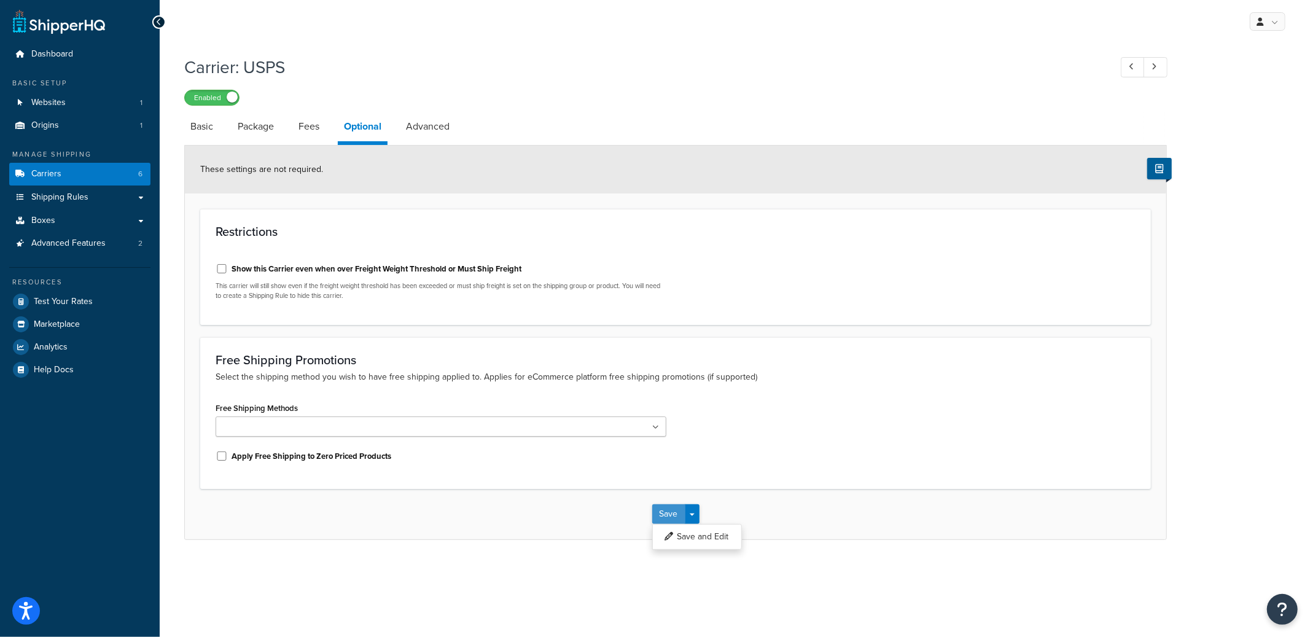
click at [673, 513] on button "Save" at bounding box center [668, 514] width 33 height 20
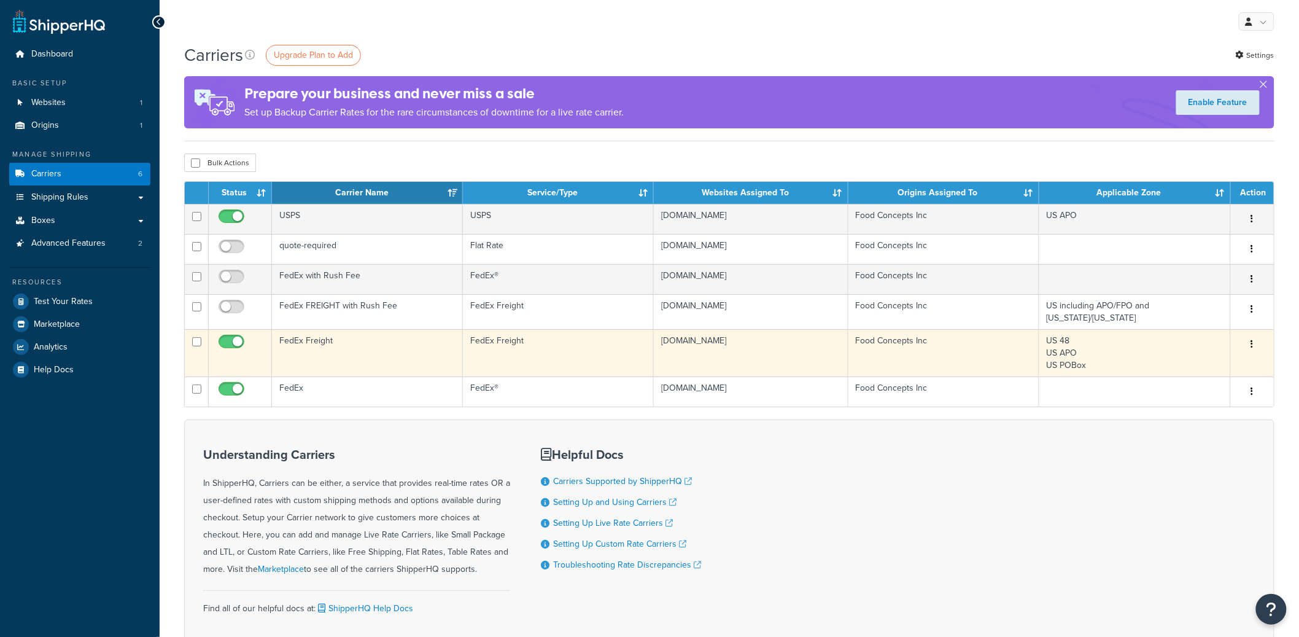
click at [358, 353] on td "FedEx Freight" at bounding box center [367, 352] width 191 height 47
click at [357, 357] on td "FedEx Freight" at bounding box center [367, 352] width 191 height 47
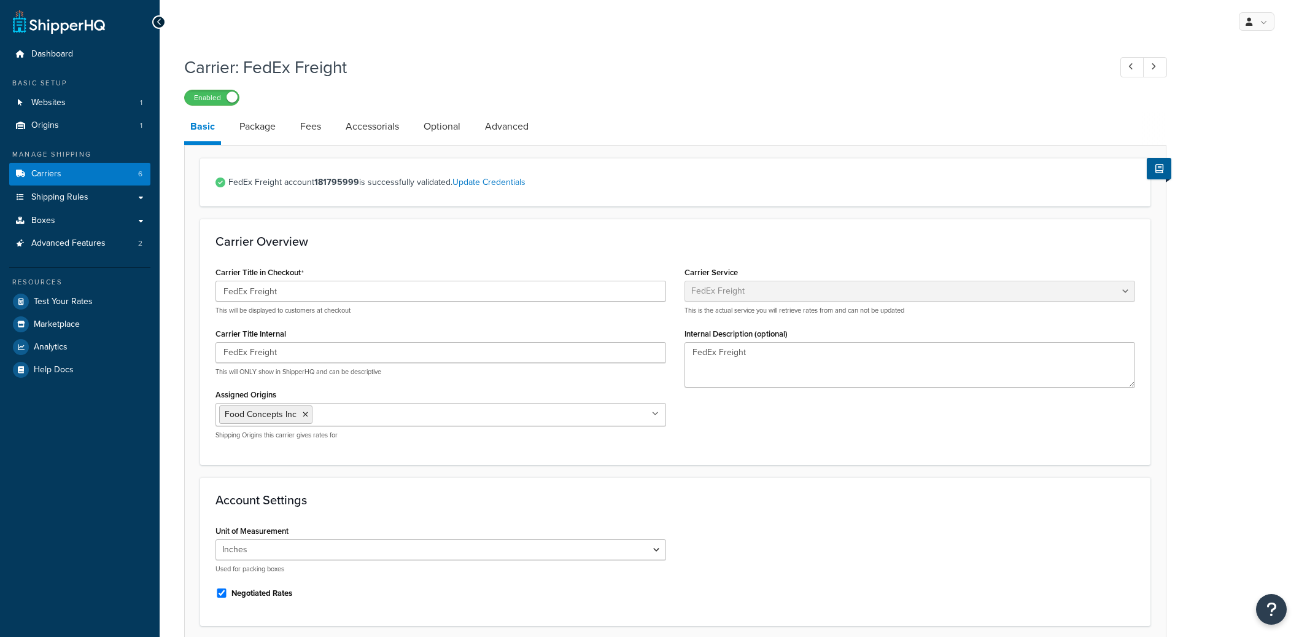
select select "fedExFreight"
click at [356, 132] on link "Accessorials" at bounding box center [373, 126] width 66 height 29
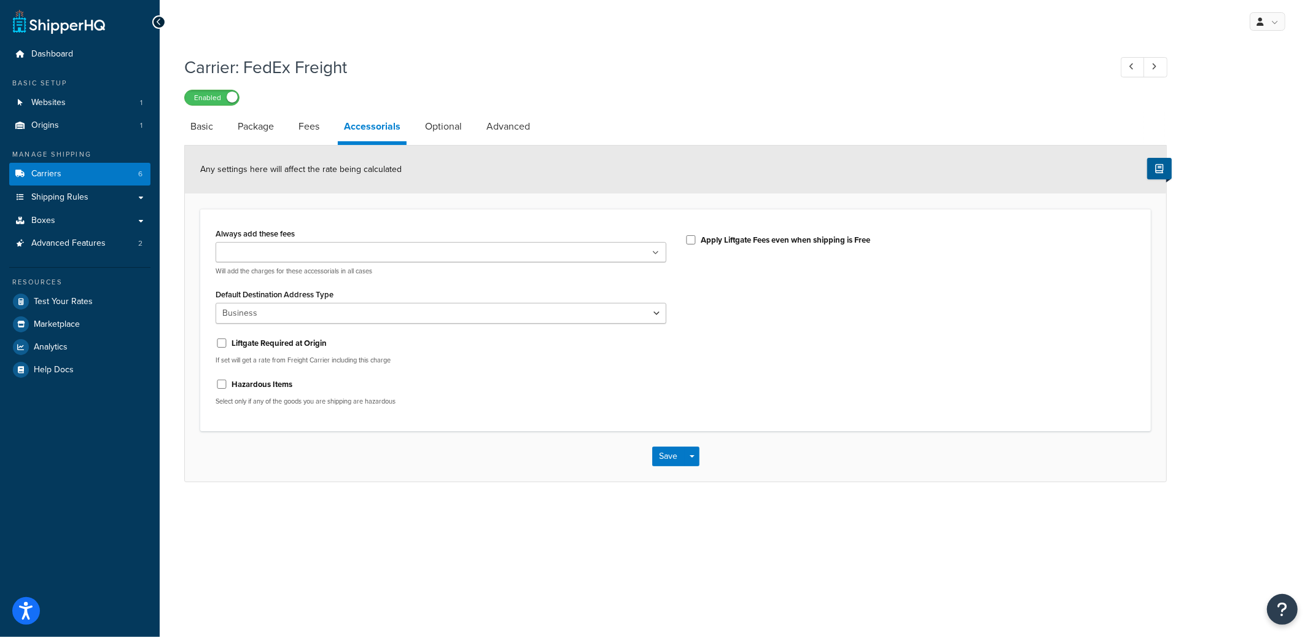
click at [417, 128] on li "Accessorials" at bounding box center [378, 128] width 81 height 33
click at [428, 130] on link "Optional" at bounding box center [443, 126] width 49 height 29
select select "55"
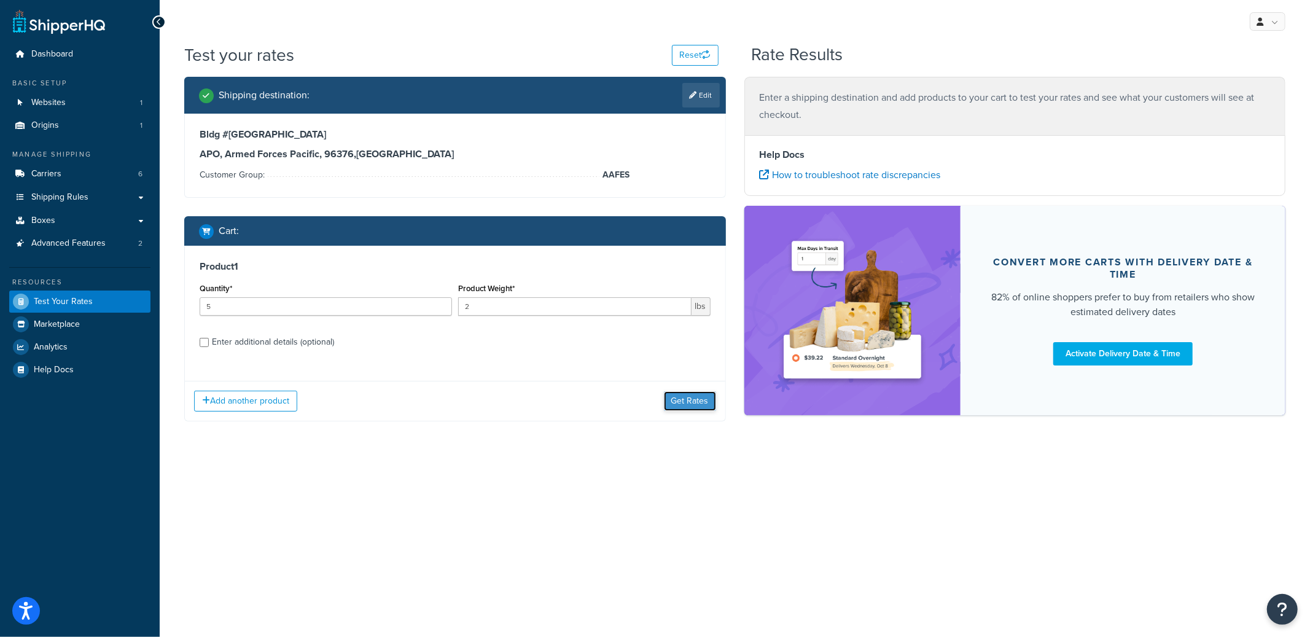
click at [703, 392] on button "Get Rates" at bounding box center [690, 401] width 52 height 20
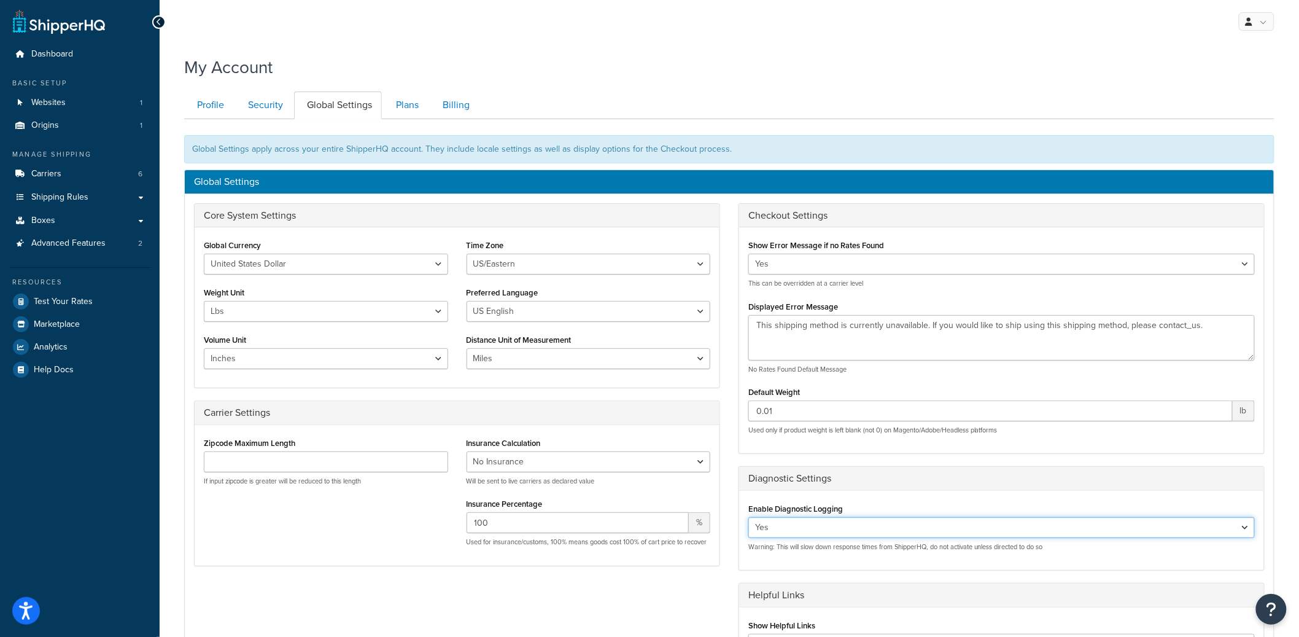
click at [847, 526] on select "Yes No" at bounding box center [1001, 527] width 507 height 21
select select "false"
click at [748, 518] on select "Yes No" at bounding box center [1001, 527] width 507 height 21
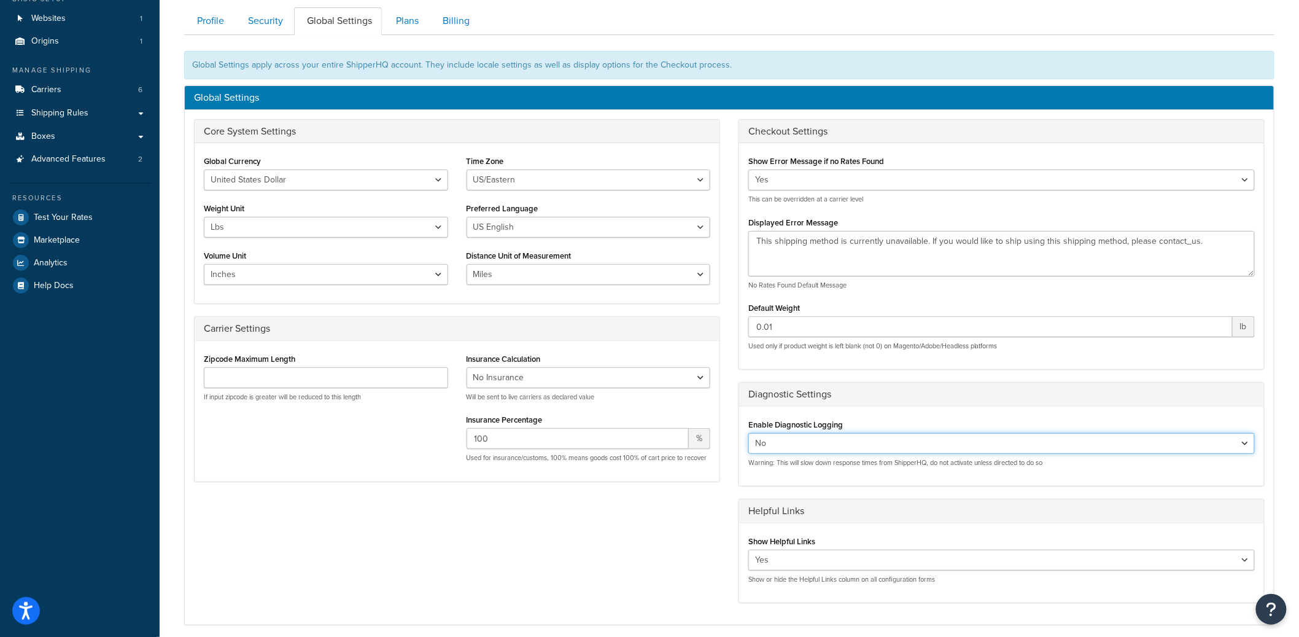
scroll to position [246, 0]
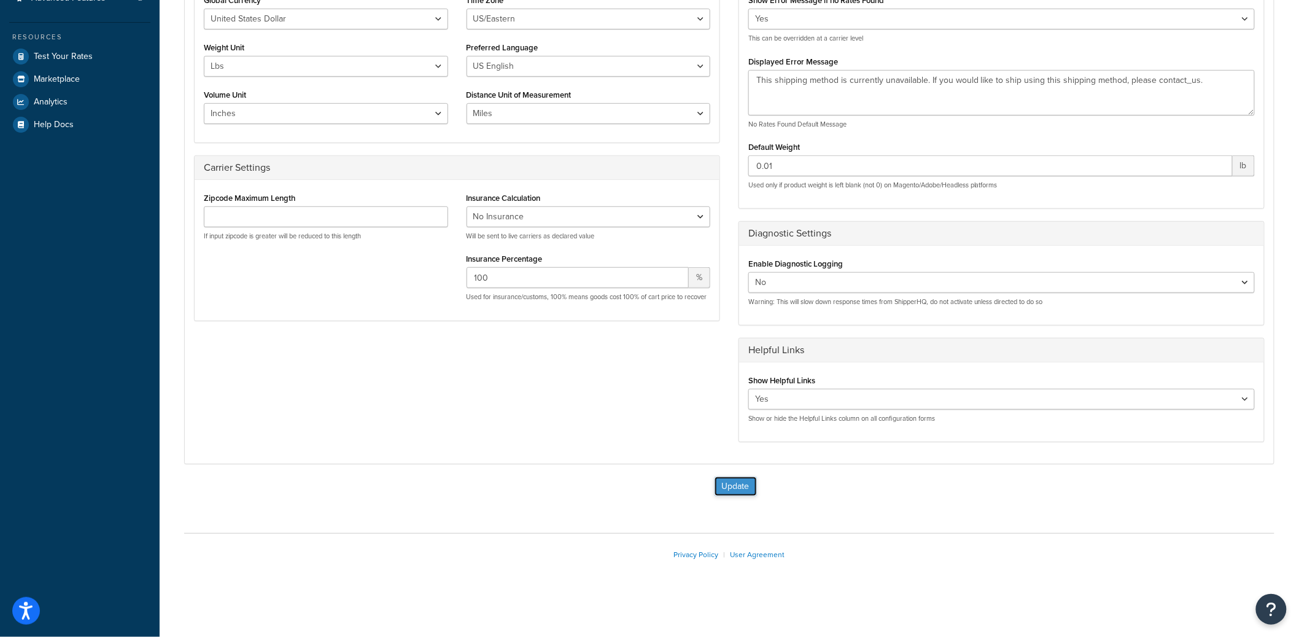
click at [745, 476] on button "Update" at bounding box center [736, 486] width 42 height 20
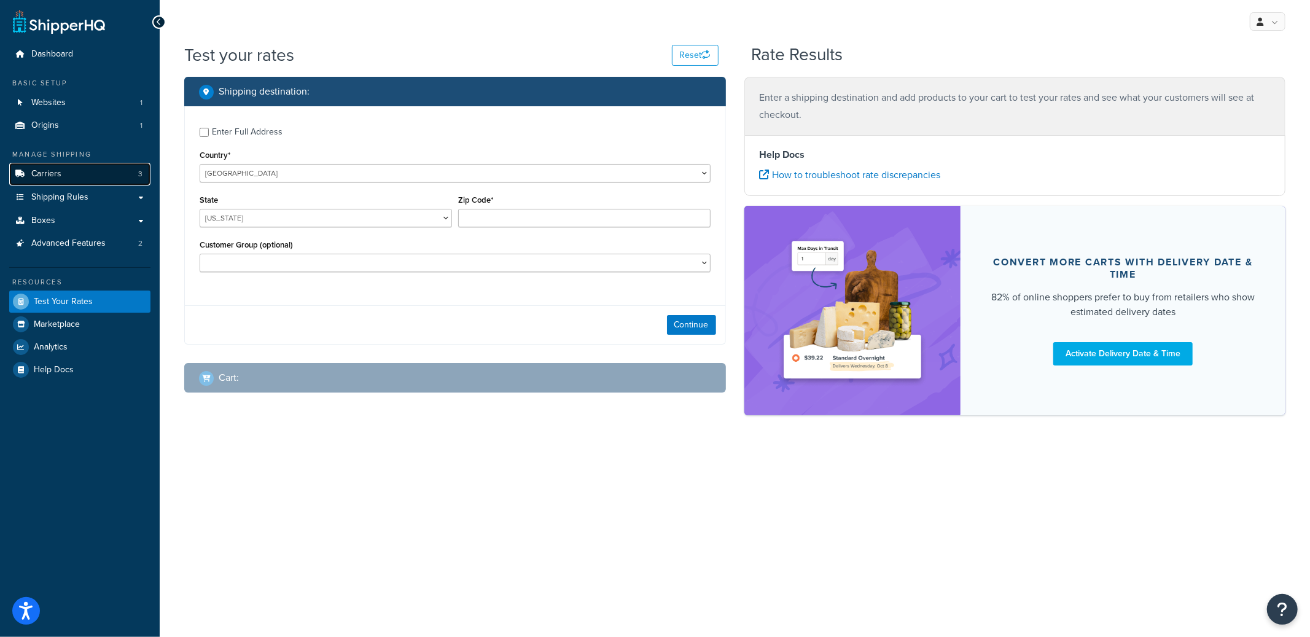
drag, startPoint x: 77, startPoint y: 178, endPoint x: 88, endPoint y: 174, distance: 12.4
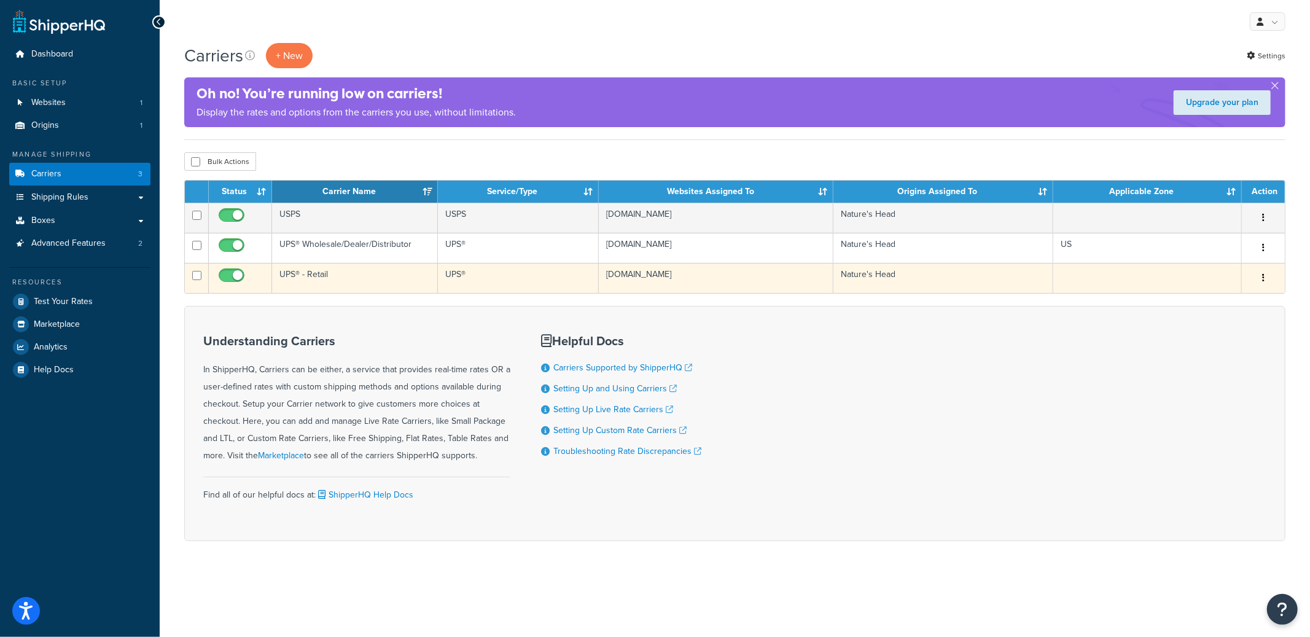
click at [368, 278] on td "UPS® - Retail" at bounding box center [355, 278] width 166 height 30
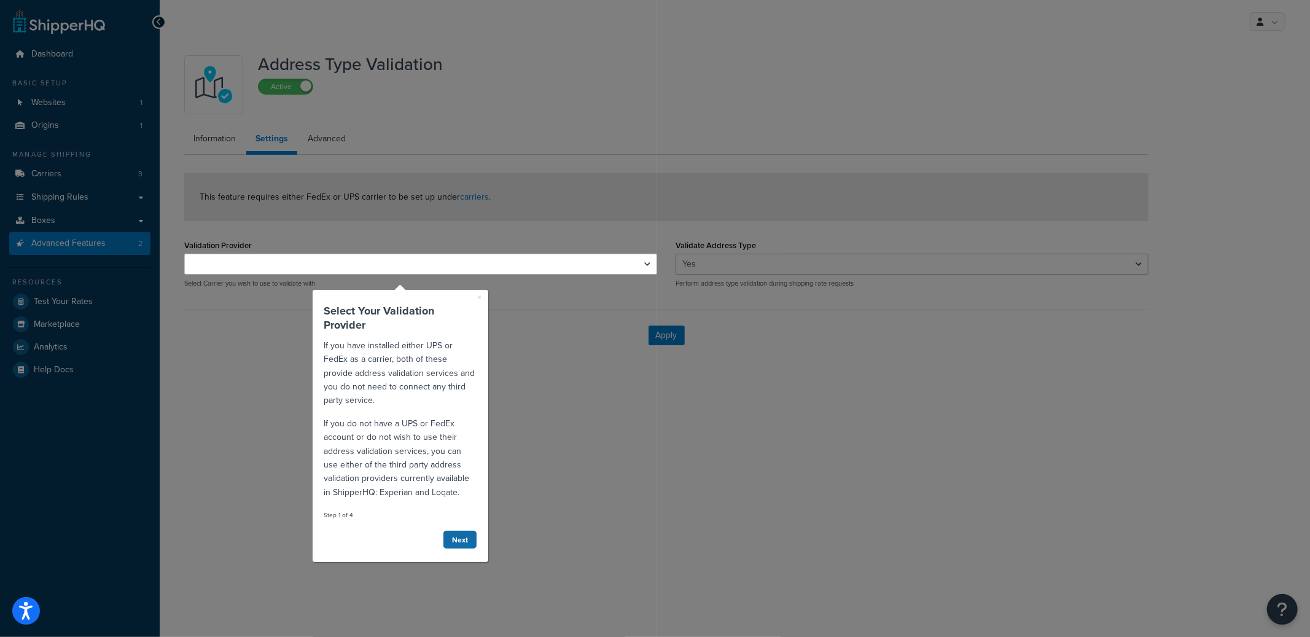
click at [465, 537] on link "Next" at bounding box center [460, 538] width 34 height 19
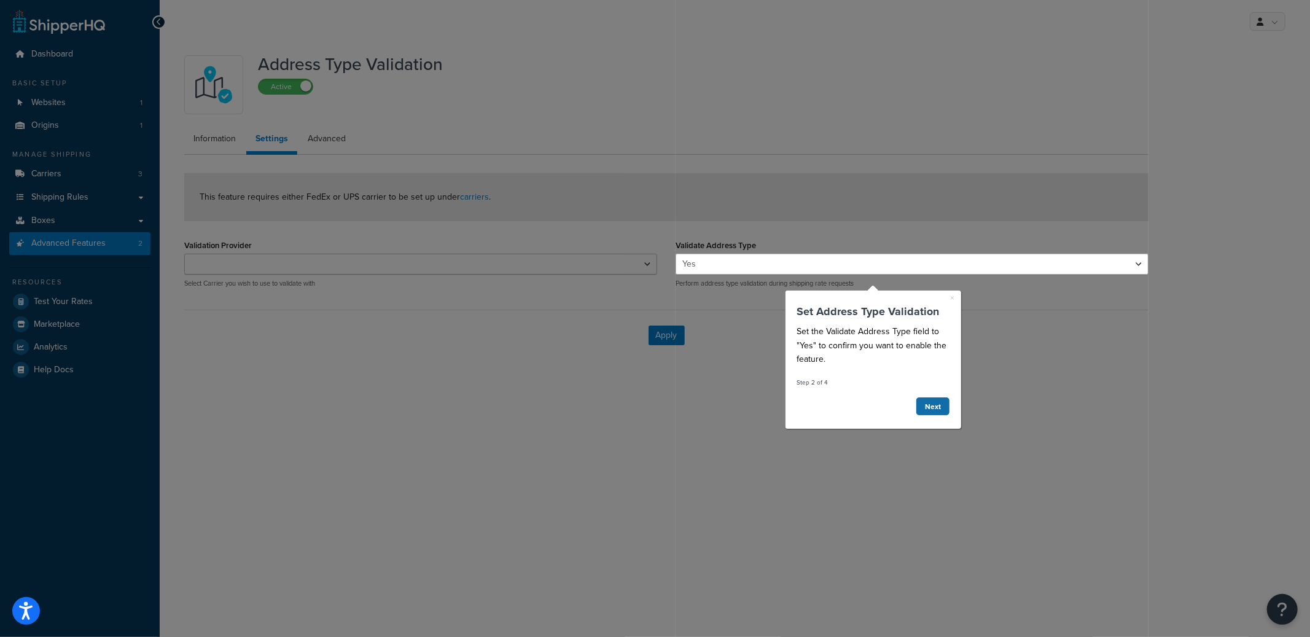
click at [936, 406] on link "Next" at bounding box center [932, 405] width 34 height 19
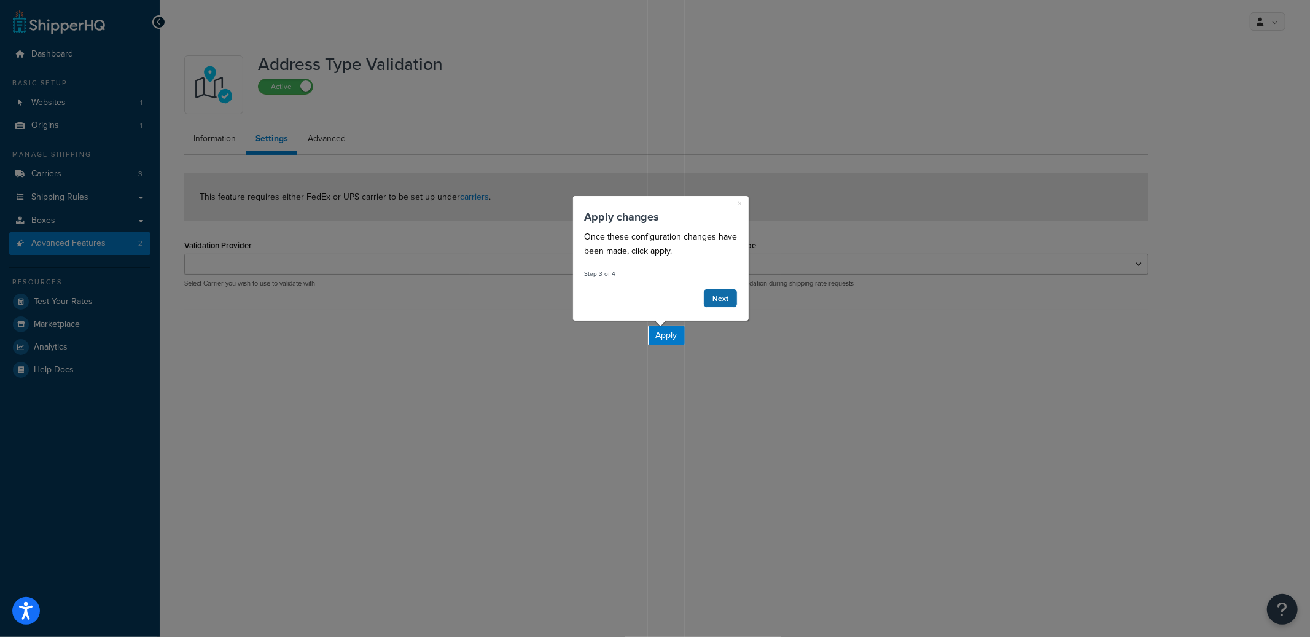
click at [732, 297] on link "Next" at bounding box center [719, 297] width 34 height 19
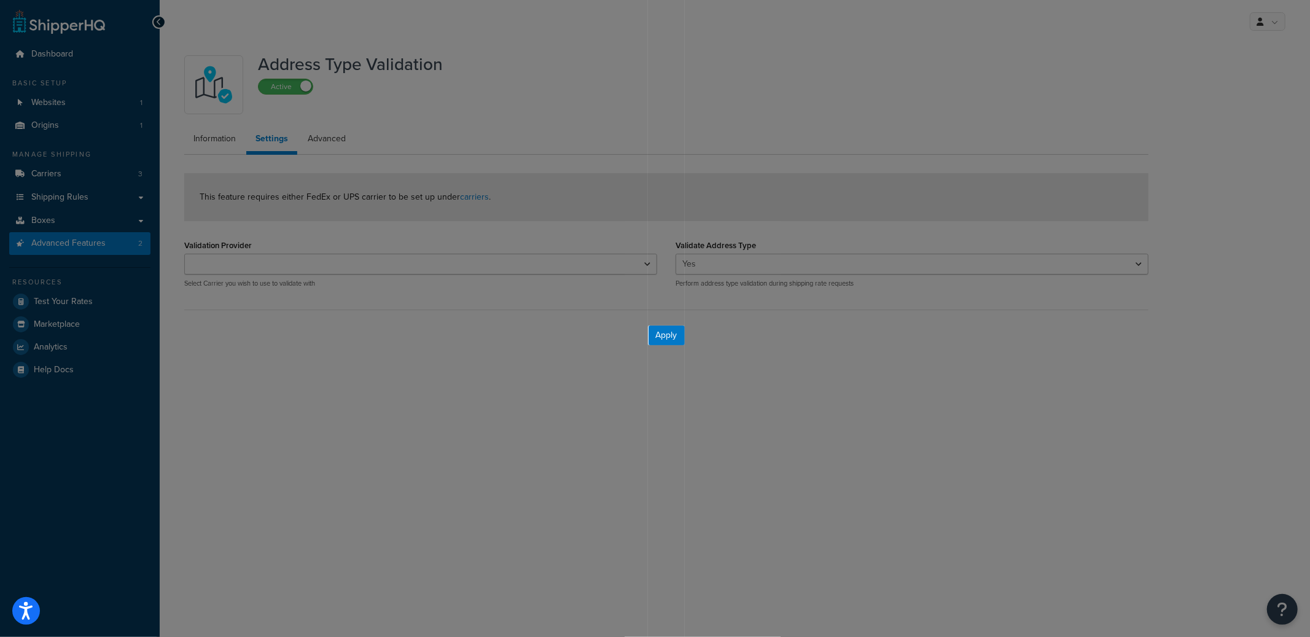
click at [319, 130] on div at bounding box center [324, 318] width 648 height 637
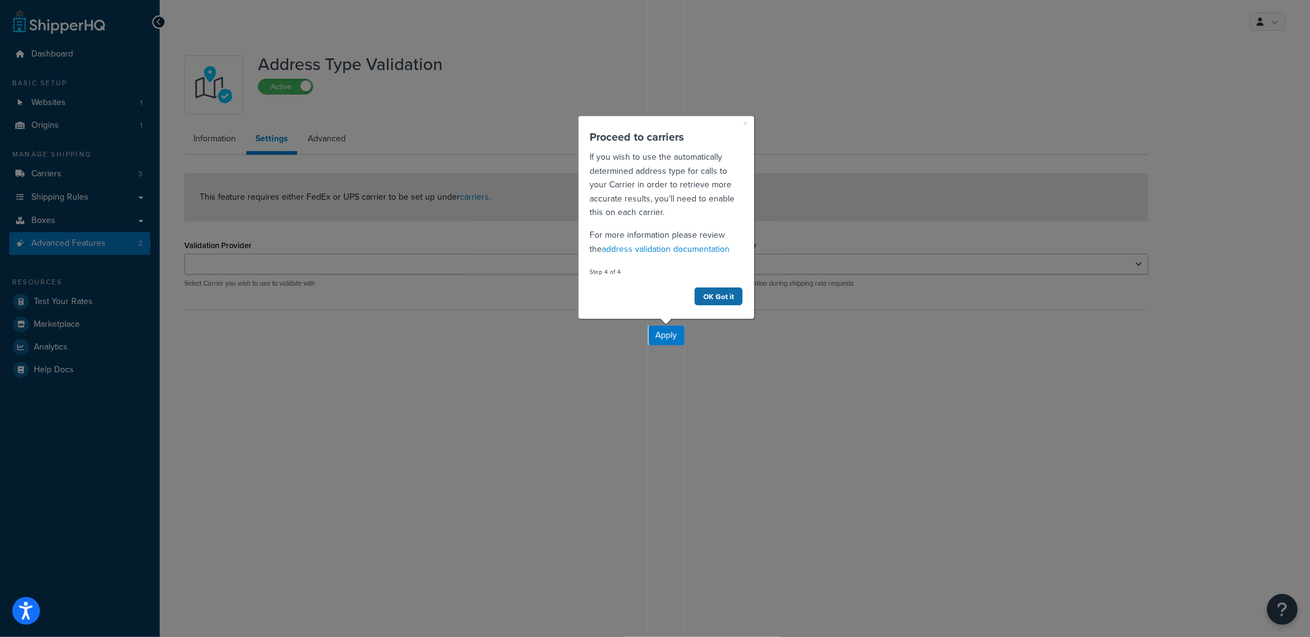
click at [729, 300] on link "OK Got it" at bounding box center [717, 295] width 49 height 19
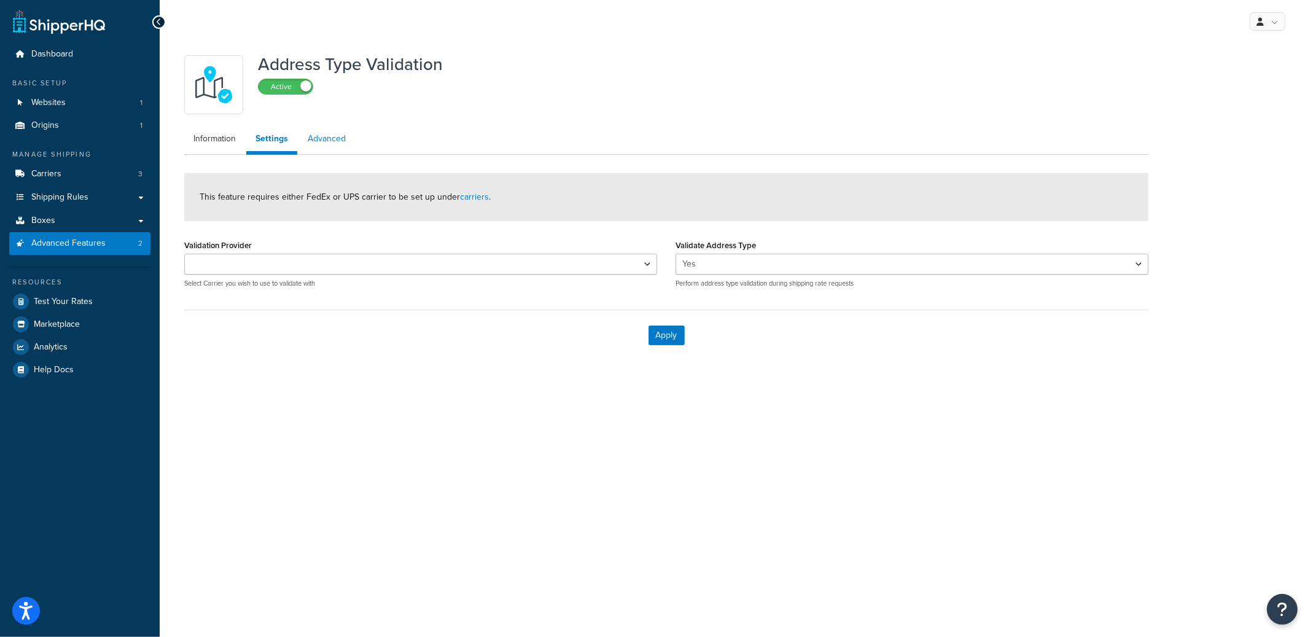
click at [341, 141] on link "Advanced" at bounding box center [326, 138] width 56 height 25
click at [283, 146] on link "Settings" at bounding box center [270, 138] width 49 height 25
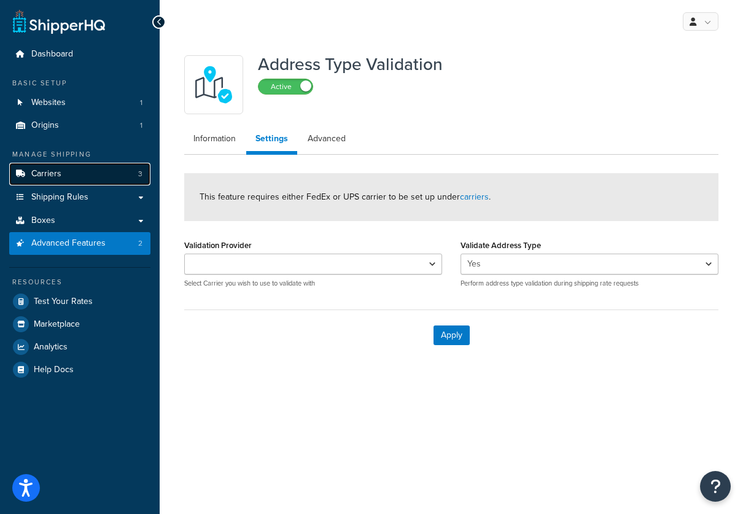
click at [72, 177] on link "Carriers 3" at bounding box center [79, 174] width 141 height 23
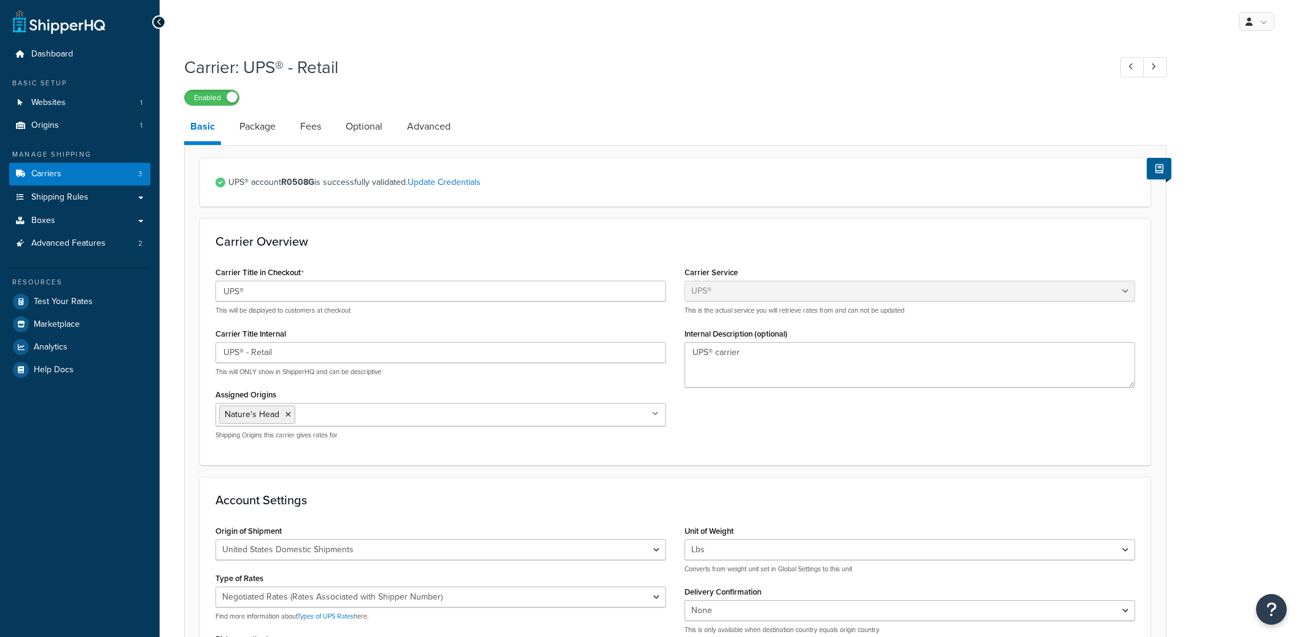
select select "ups"
click at [455, 122] on link "Advanced" at bounding box center [429, 126] width 56 height 29
select select "false"
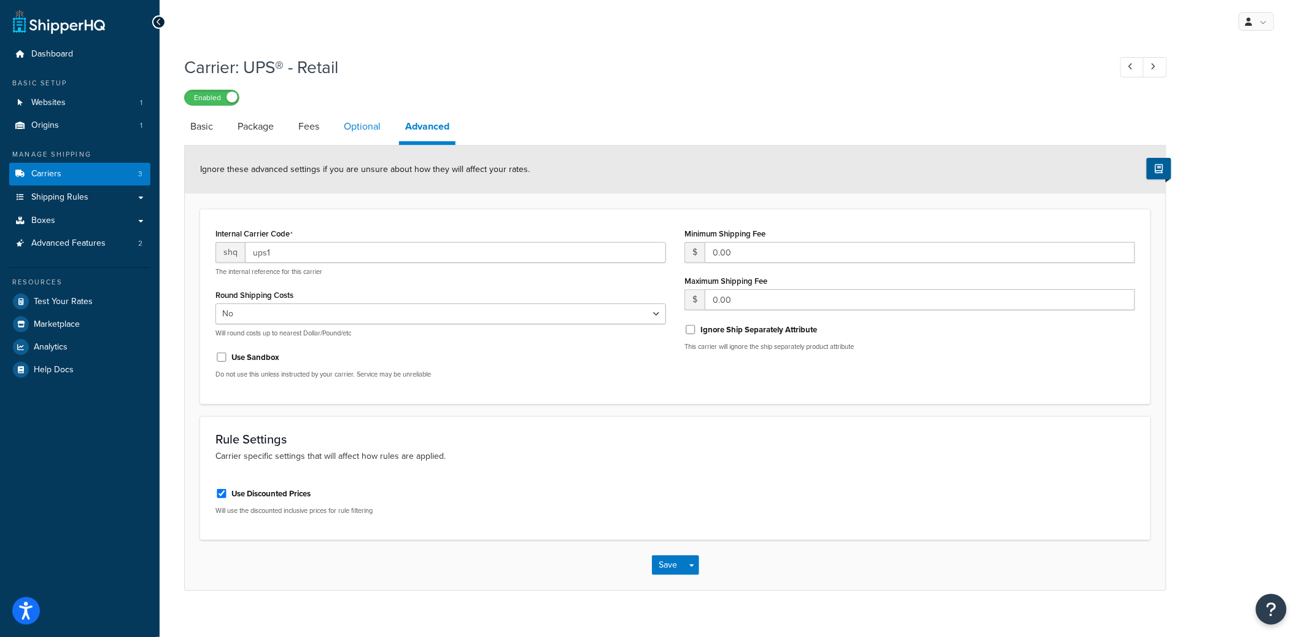
click at [379, 136] on link "Optional" at bounding box center [362, 126] width 49 height 29
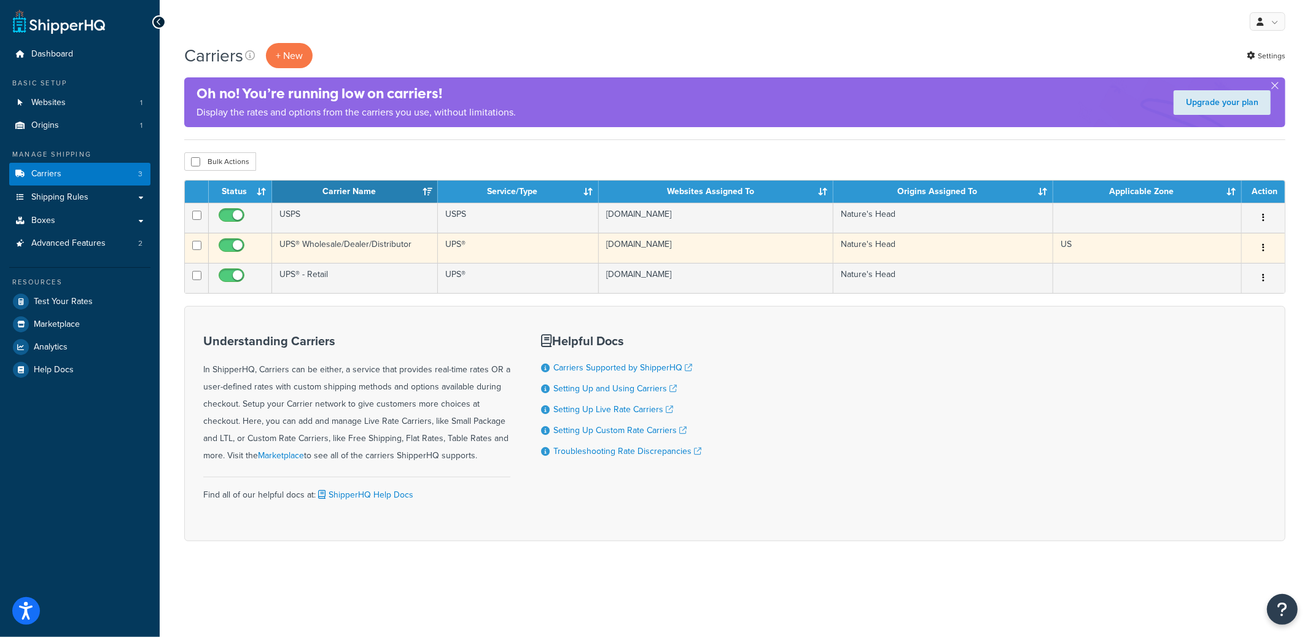
click at [377, 246] on td "UPS® Wholesale/Dealer/Distributor" at bounding box center [355, 248] width 166 height 30
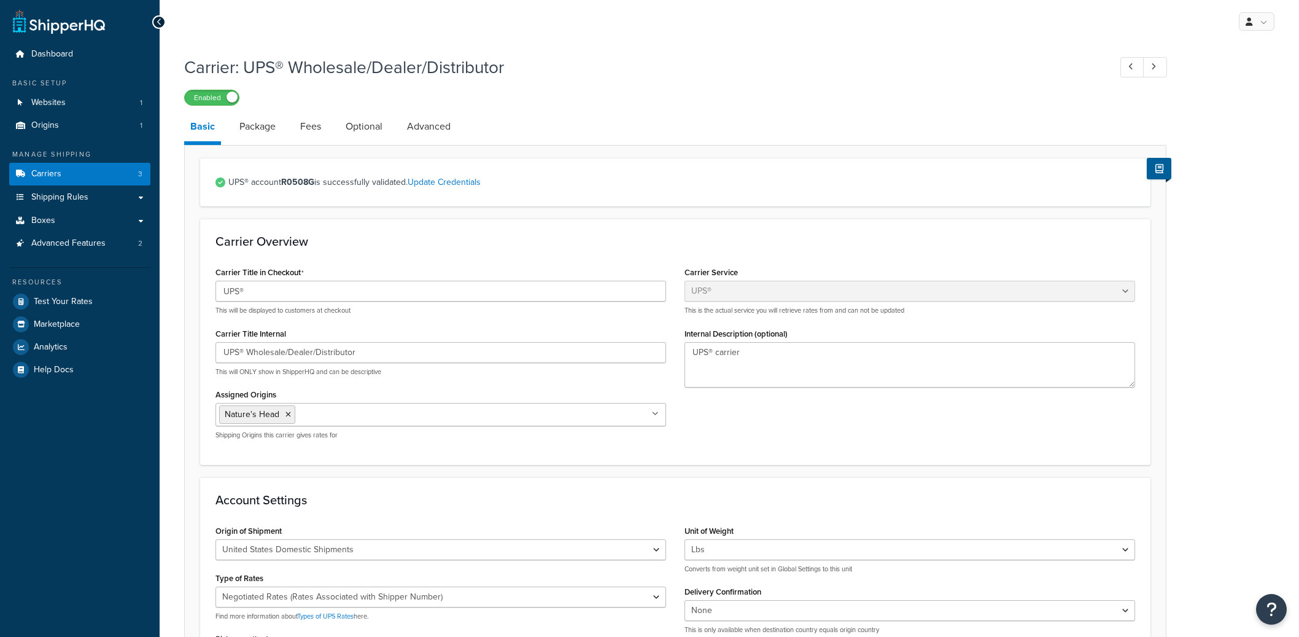
select select "ups"
click at [373, 135] on link "Optional" at bounding box center [364, 126] width 49 height 29
select select "business"
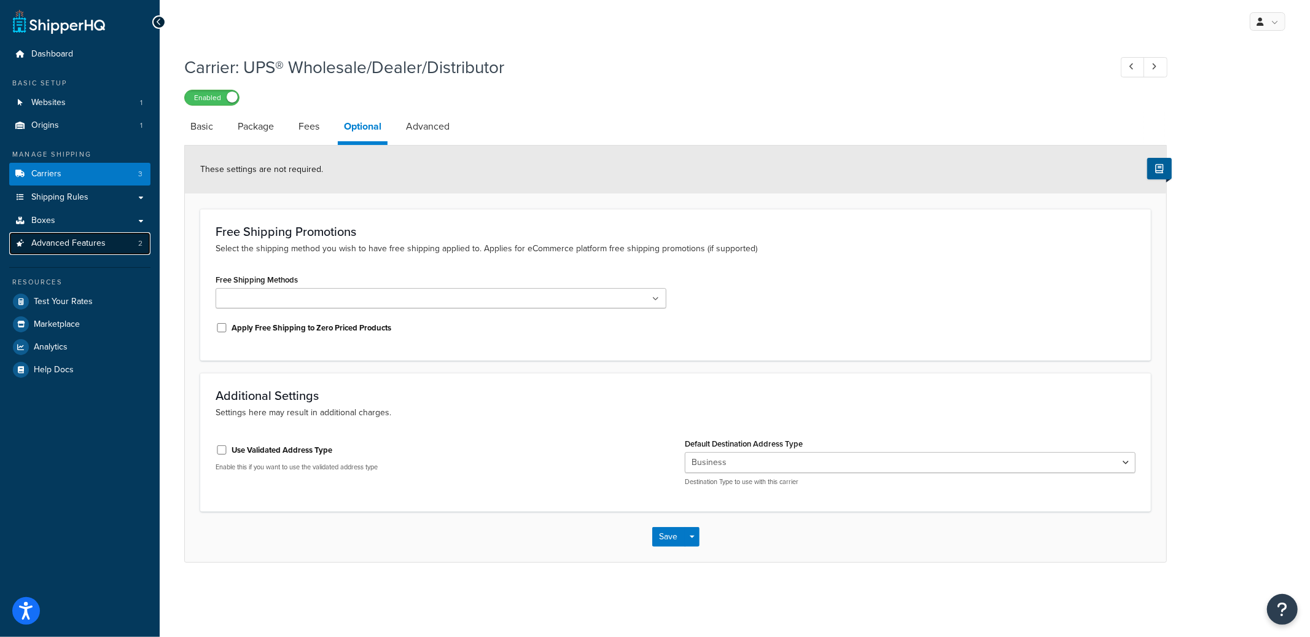
click at [117, 247] on link "Advanced Features 2" at bounding box center [79, 243] width 141 height 23
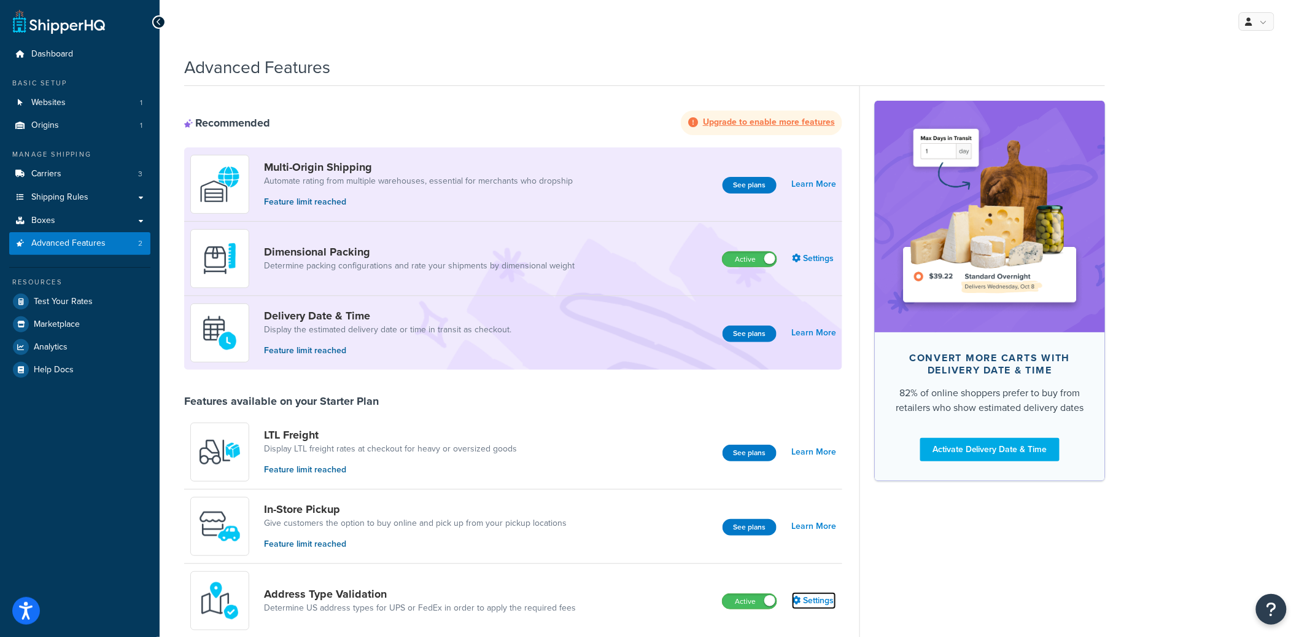
click at [809, 600] on link "Settings" at bounding box center [814, 600] width 44 height 17
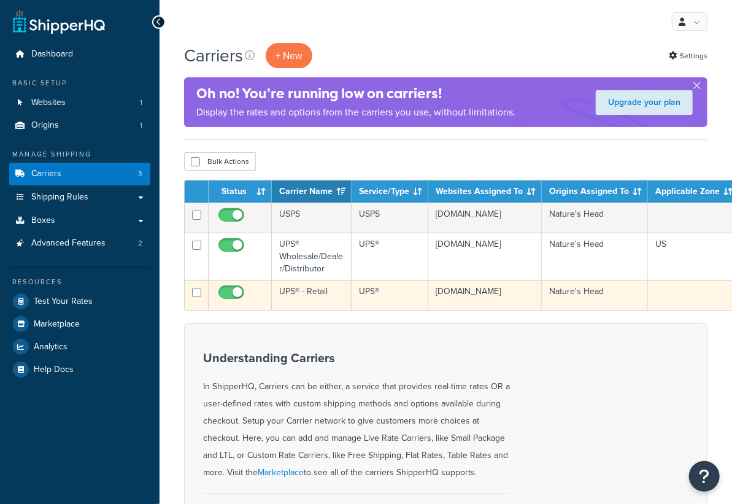
click at [293, 292] on td "UPS® - Retail" at bounding box center [312, 295] width 80 height 30
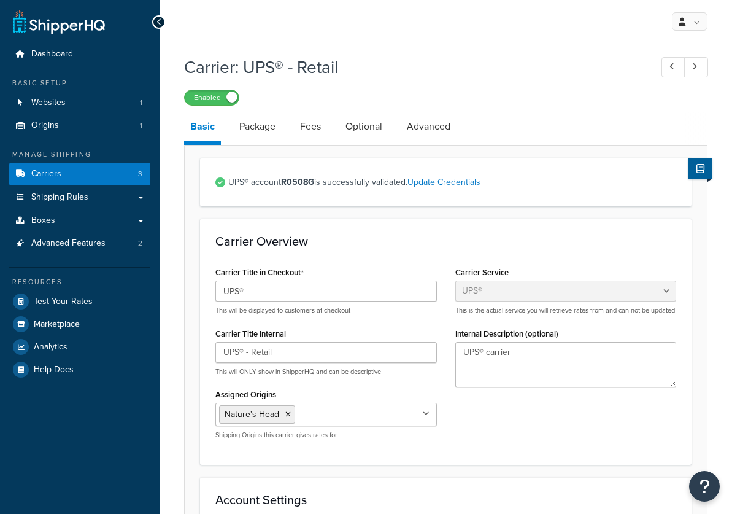
select select "ups"
click at [355, 134] on link "Optional" at bounding box center [364, 126] width 49 height 29
